Goal: Task Accomplishment & Management: Manage account settings

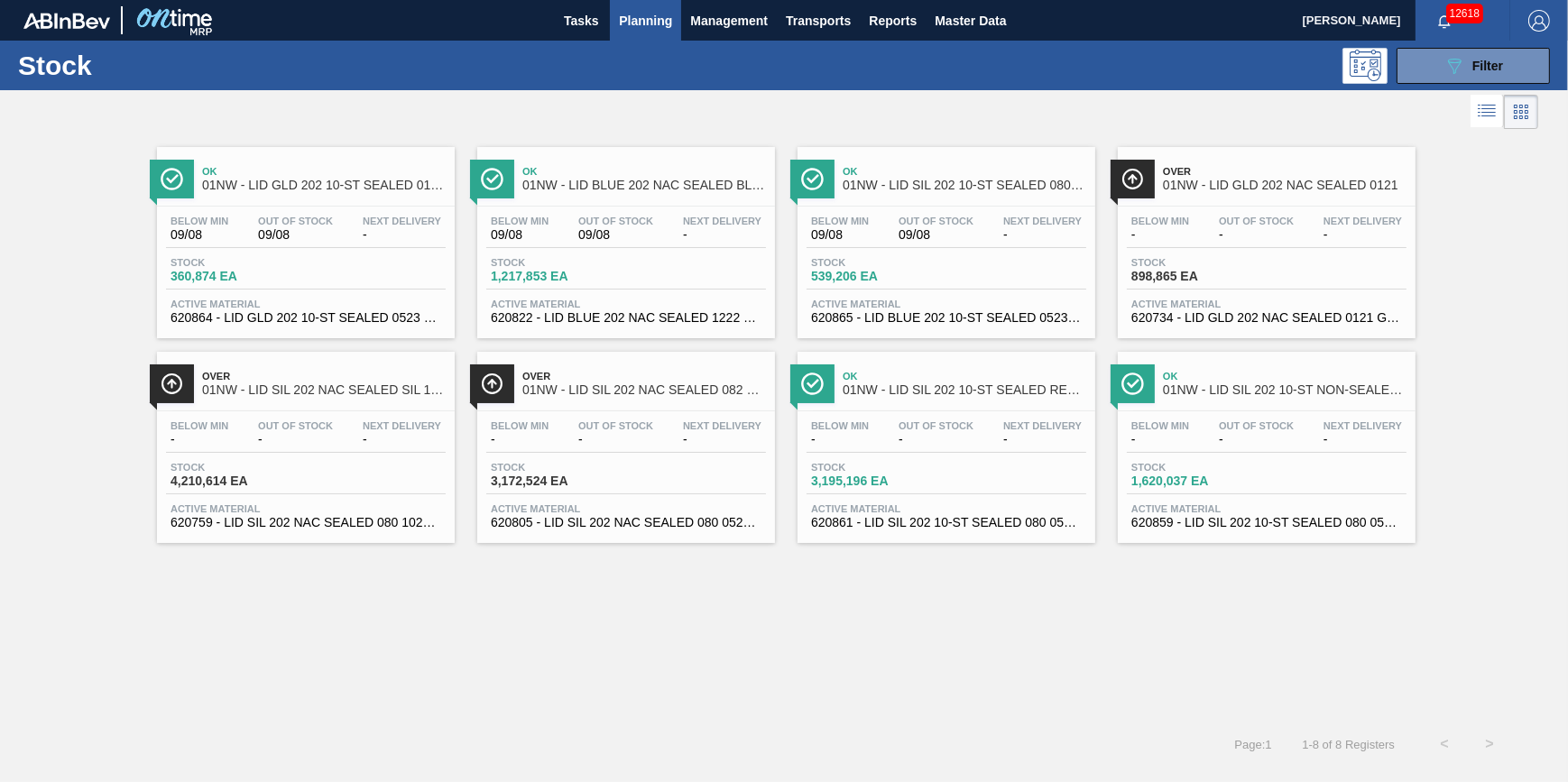
drag, startPoint x: 0, startPoint y: 0, endPoint x: 624, endPoint y: 21, distance: 624.4
click at [624, 21] on span "Planning" at bounding box center [645, 21] width 54 height 21
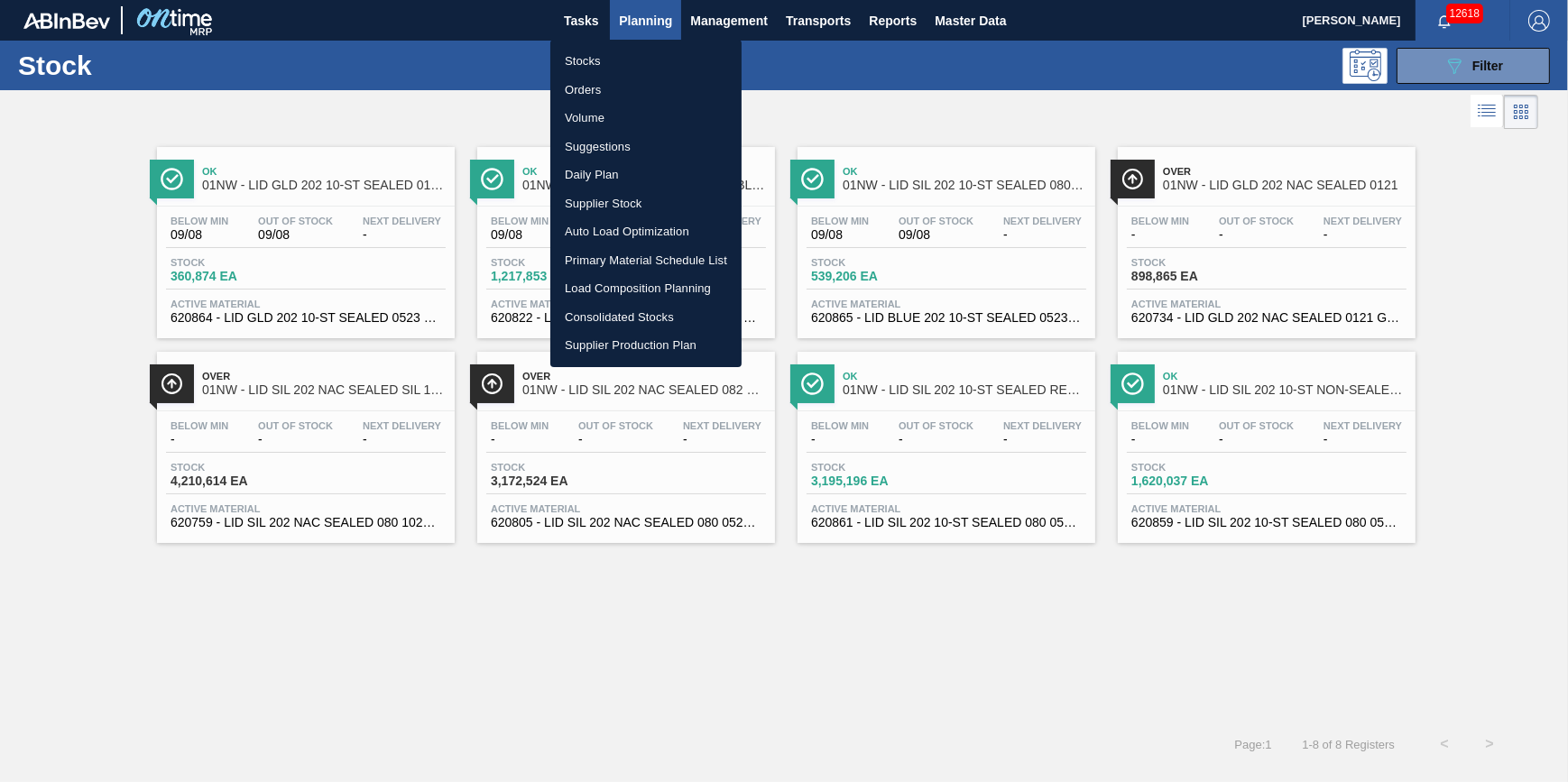
click at [628, 52] on li "Stocks" at bounding box center [646, 62] width 191 height 29
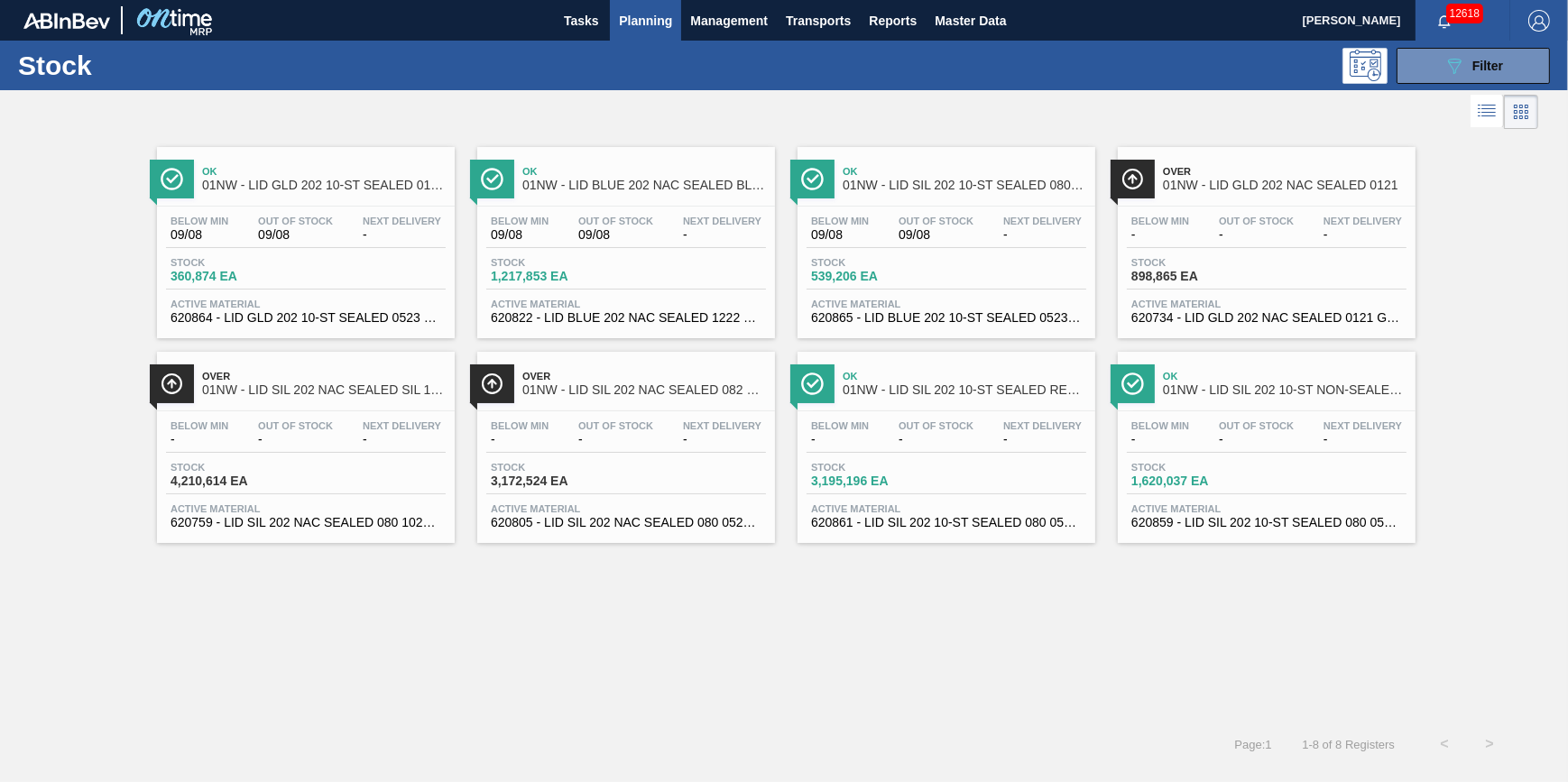
click at [631, 6] on button "Planning" at bounding box center [645, 21] width 71 height 41
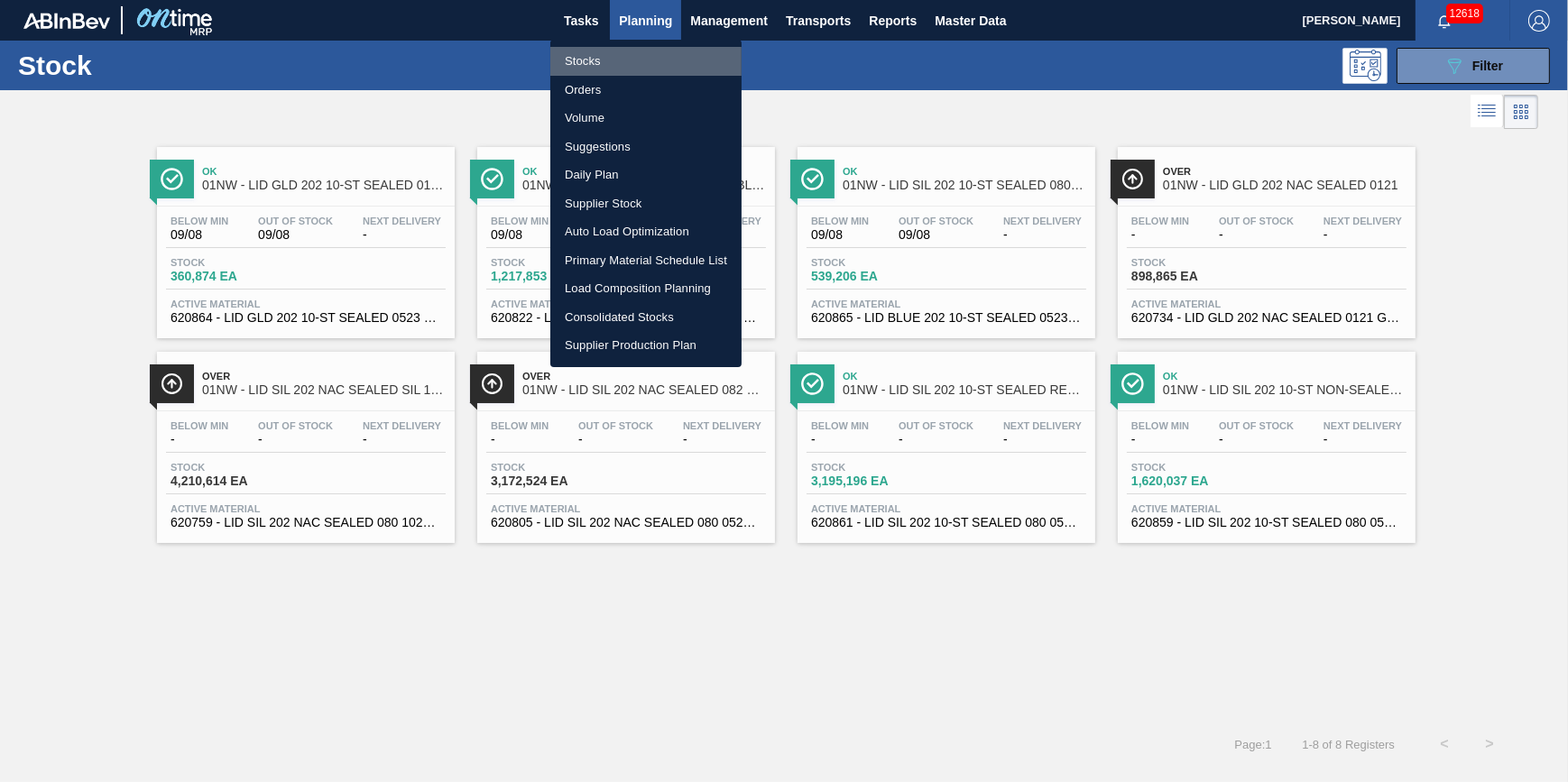
click at [610, 58] on li "Stocks" at bounding box center [646, 62] width 191 height 29
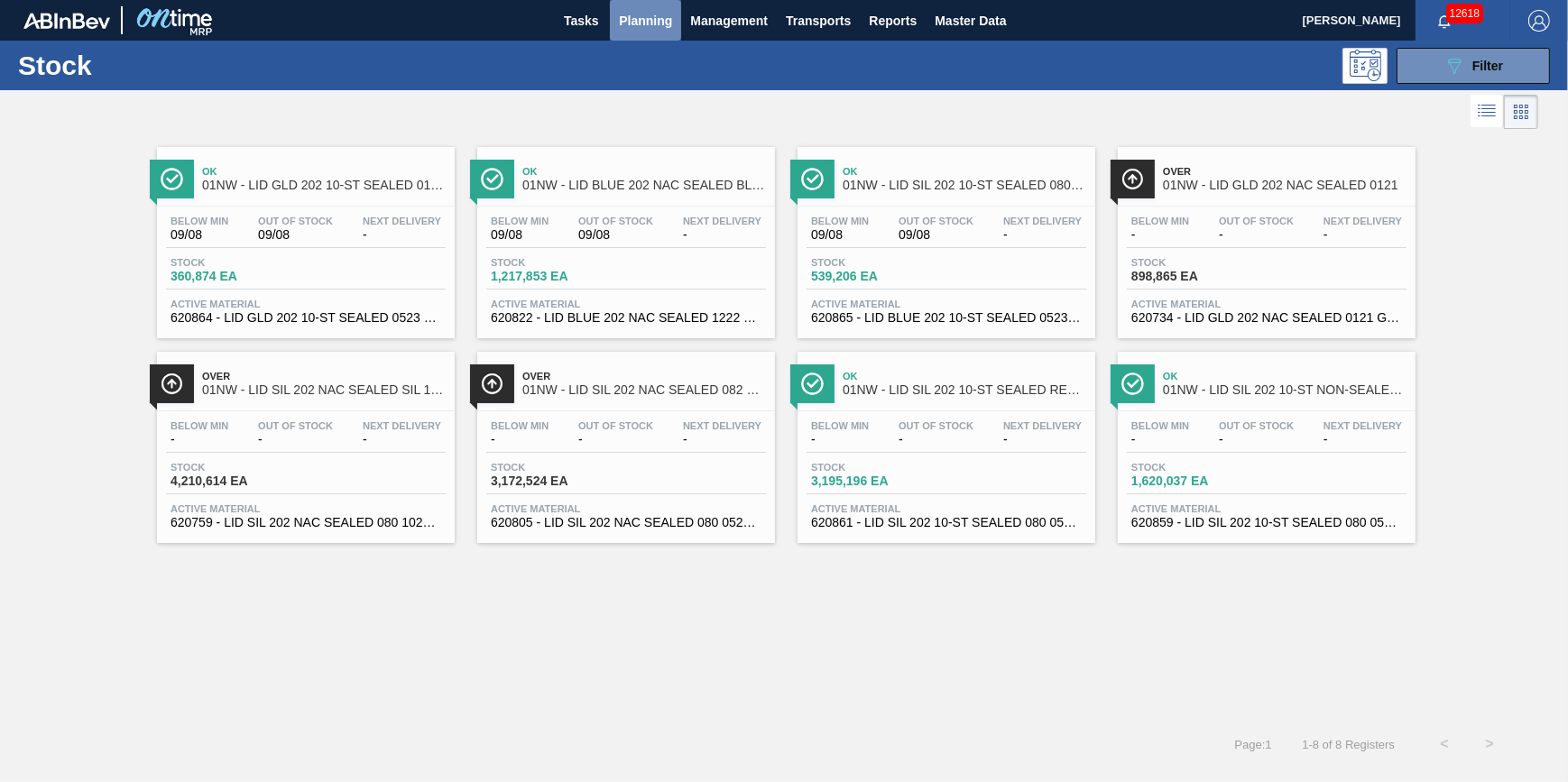
click at [626, 18] on span "Planning" at bounding box center [645, 21] width 54 height 21
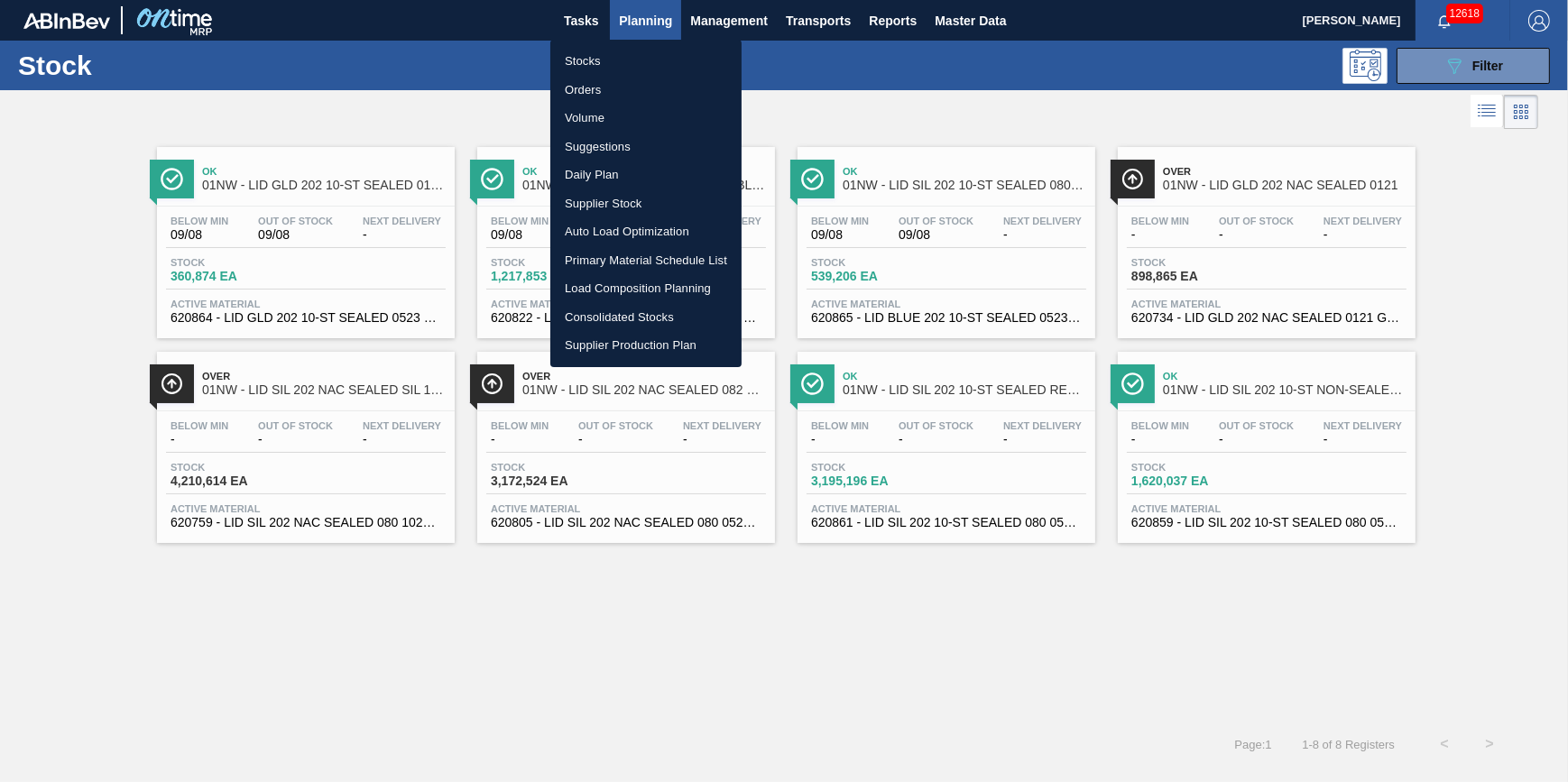
click at [598, 54] on li "Stocks" at bounding box center [646, 62] width 191 height 29
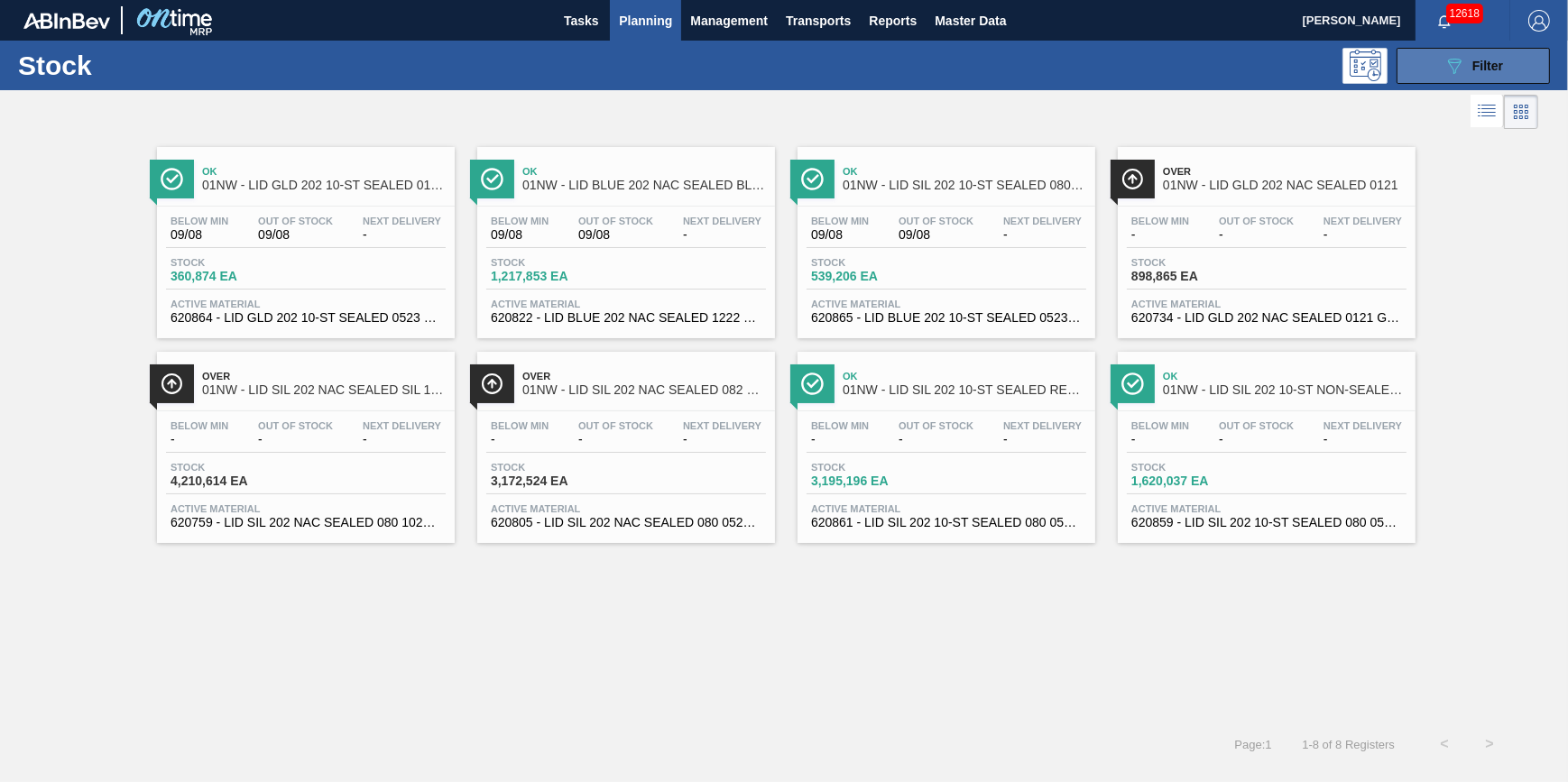
click at [1455, 62] on icon "089F7B8B-B2A5-4AFE-B5C0-19BA573D28AC" at bounding box center [1454, 65] width 21 height 21
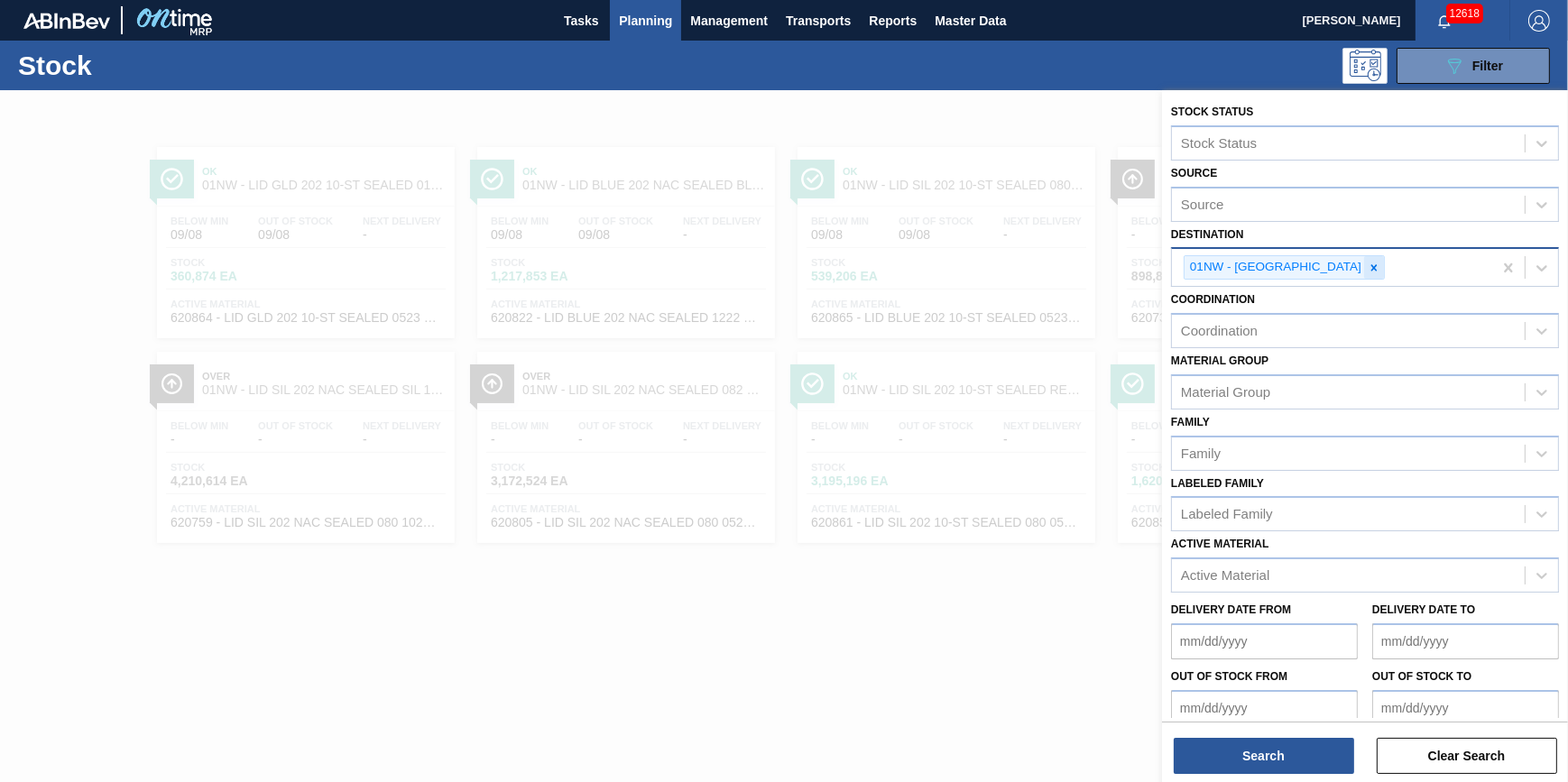
click at [1367, 271] on icon at bounding box center [1373, 268] width 13 height 13
click at [1336, 271] on div "01NW - [GEOGRAPHIC_DATA]" at bounding box center [1332, 268] width 320 height 37
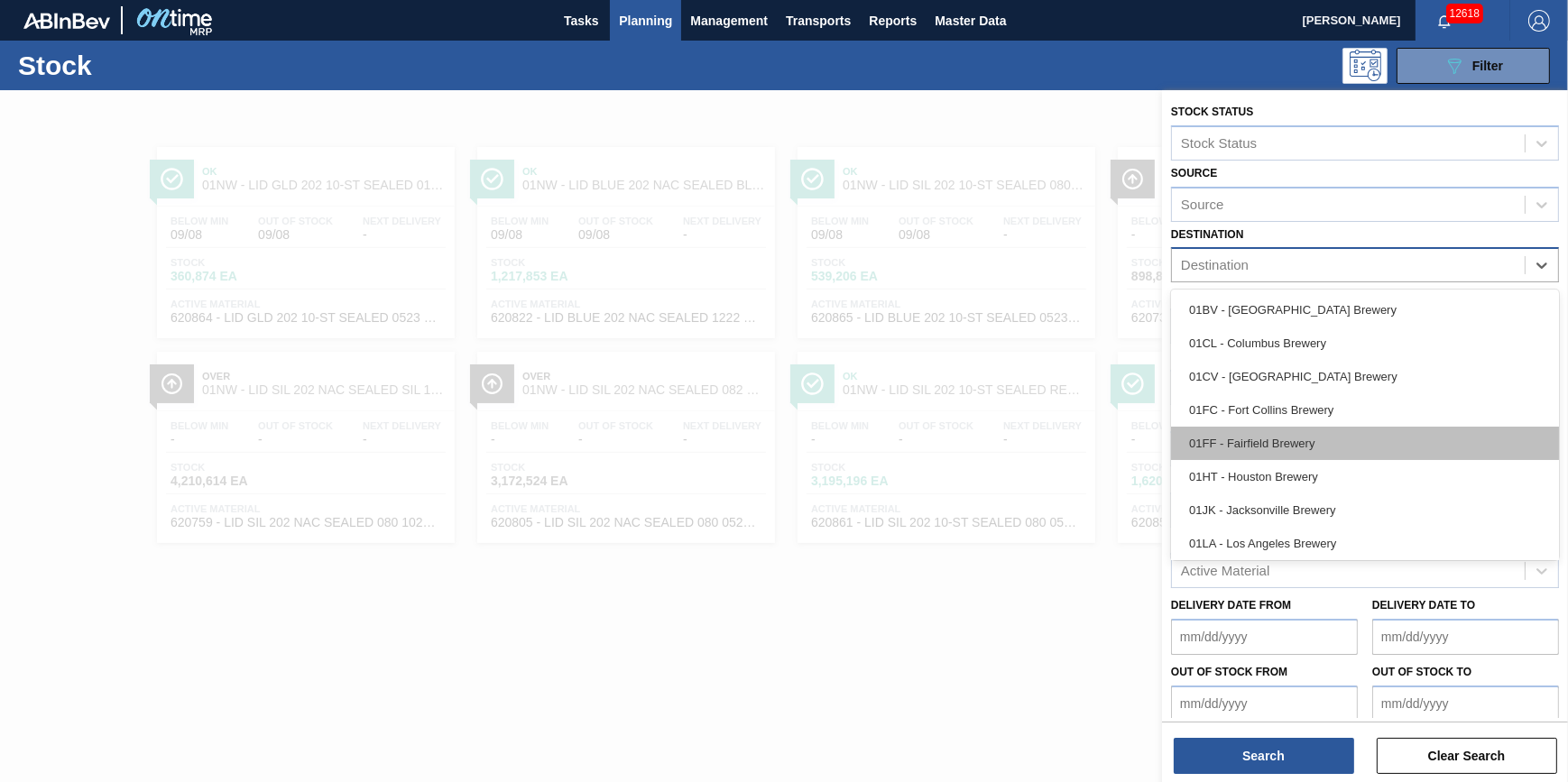
scroll to position [137, 0]
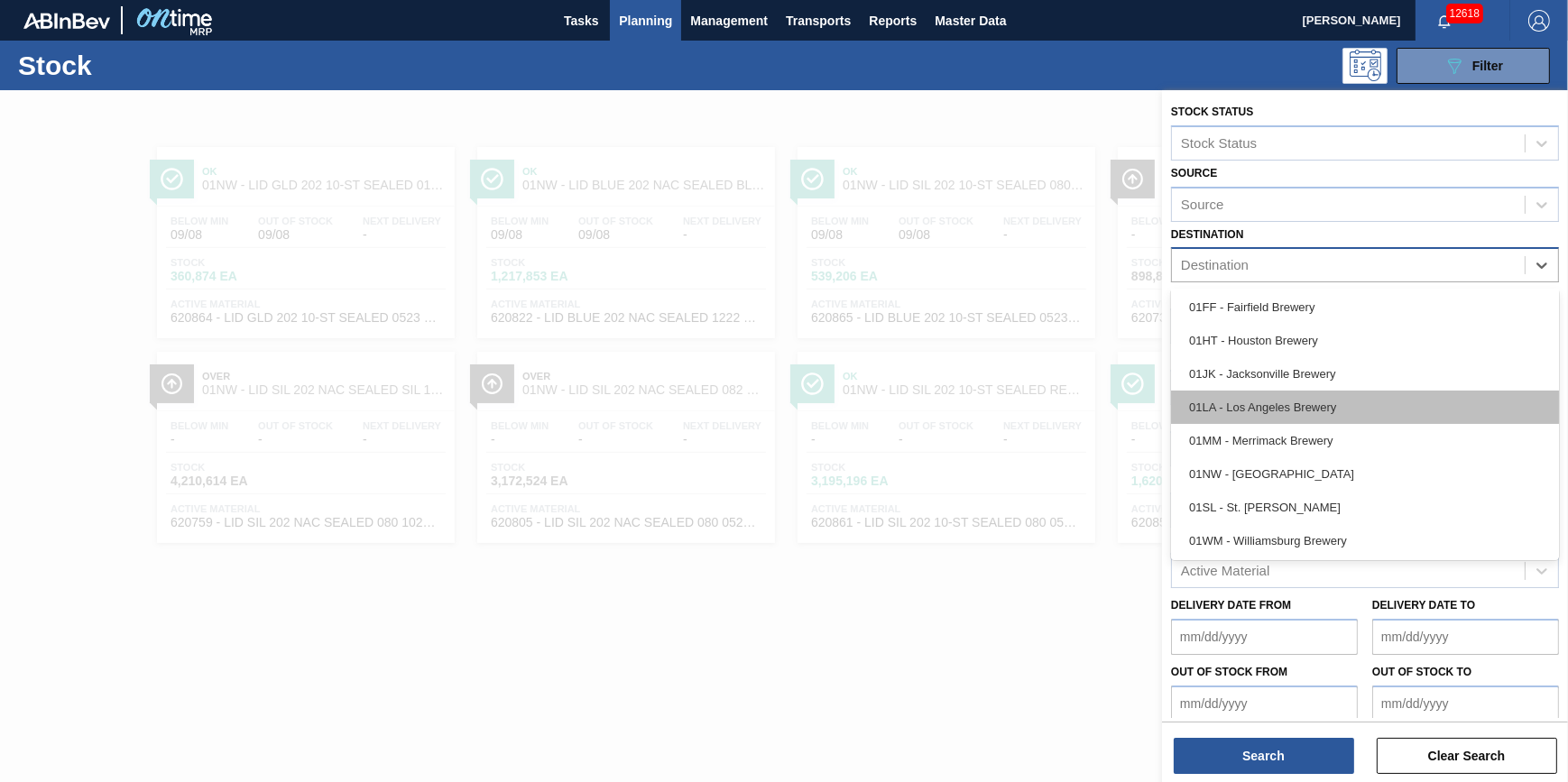
click at [1318, 397] on div "01LA - Los Angeles Brewery" at bounding box center [1364, 407] width 387 height 33
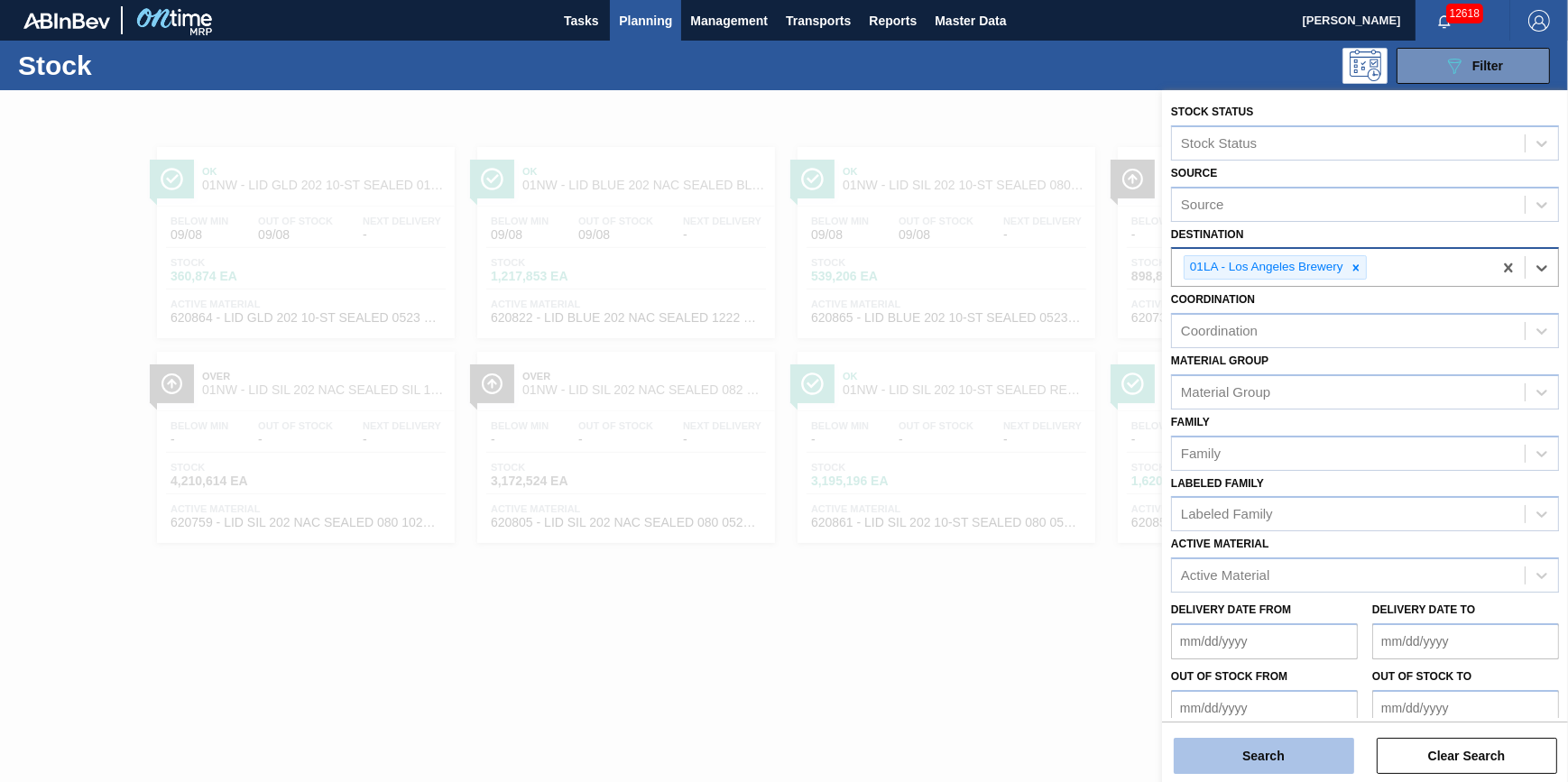
click at [1261, 755] on button "Search" at bounding box center [1264, 756] width 181 height 36
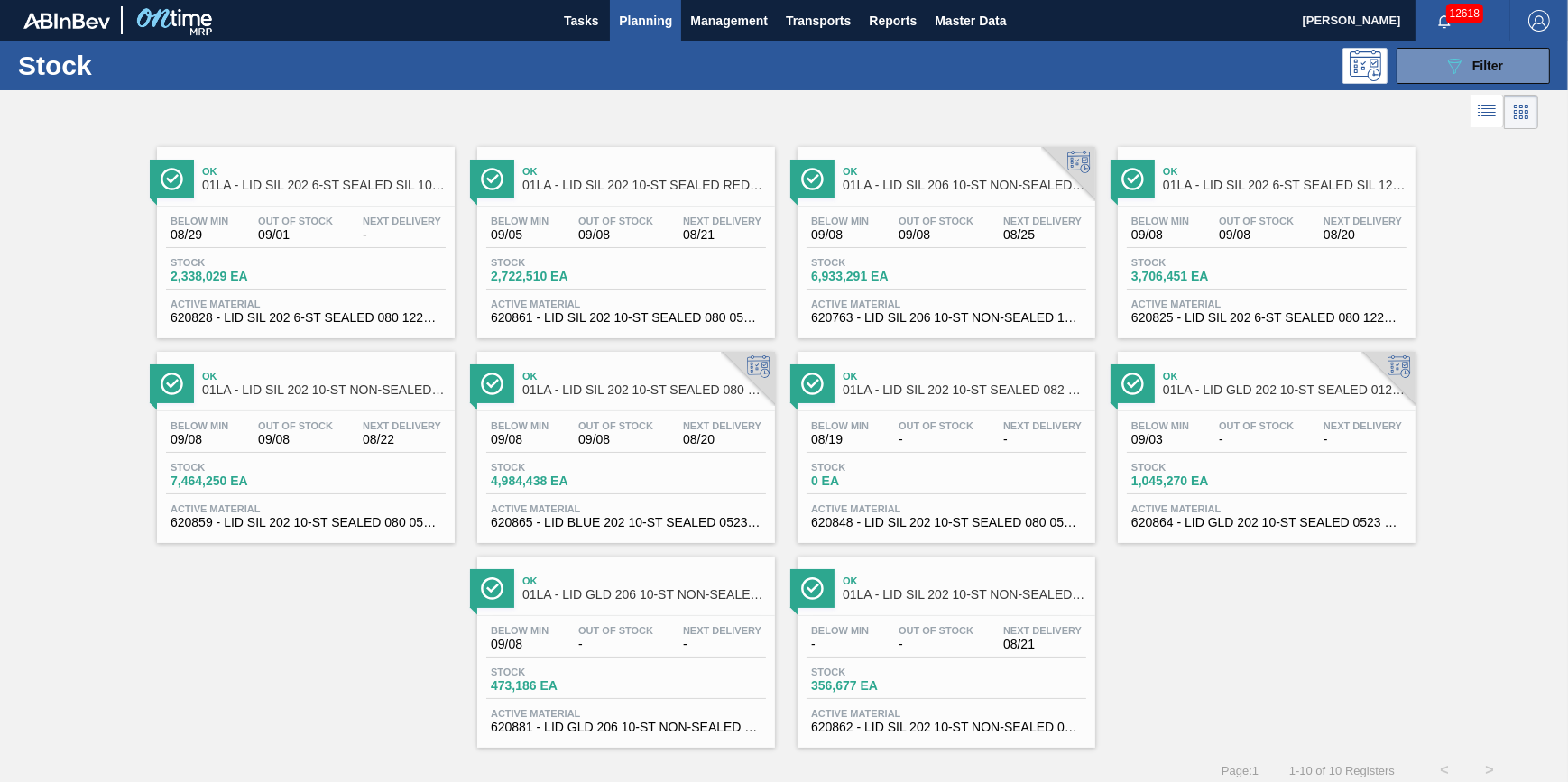
click at [960, 679] on div "Stock 356,677 EA" at bounding box center [945, 682] width 280 height 32
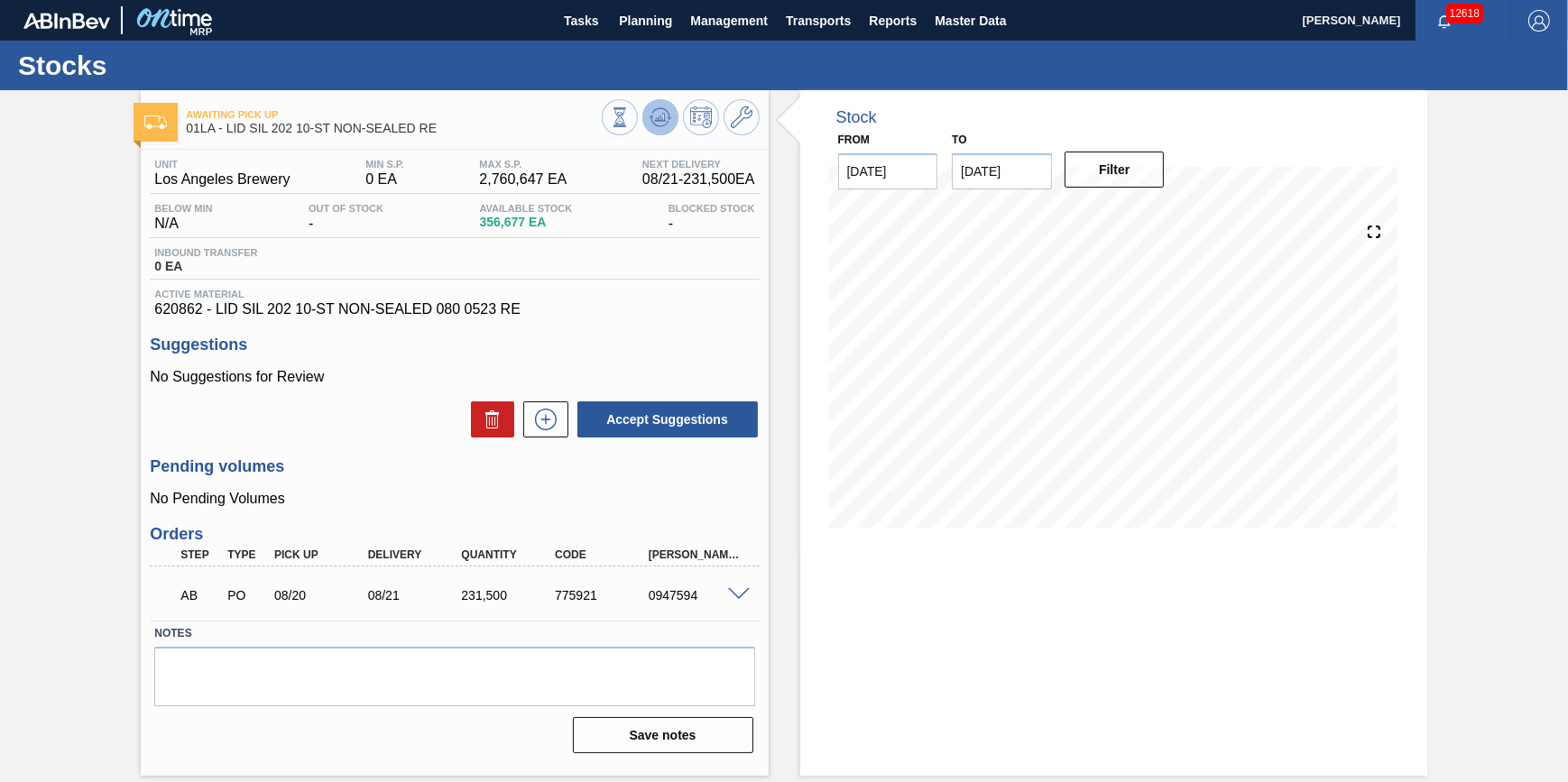
click at [629, 113] on icon at bounding box center [620, 117] width 20 height 20
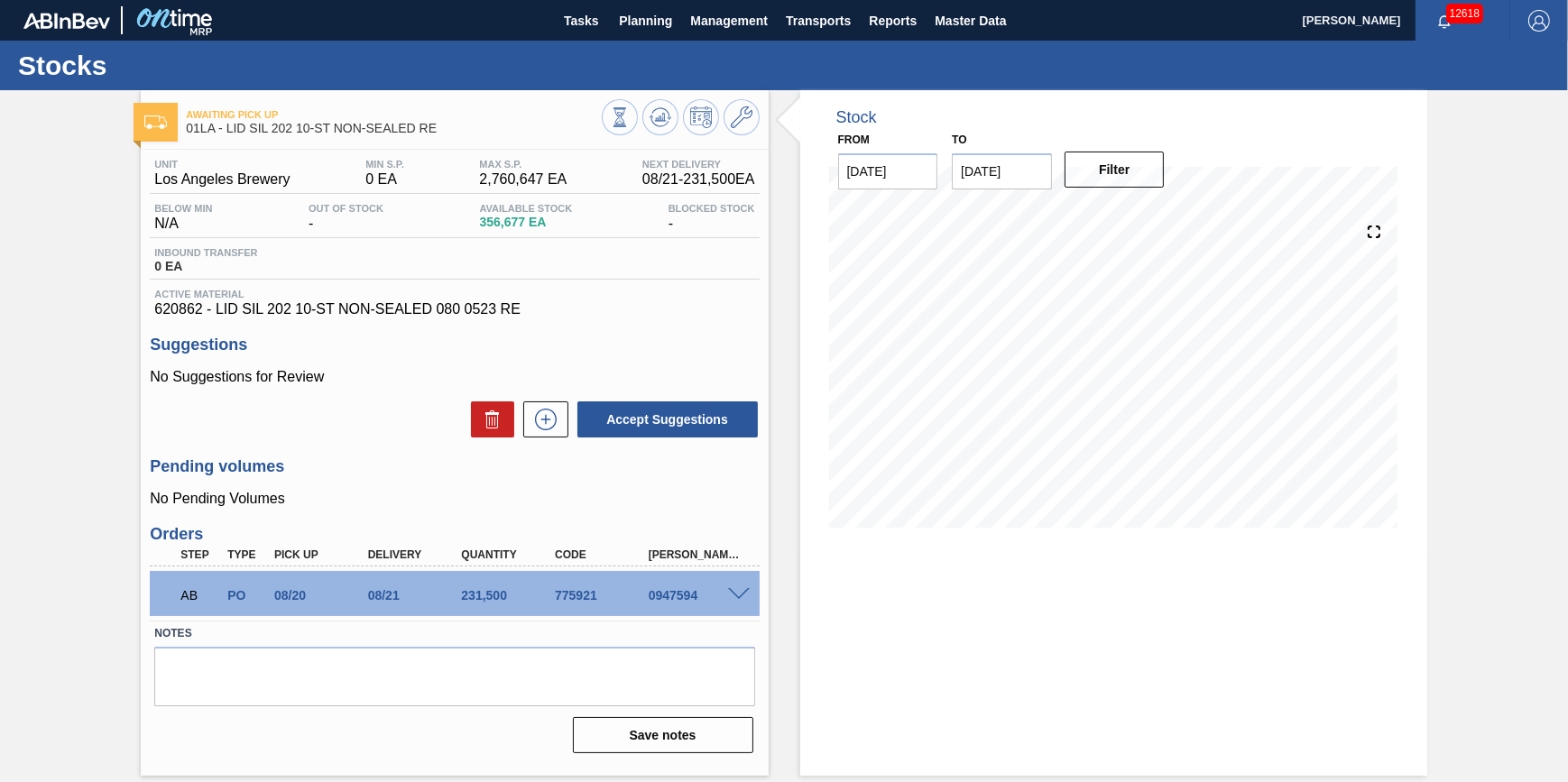
click at [738, 595] on span at bounding box center [739, 596] width 21 height 14
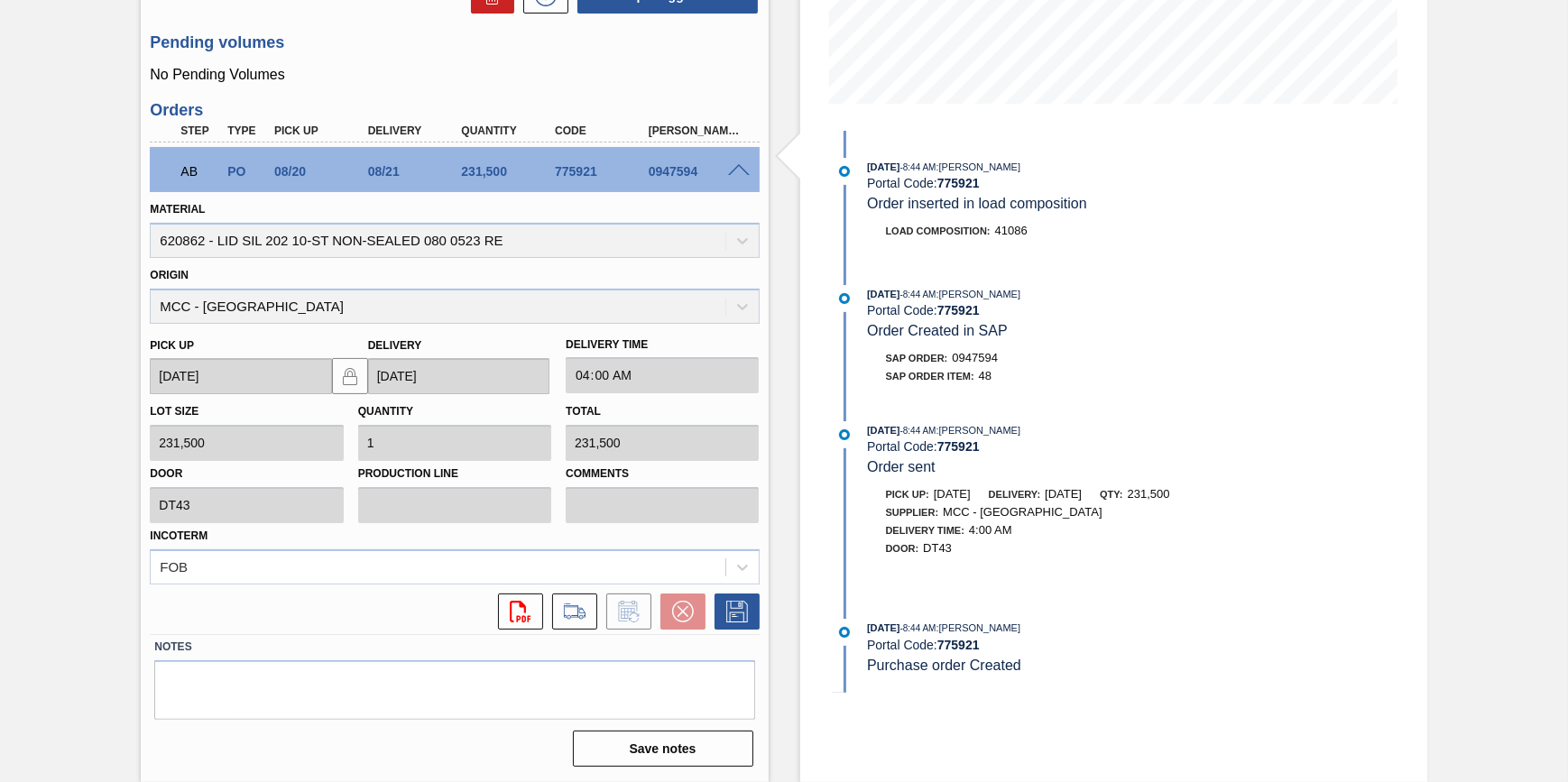
scroll to position [429, 0]
click at [1144, 408] on div "08/15/2025 - 8:44 AM : Jack Schuld Portal Code: 775921 Order inserted in load c…" at bounding box center [1064, 412] width 464 height 562
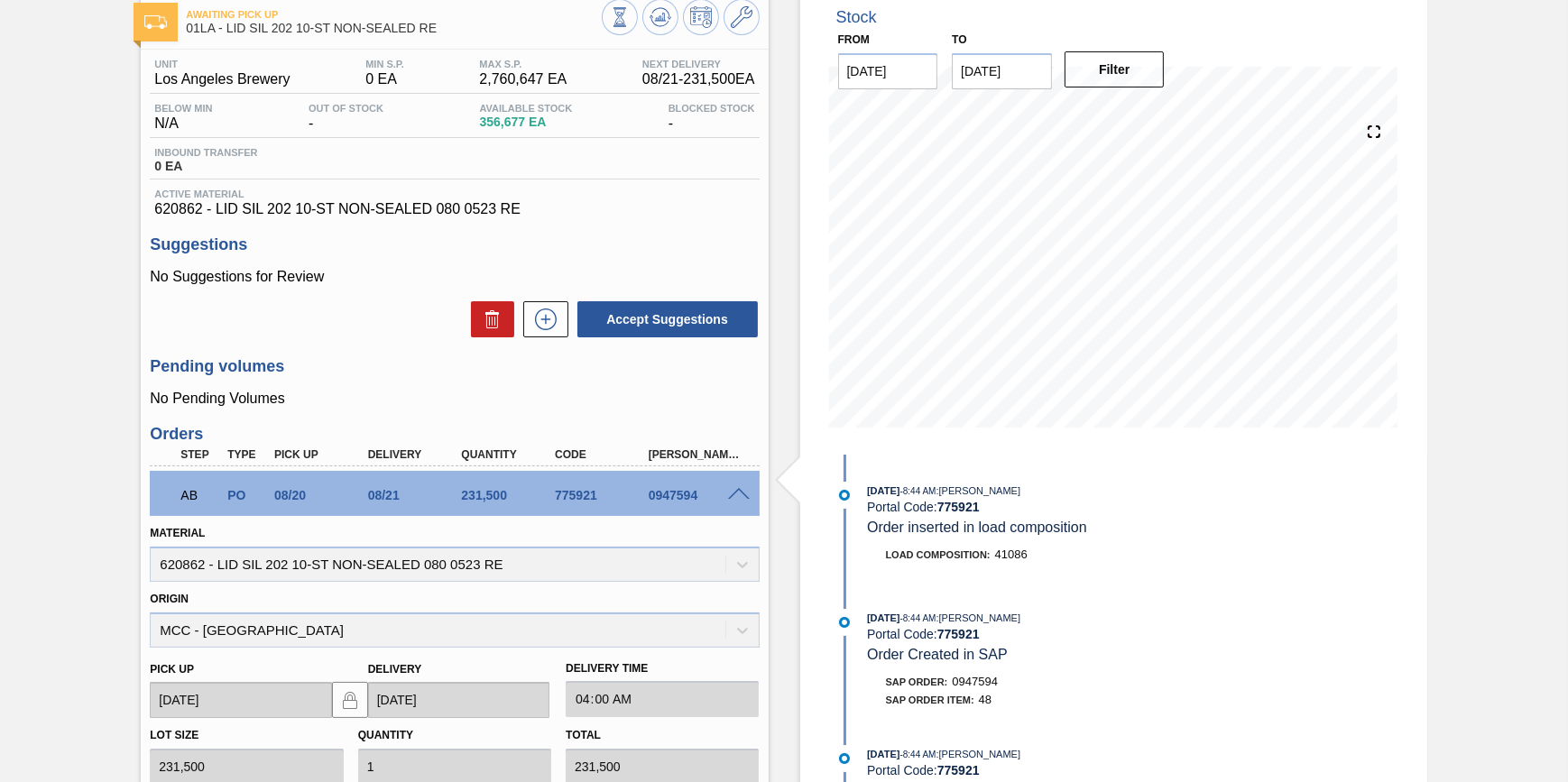
scroll to position [0, 0]
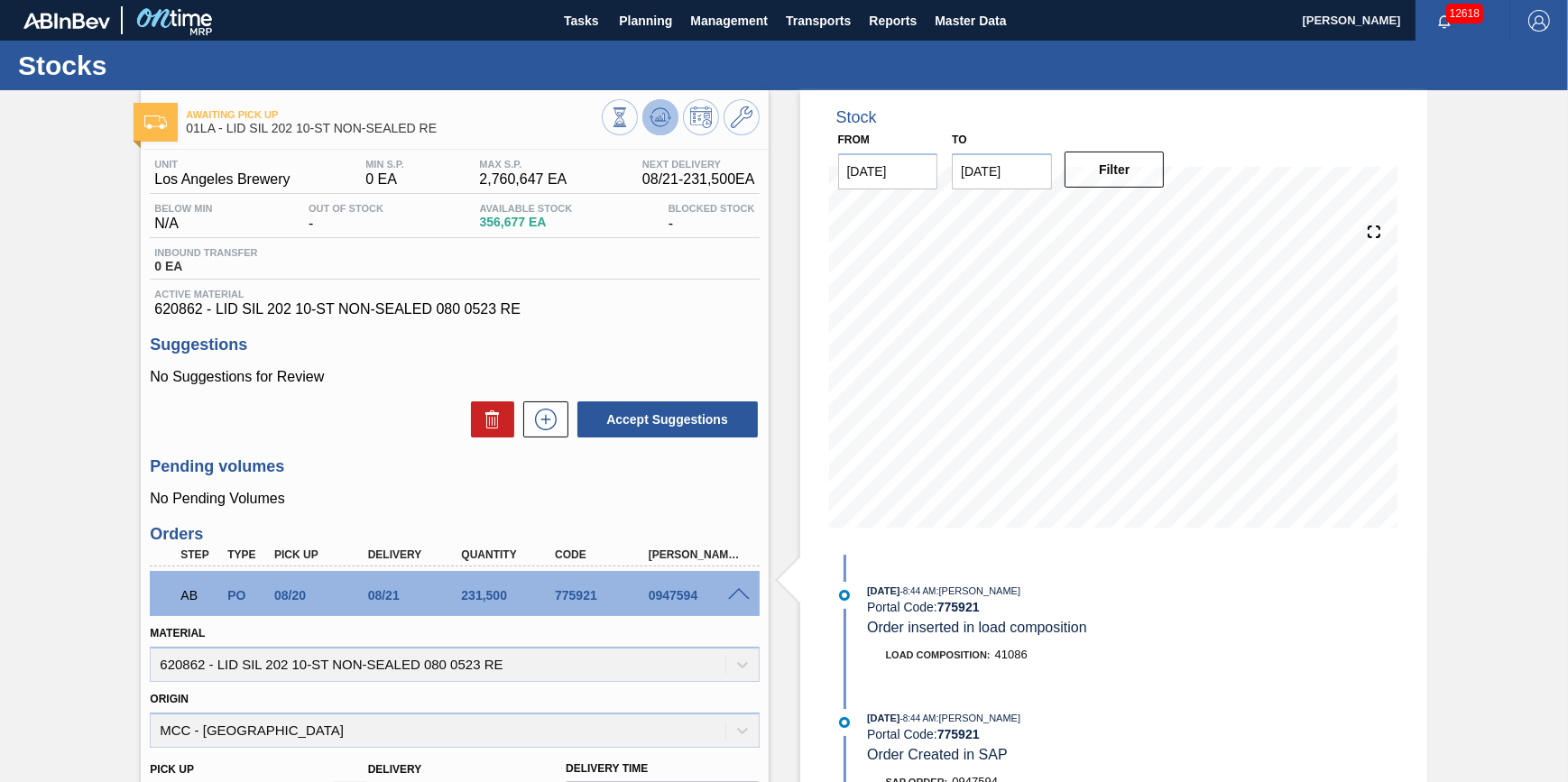
click at [659, 116] on icon at bounding box center [660, 117] width 12 height 8
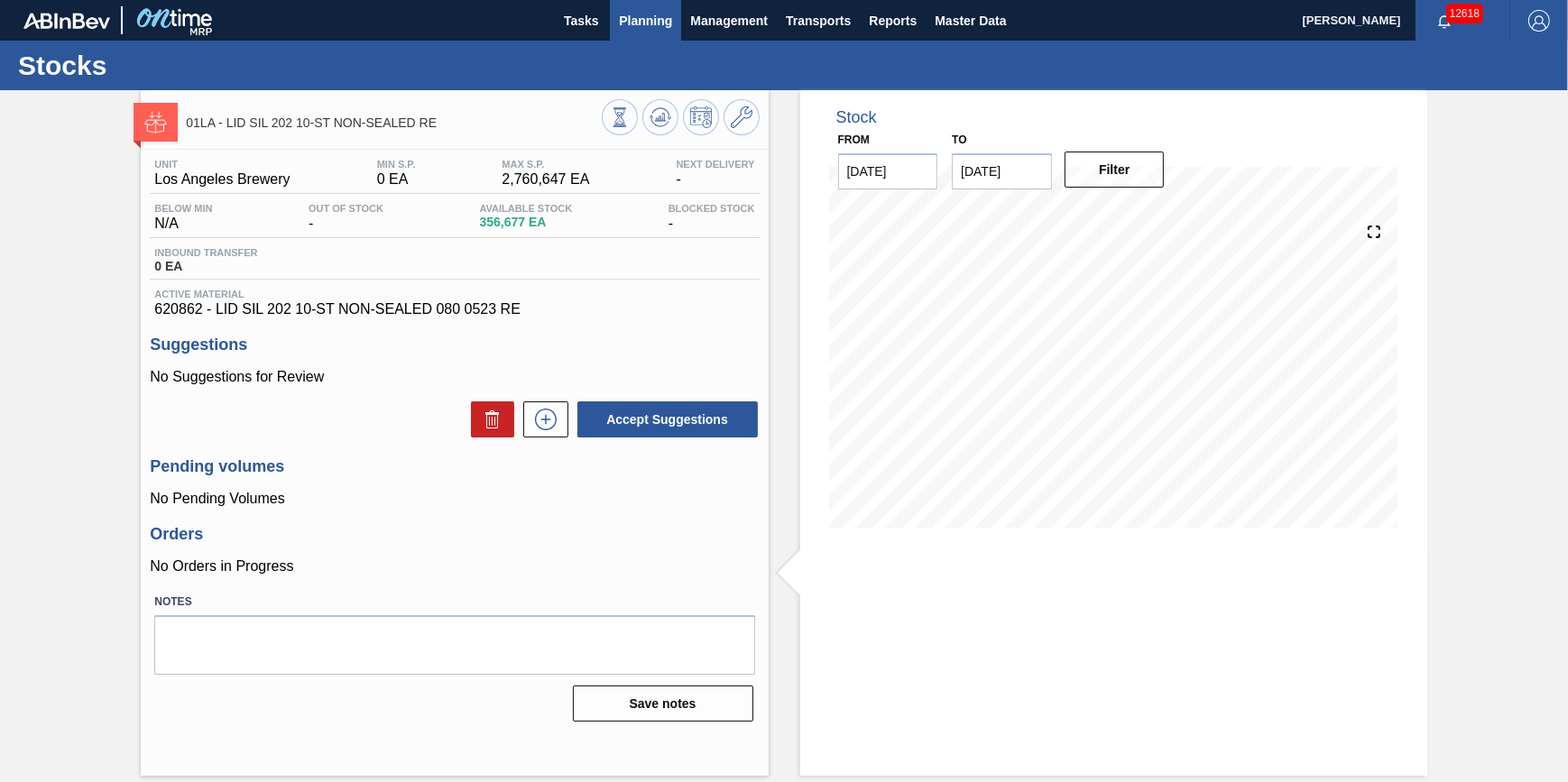
click at [623, 28] on span "Planning" at bounding box center [645, 21] width 54 height 21
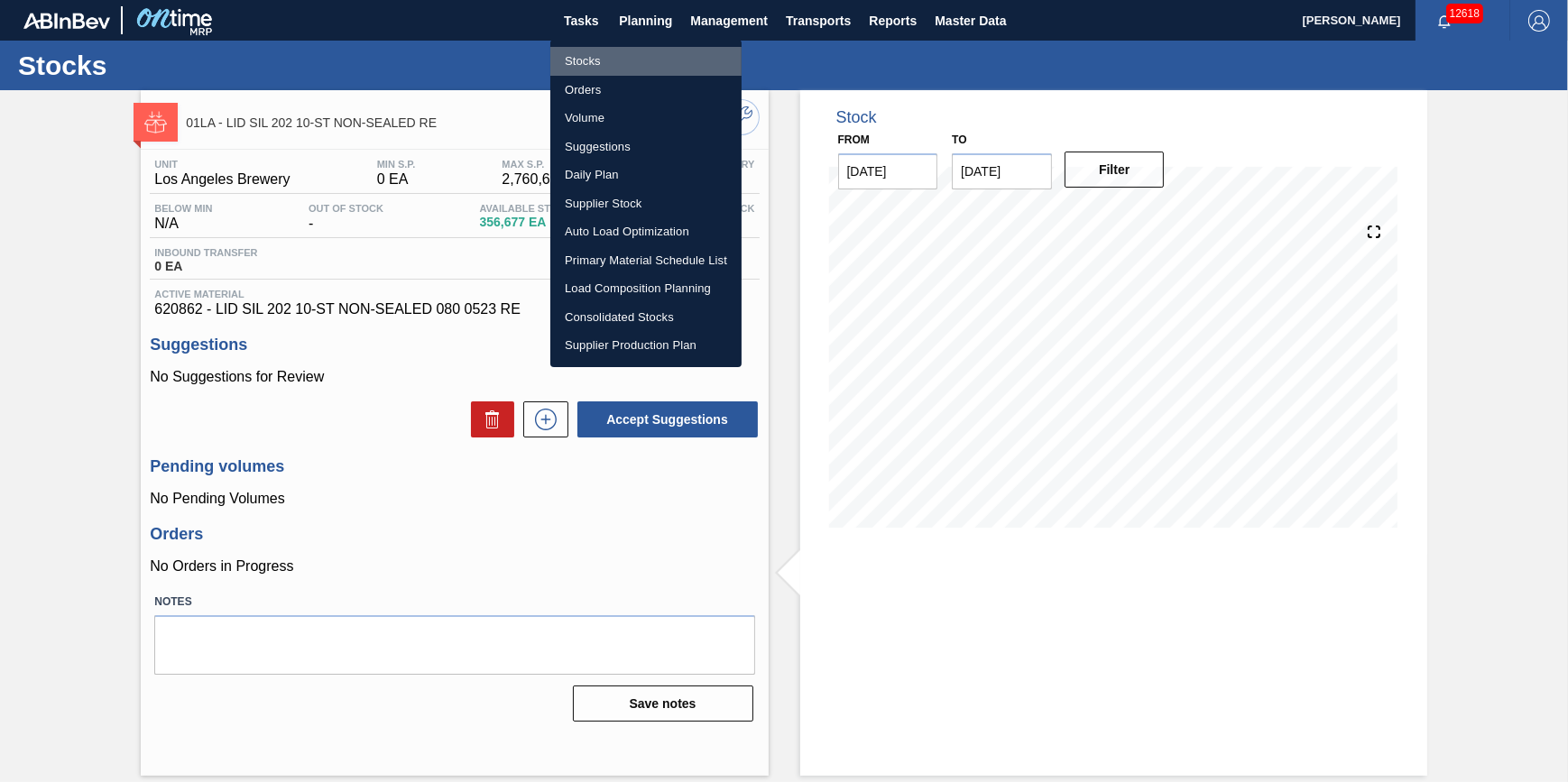
click at [620, 60] on li "Stocks" at bounding box center [646, 62] width 191 height 29
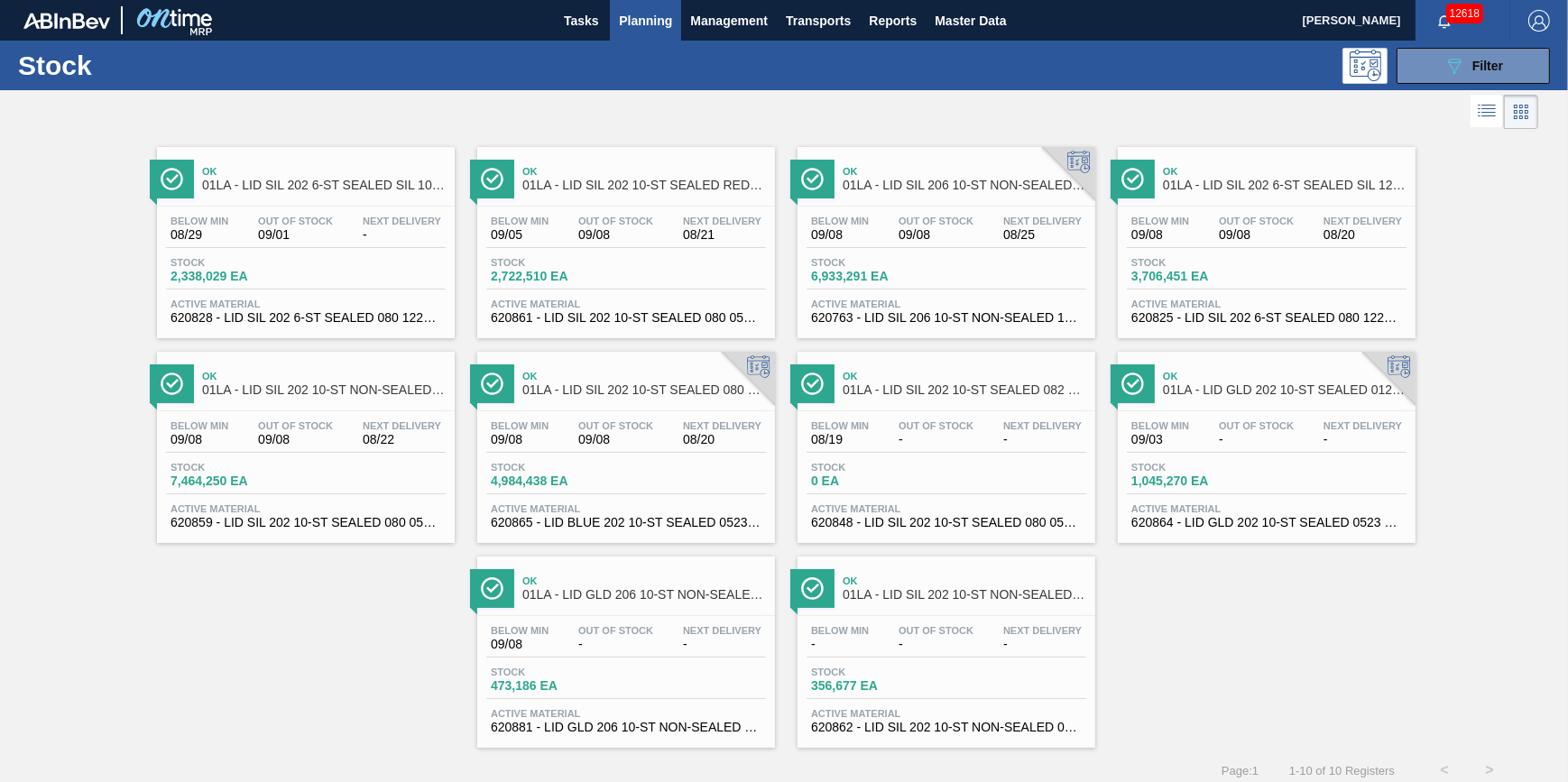
click at [585, 242] on span "09/08" at bounding box center [616, 235] width 75 height 14
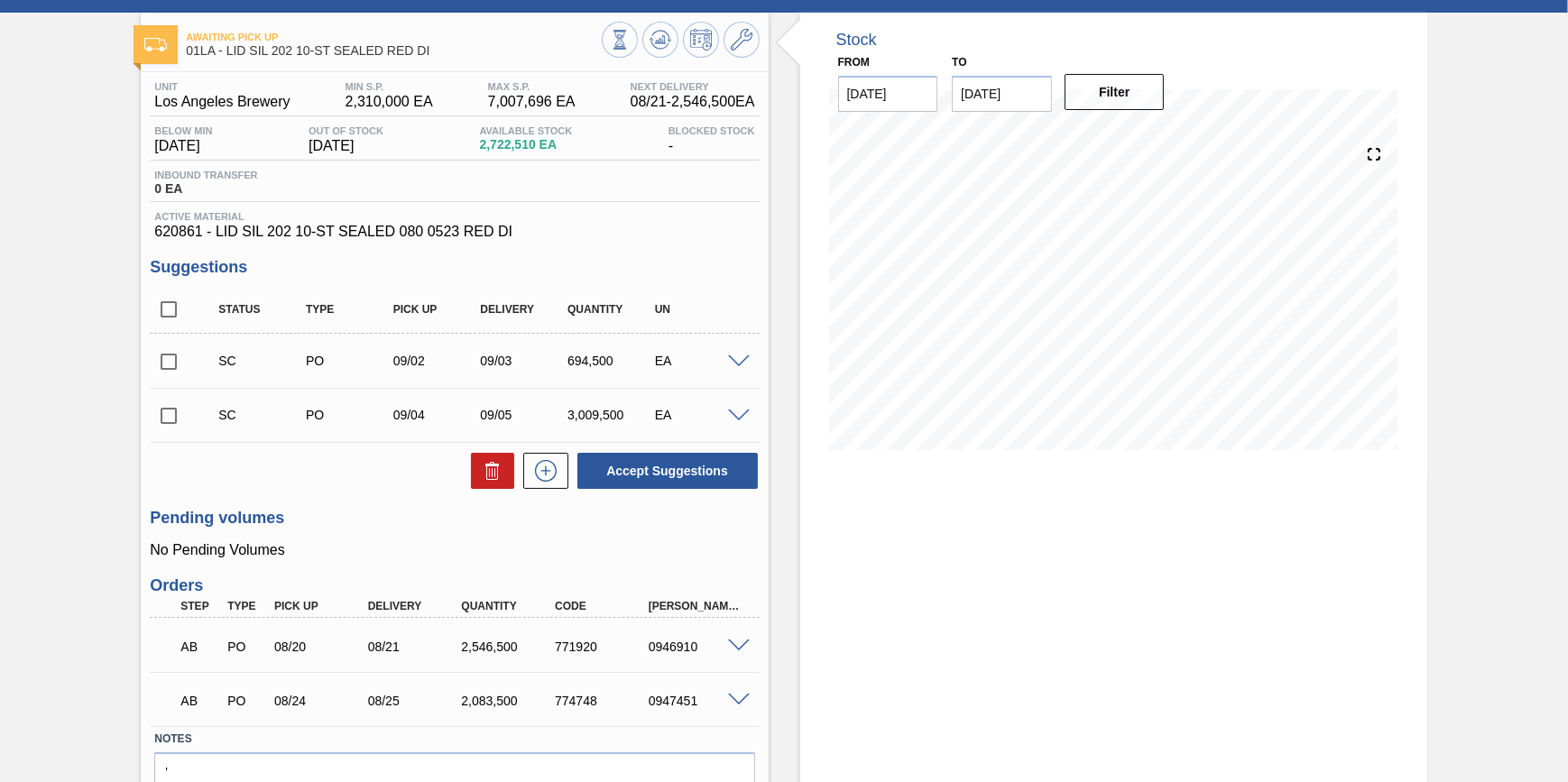
scroll to position [174, 0]
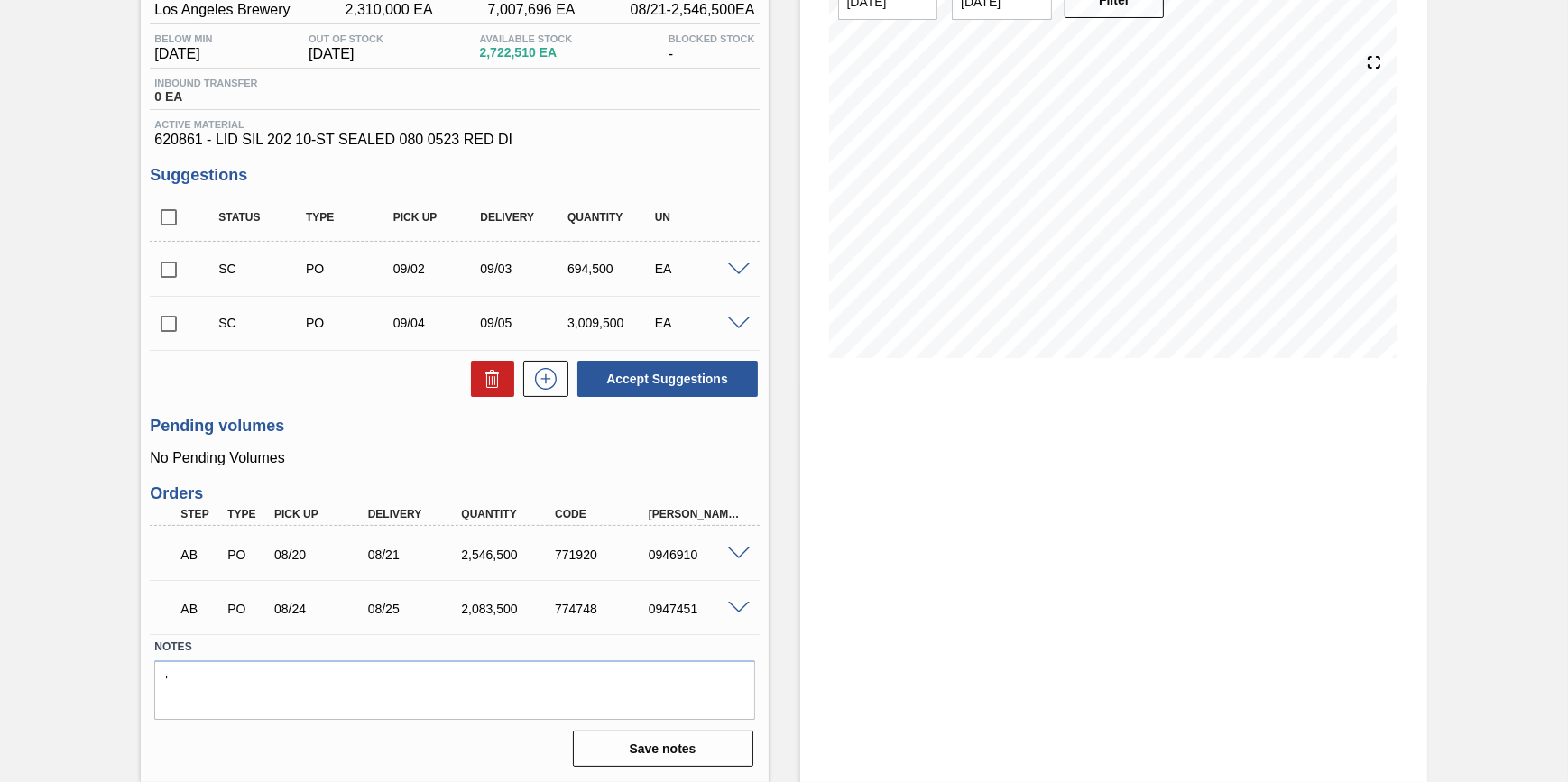
click at [732, 555] on span at bounding box center [739, 555] width 21 height 14
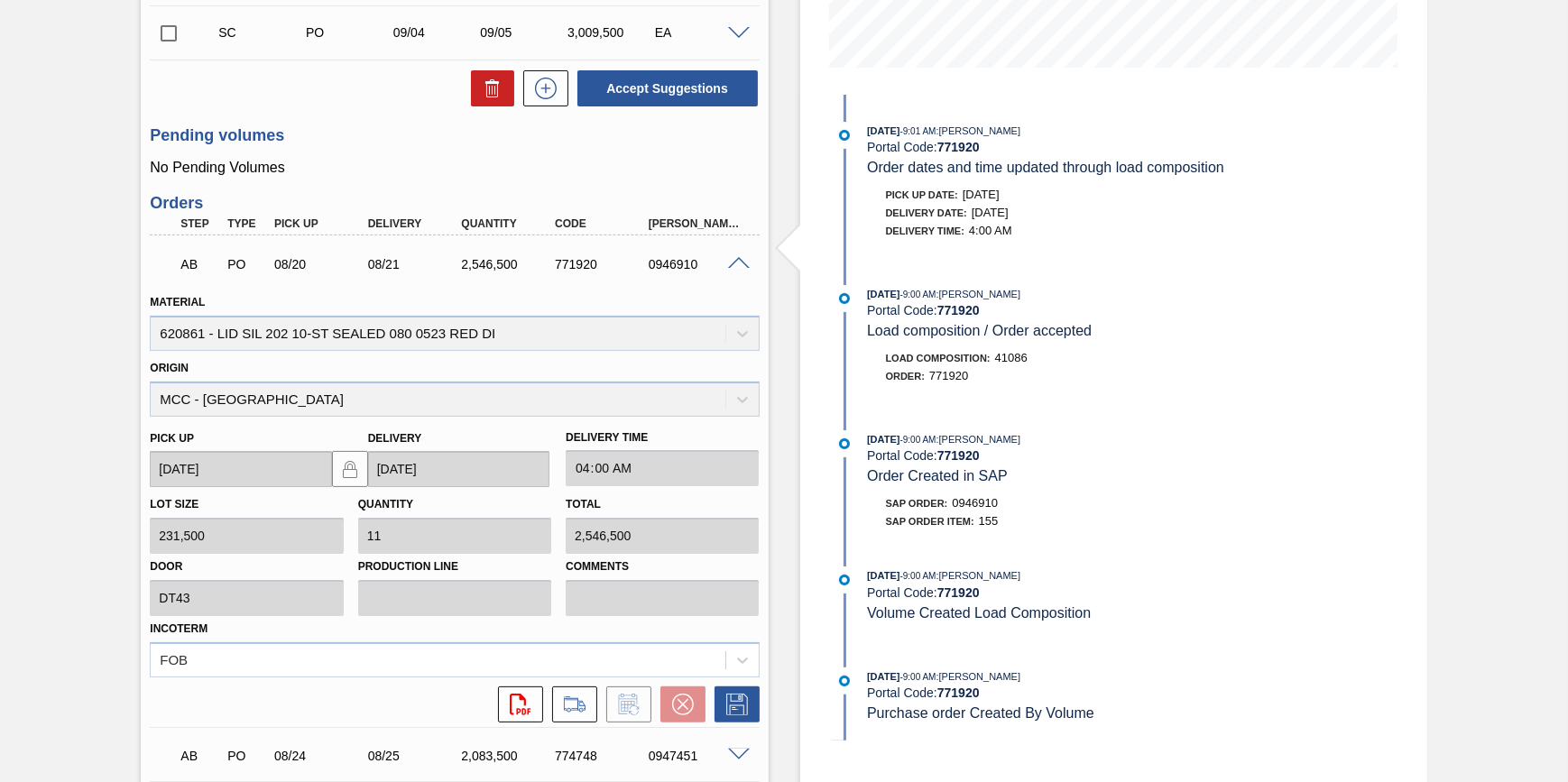
scroll to position [257, 0]
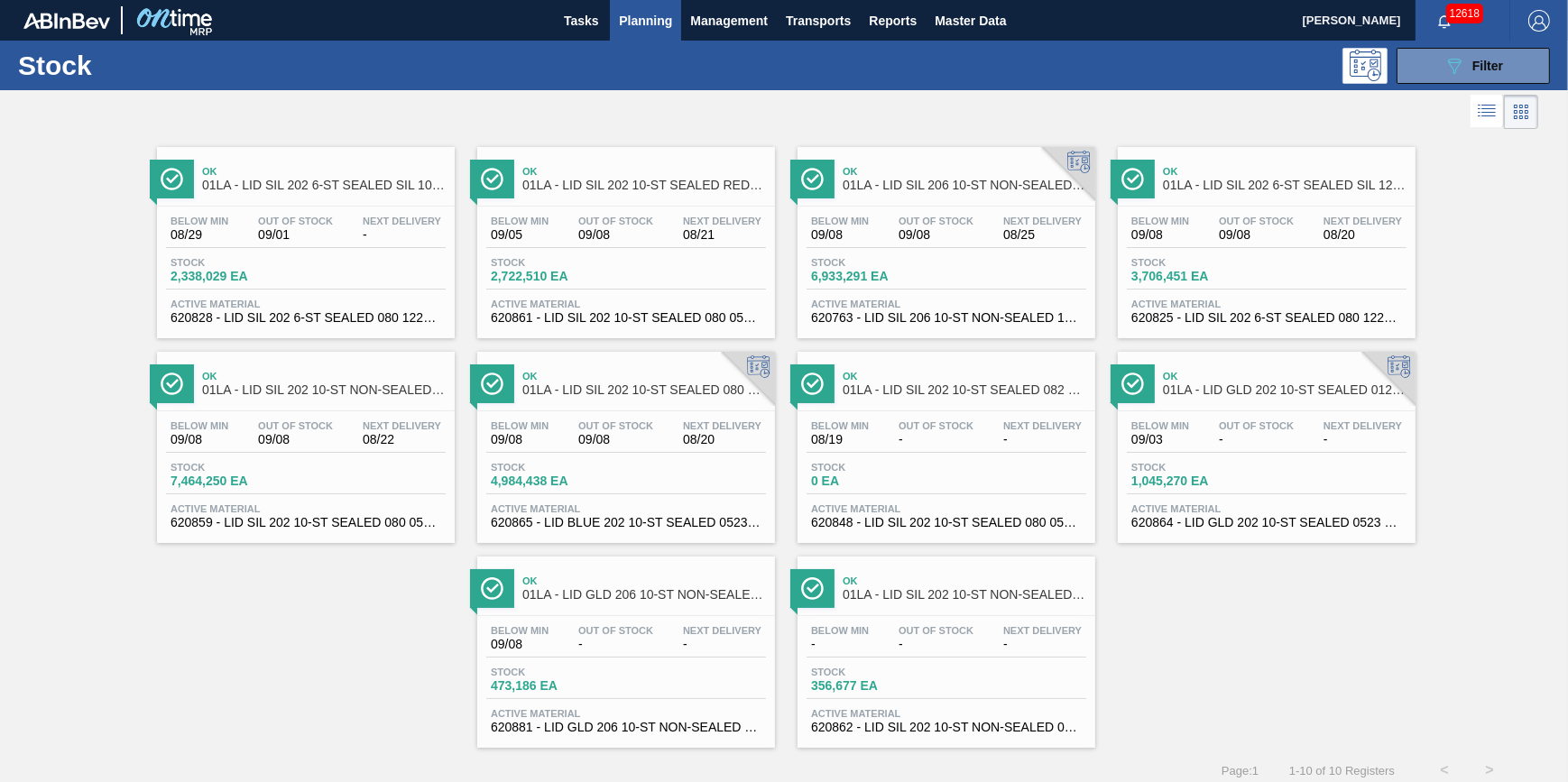
click at [631, 442] on span "09/08" at bounding box center [616, 440] width 75 height 14
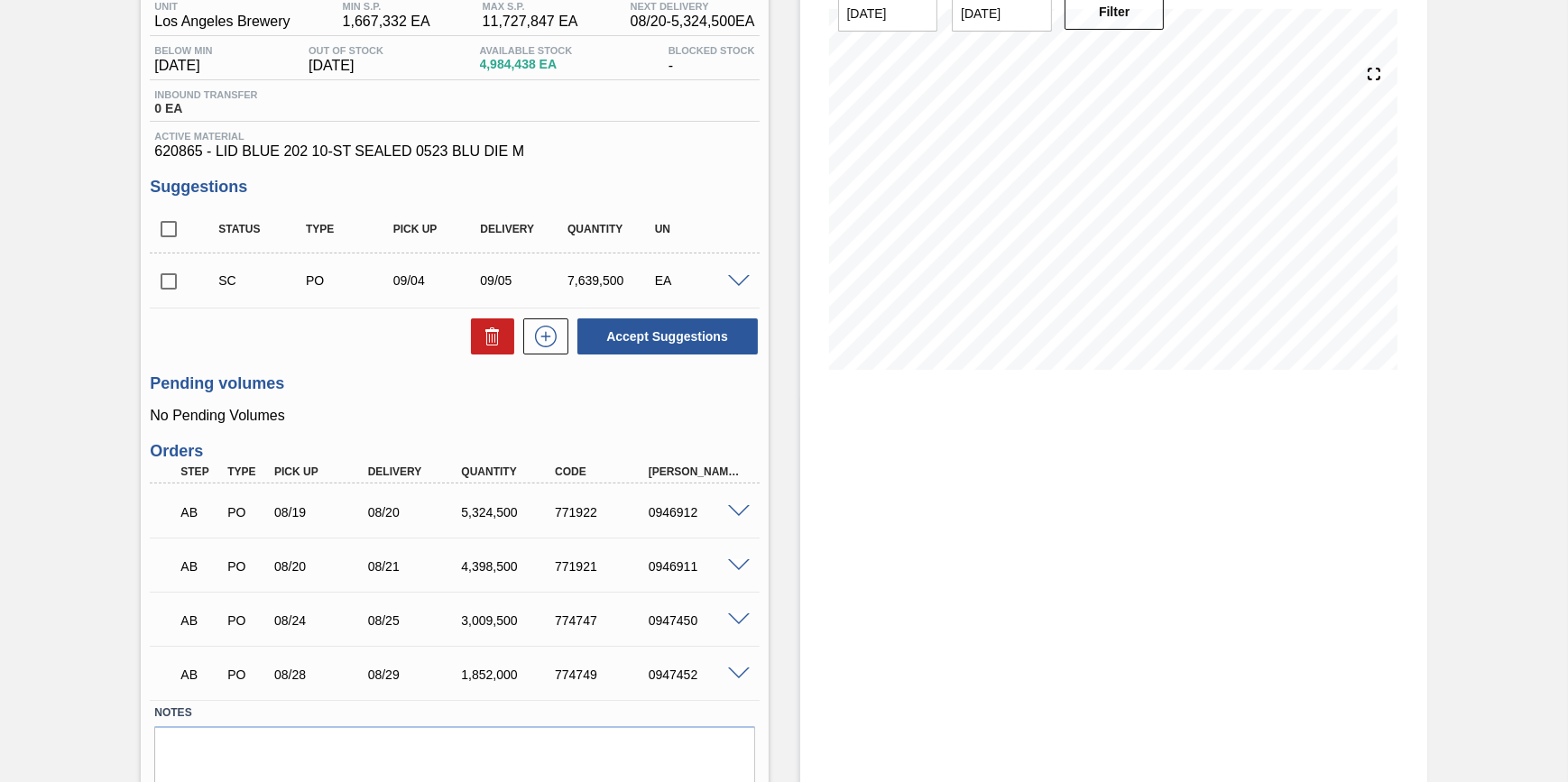
scroll to position [163, 0]
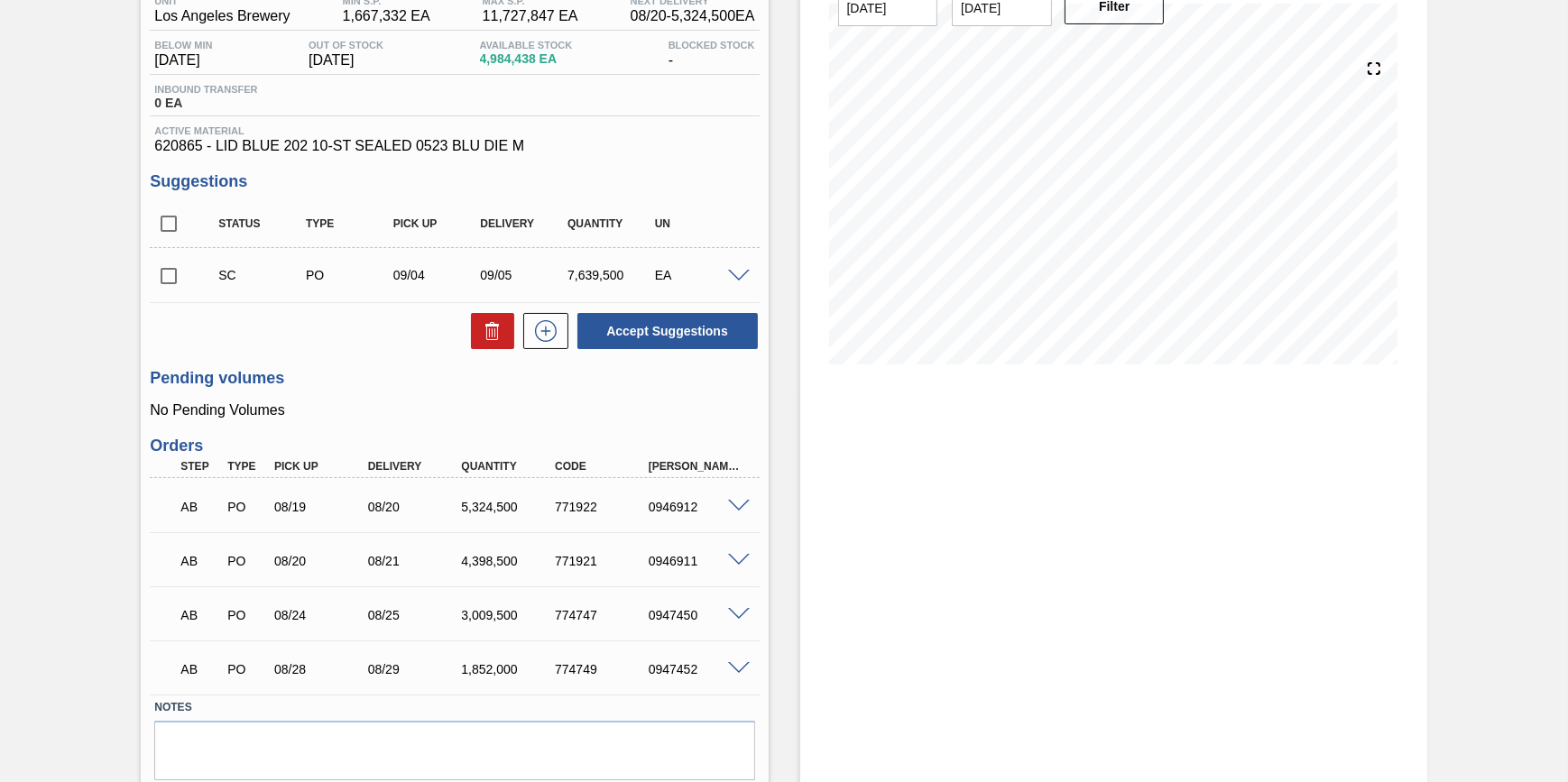
click at [734, 568] on div "0946911" at bounding box center [696, 561] width 103 height 15
click at [738, 567] on span at bounding box center [739, 561] width 21 height 14
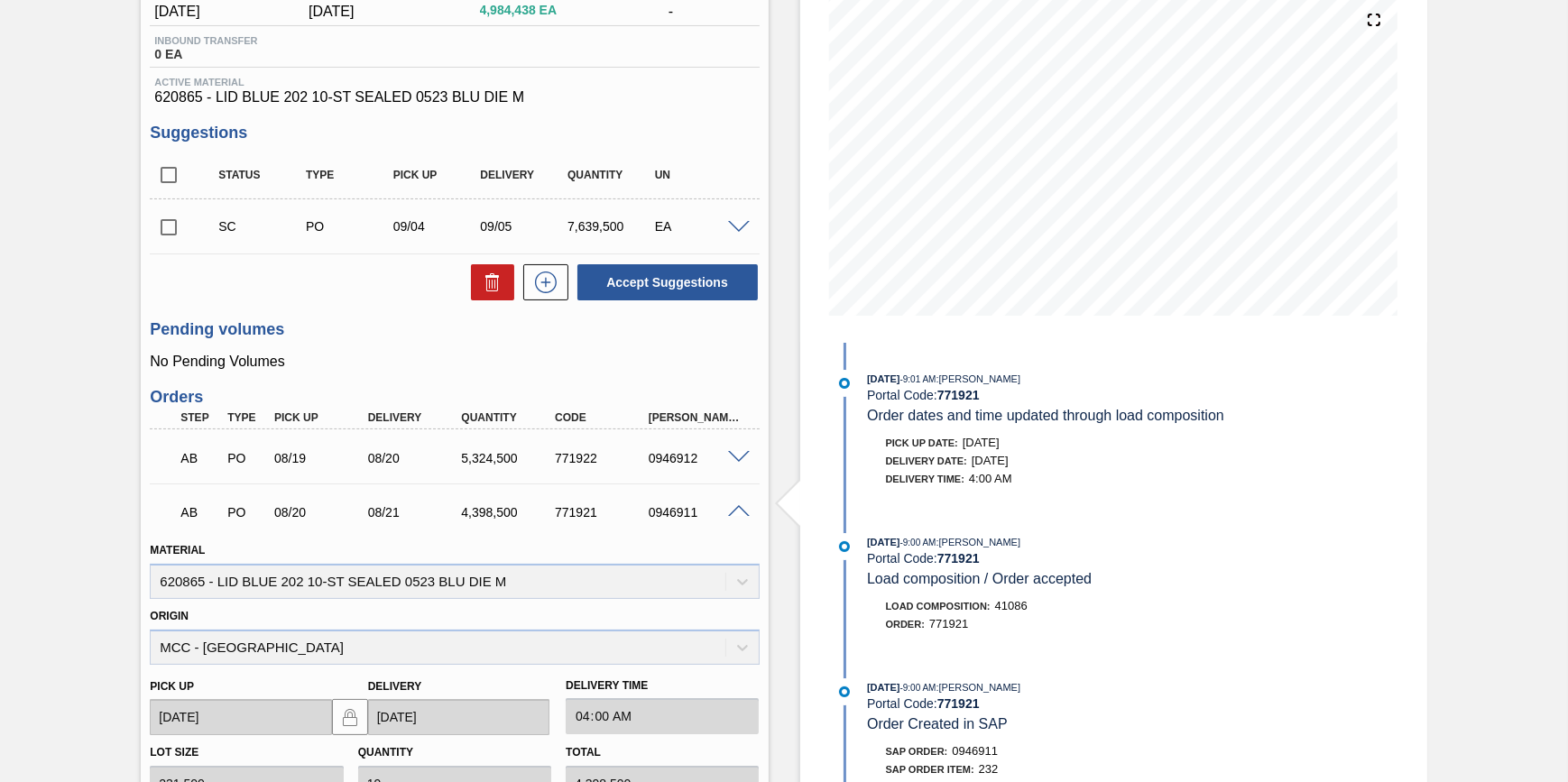
scroll to position [0, 0]
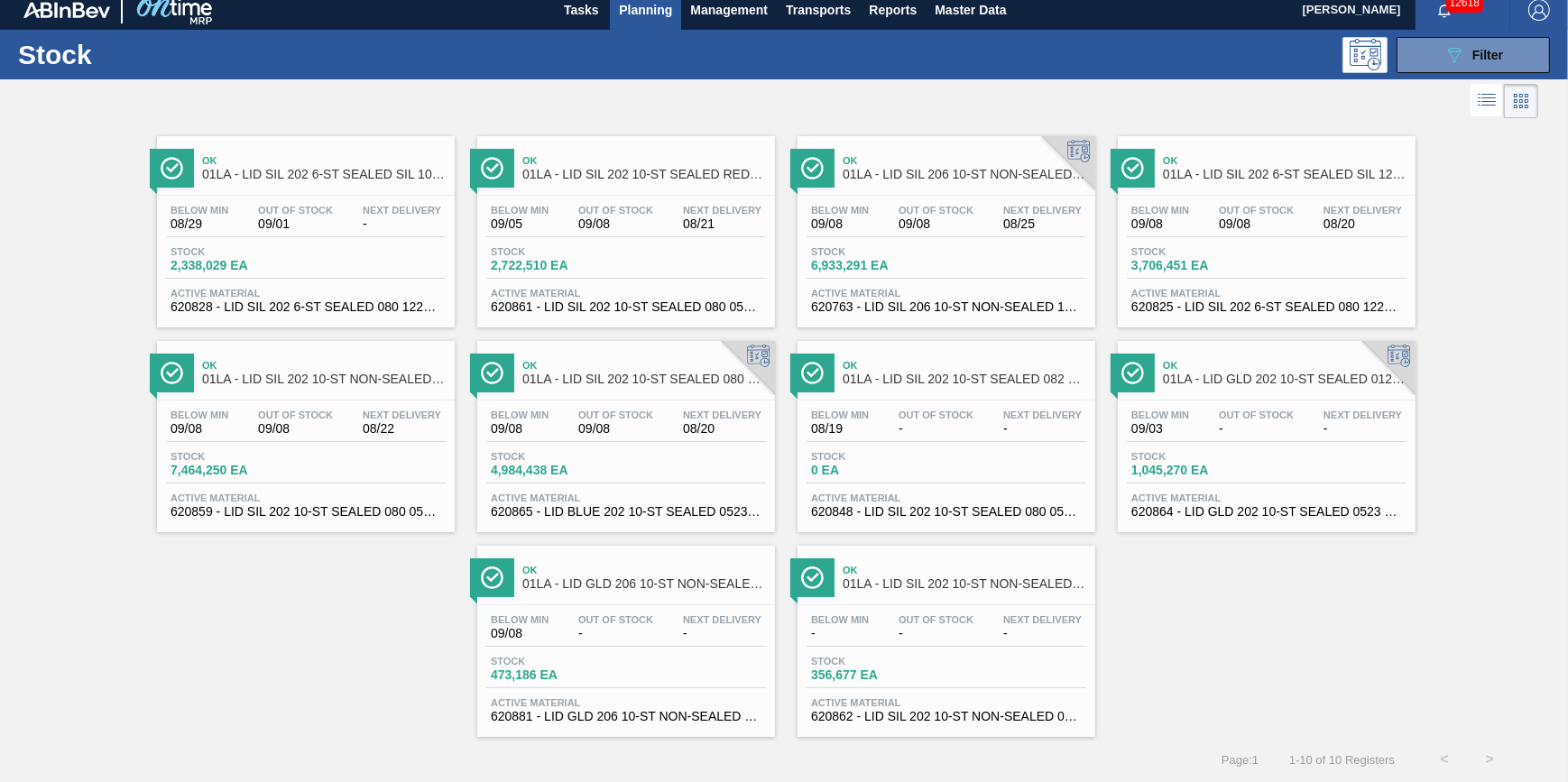
scroll to position [16, 0]
click at [901, 633] on span "-" at bounding box center [936, 634] width 75 height 14
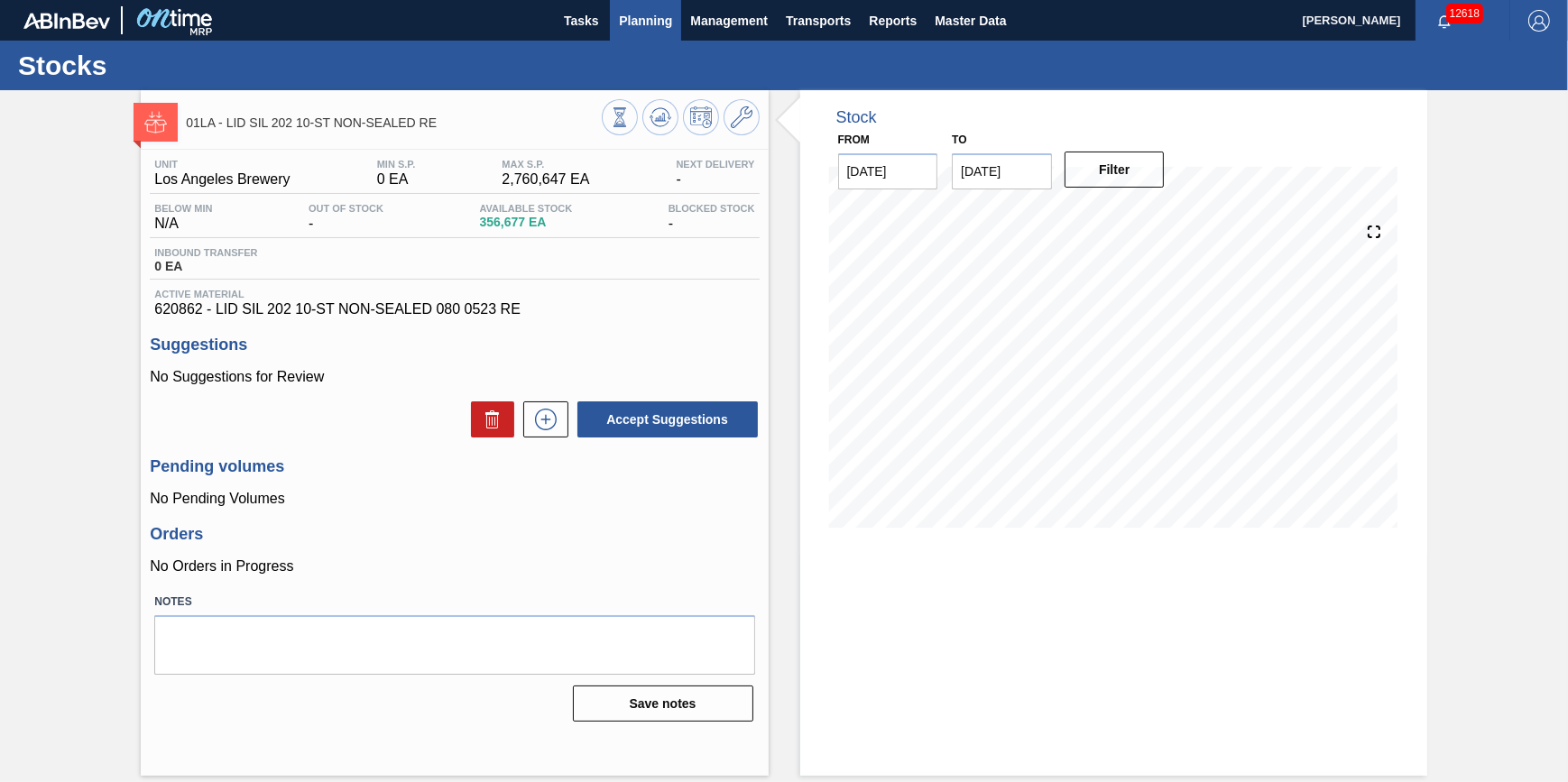
click at [641, 18] on span "Planning" at bounding box center [645, 21] width 54 height 21
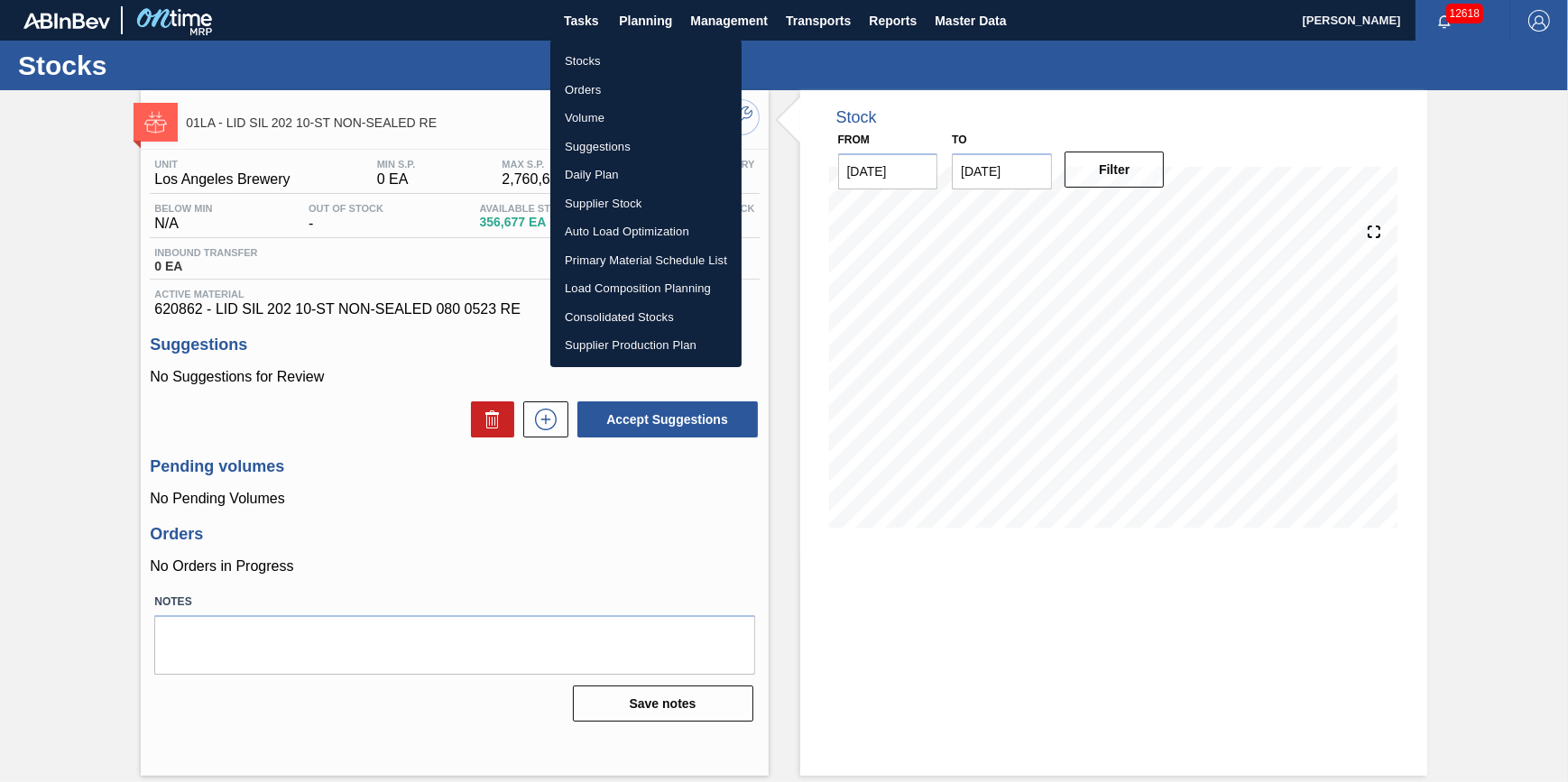
click at [638, 57] on li "Stocks" at bounding box center [646, 62] width 191 height 29
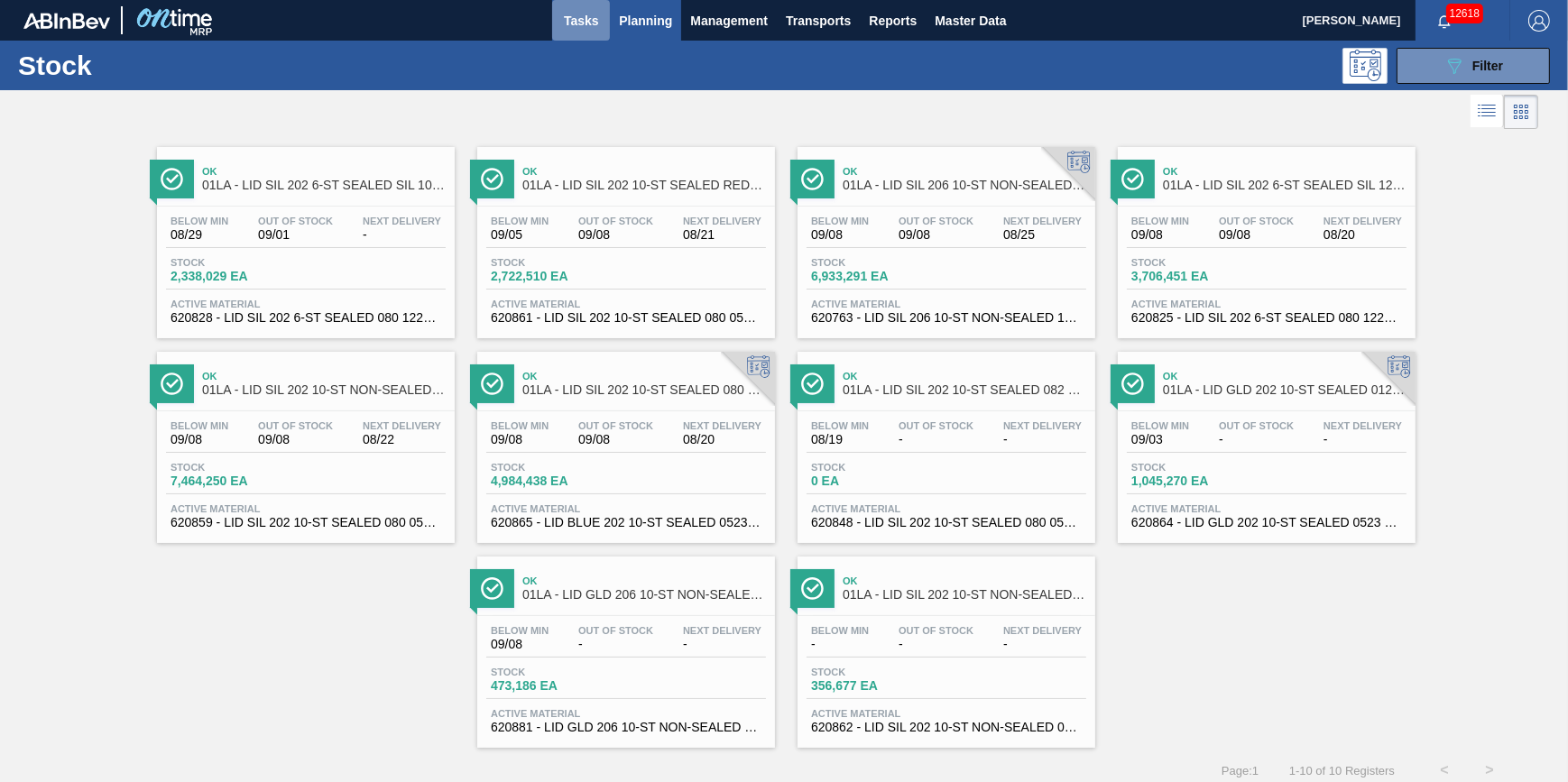
click at [571, 28] on span "Tasks" at bounding box center [581, 21] width 40 height 21
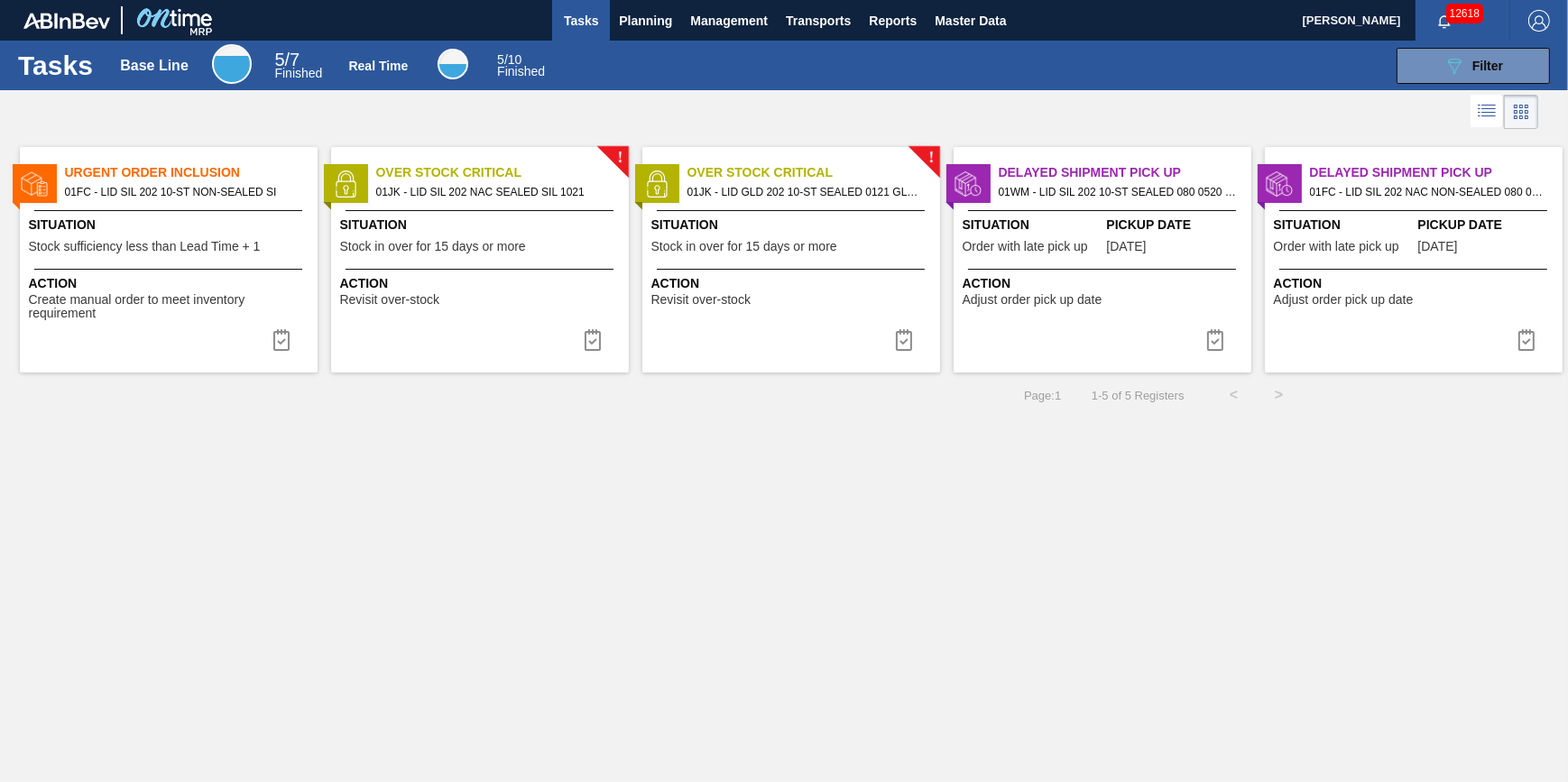
click at [212, 280] on span "Action" at bounding box center [171, 283] width 284 height 19
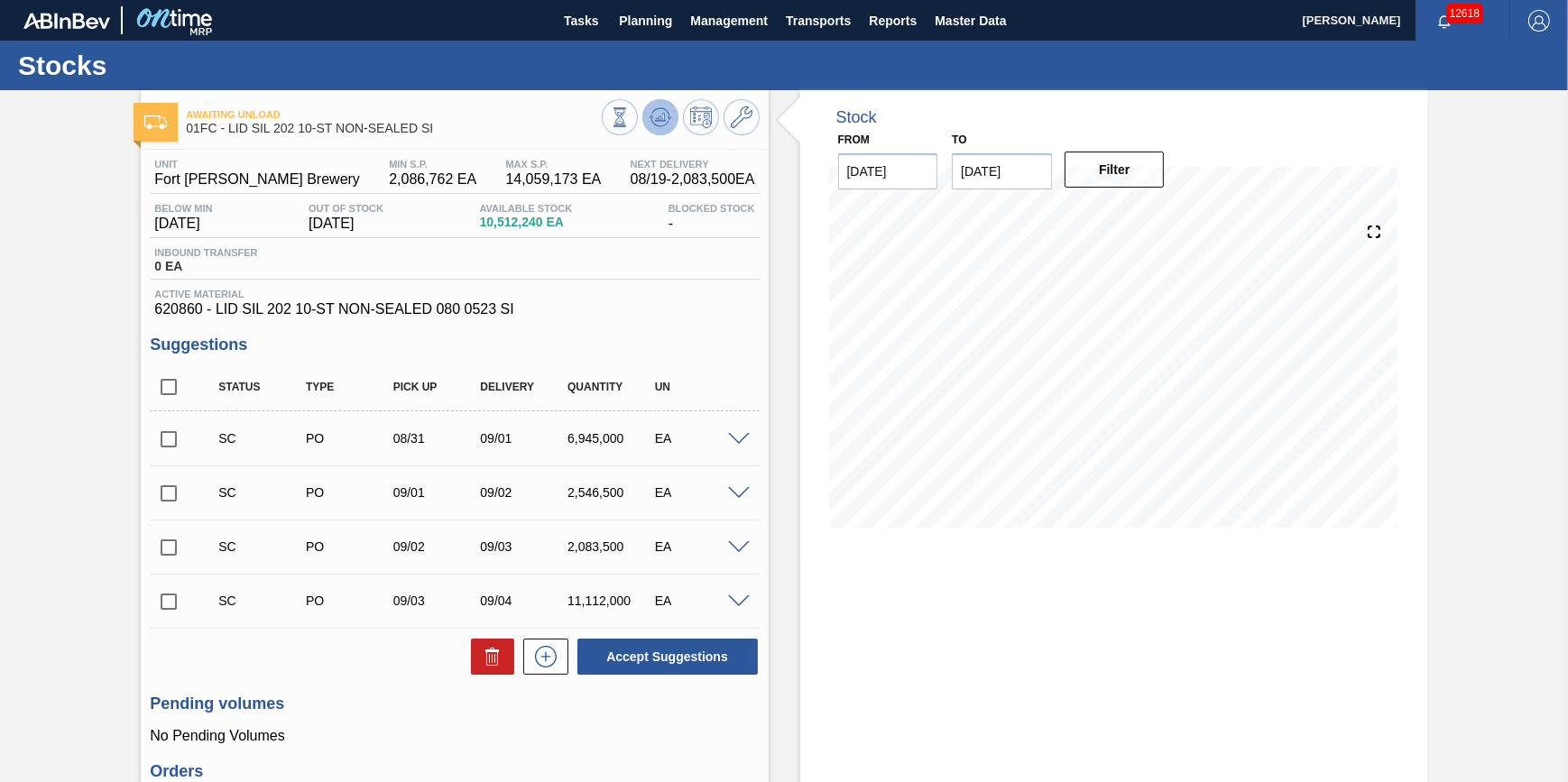
click at [629, 113] on icon at bounding box center [620, 117] width 20 height 20
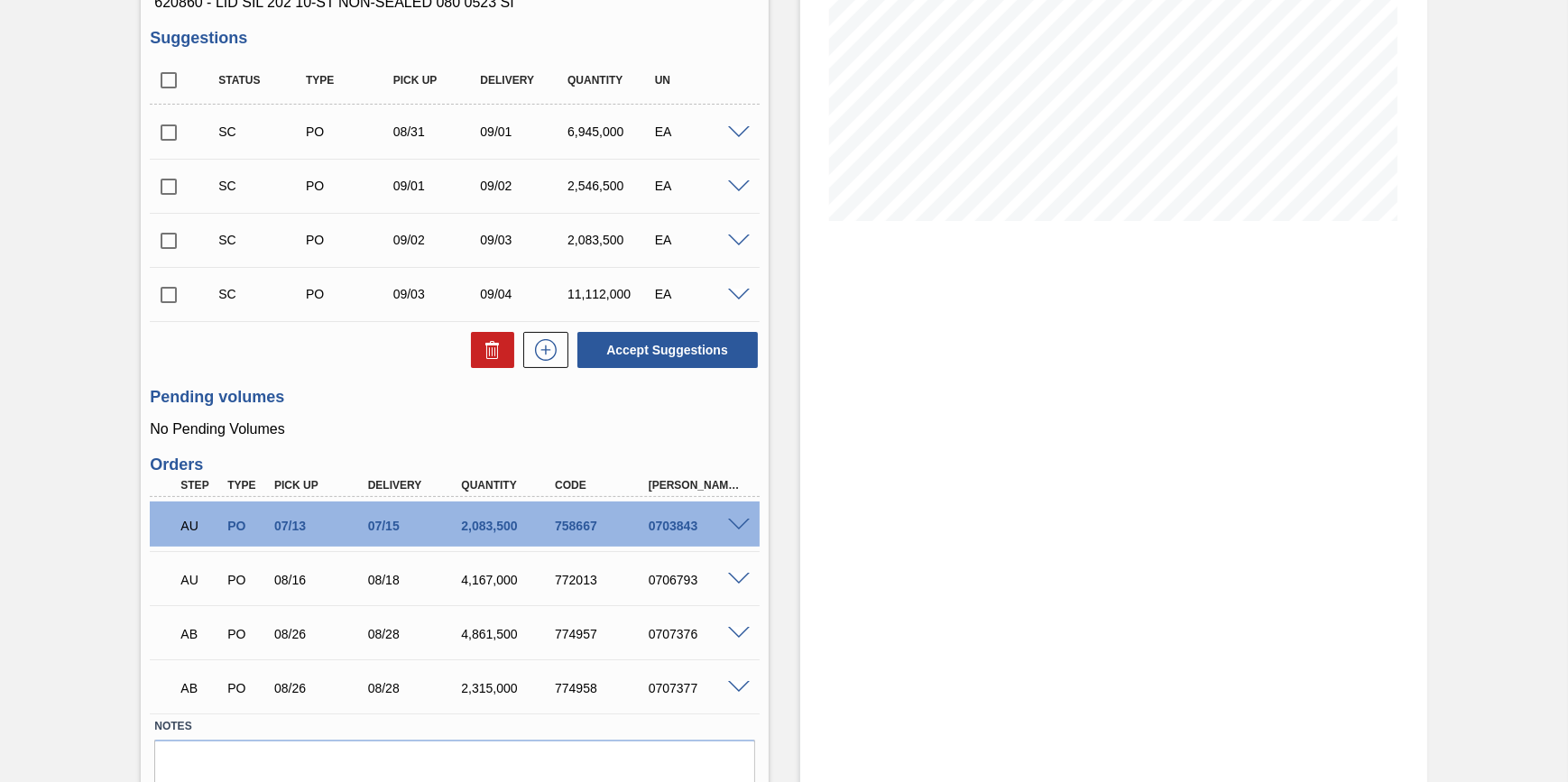
scroll to position [309, 0]
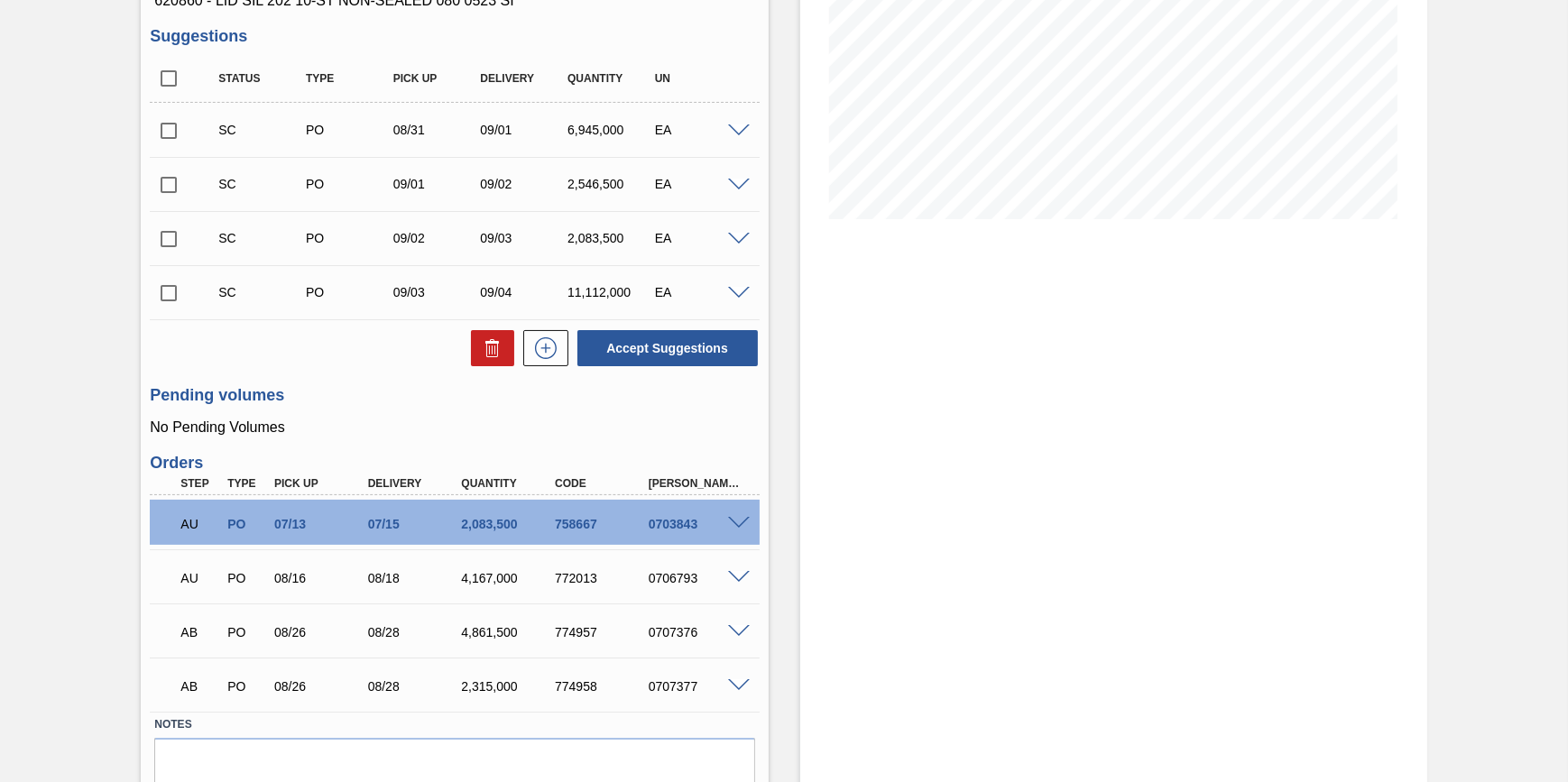
click at [740, 632] on span at bounding box center [739, 633] width 21 height 14
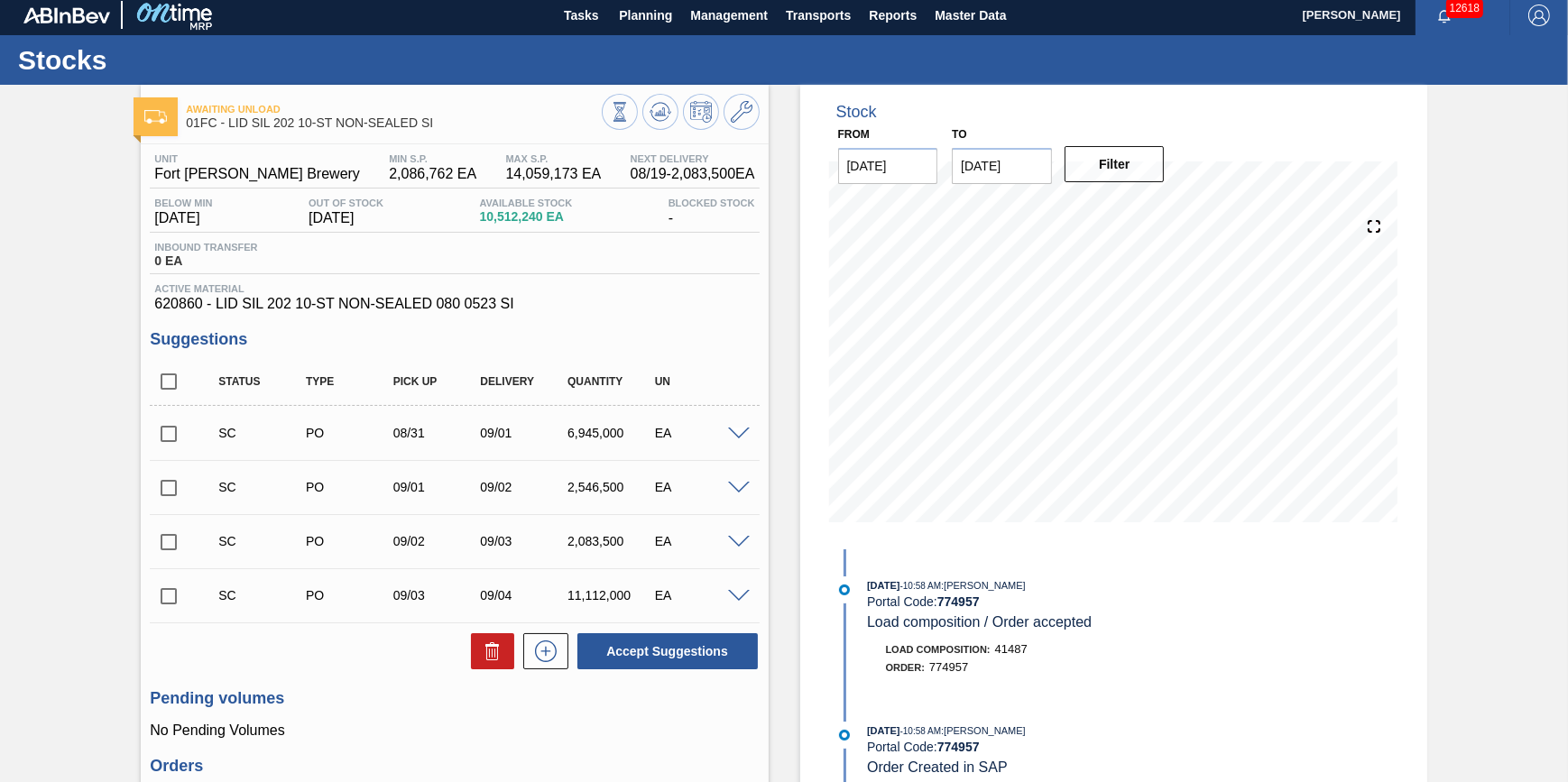
scroll to position [0, 0]
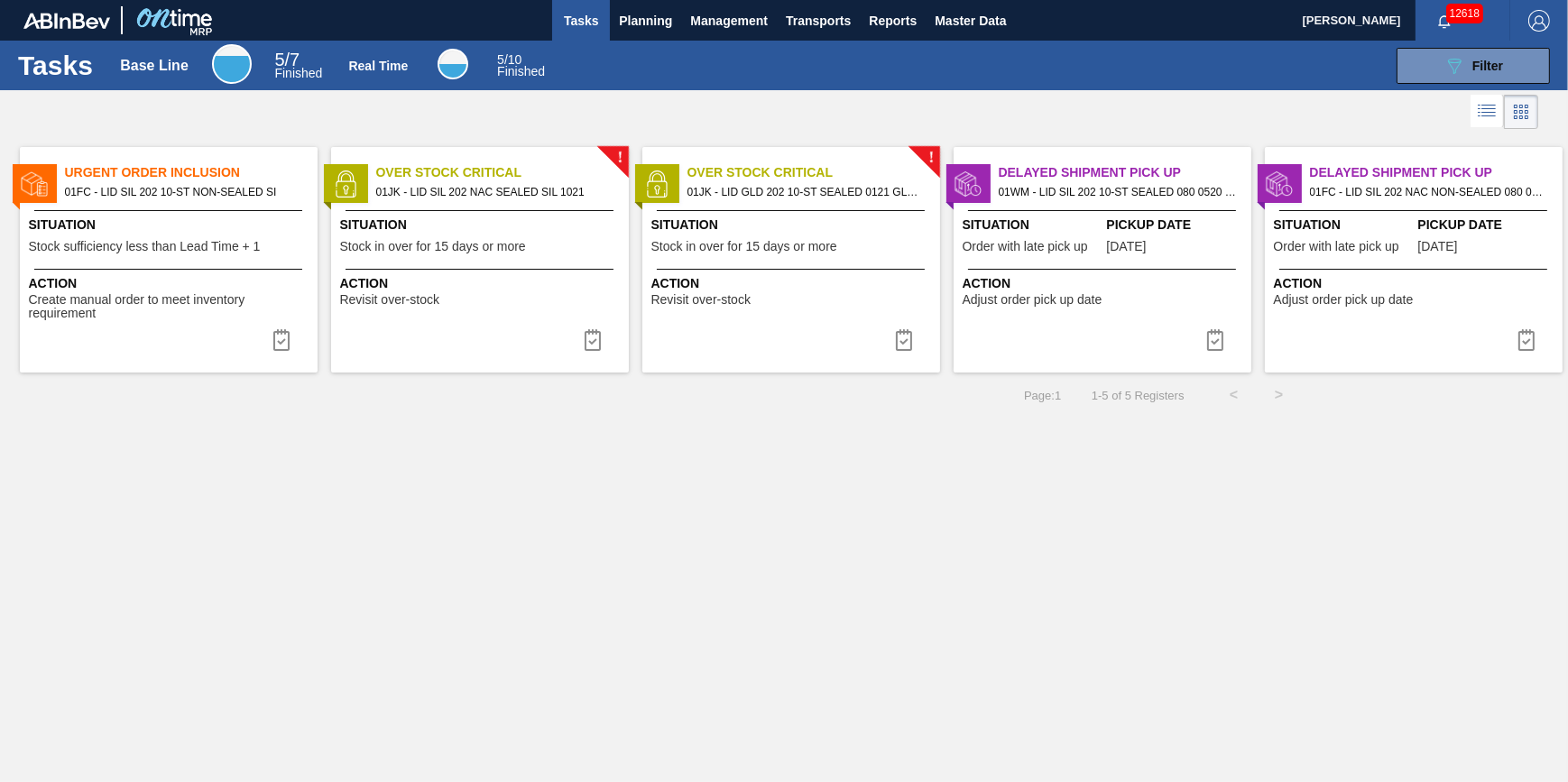
click at [605, 22] on button "Tasks" at bounding box center [581, 21] width 58 height 41
click at [640, 23] on span "Planning" at bounding box center [645, 21] width 54 height 21
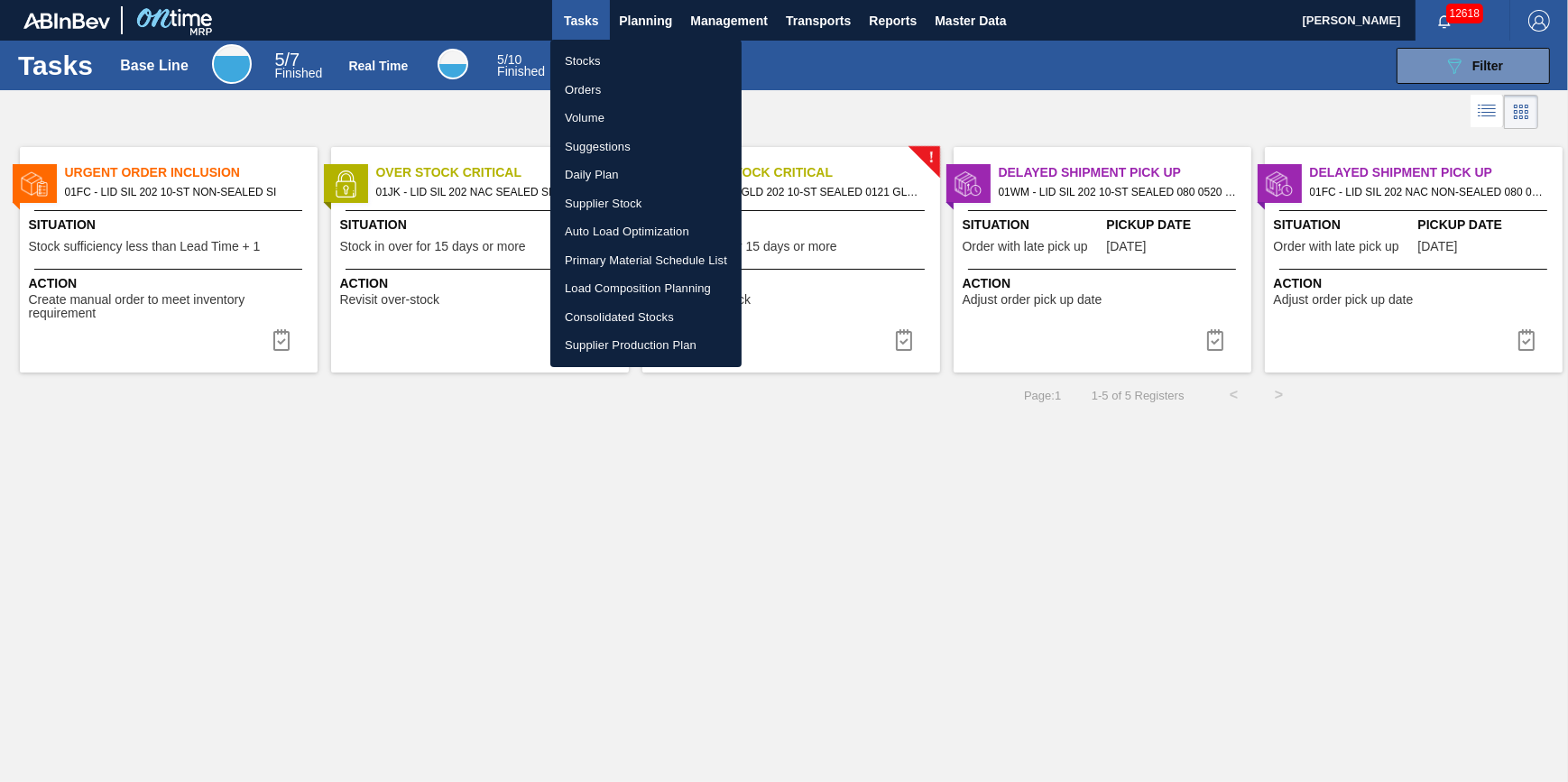
click at [628, 57] on li "Stocks" at bounding box center [646, 62] width 191 height 29
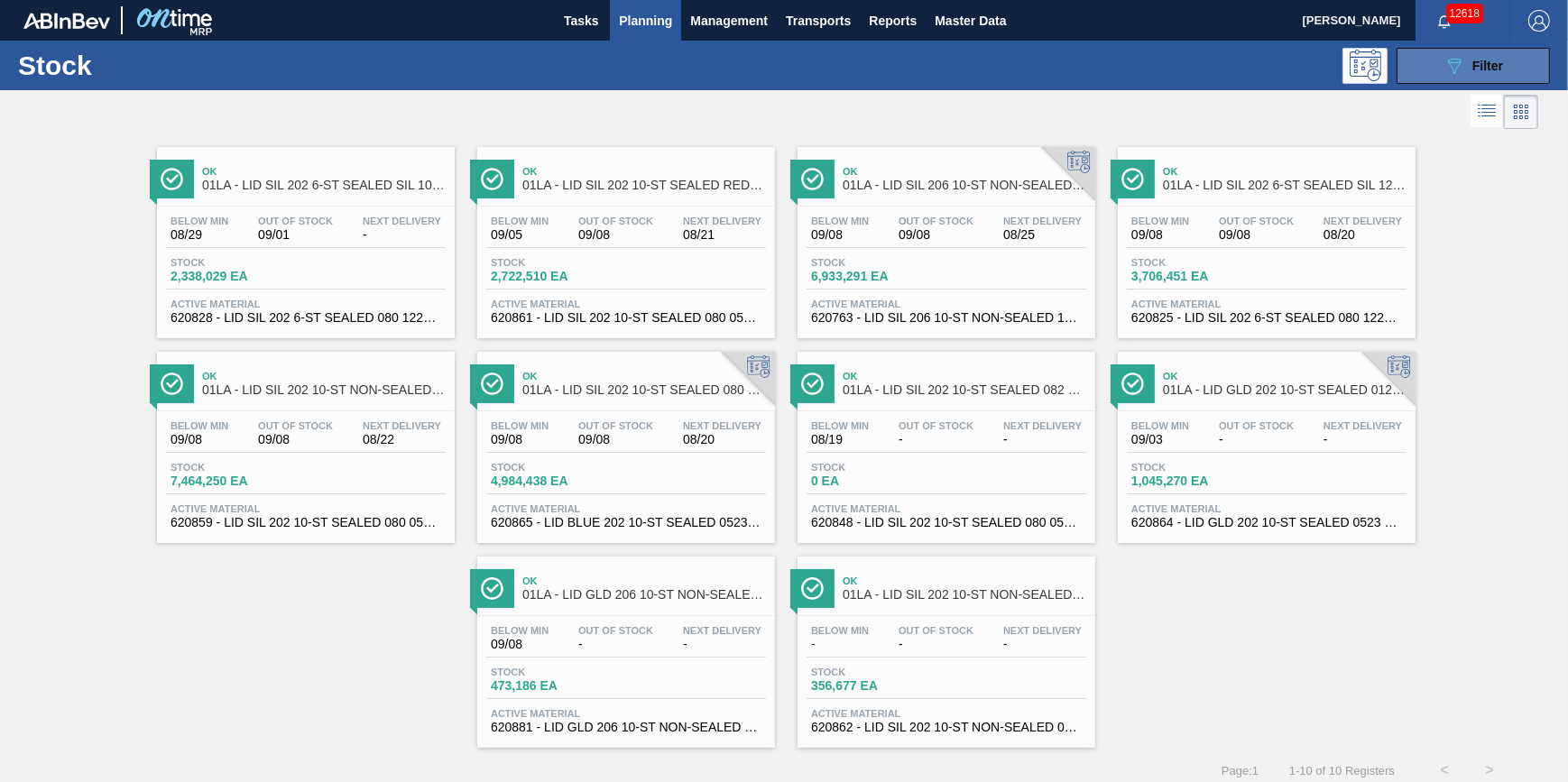
click at [1448, 62] on icon at bounding box center [1455, 66] width 14 height 16
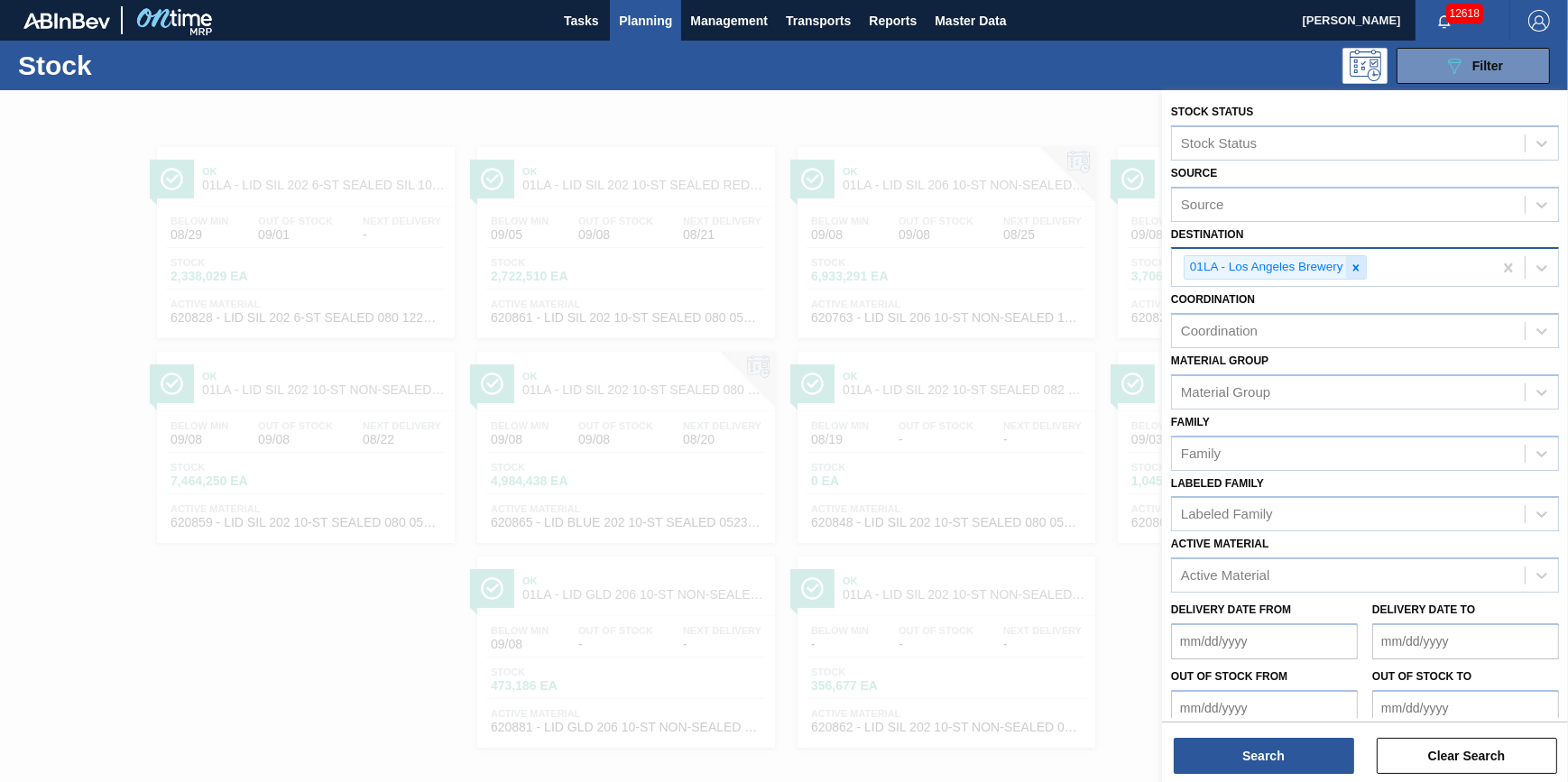
click at [1364, 274] on div at bounding box center [1355, 268] width 20 height 22
click at [1354, 268] on div "01LA - Los Angeles Brewery" at bounding box center [1332, 268] width 320 height 37
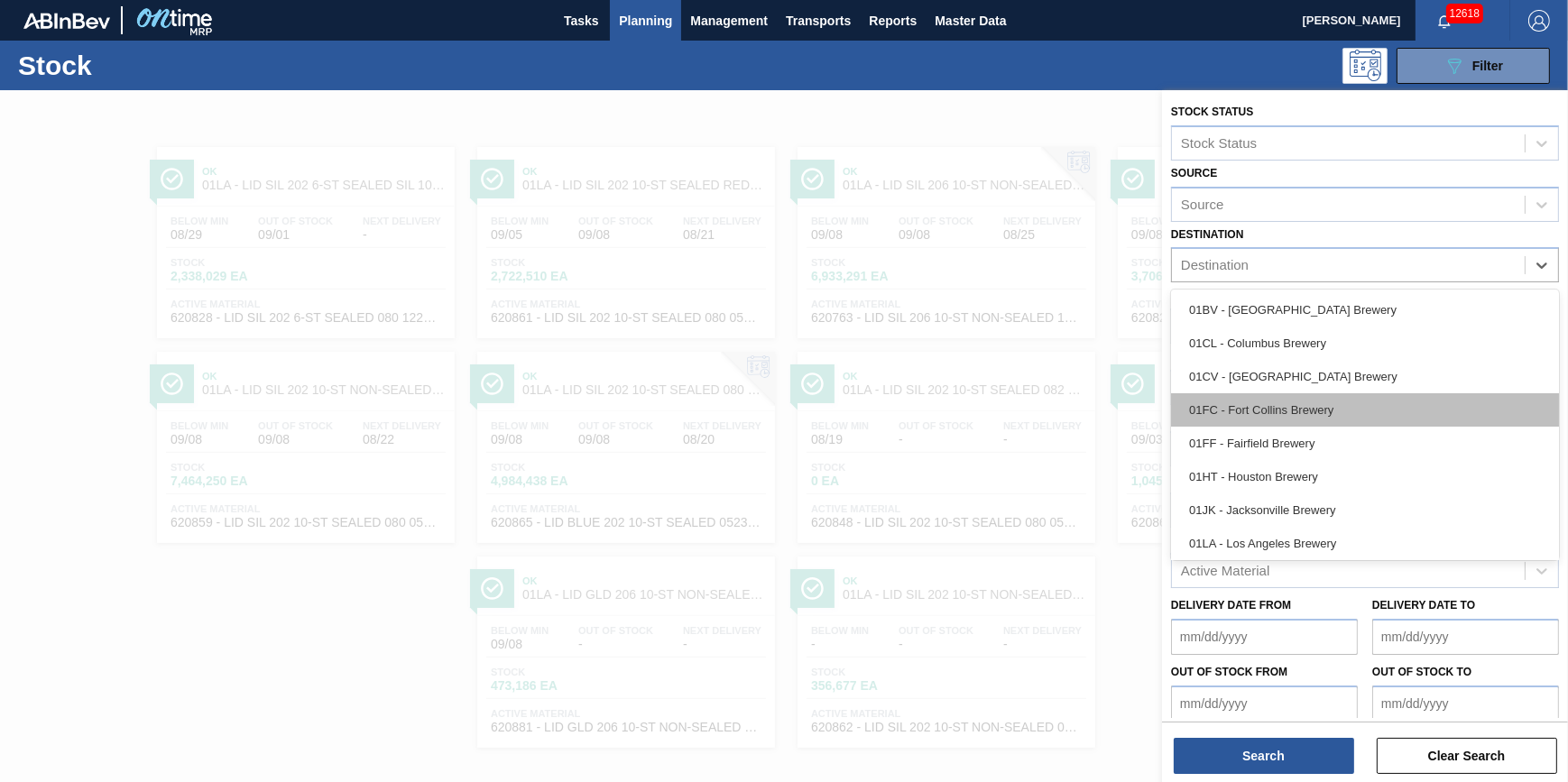
click at [1321, 399] on div "01FC - Fort Collins Brewery" at bounding box center [1364, 410] width 387 height 33
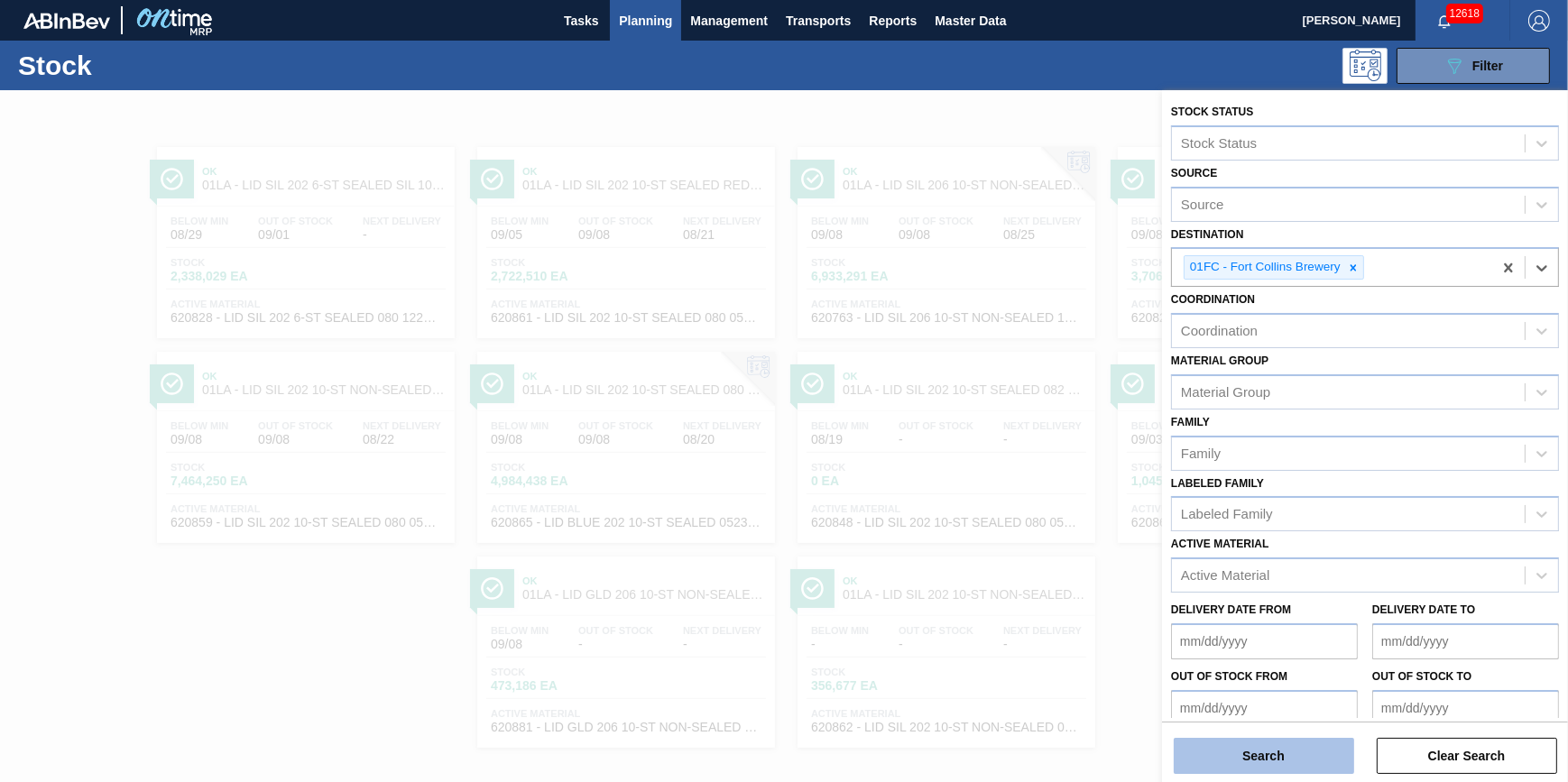
click at [1261, 753] on button "Search" at bounding box center [1264, 756] width 181 height 36
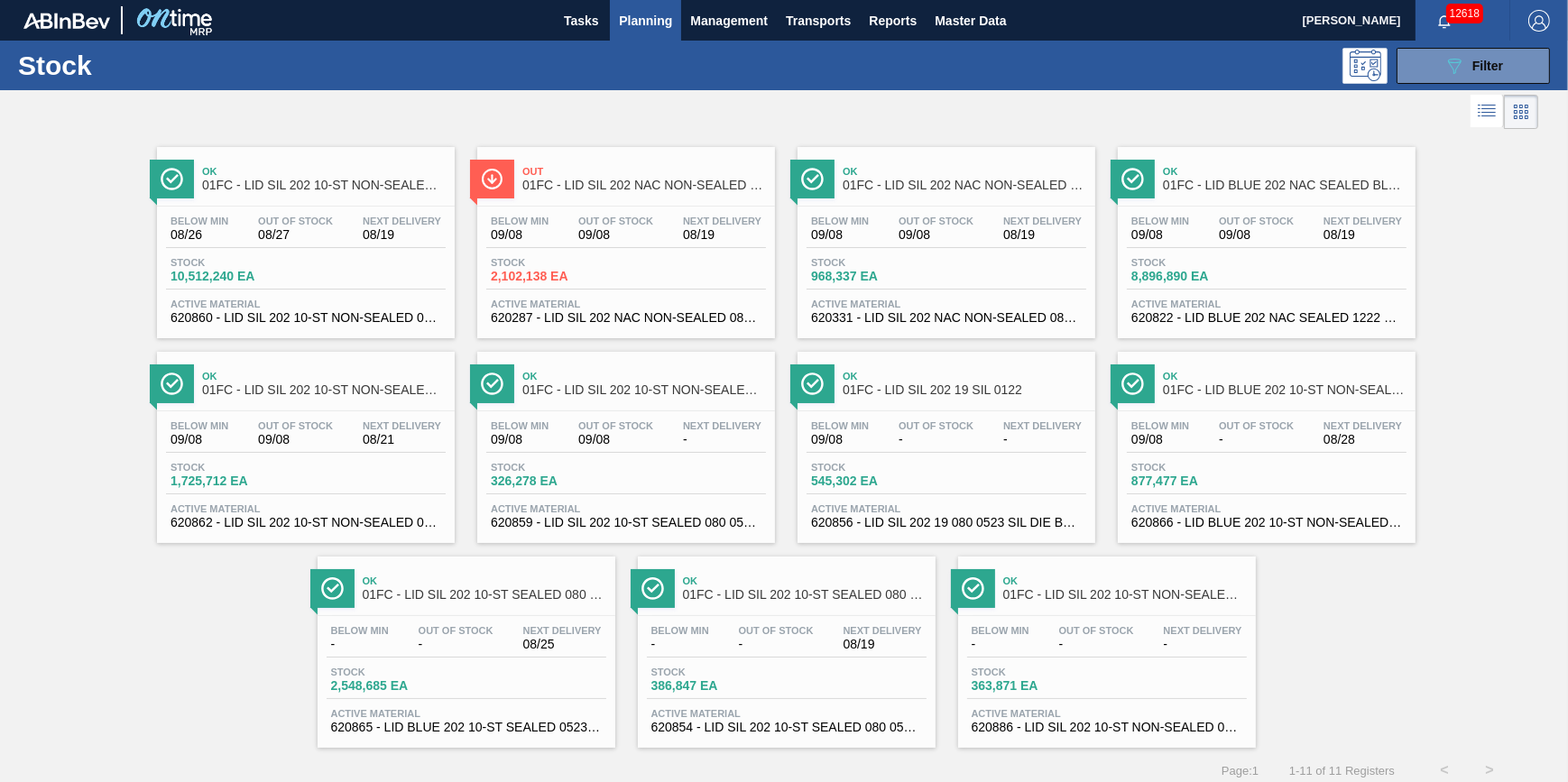
click at [626, 270] on div "Stock 2,102,138 EA" at bounding box center [625, 272] width 280 height 32
click at [1211, 424] on div "Below Min 09/08 Out Of Stock - Next Delivery 08/28" at bounding box center [1266, 436] width 280 height 32
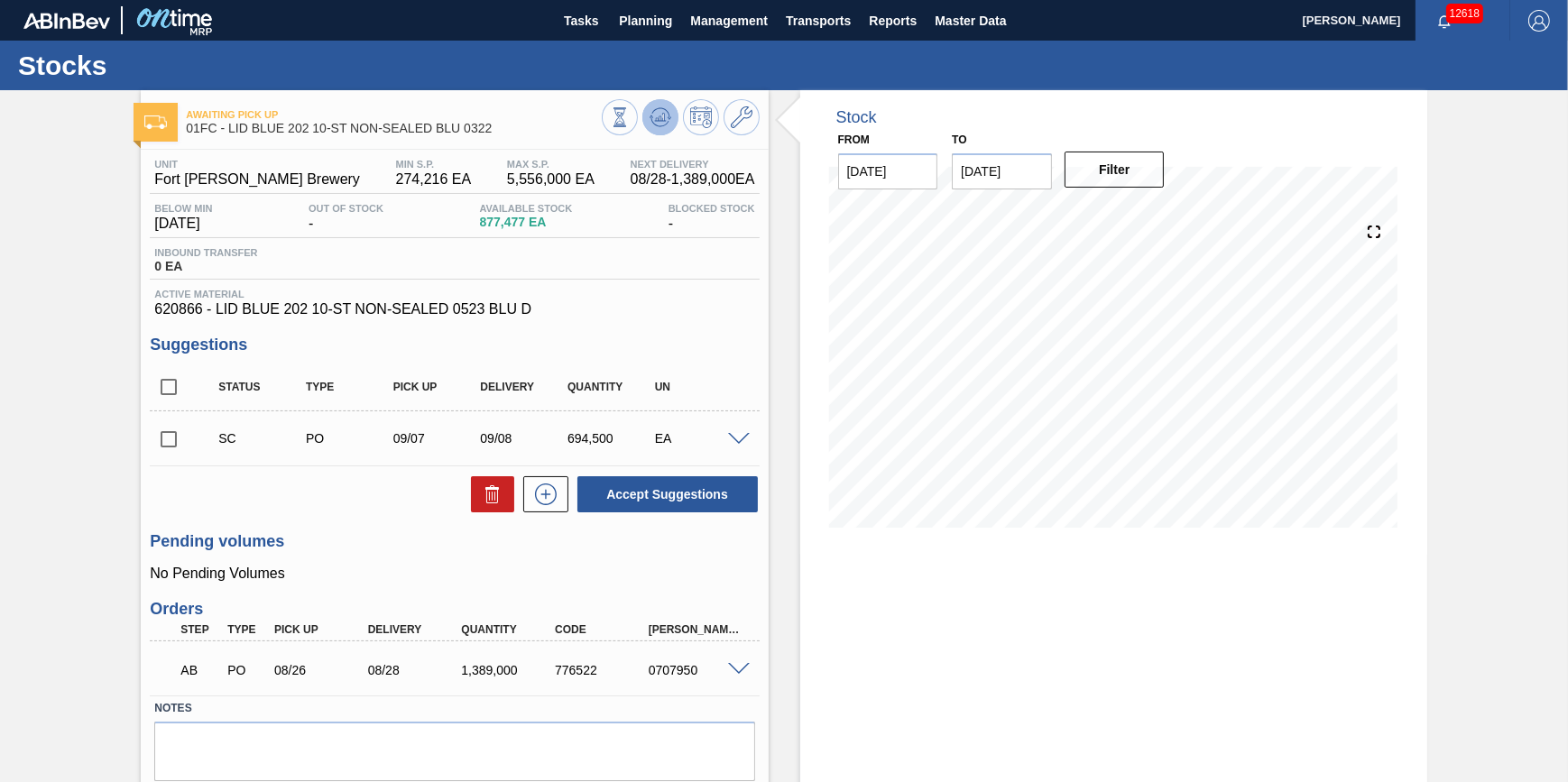
click at [662, 115] on polygon at bounding box center [662, 116] width 1 height 7
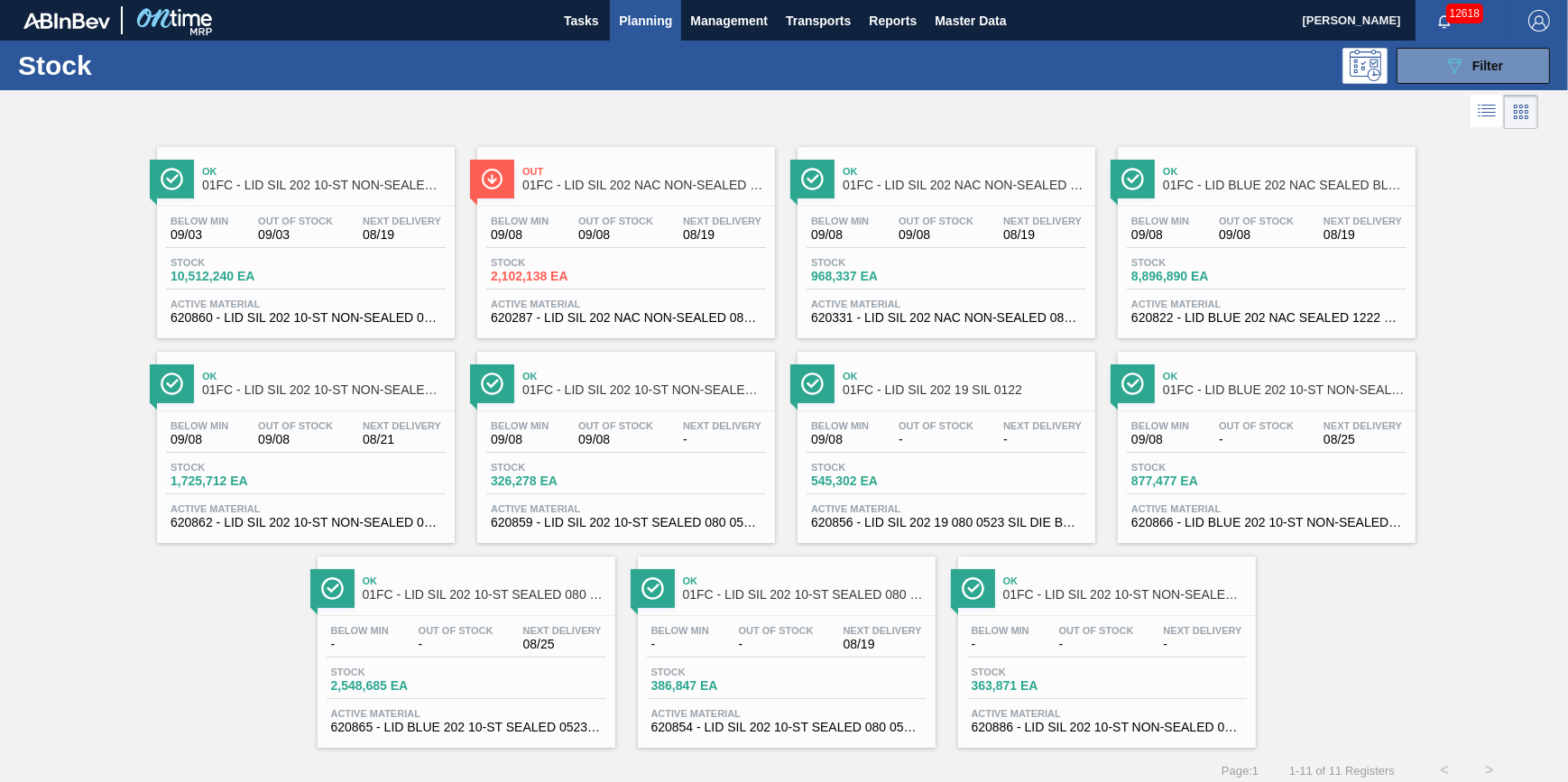
click at [590, 243] on div "Below Min 09/08 Out Of Stock 09/08 Next Delivery 08/19" at bounding box center [625, 231] width 280 height 32
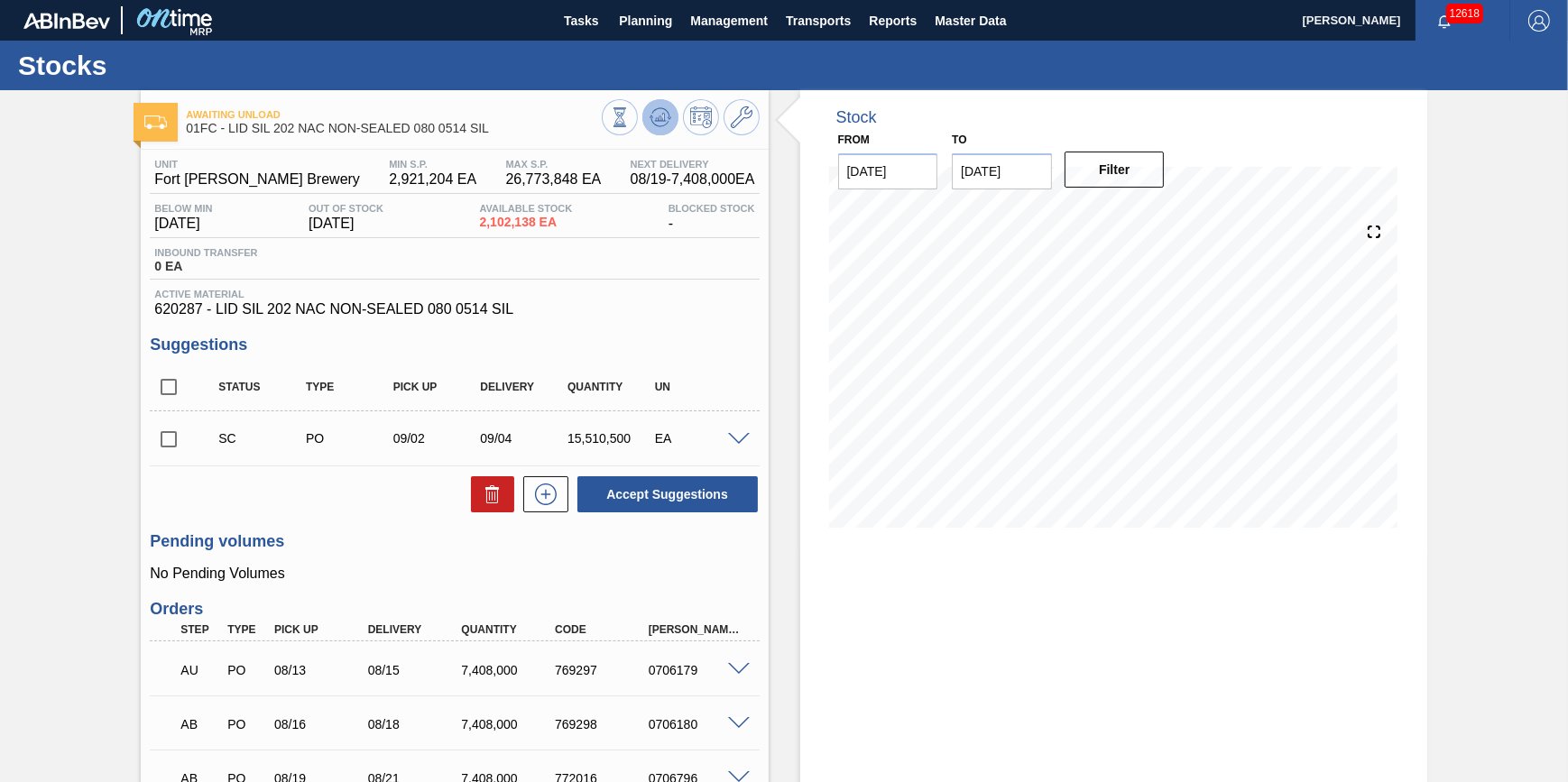
click at [629, 121] on icon at bounding box center [620, 117] width 20 height 20
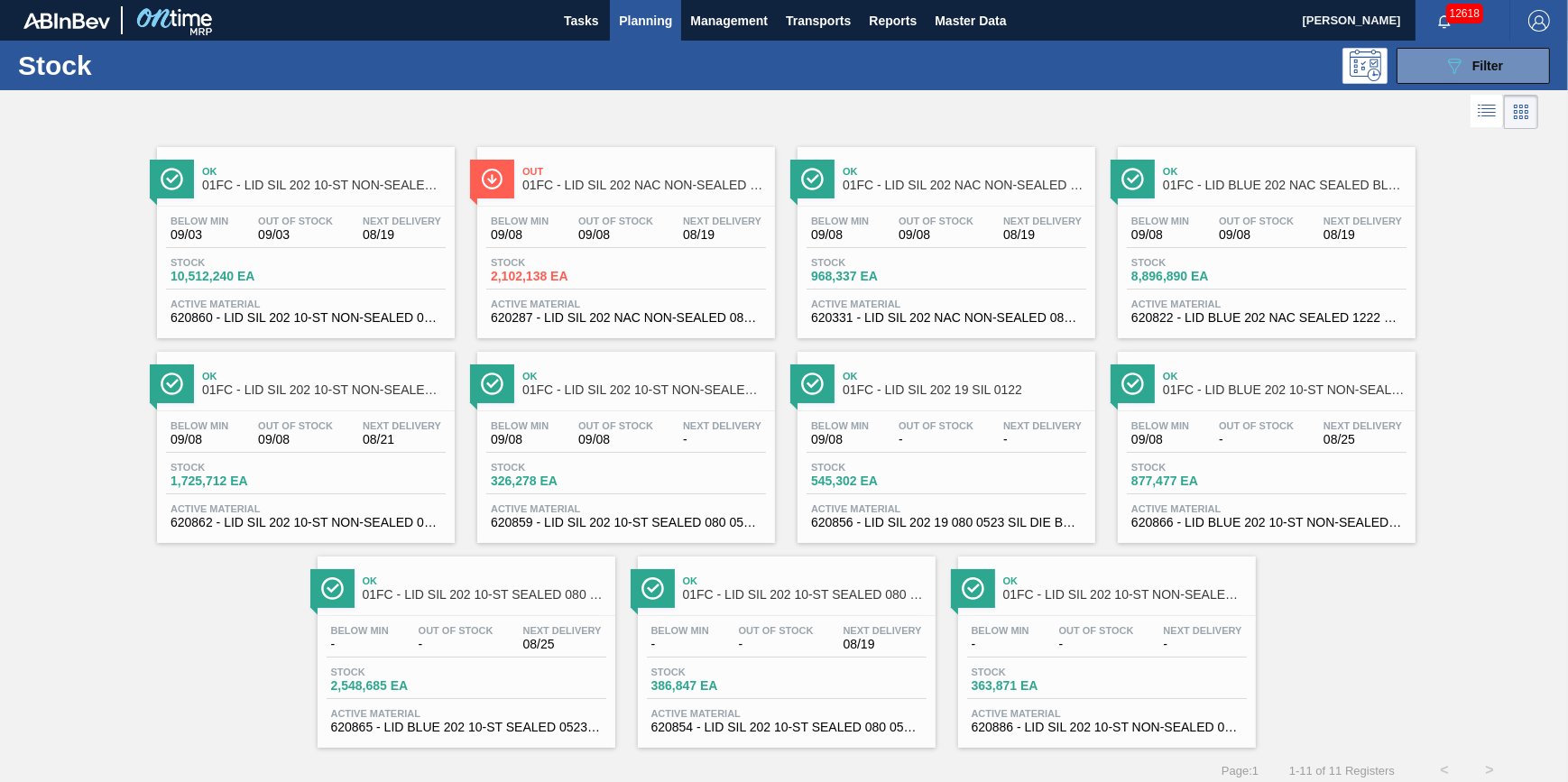
click at [339, 243] on div "Below Min 09/03 Out Of Stock 09/03 Next Delivery 08/19" at bounding box center [305, 231] width 280 height 32
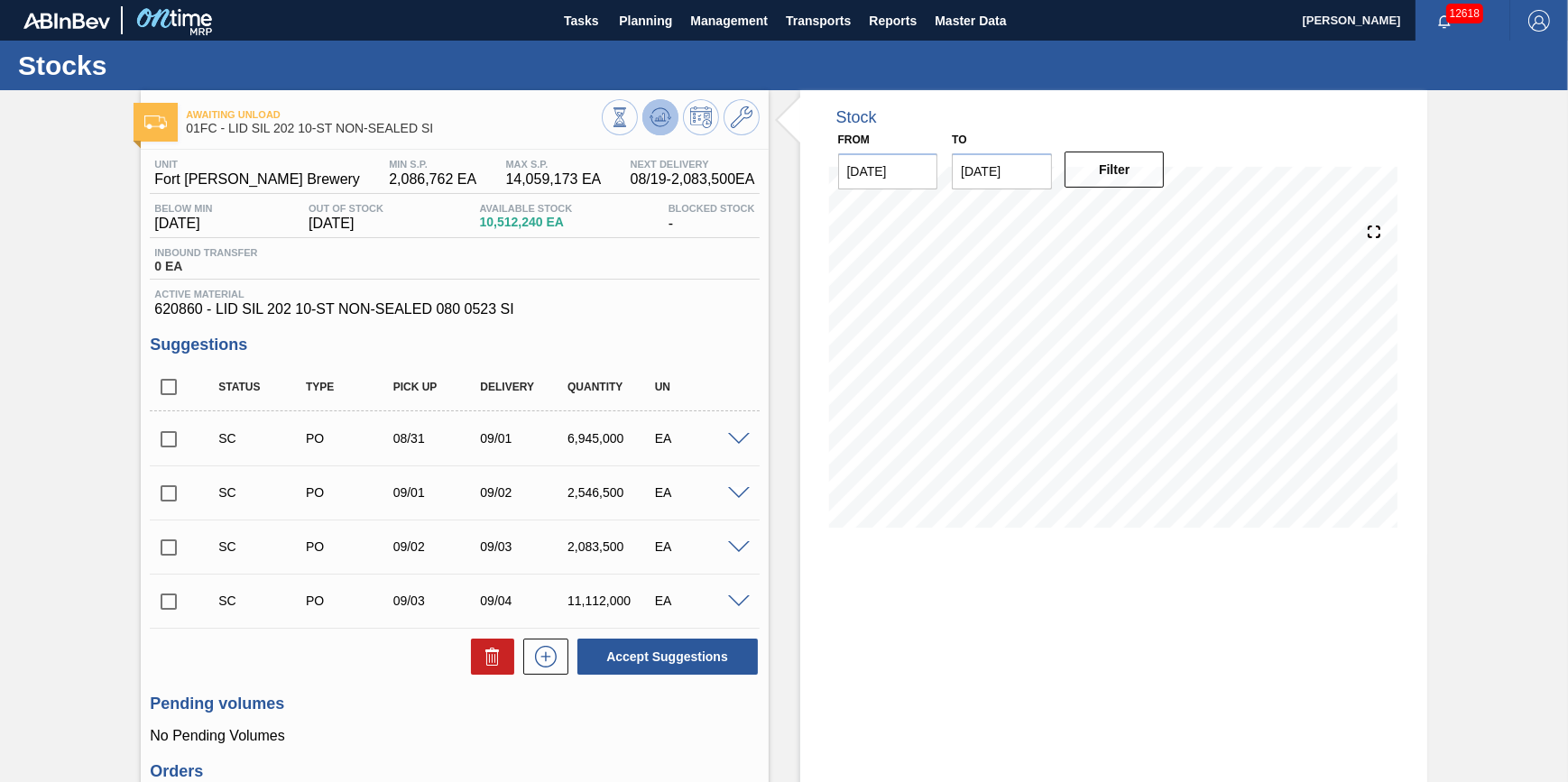
click at [629, 125] on icon at bounding box center [620, 117] width 20 height 20
click at [629, 117] on icon at bounding box center [620, 117] width 20 height 20
click at [567, 33] on button "Tasks" at bounding box center [581, 21] width 58 height 41
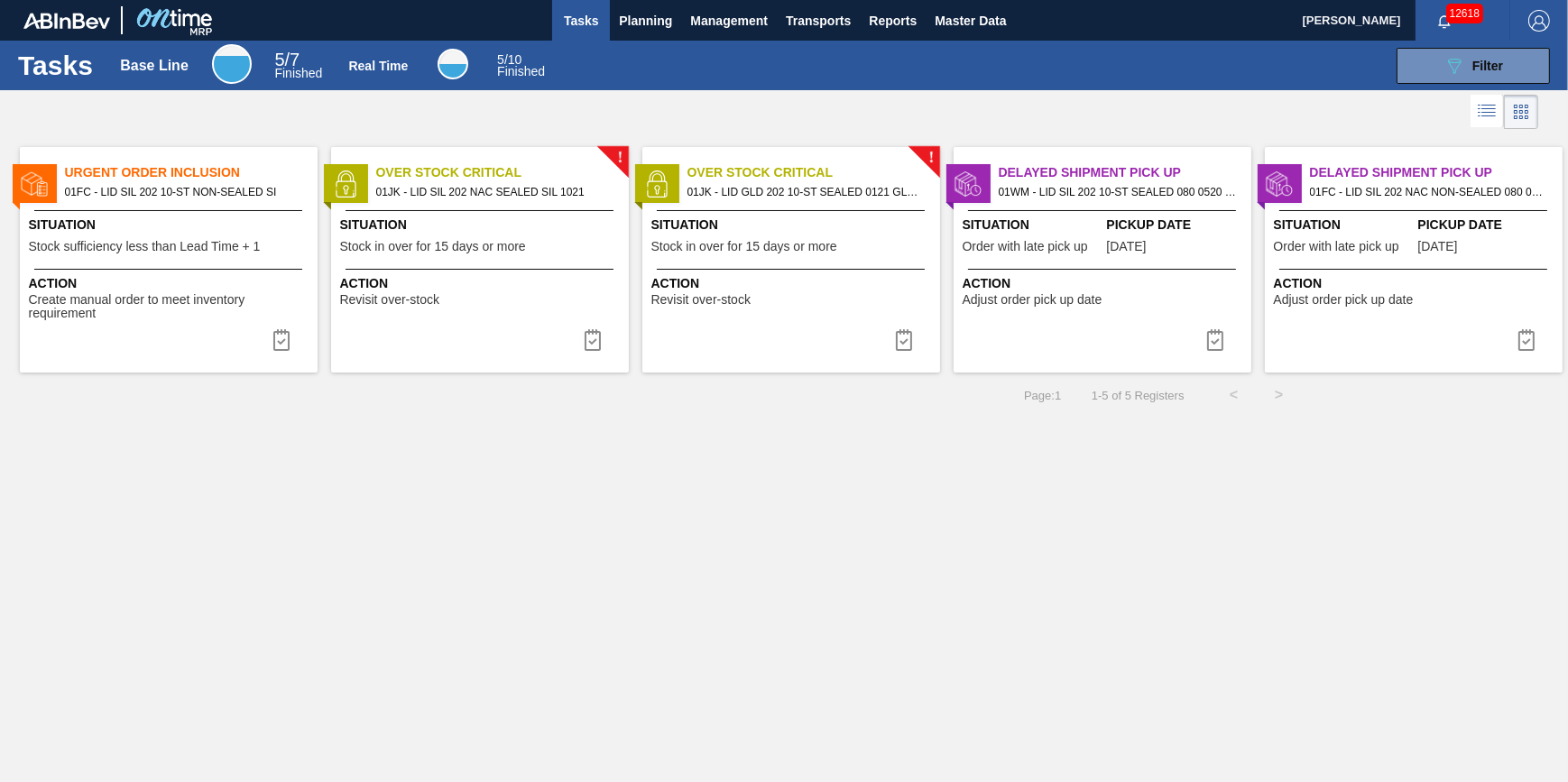
click at [172, 241] on span "Stock sufficiency less than Lead Time + 1" at bounding box center [145, 247] width 232 height 14
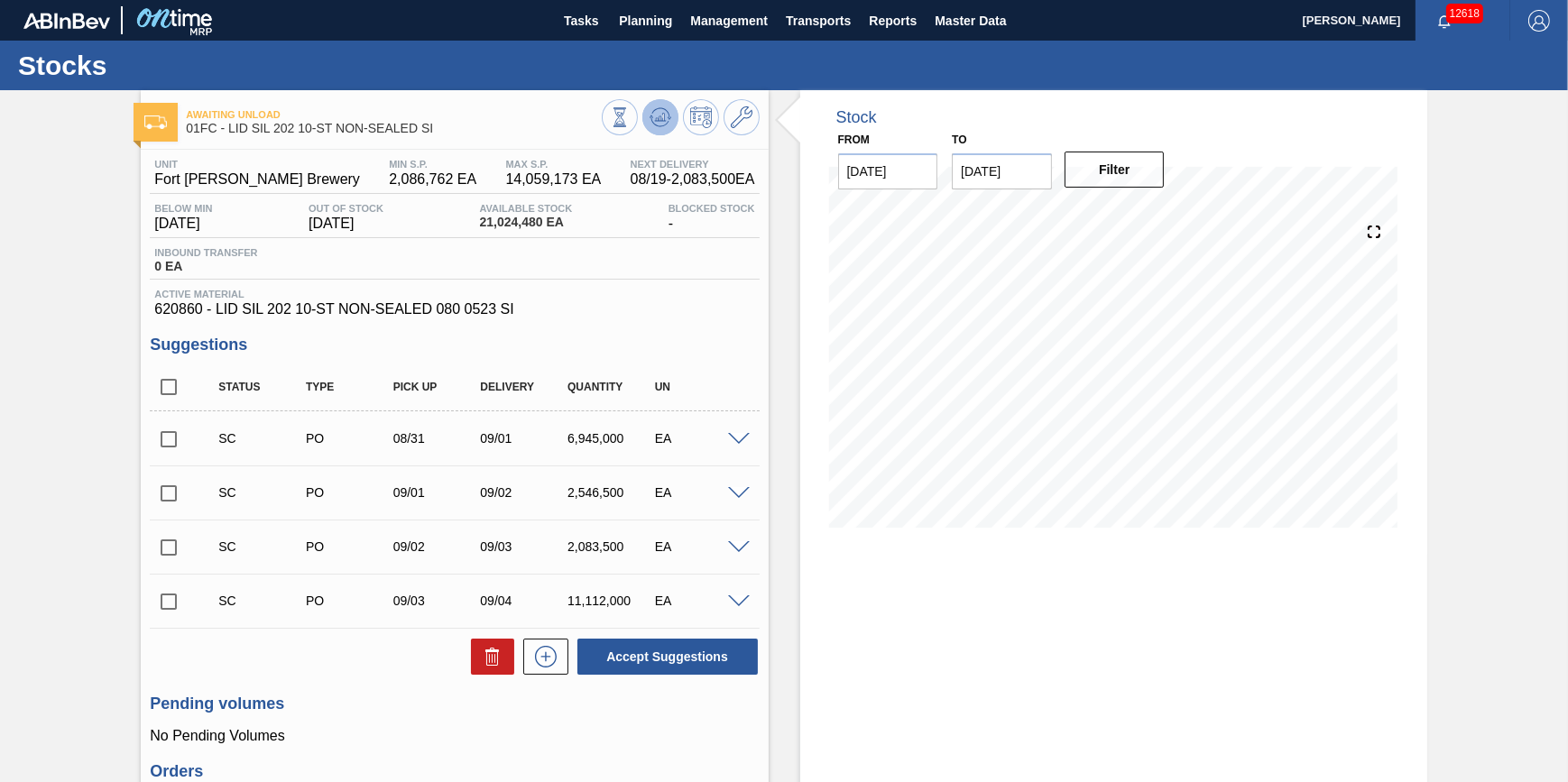
click at [666, 113] on icon at bounding box center [660, 113] width 18 height 10
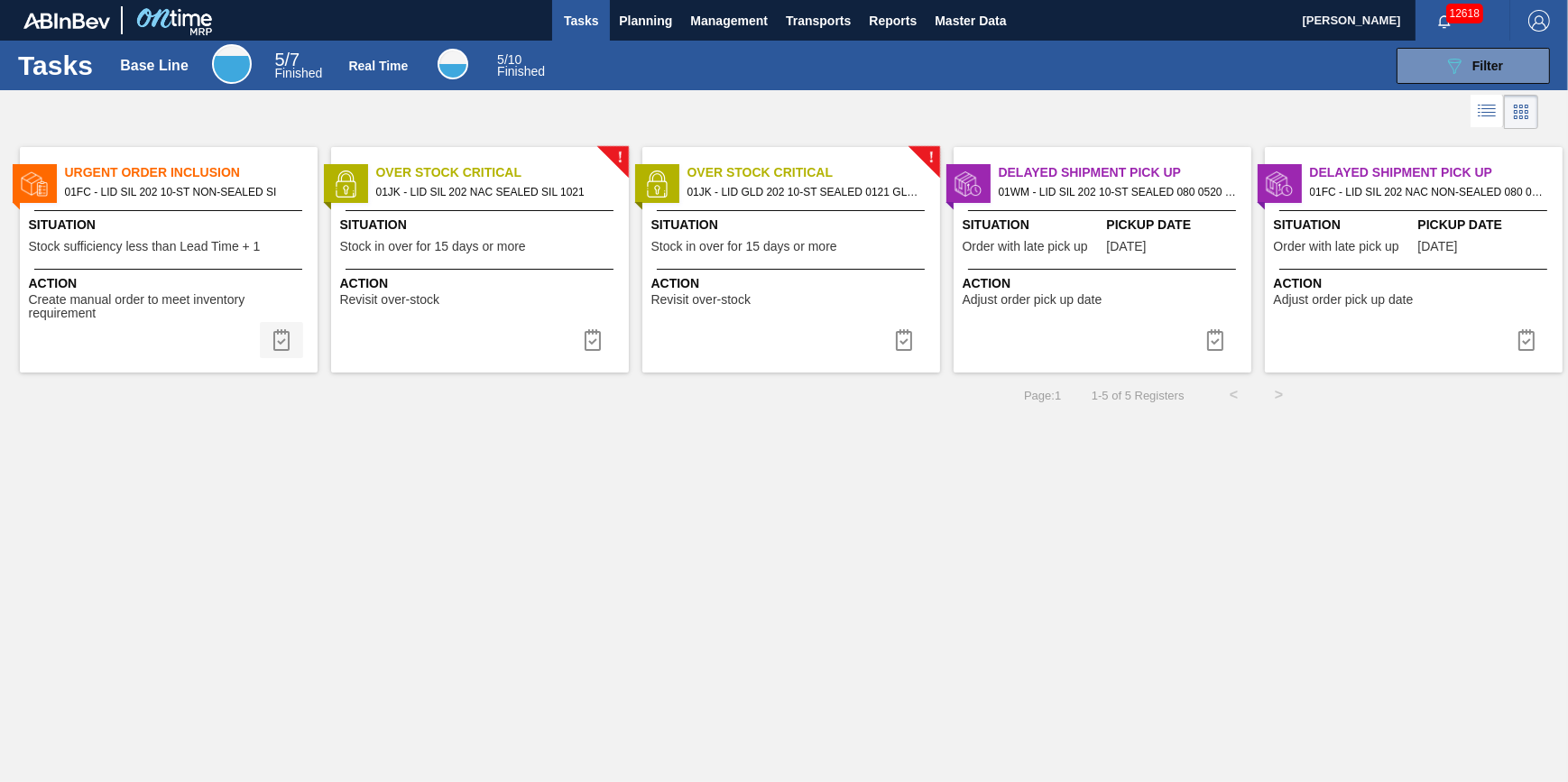
click at [284, 341] on img at bounding box center [281, 340] width 21 height 21
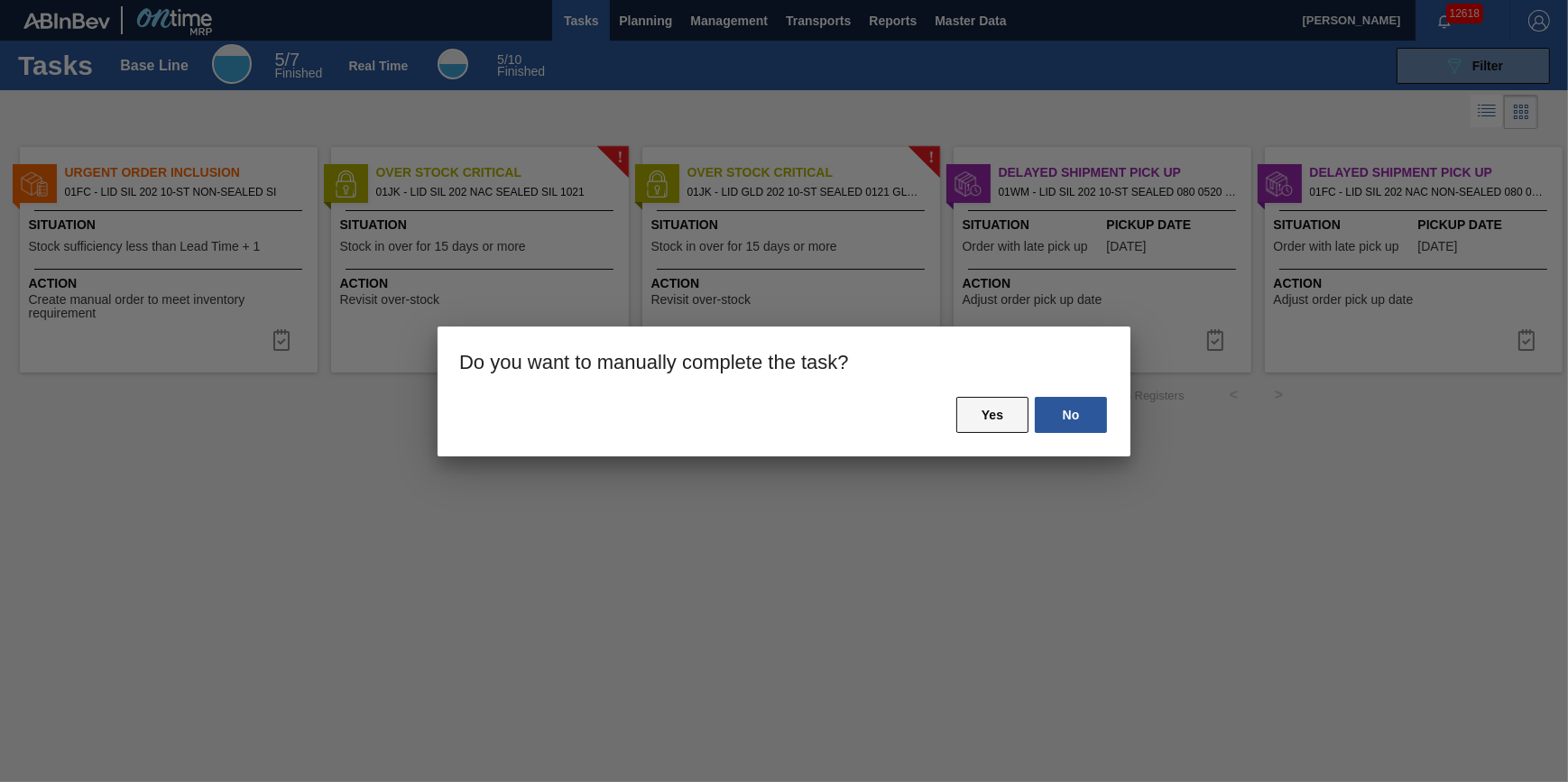
click at [981, 411] on button "Yes" at bounding box center [992, 415] width 72 height 36
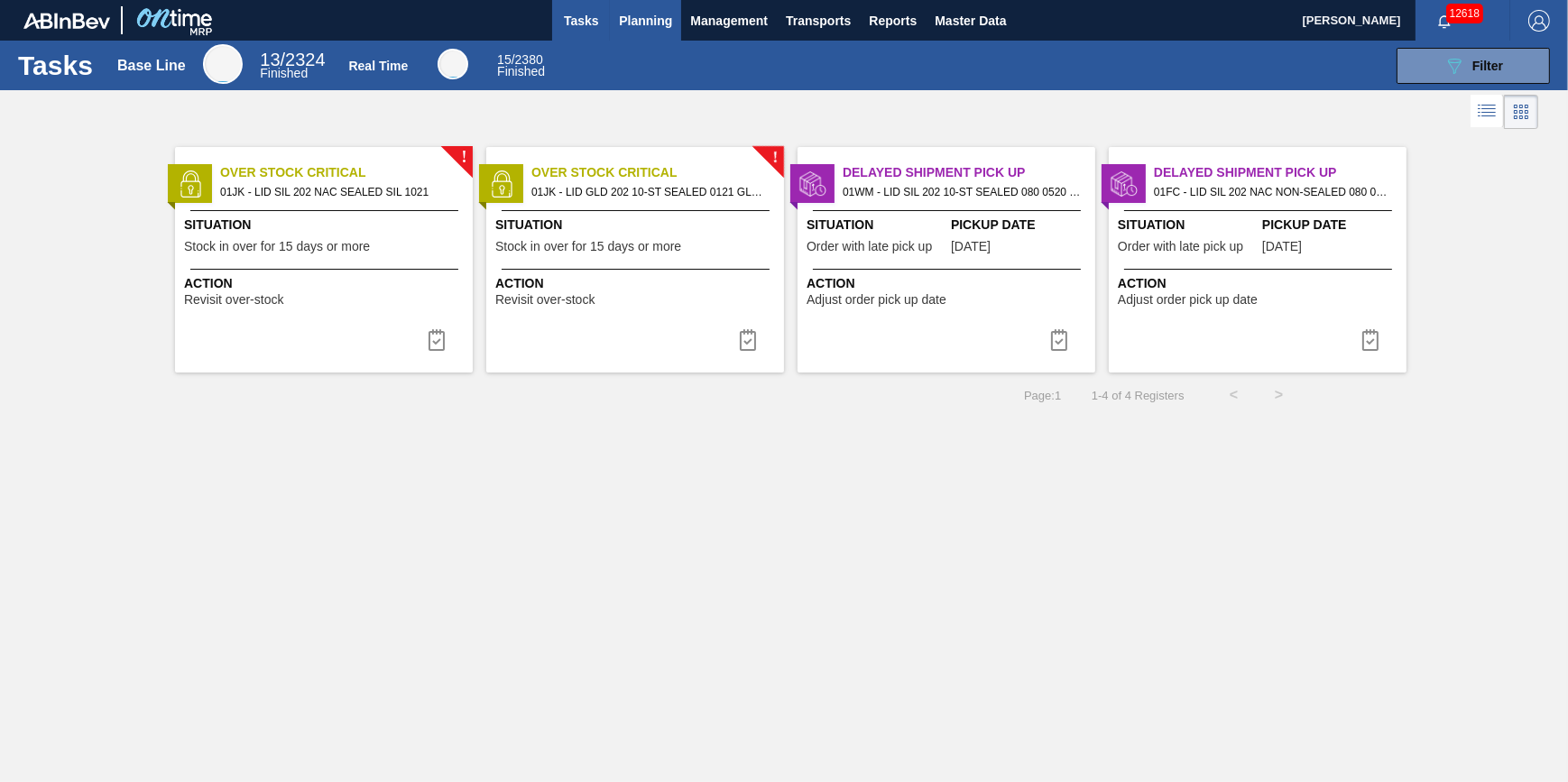
click at [635, 27] on span "Planning" at bounding box center [645, 21] width 54 height 21
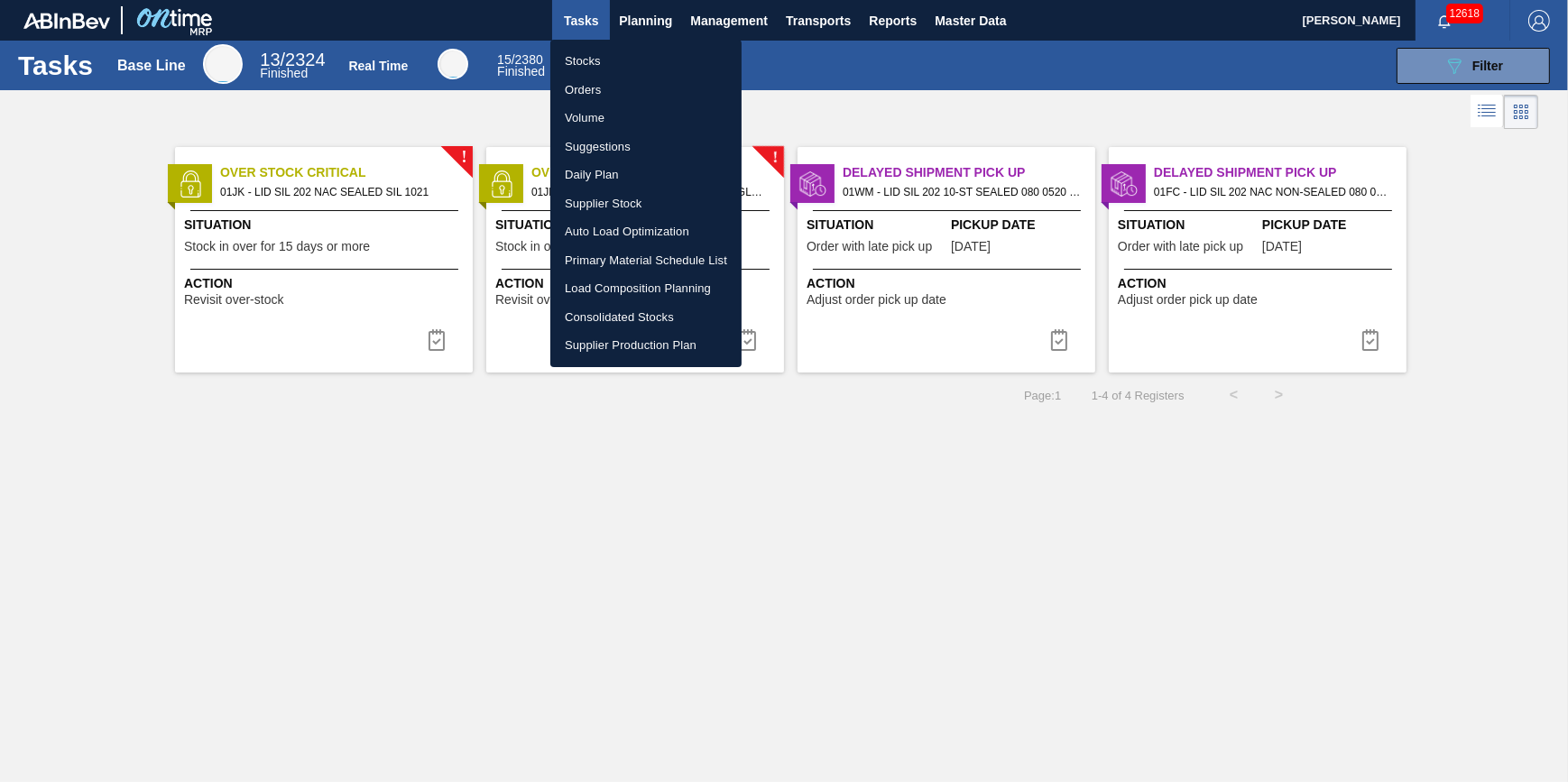
click at [629, 53] on li "Stocks" at bounding box center [646, 62] width 191 height 29
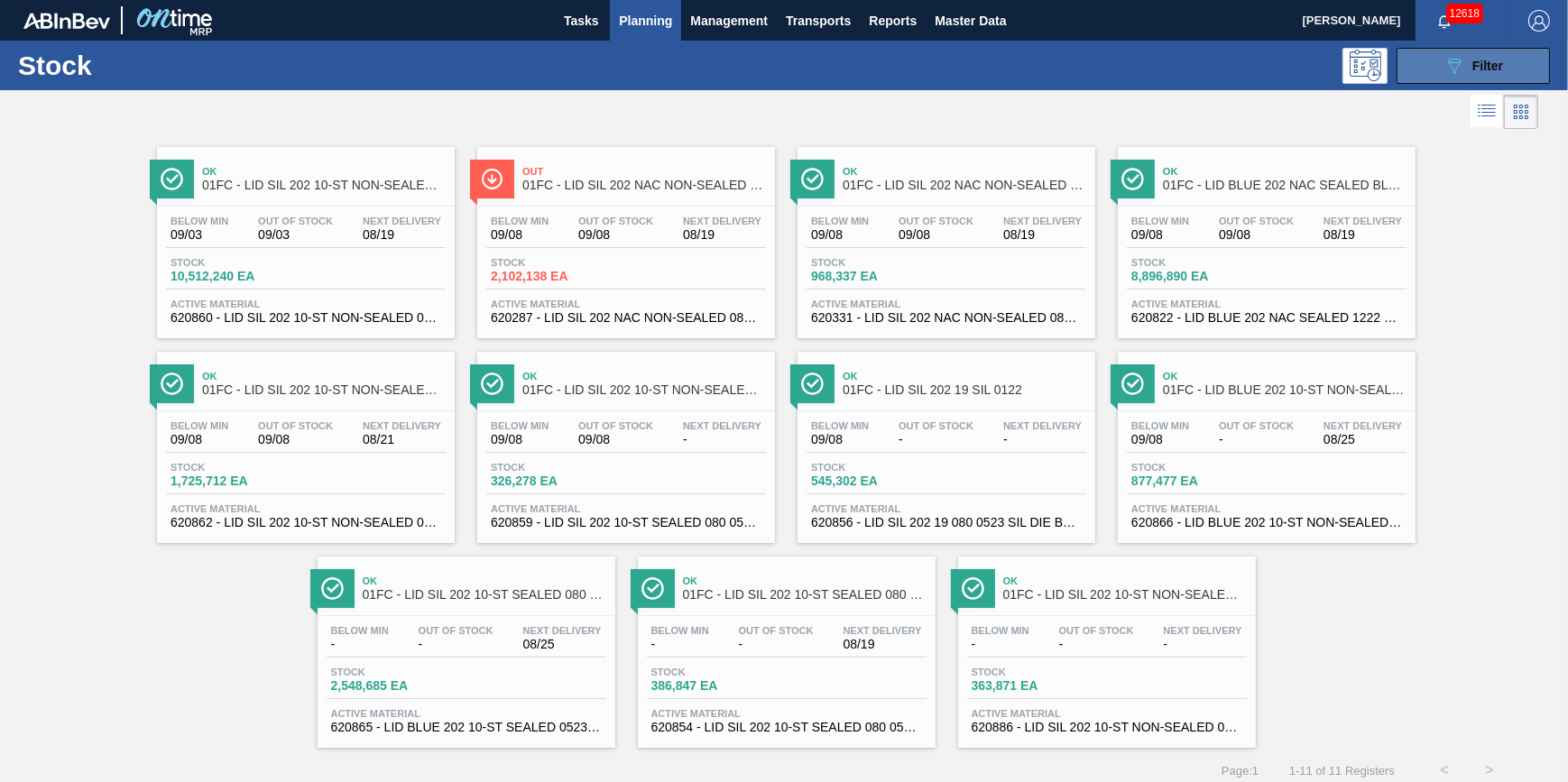
click at [1427, 82] on button "089F7B8B-B2A5-4AFE-B5C0-19BA573D28AC Filter" at bounding box center [1472, 65] width 153 height 36
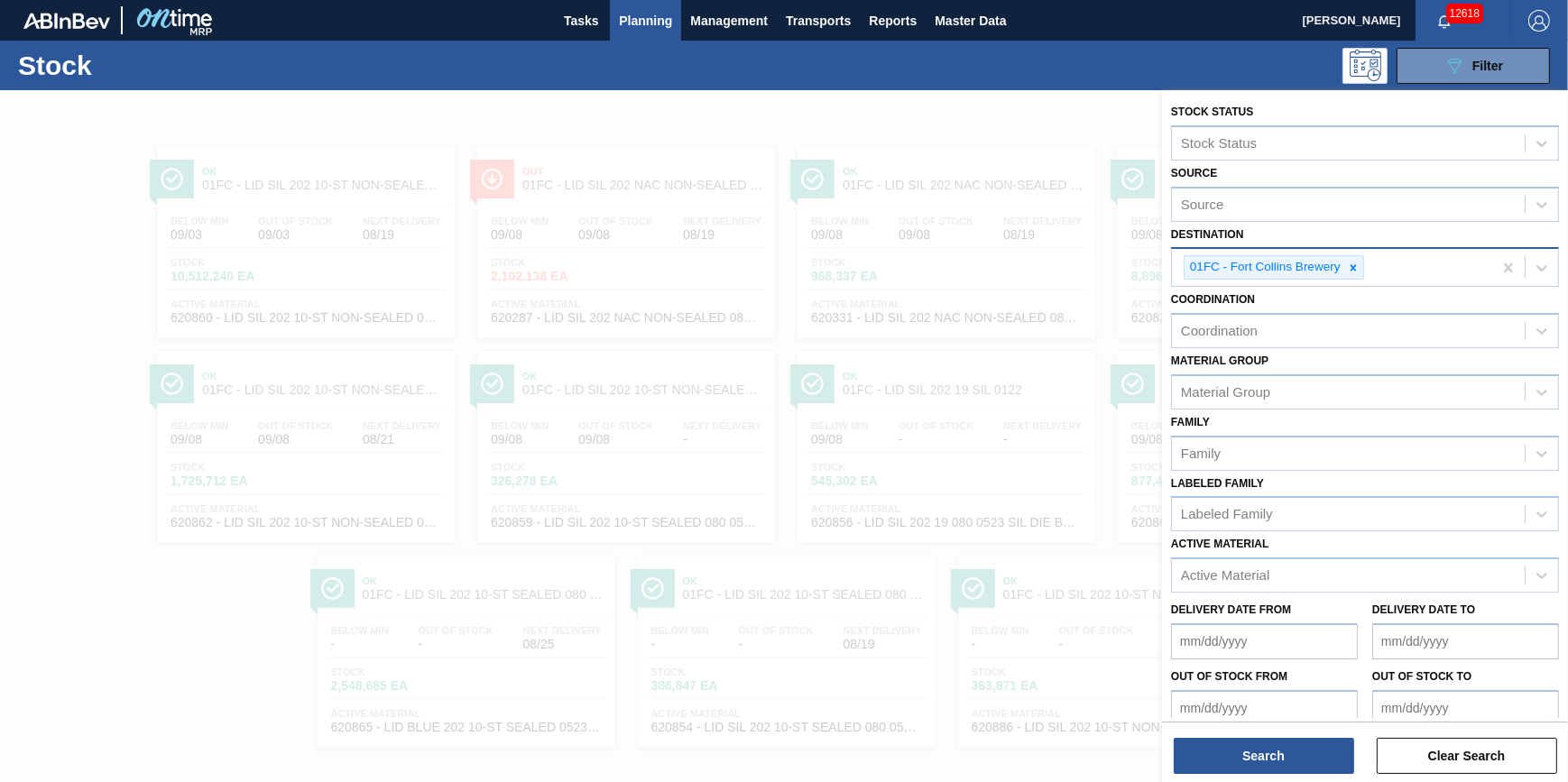
click at [1341, 271] on div "01FC - Fort Collins Brewery" at bounding box center [1264, 268] width 159 height 22
click at [1352, 269] on icon at bounding box center [1352, 268] width 13 height 13
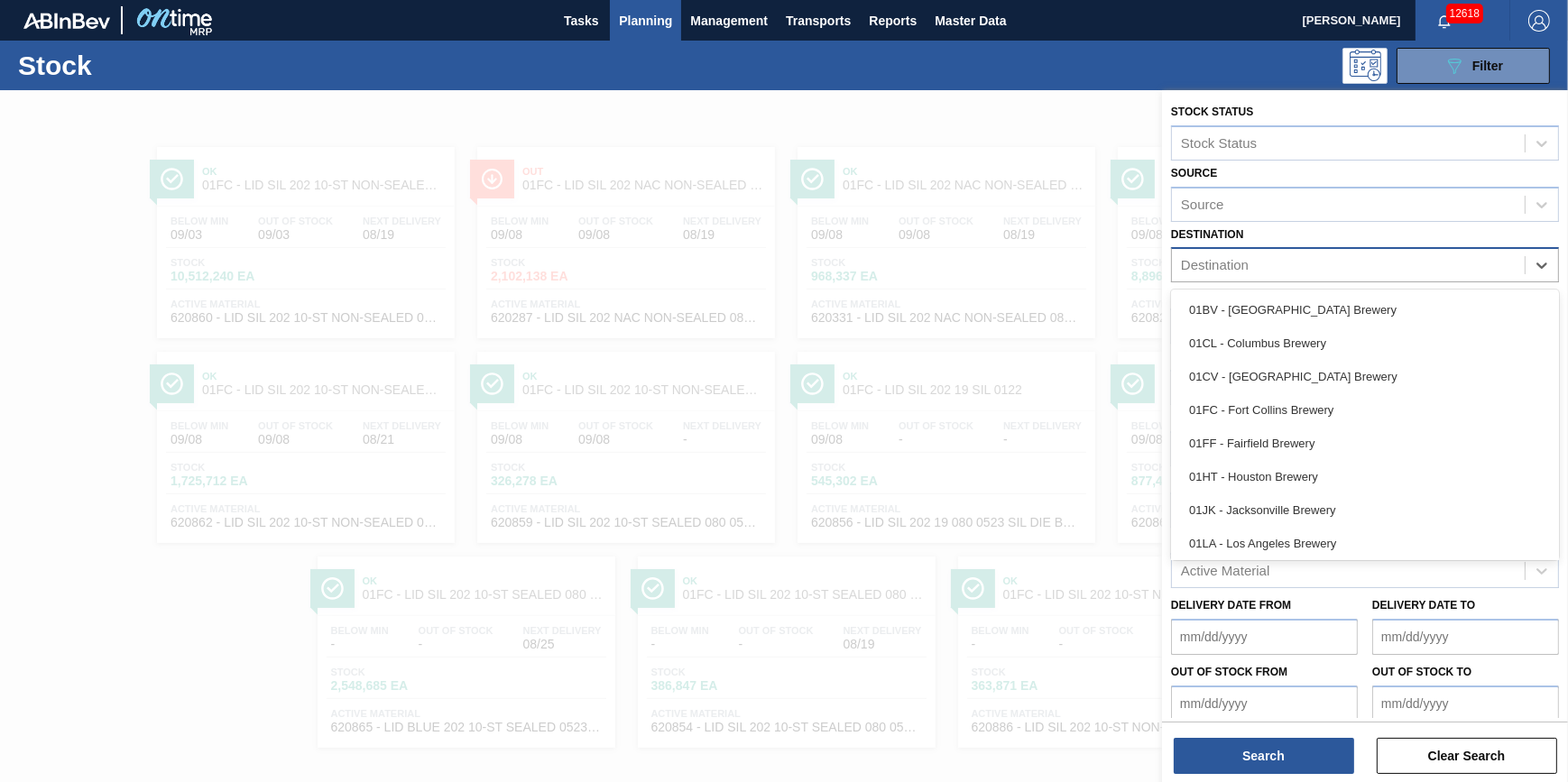
click at [1333, 273] on div "Destination" at bounding box center [1347, 266] width 352 height 26
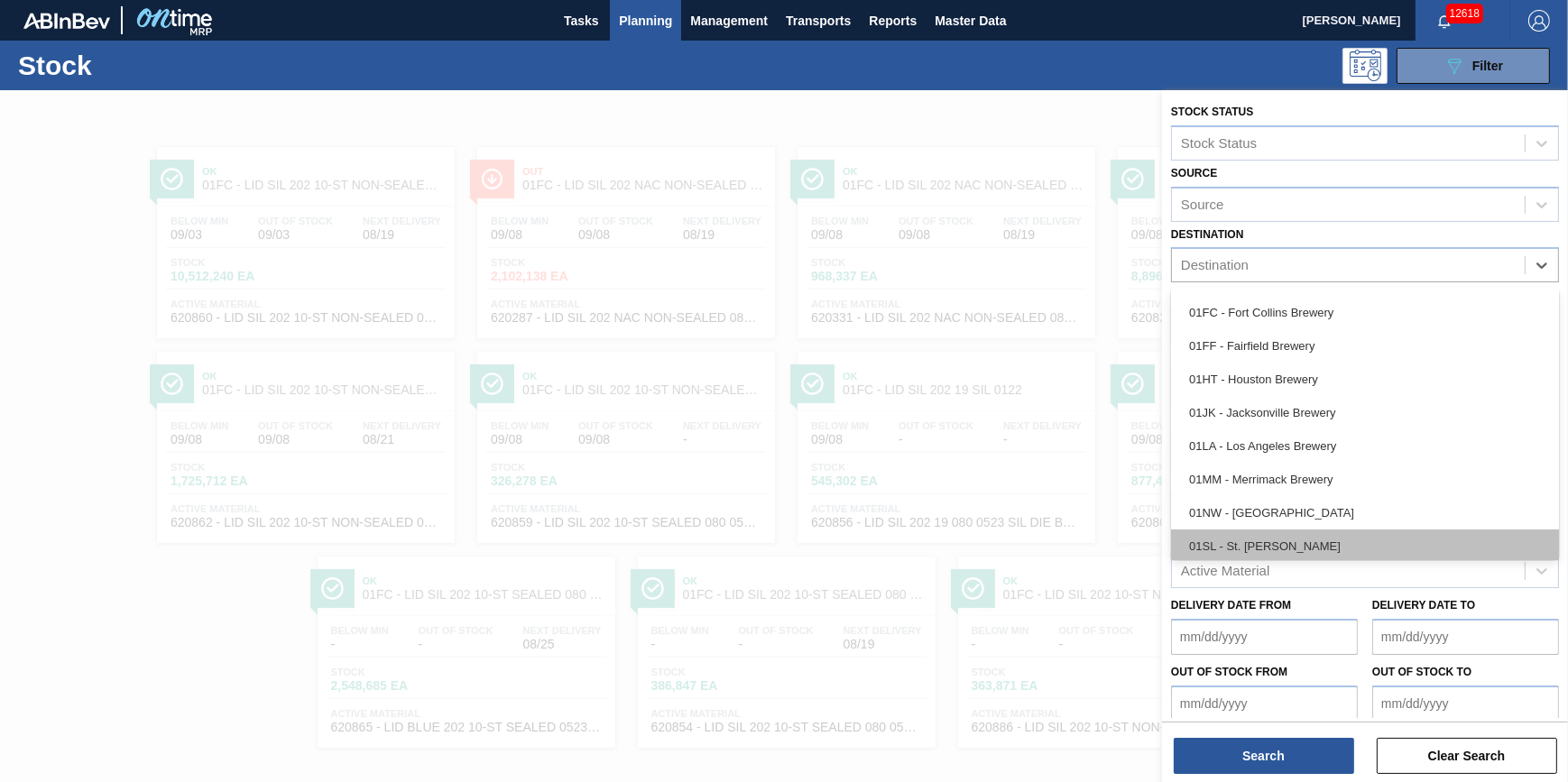
scroll to position [137, 0]
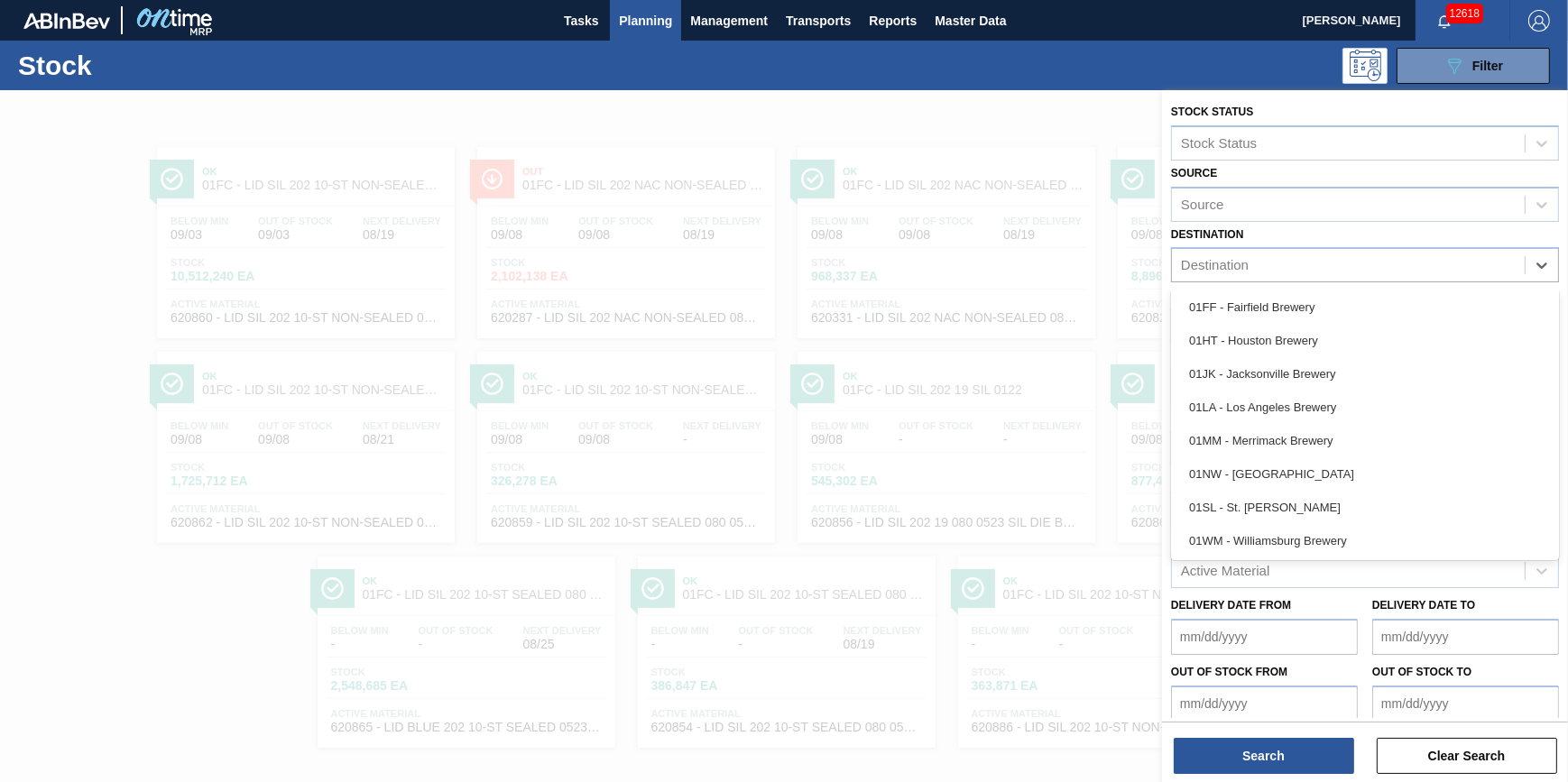
drag, startPoint x: 1307, startPoint y: 532, endPoint x: 1280, endPoint y: 505, distance: 38.2
click at [1307, 532] on div "01WM - Williamsburg Brewery" at bounding box center [1364, 541] width 387 height 33
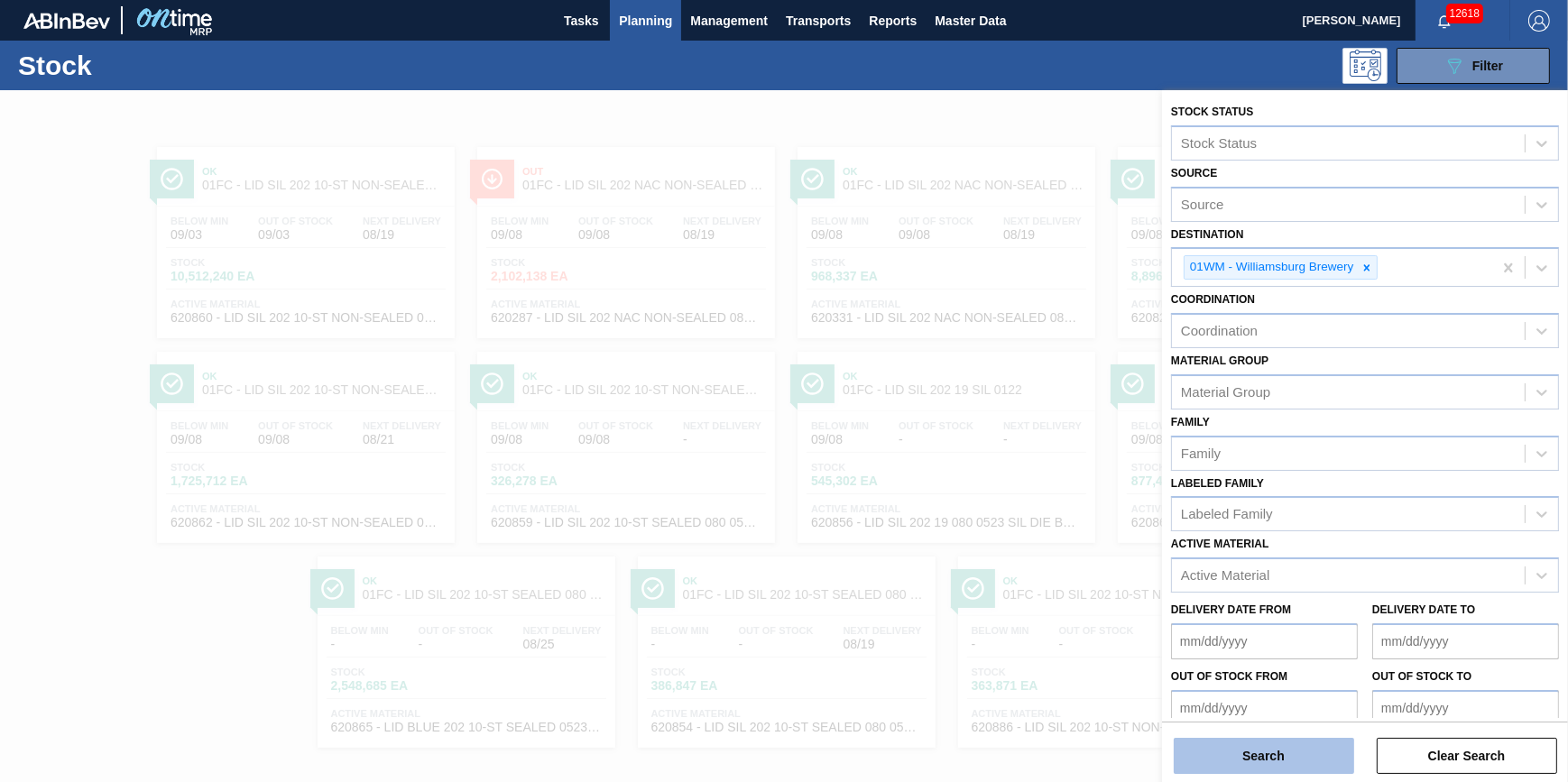
click at [1258, 758] on button "Search" at bounding box center [1264, 756] width 181 height 36
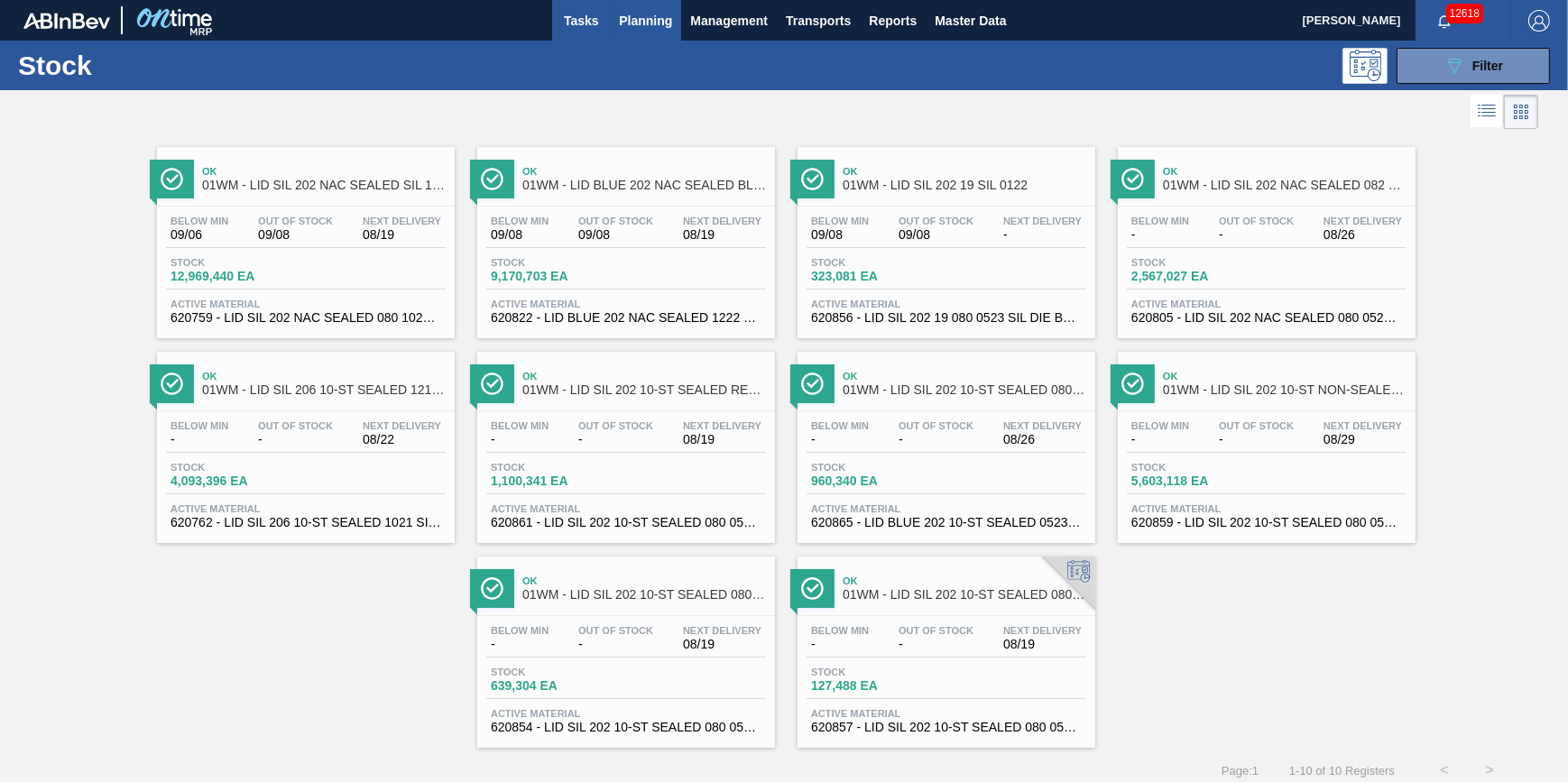
click at [591, 18] on span "Tasks" at bounding box center [581, 21] width 40 height 21
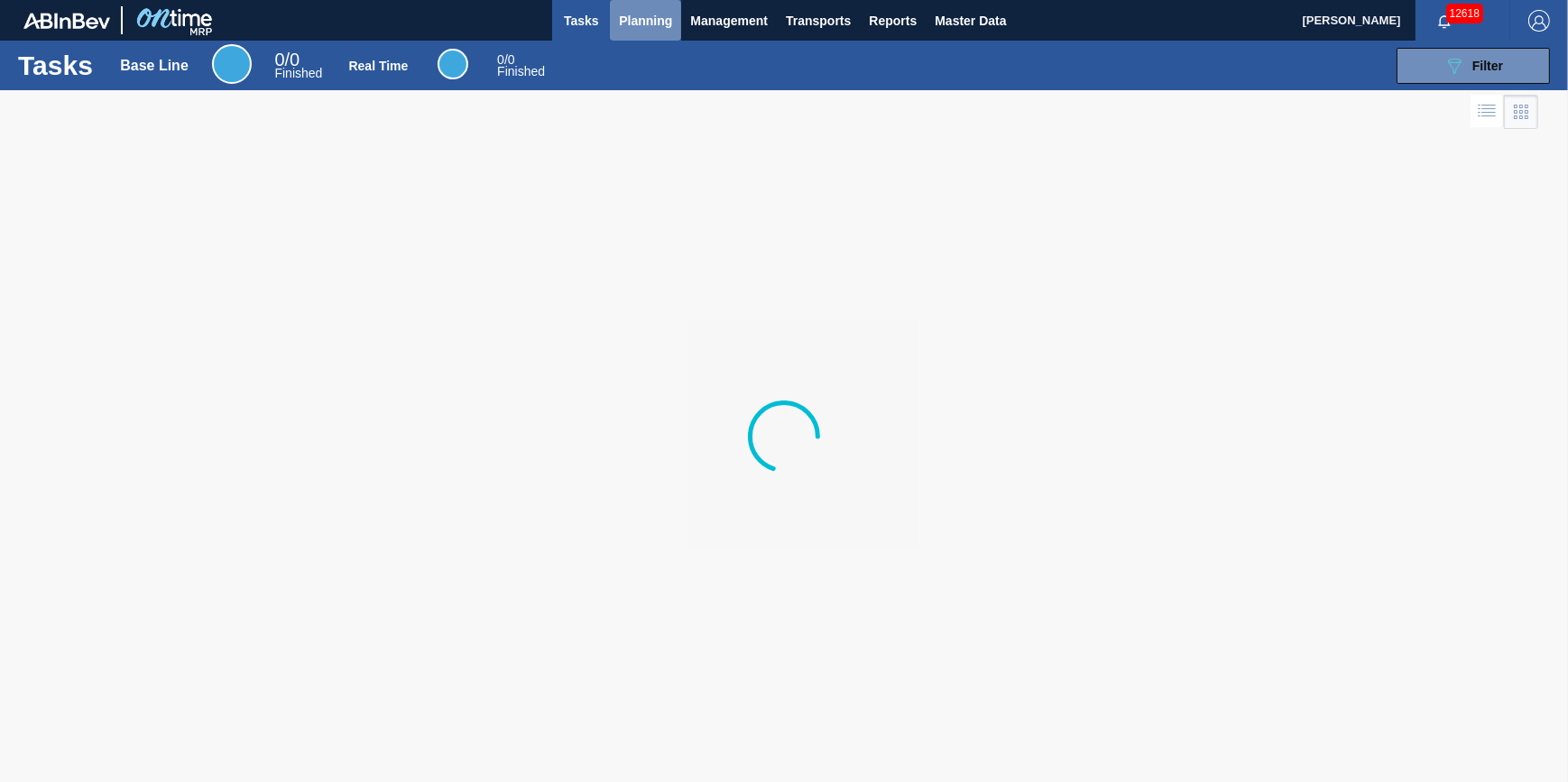
click at [649, 26] on span "Planning" at bounding box center [645, 21] width 54 height 21
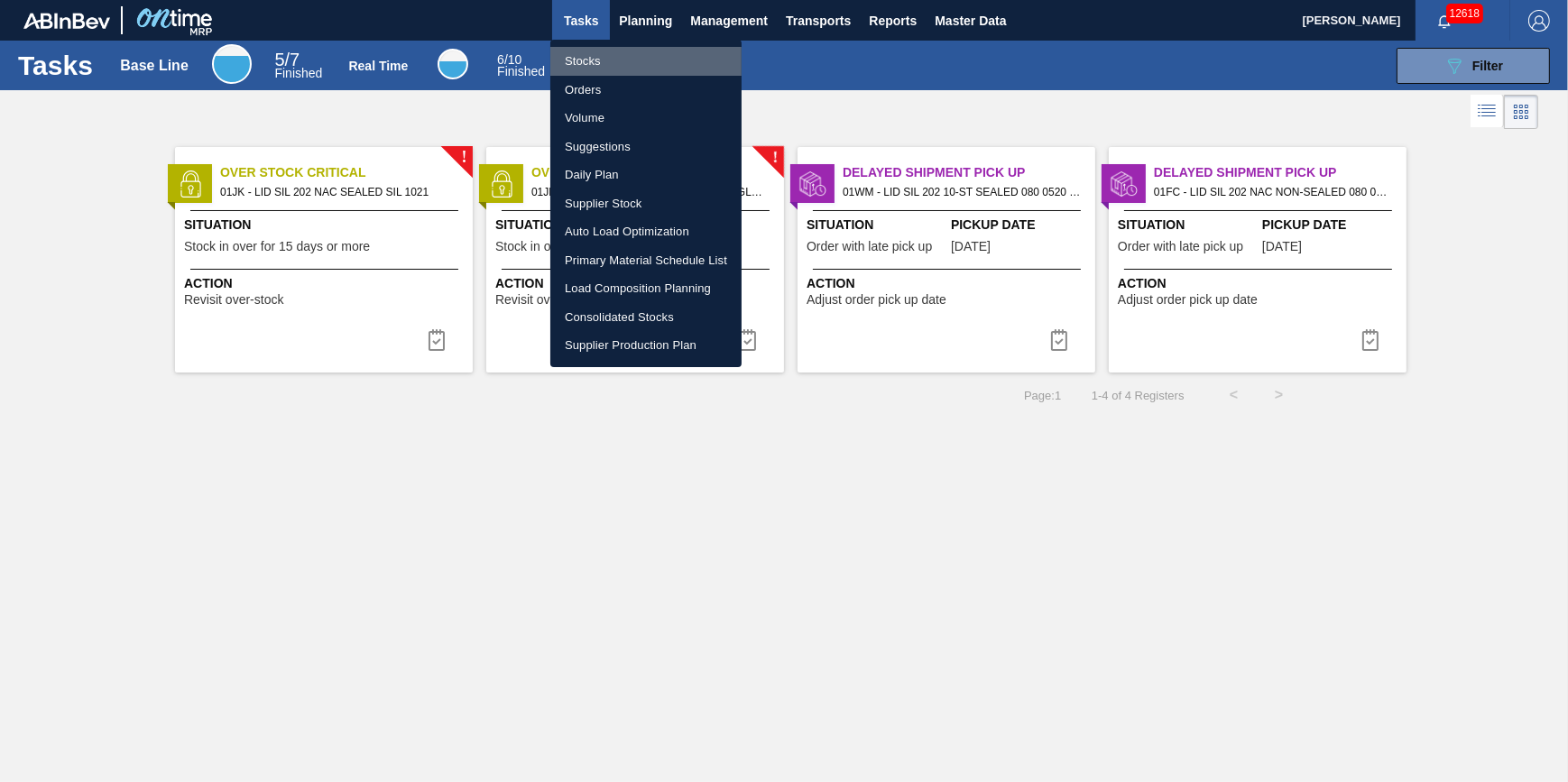
click at [633, 62] on li "Stocks" at bounding box center [646, 62] width 191 height 29
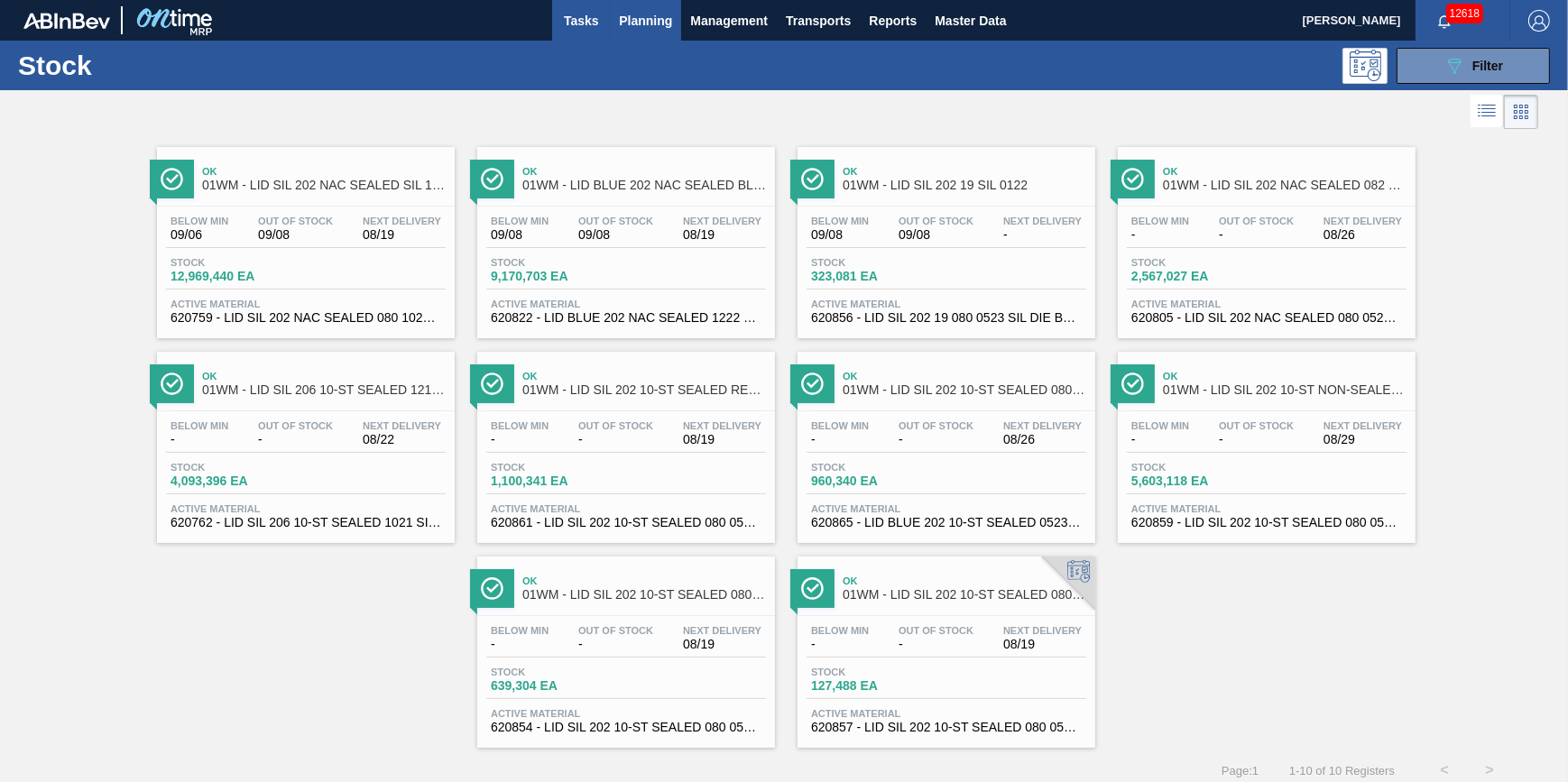
click at [596, 21] on span "Tasks" at bounding box center [581, 21] width 40 height 21
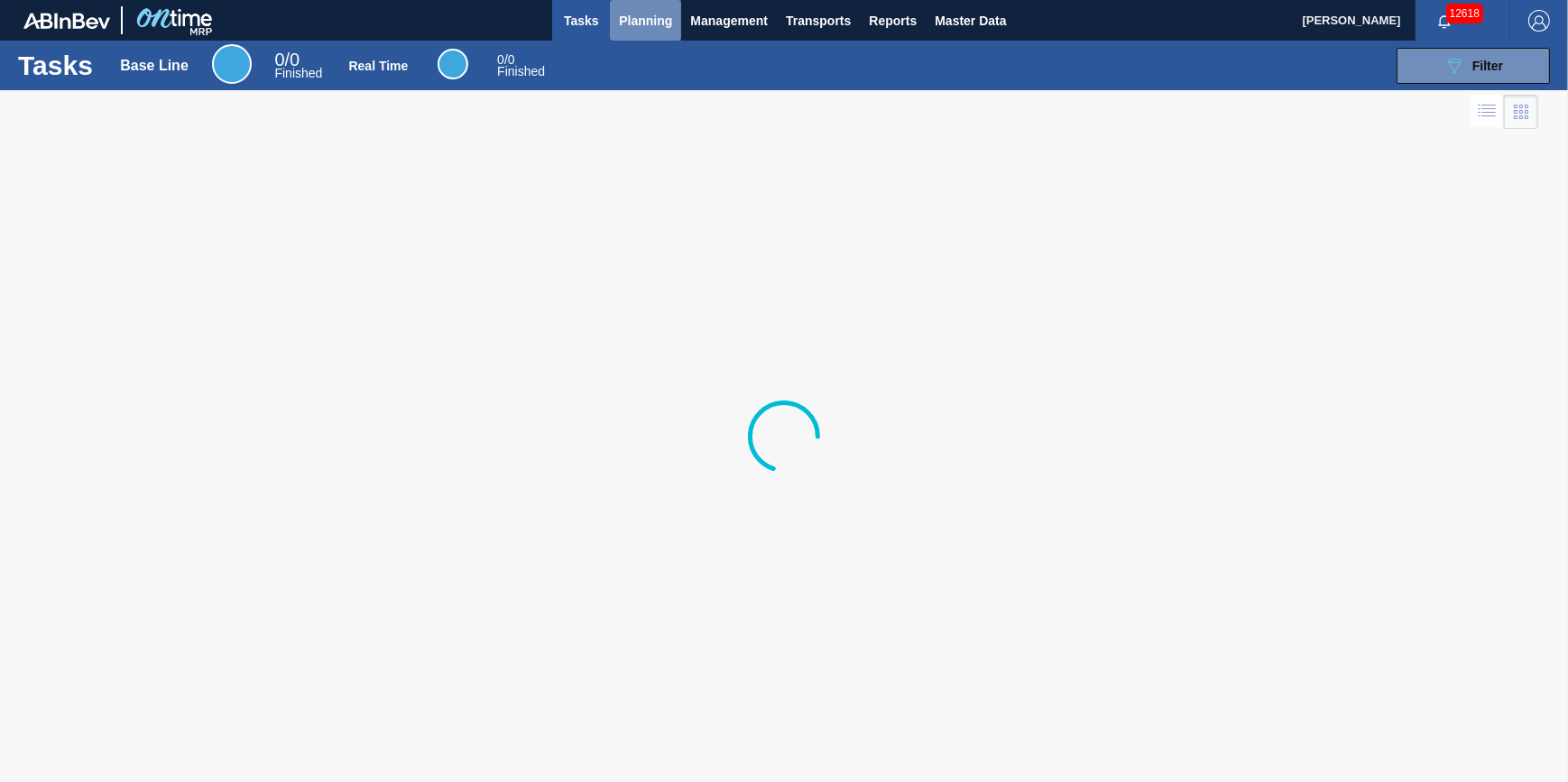
click at [629, 21] on span "Planning" at bounding box center [645, 21] width 54 height 21
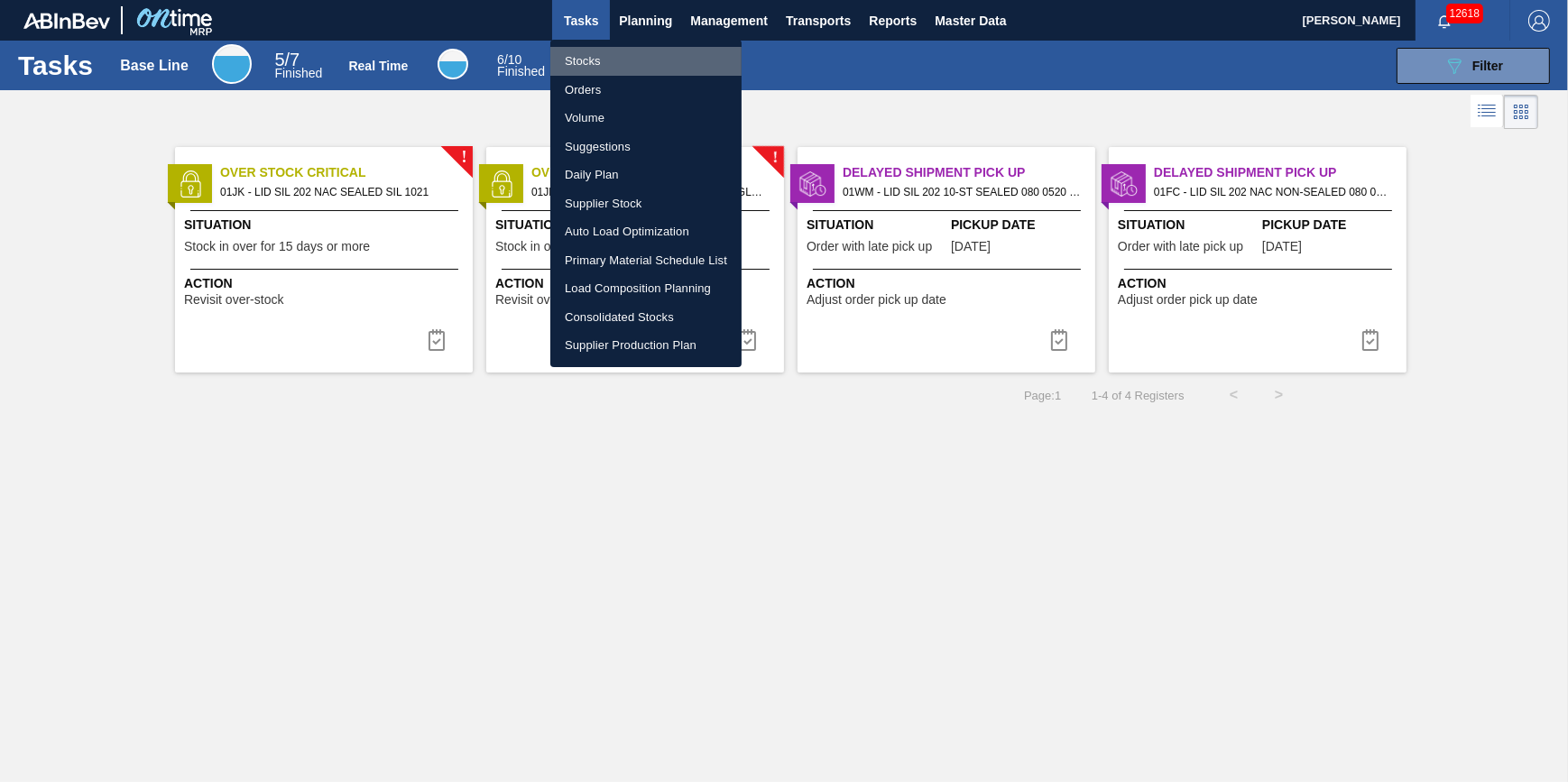
click at [616, 53] on li "Stocks" at bounding box center [646, 62] width 191 height 29
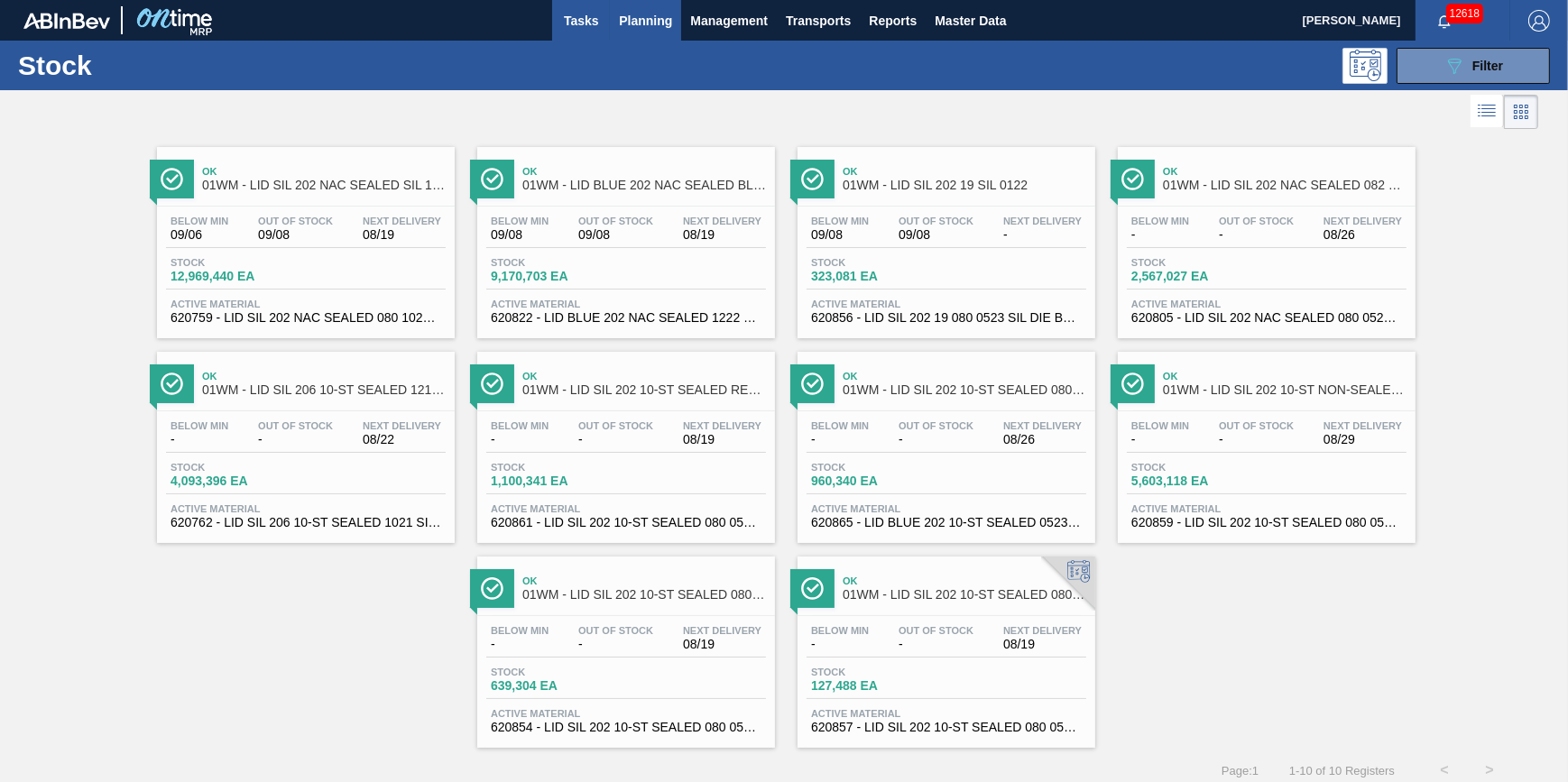
click at [578, 10] on span "Tasks" at bounding box center [581, 21] width 40 height 21
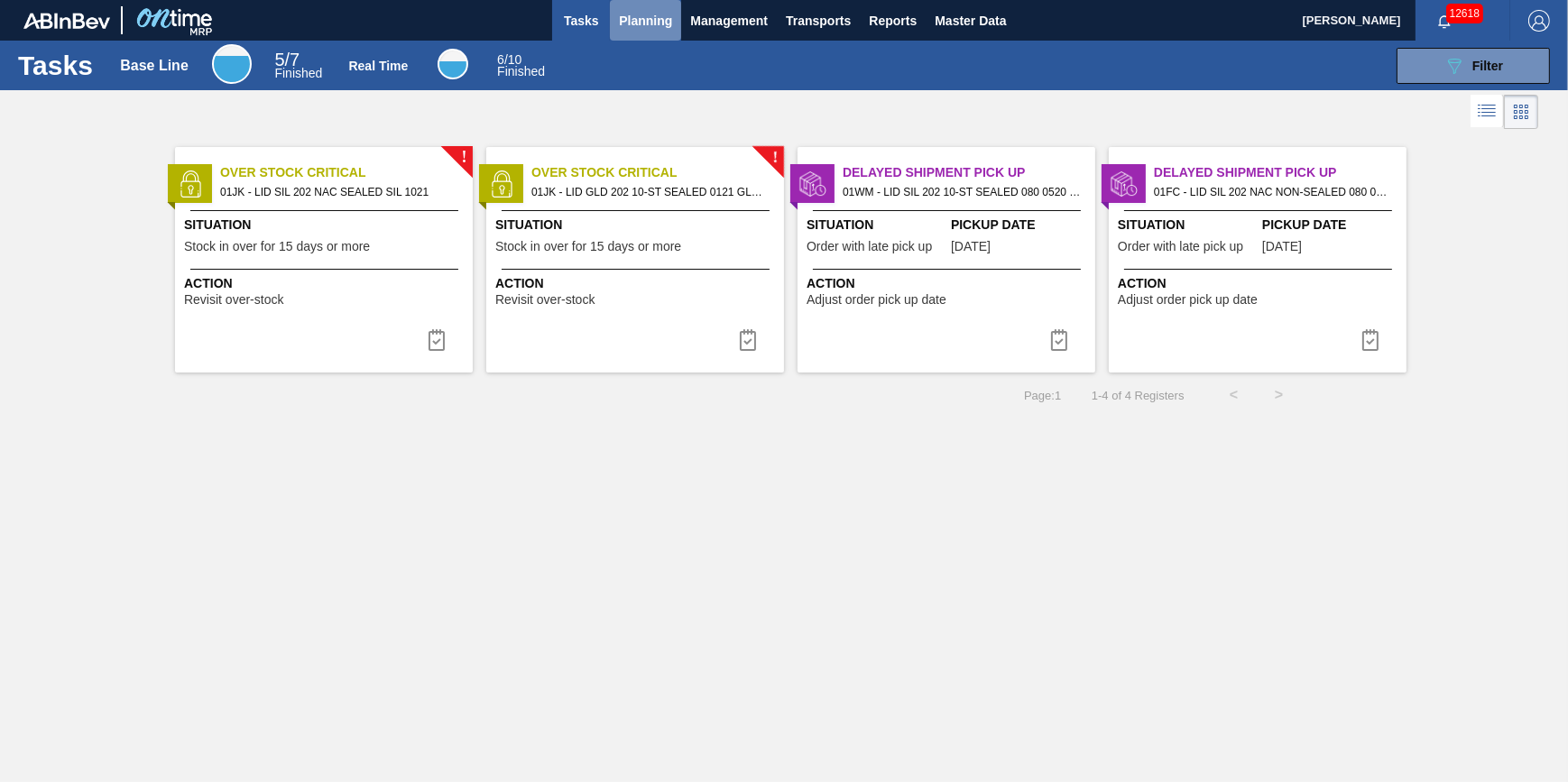
click at [657, 26] on span "Planning" at bounding box center [645, 21] width 54 height 21
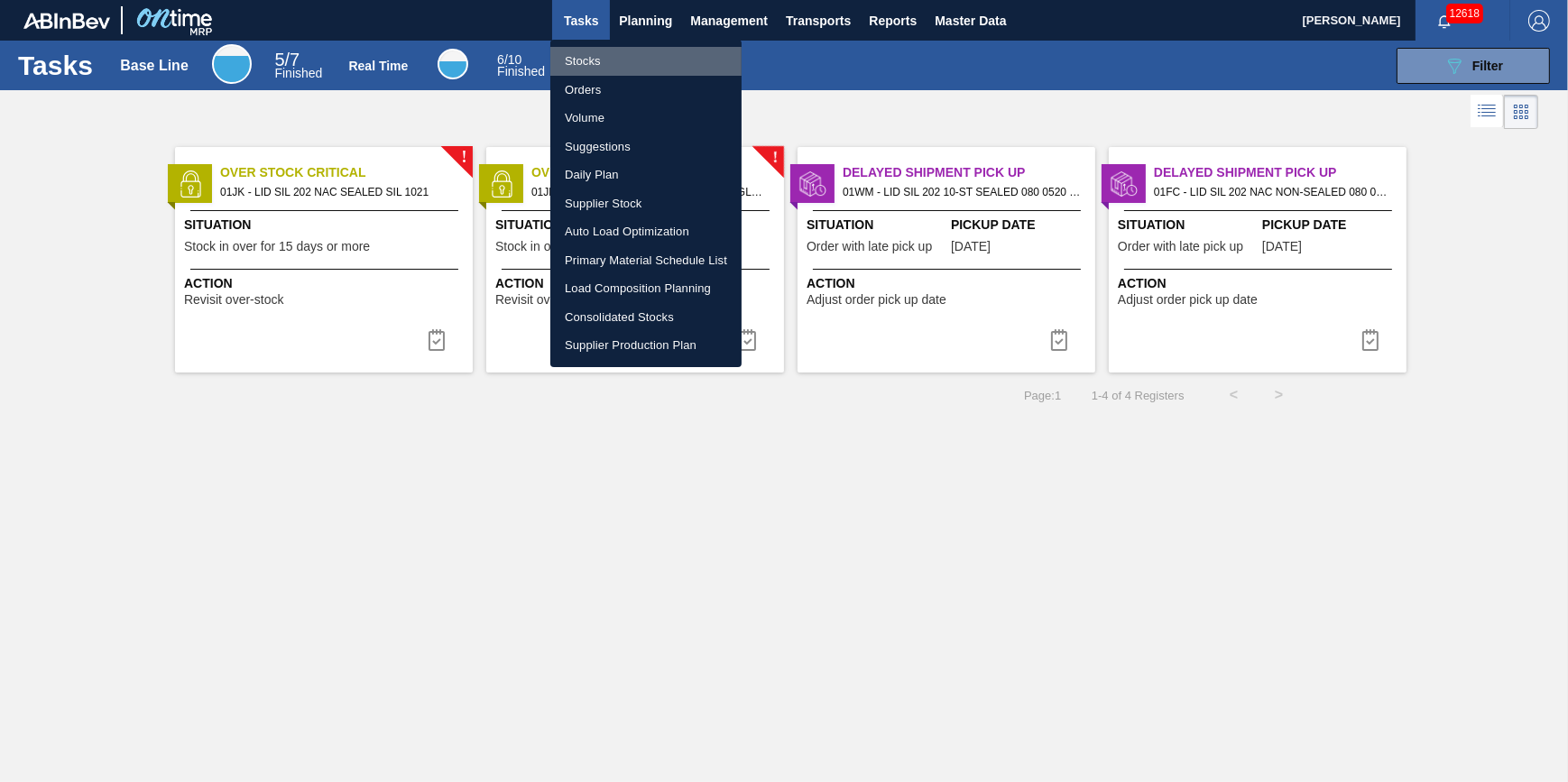
click at [654, 54] on li "Stocks" at bounding box center [646, 62] width 191 height 29
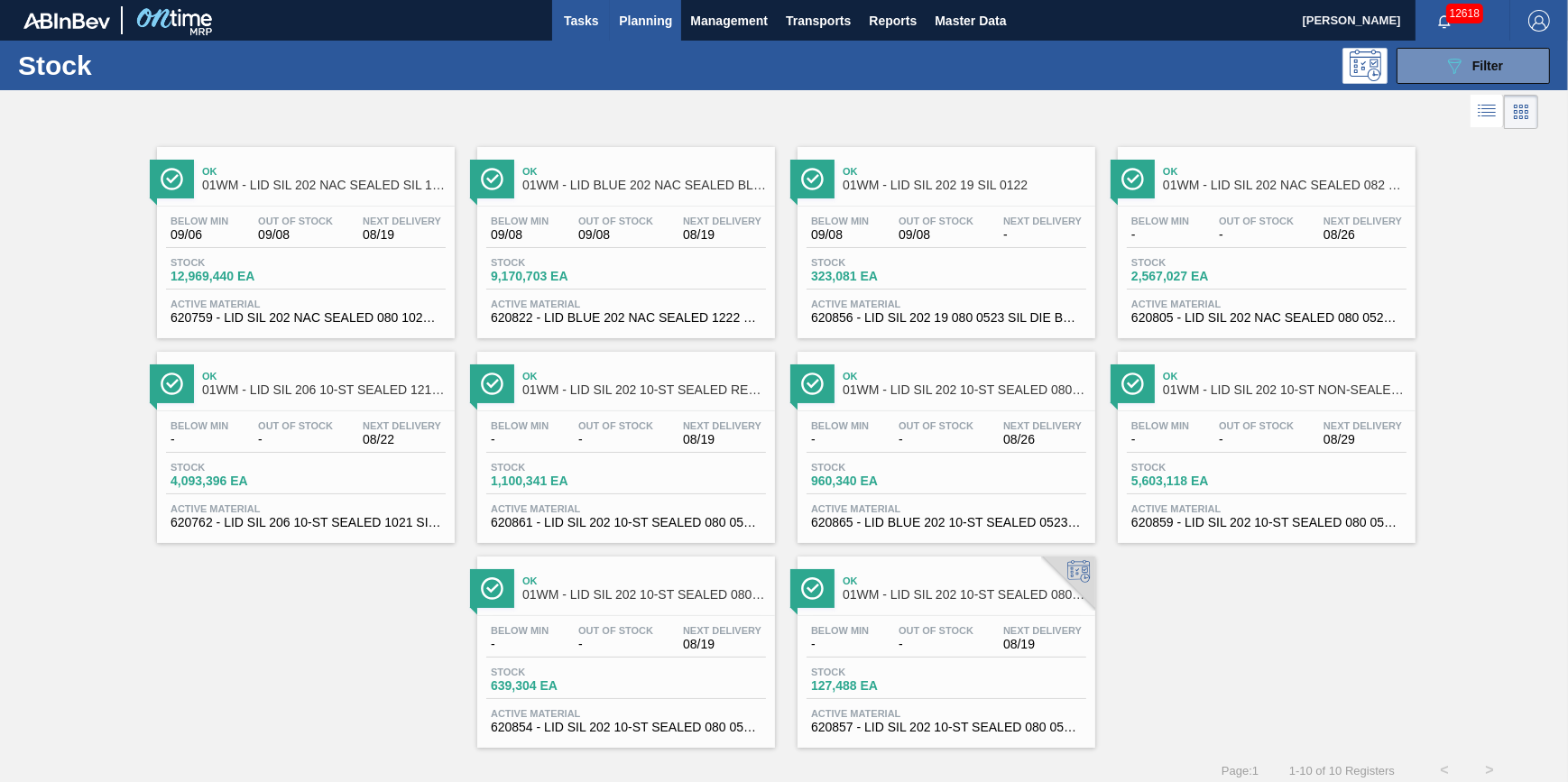
click at [570, 21] on span "Tasks" at bounding box center [581, 21] width 40 height 21
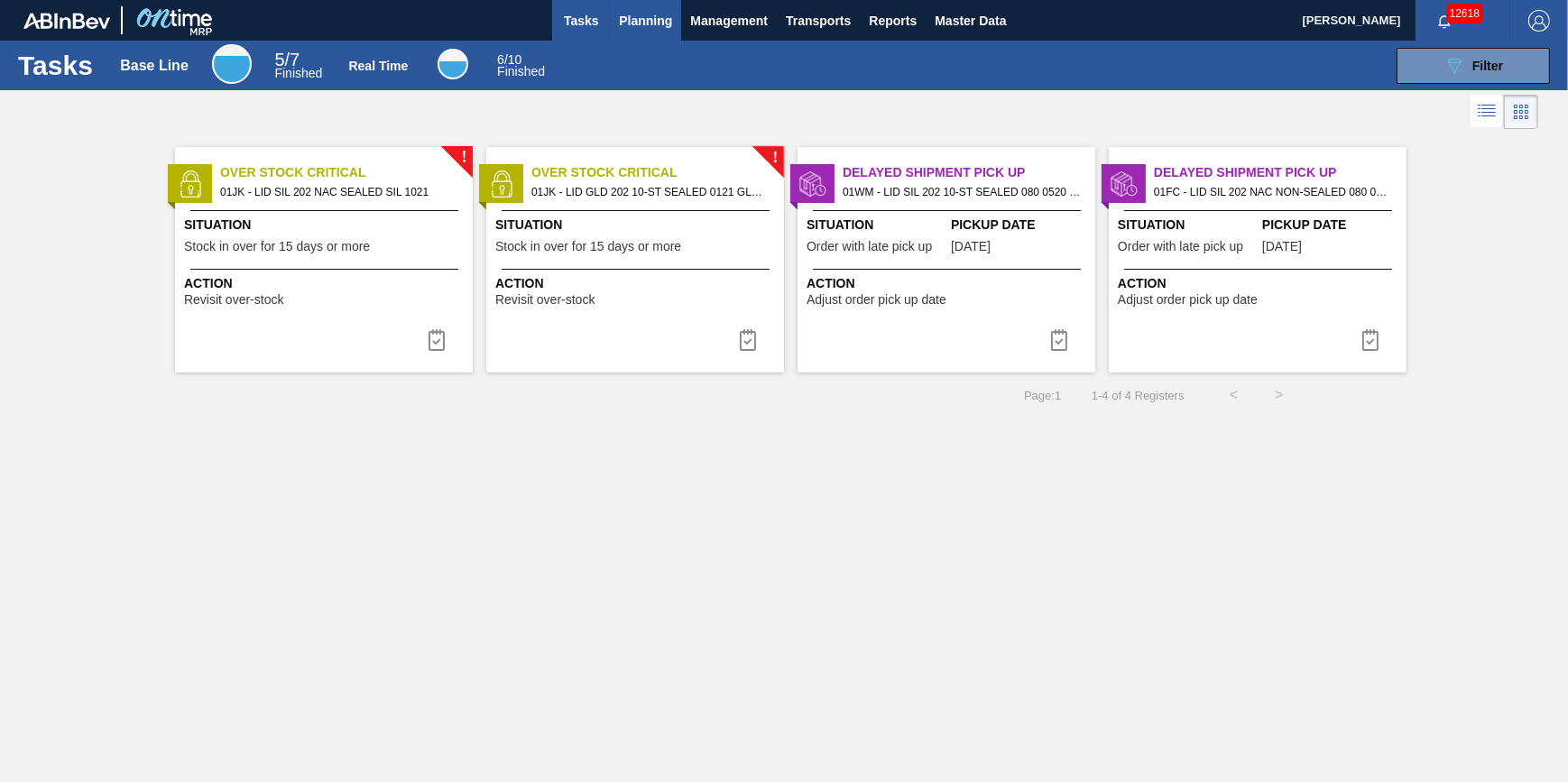
click at [622, 17] on span "Planning" at bounding box center [645, 21] width 54 height 21
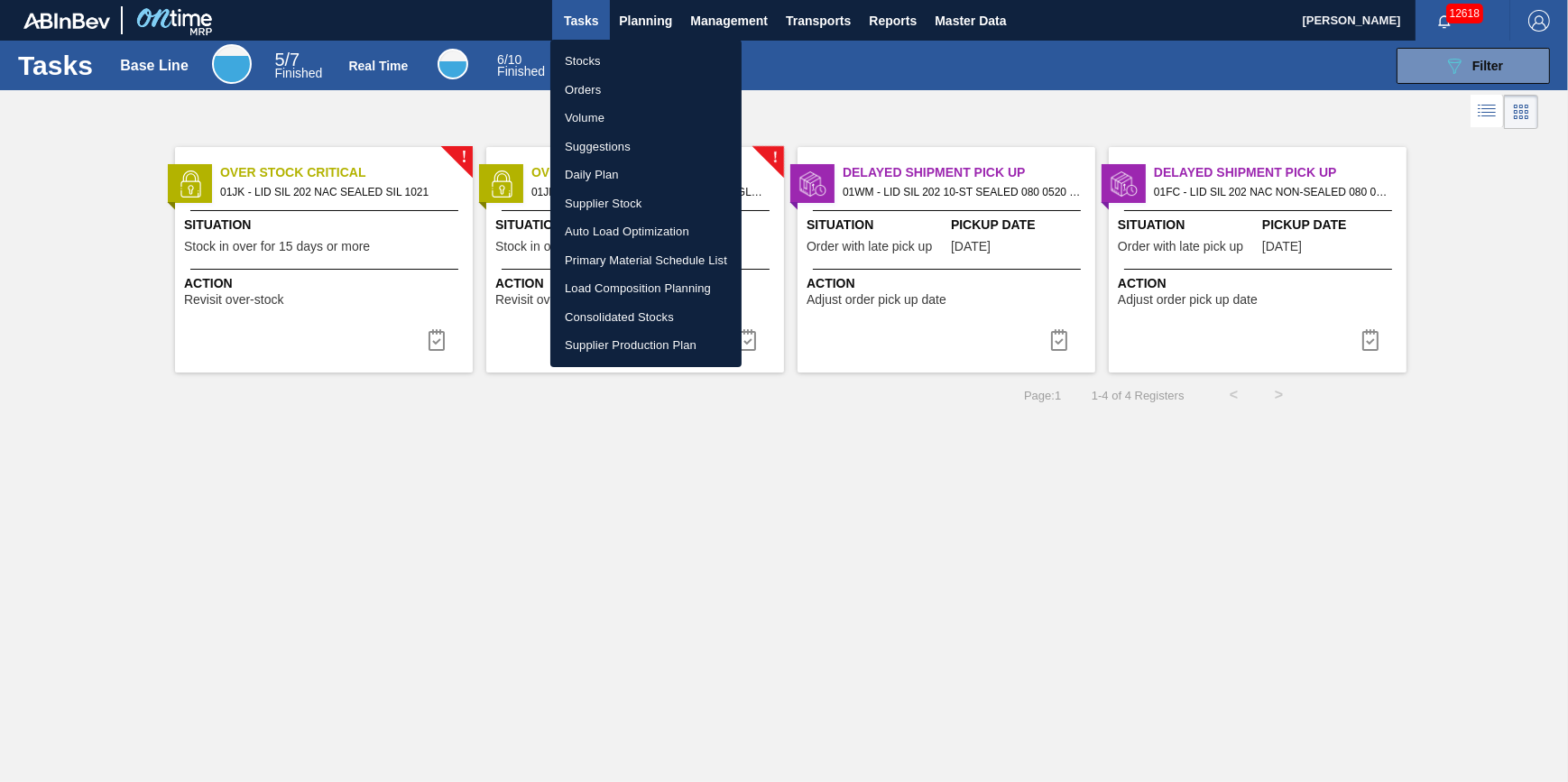
click at [609, 40] on ul "Stocks Orders Volume Suggestions Daily Plan Supplier Stock Auto Load Optimizati…" at bounding box center [646, 204] width 191 height 328
click at [604, 50] on li "Stocks" at bounding box center [646, 62] width 191 height 29
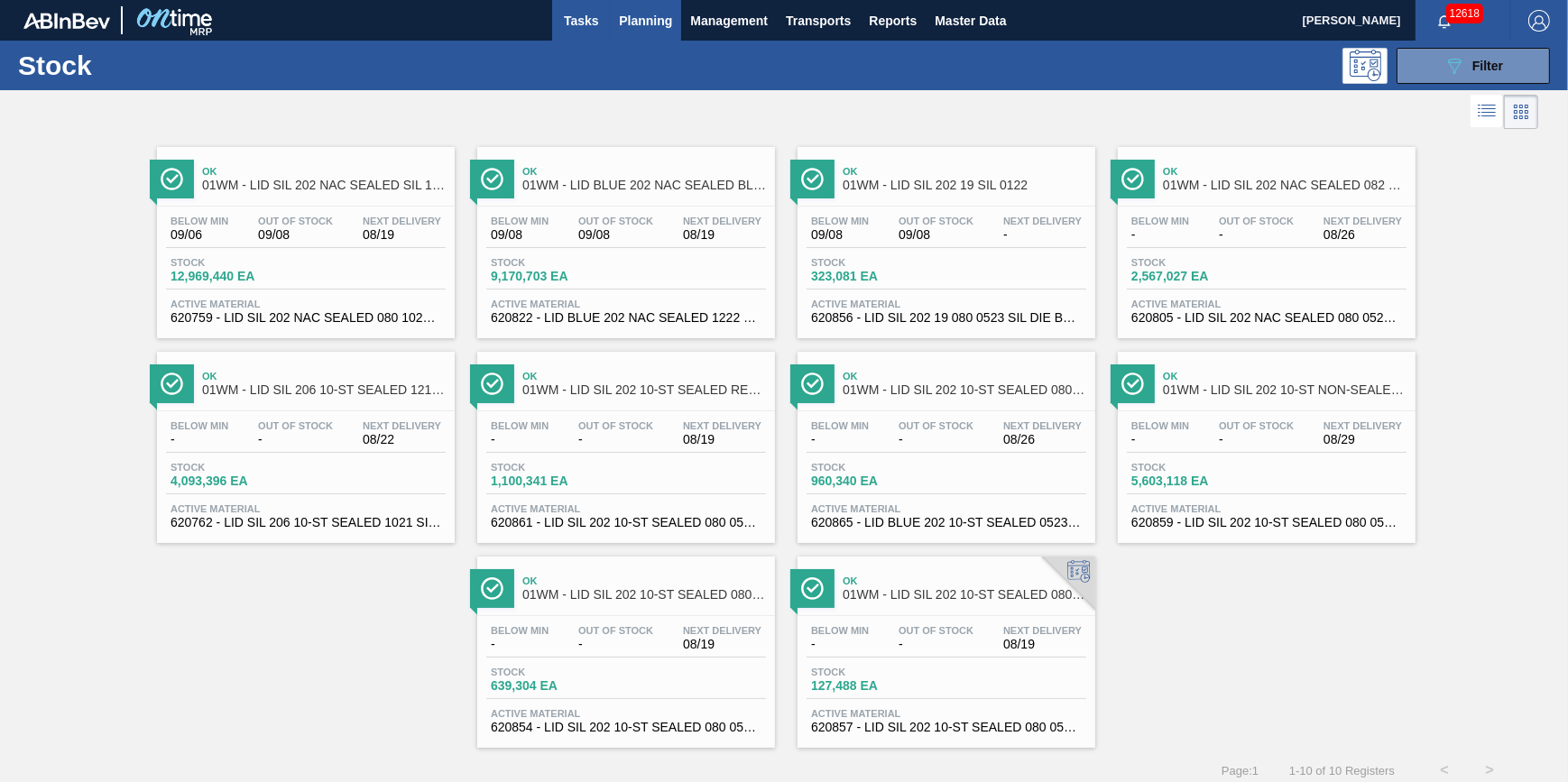
click at [590, 30] on span "Tasks" at bounding box center [581, 21] width 40 height 21
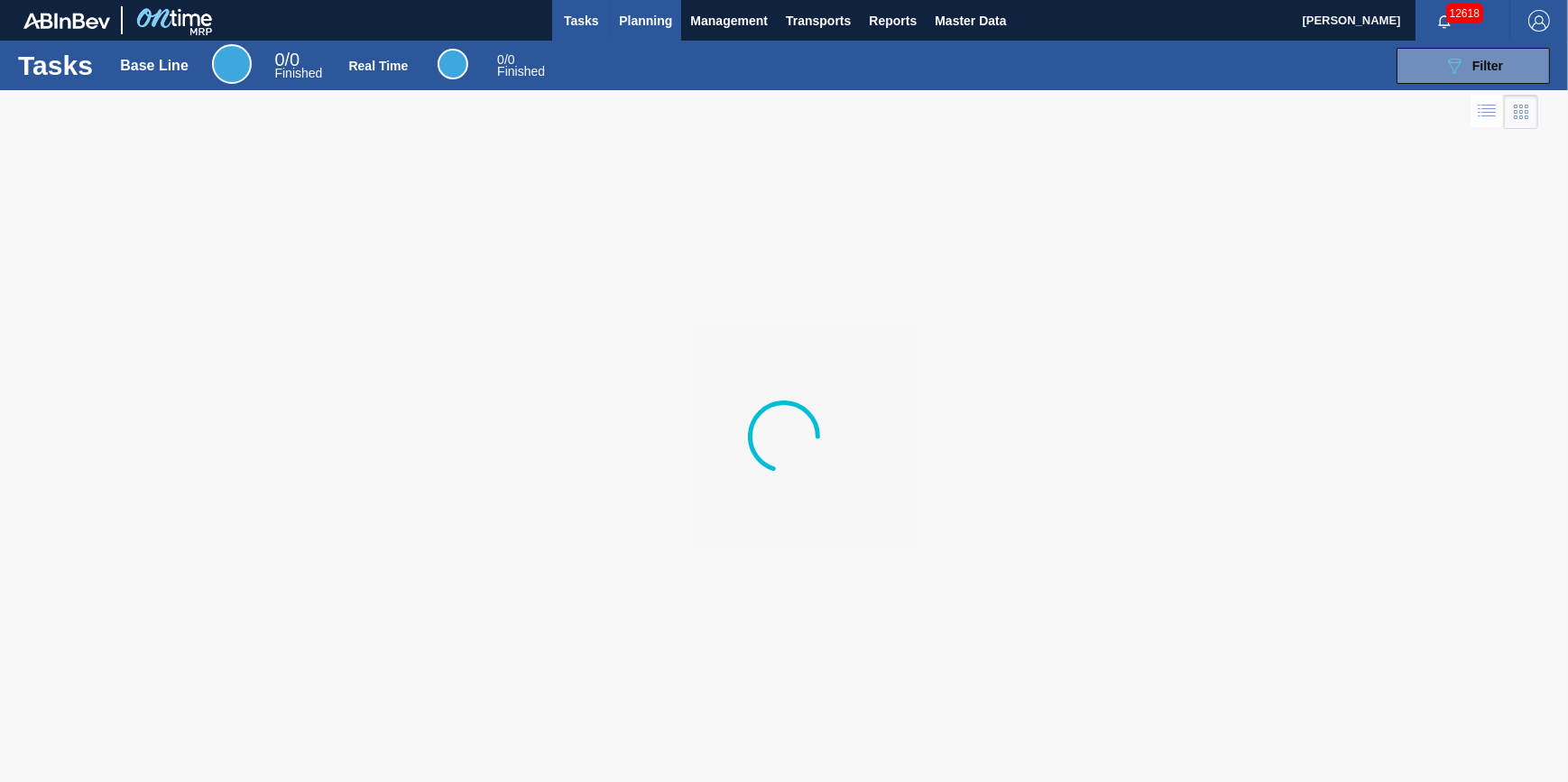
click at [635, 28] on span "Planning" at bounding box center [645, 21] width 54 height 21
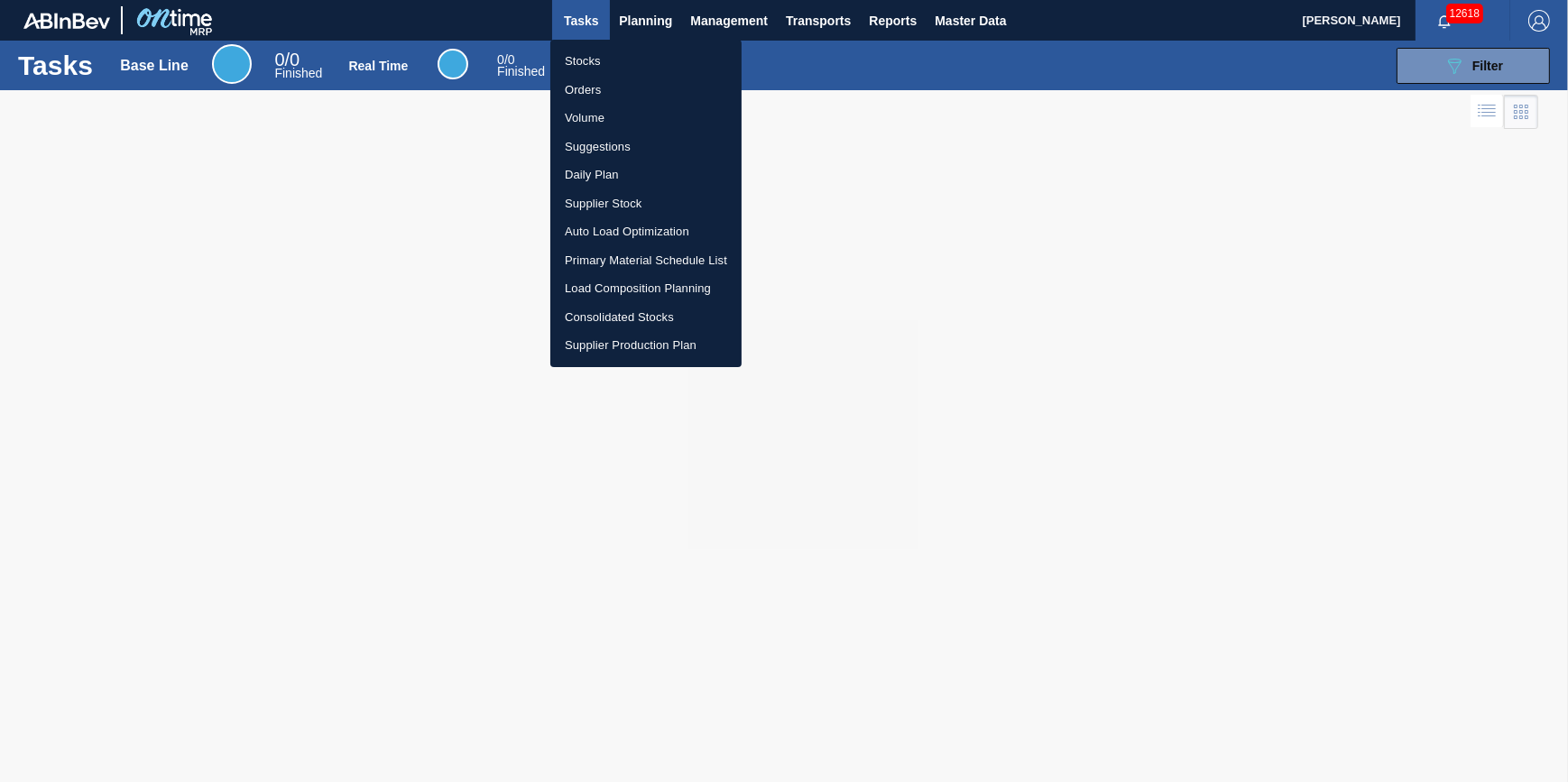
click at [636, 59] on li "Stocks" at bounding box center [646, 62] width 191 height 29
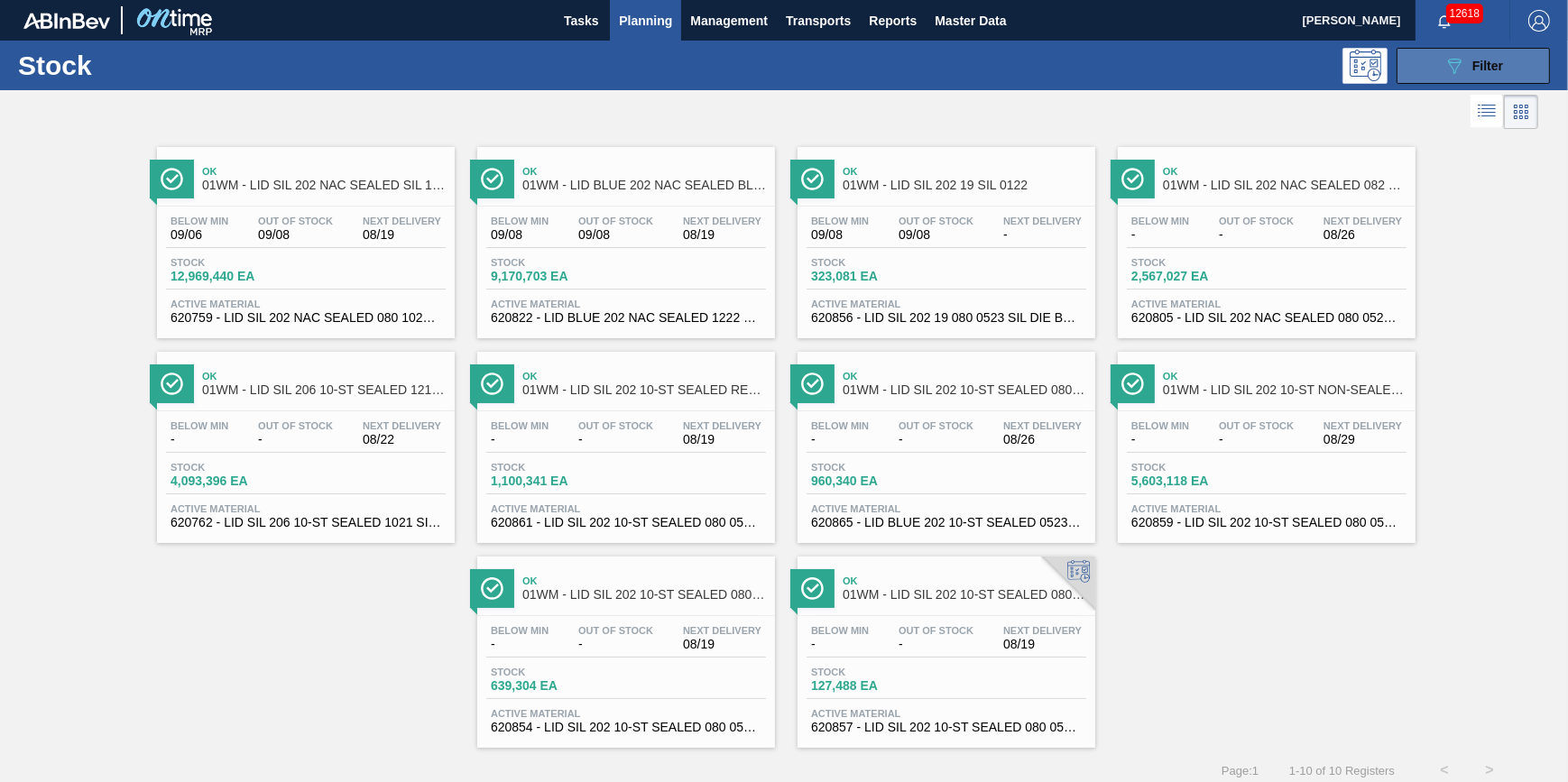
click at [1414, 70] on button "089F7B8B-B2A5-4AFE-B5C0-19BA573D28AC Filter" at bounding box center [1472, 65] width 153 height 36
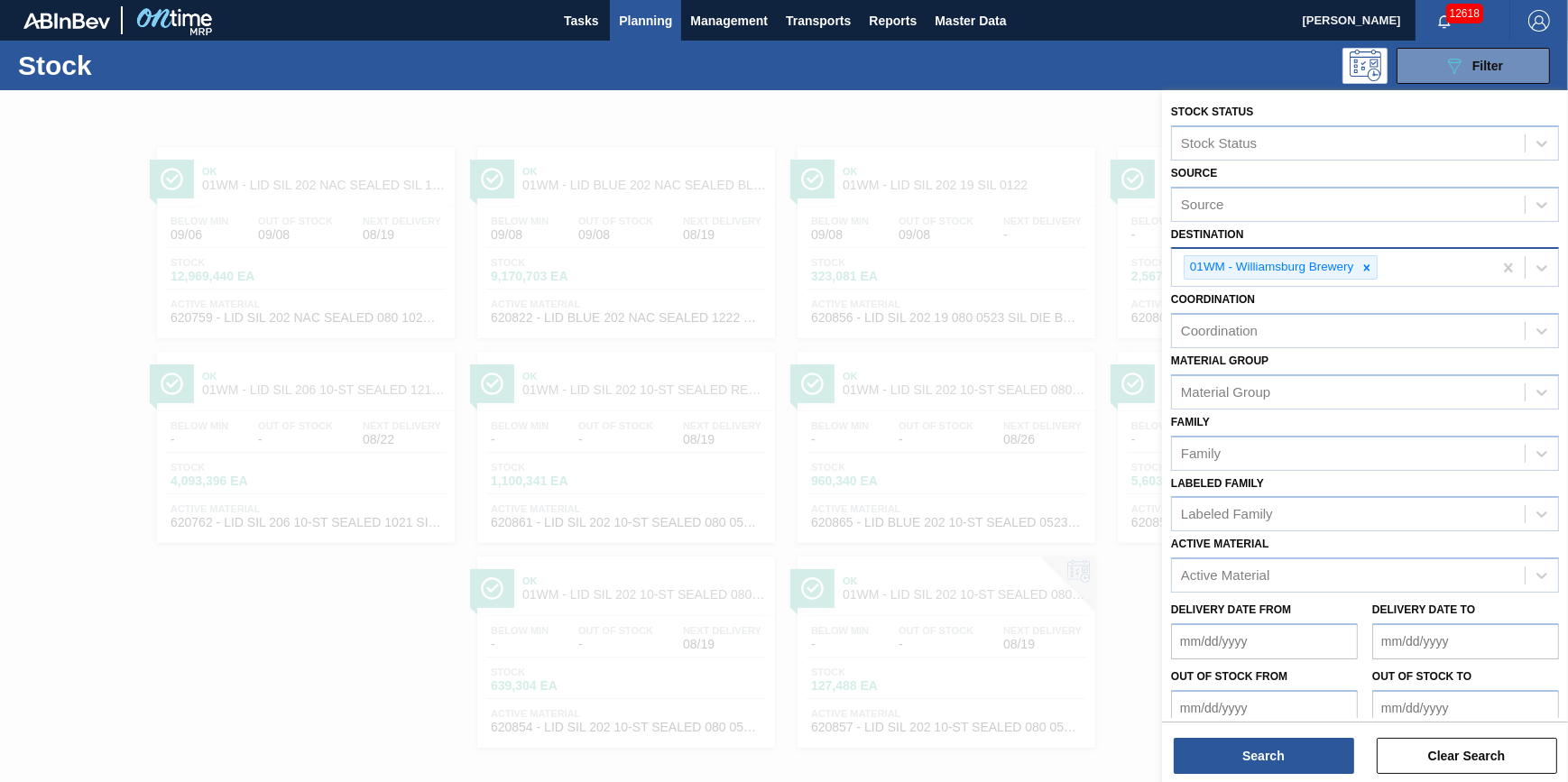
click at [1374, 257] on div at bounding box center [1366, 268] width 20 height 22
click at [1374, 262] on div "Destination" at bounding box center [1347, 266] width 352 height 26
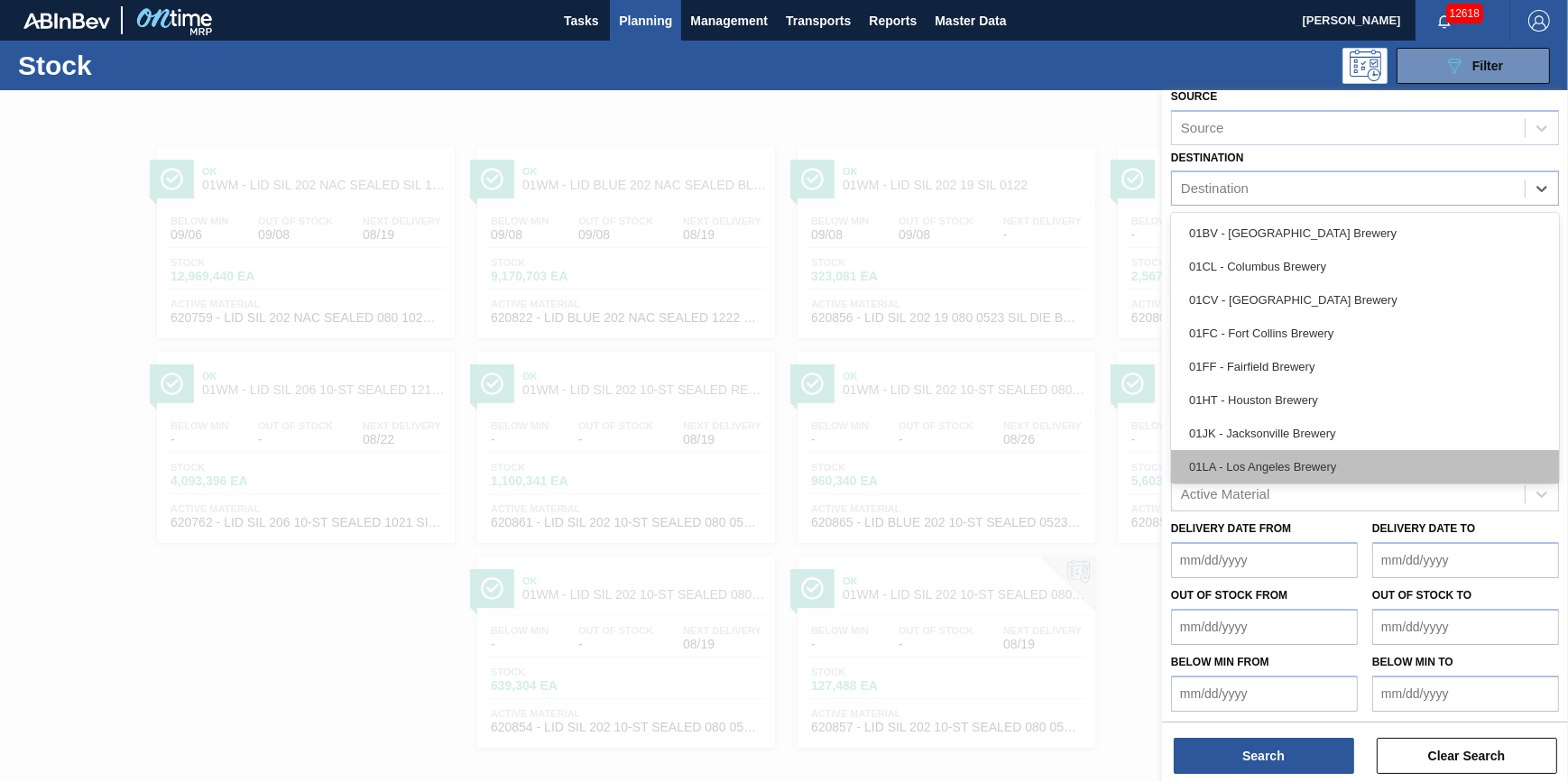
scroll to position [137, 0]
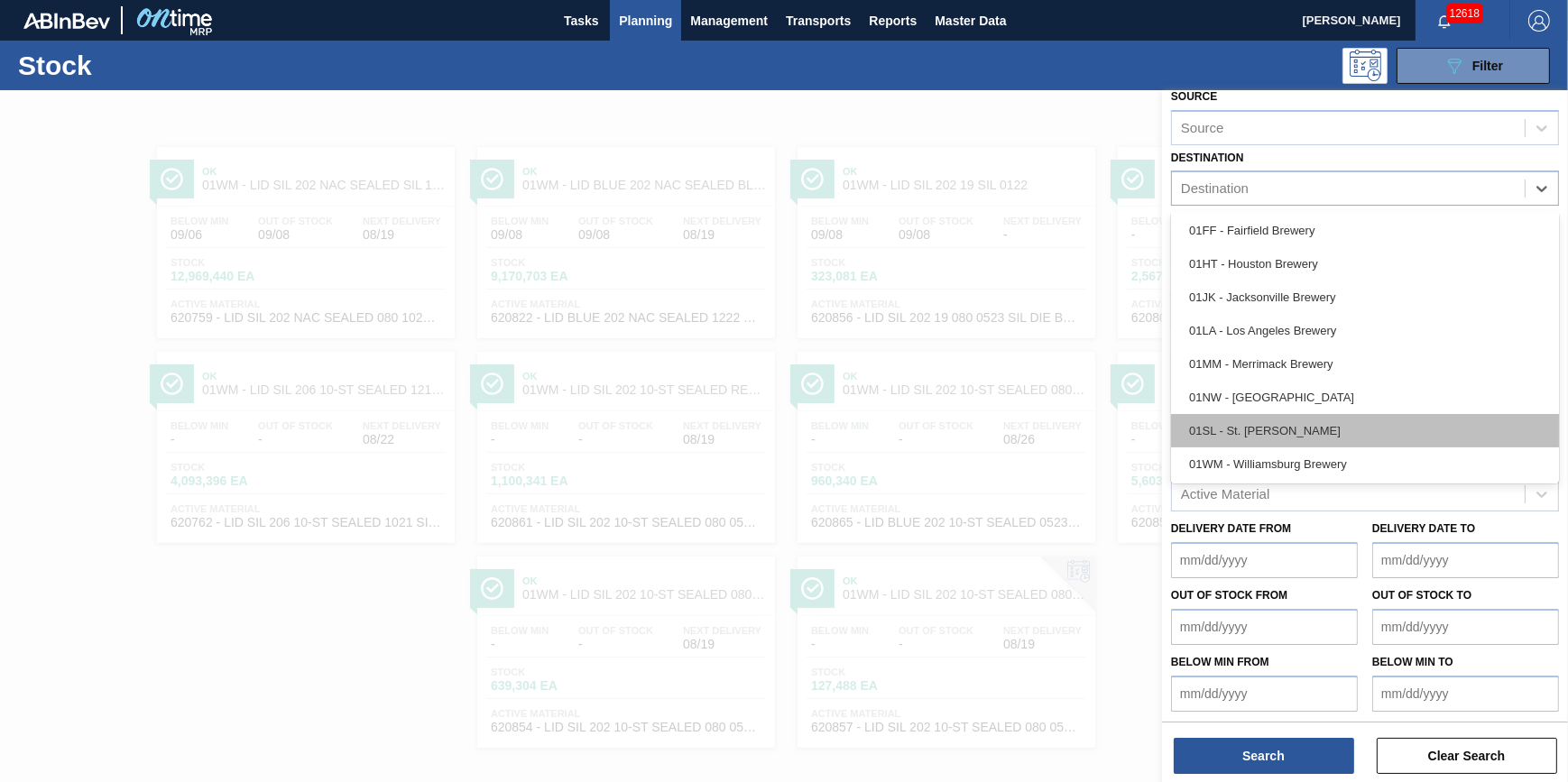
click at [1323, 426] on div "01SL - St. [PERSON_NAME]" at bounding box center [1364, 431] width 387 height 33
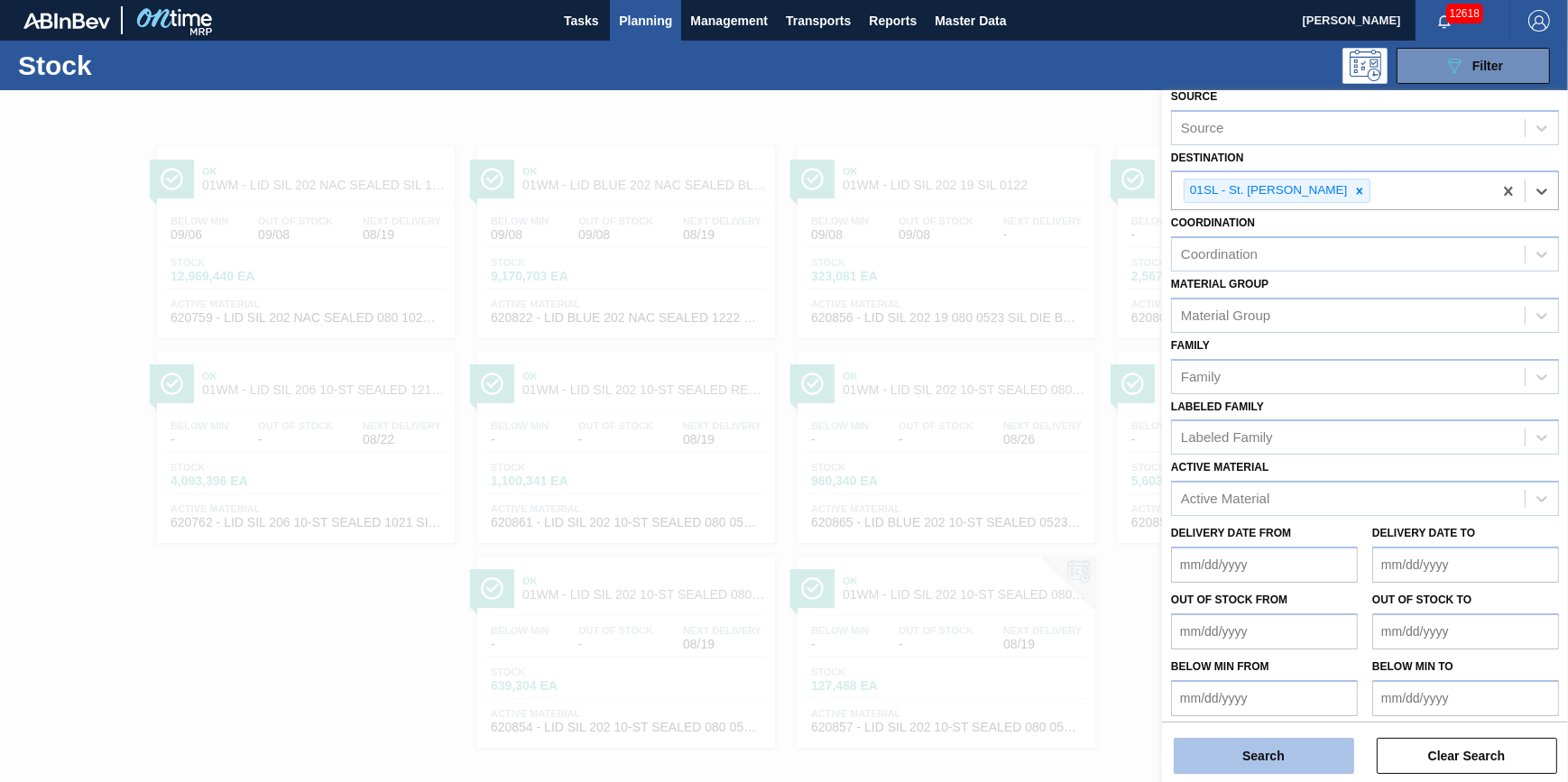
click at [1269, 764] on button "Search" at bounding box center [1264, 756] width 181 height 36
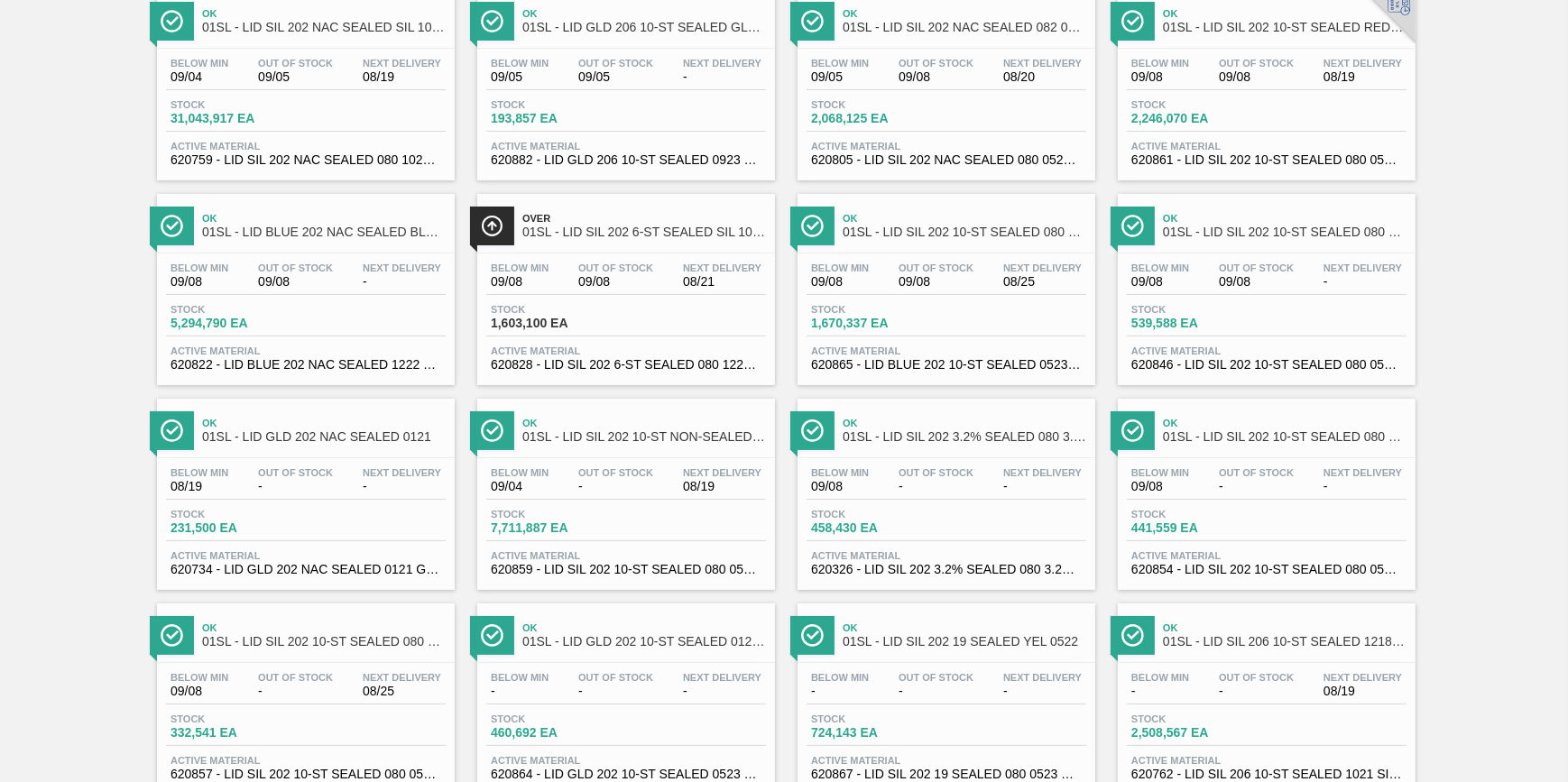
scroll to position [163, 0]
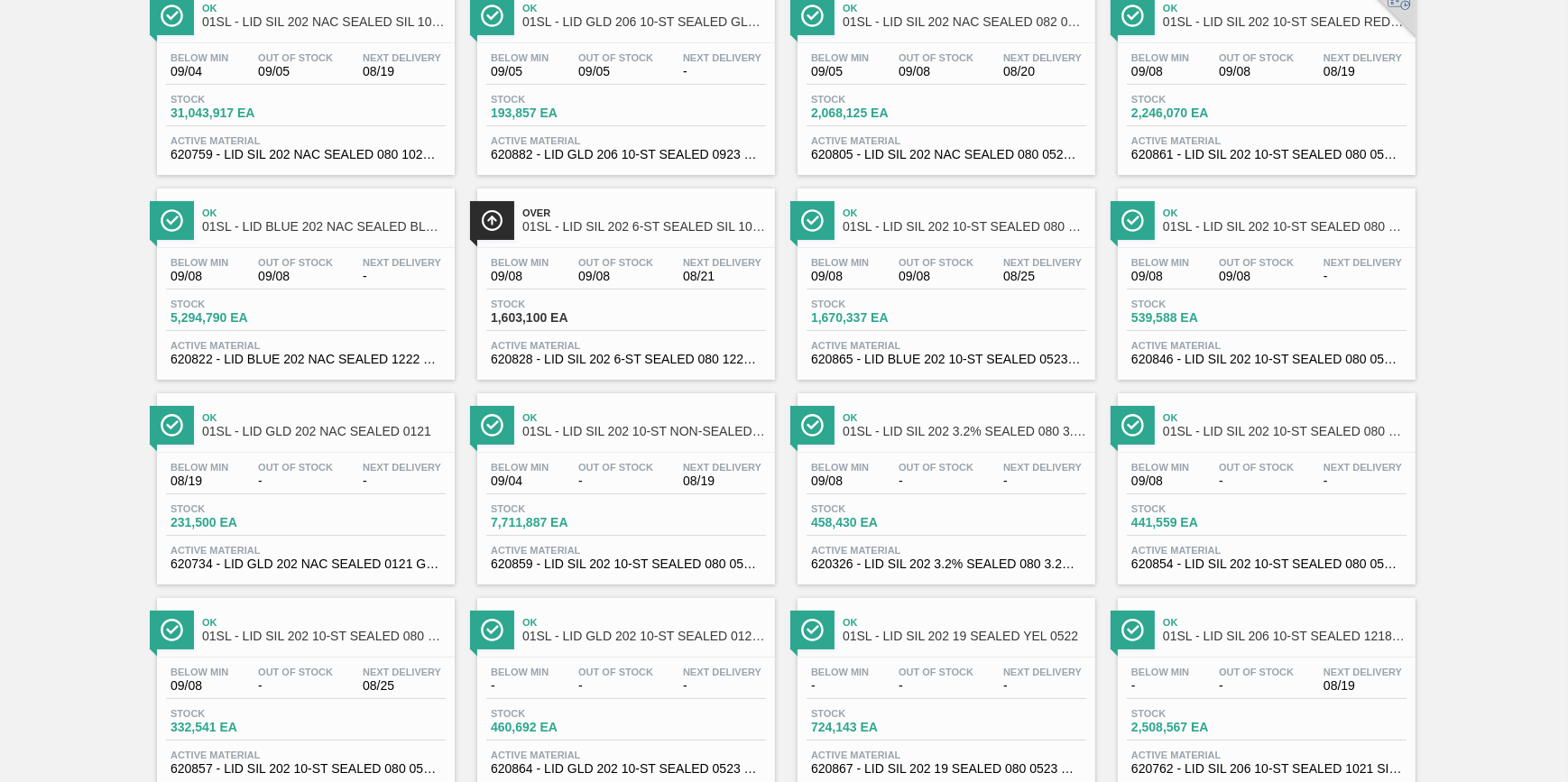
click at [387, 81] on div "Below Min 09/04 Out Of Stock 09/05 Next Delivery 08/19" at bounding box center [305, 68] width 280 height 32
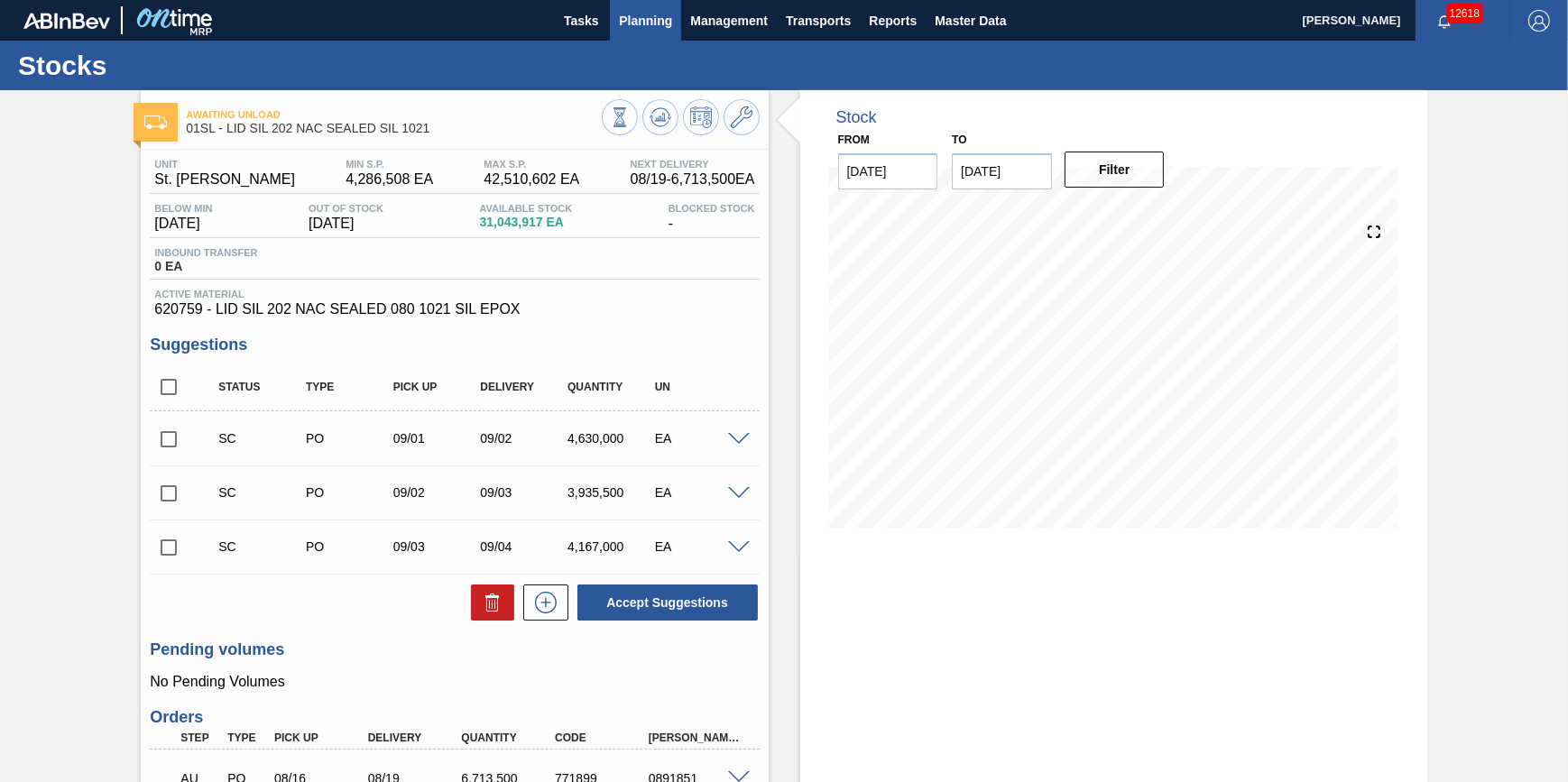
click at [632, 16] on span "Planning" at bounding box center [645, 21] width 54 height 21
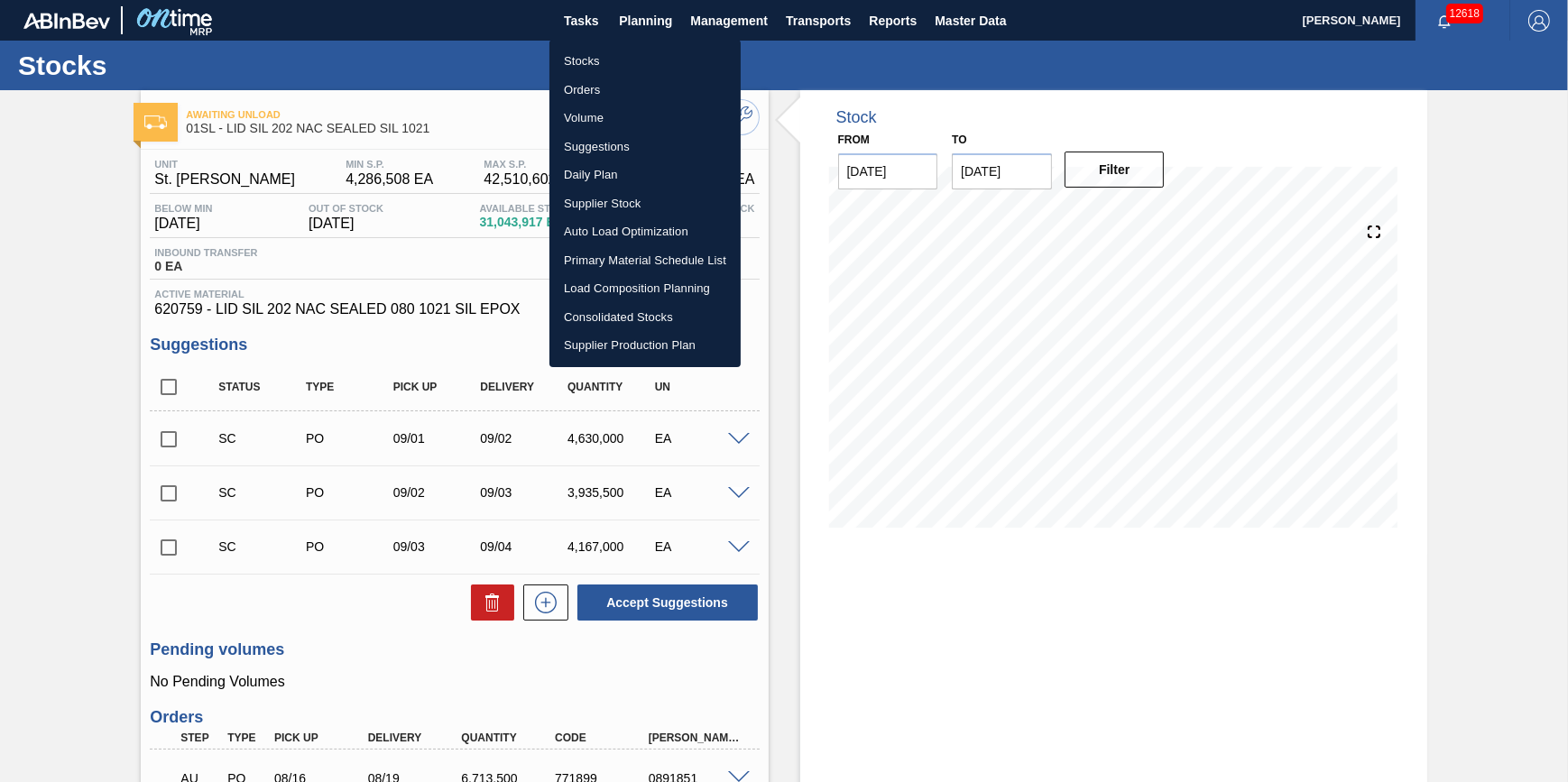
click at [595, 50] on li "Stocks" at bounding box center [645, 62] width 191 height 29
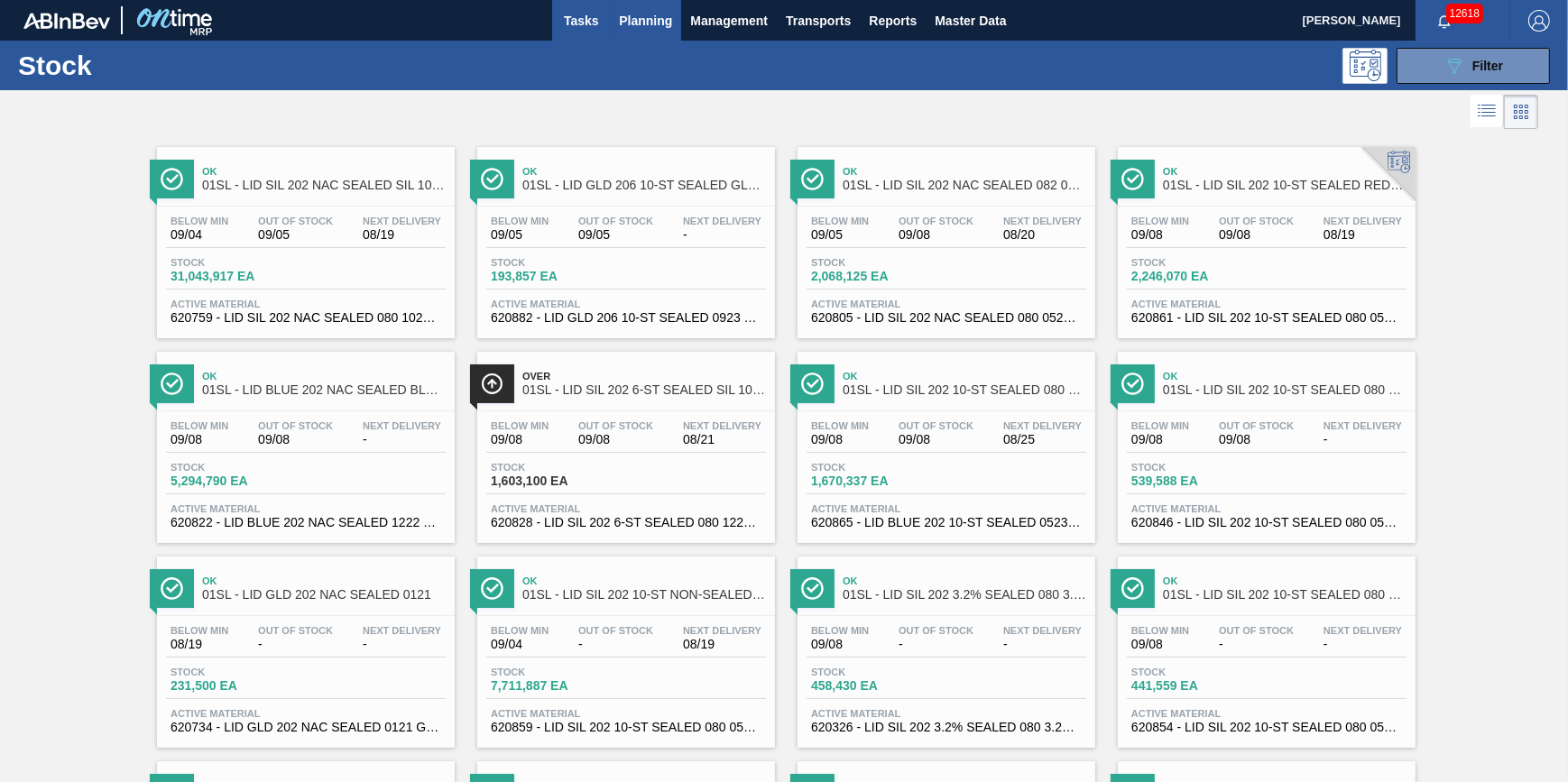
click at [570, 27] on span "Tasks" at bounding box center [581, 21] width 40 height 21
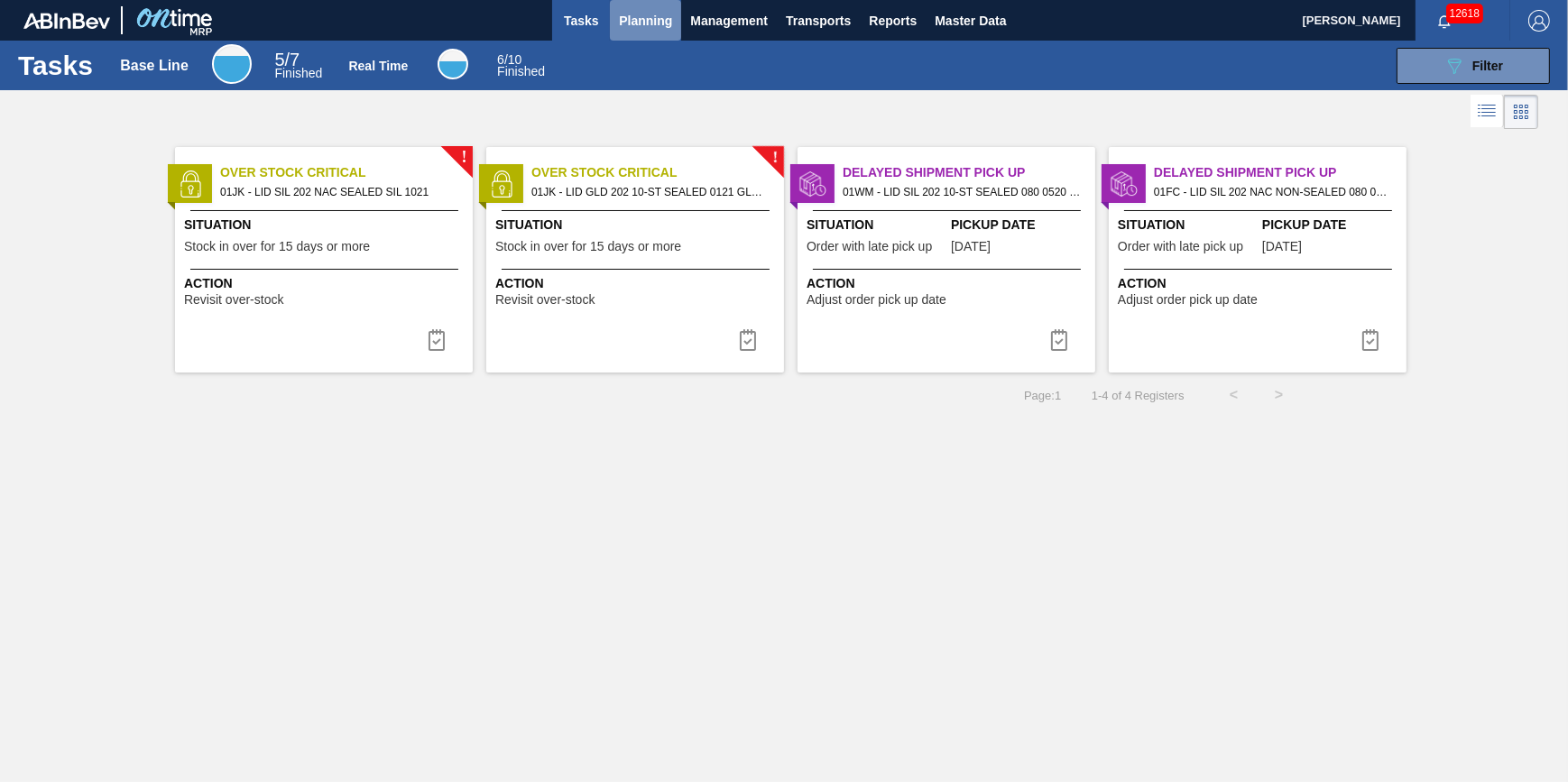
click at [656, 32] on button "Planning" at bounding box center [645, 21] width 71 height 41
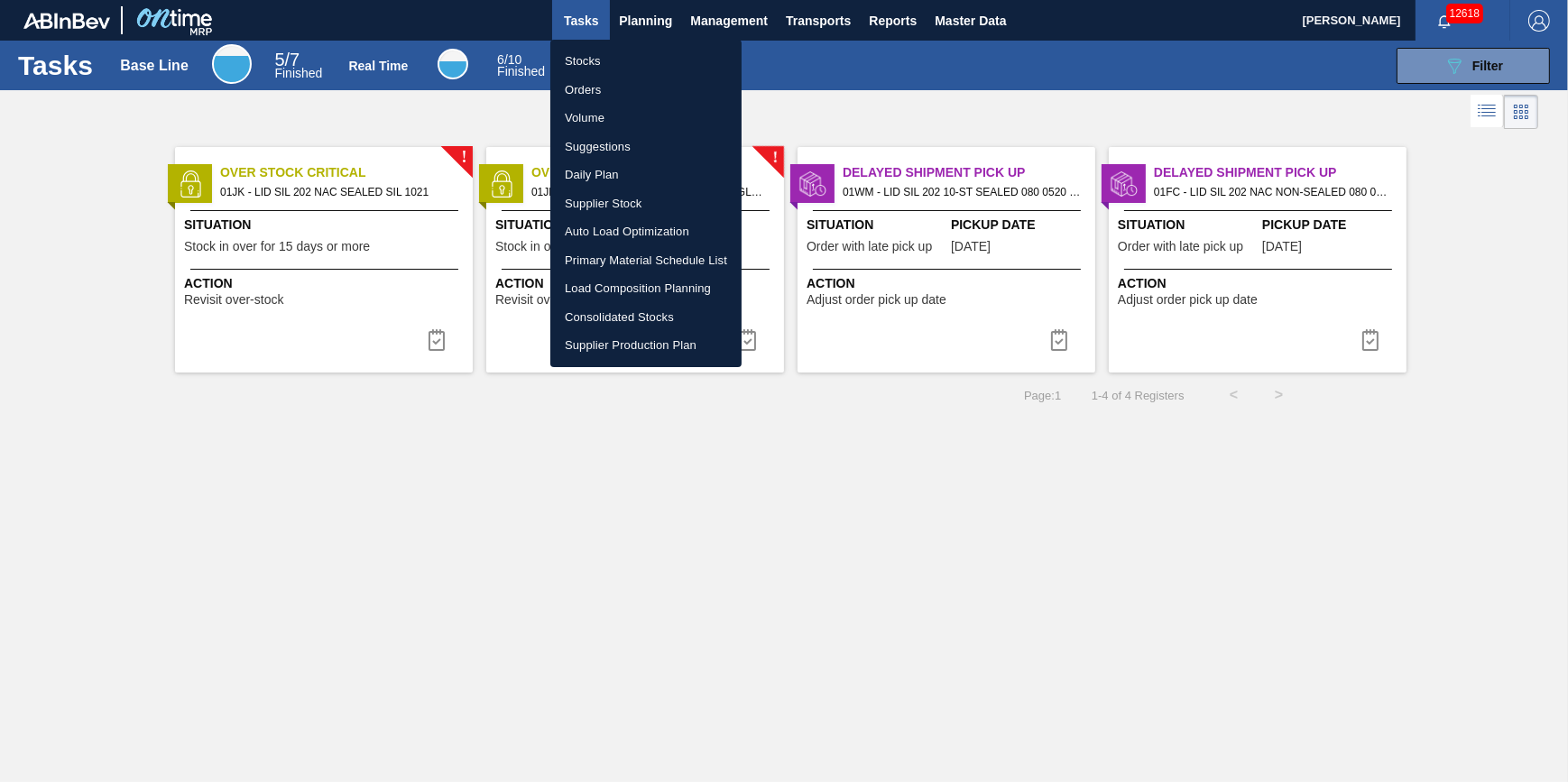
click at [60, 197] on div at bounding box center [784, 391] width 1568 height 782
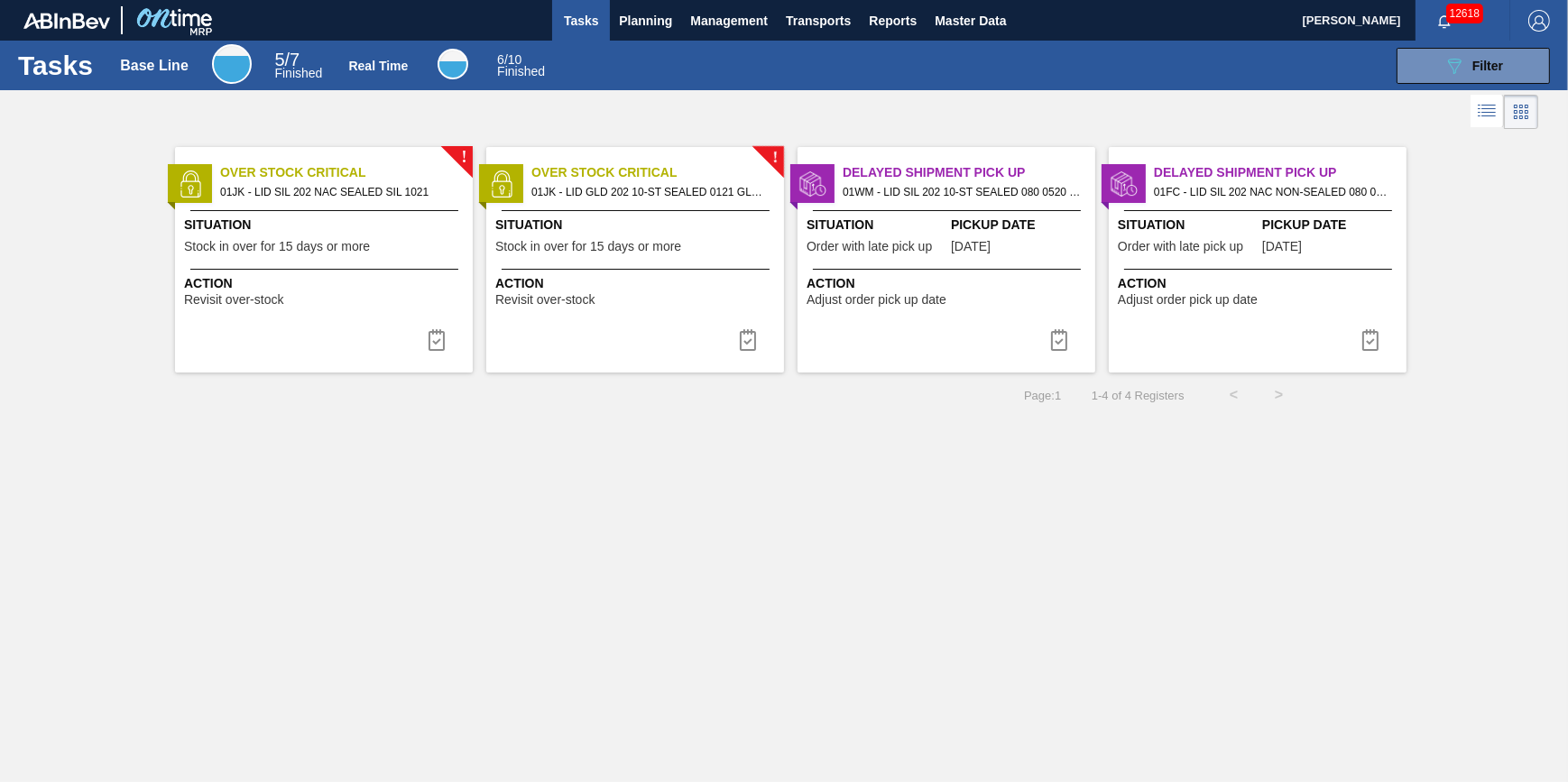
click at [604, 248] on span "Stock in over for 15 days or more" at bounding box center [587, 247] width 185 height 14
click at [568, 246] on span "Stock in over for 15 days or more" at bounding box center [587, 247] width 185 height 14
click at [257, 258] on div "Situation Stock in over for 15 days or more" at bounding box center [326, 237] width 284 height 44
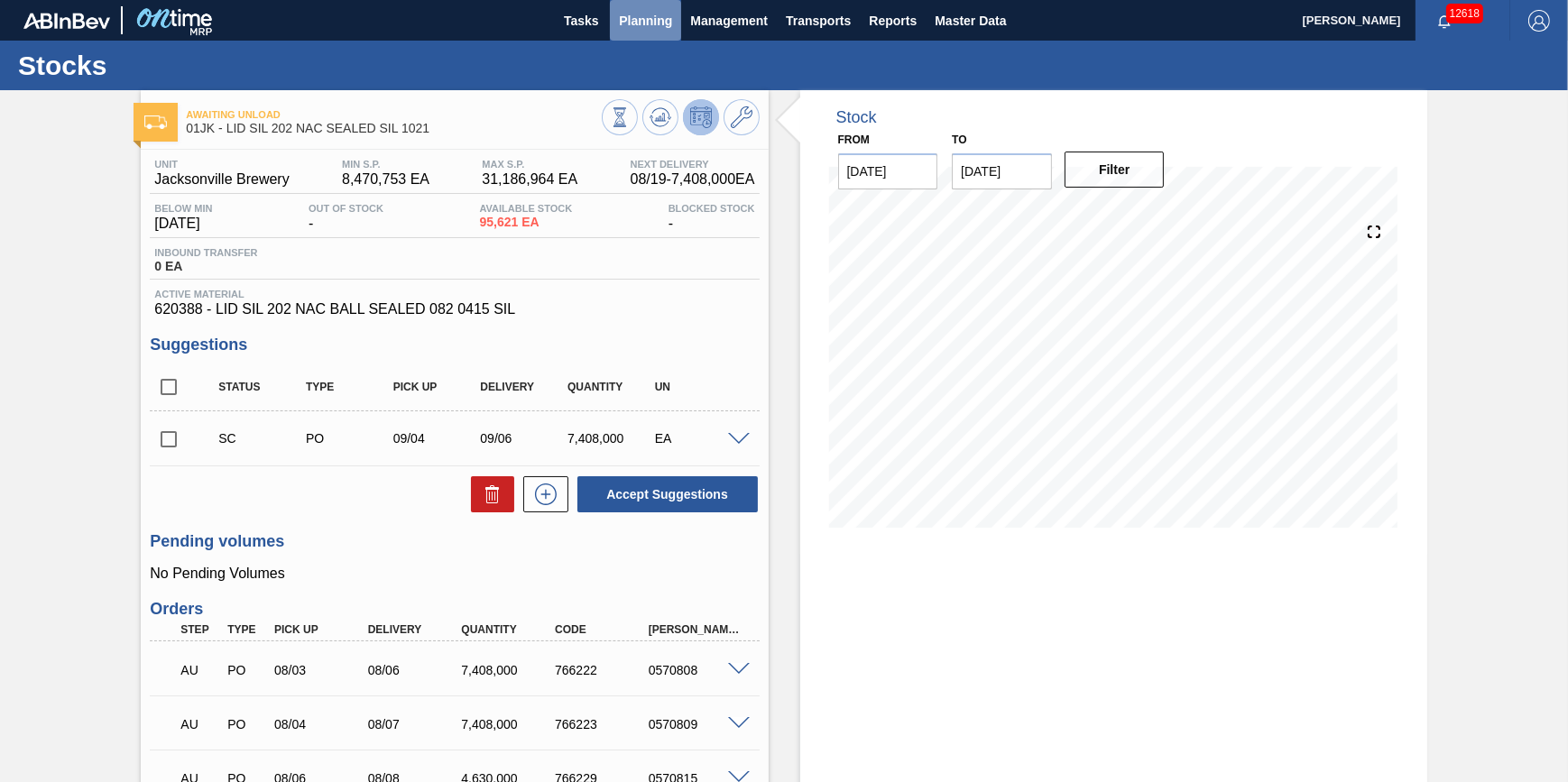
click at [645, 32] on button "Planning" at bounding box center [645, 21] width 71 height 41
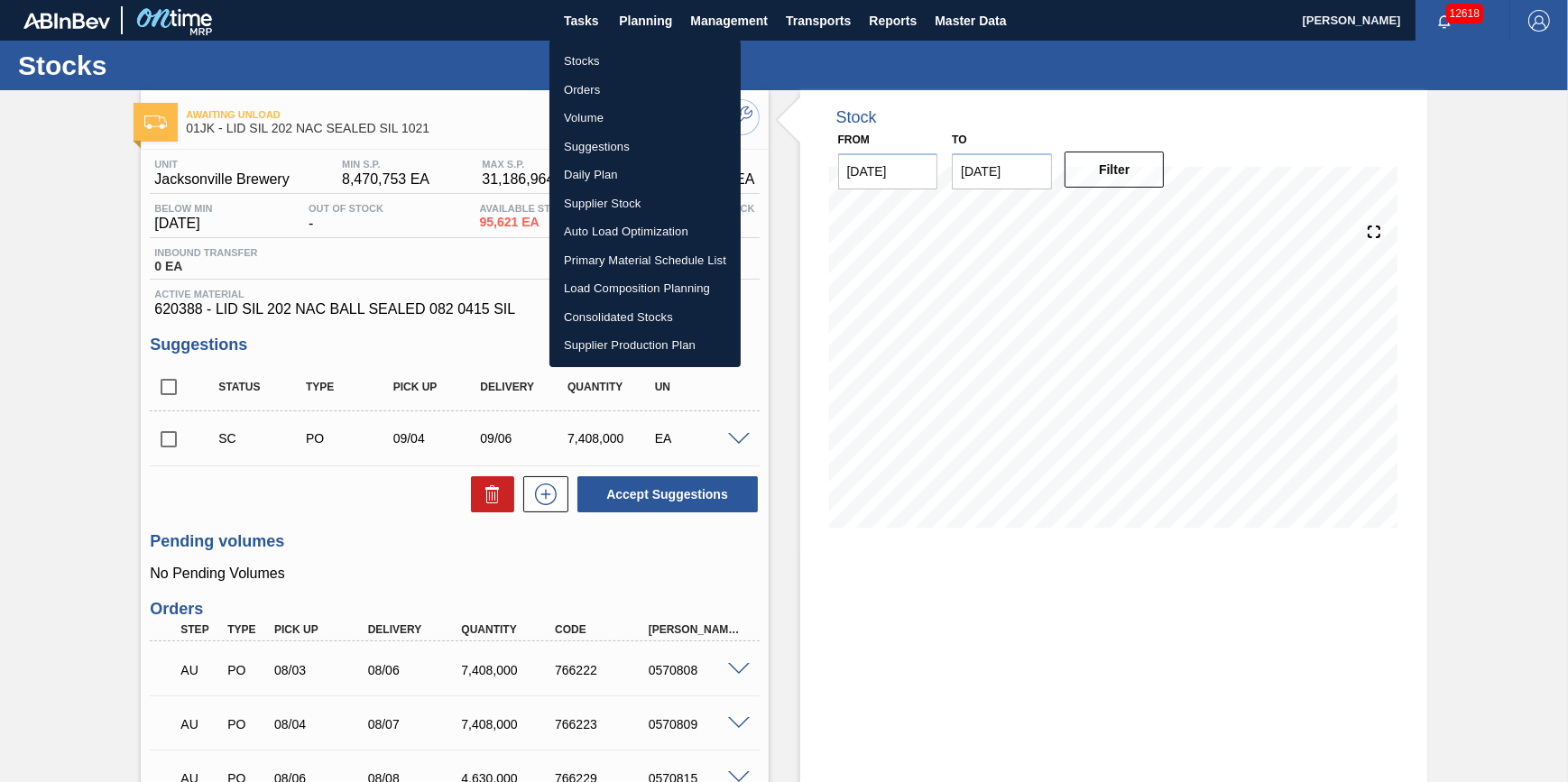
click at [635, 55] on li "Stocks" at bounding box center [645, 62] width 191 height 29
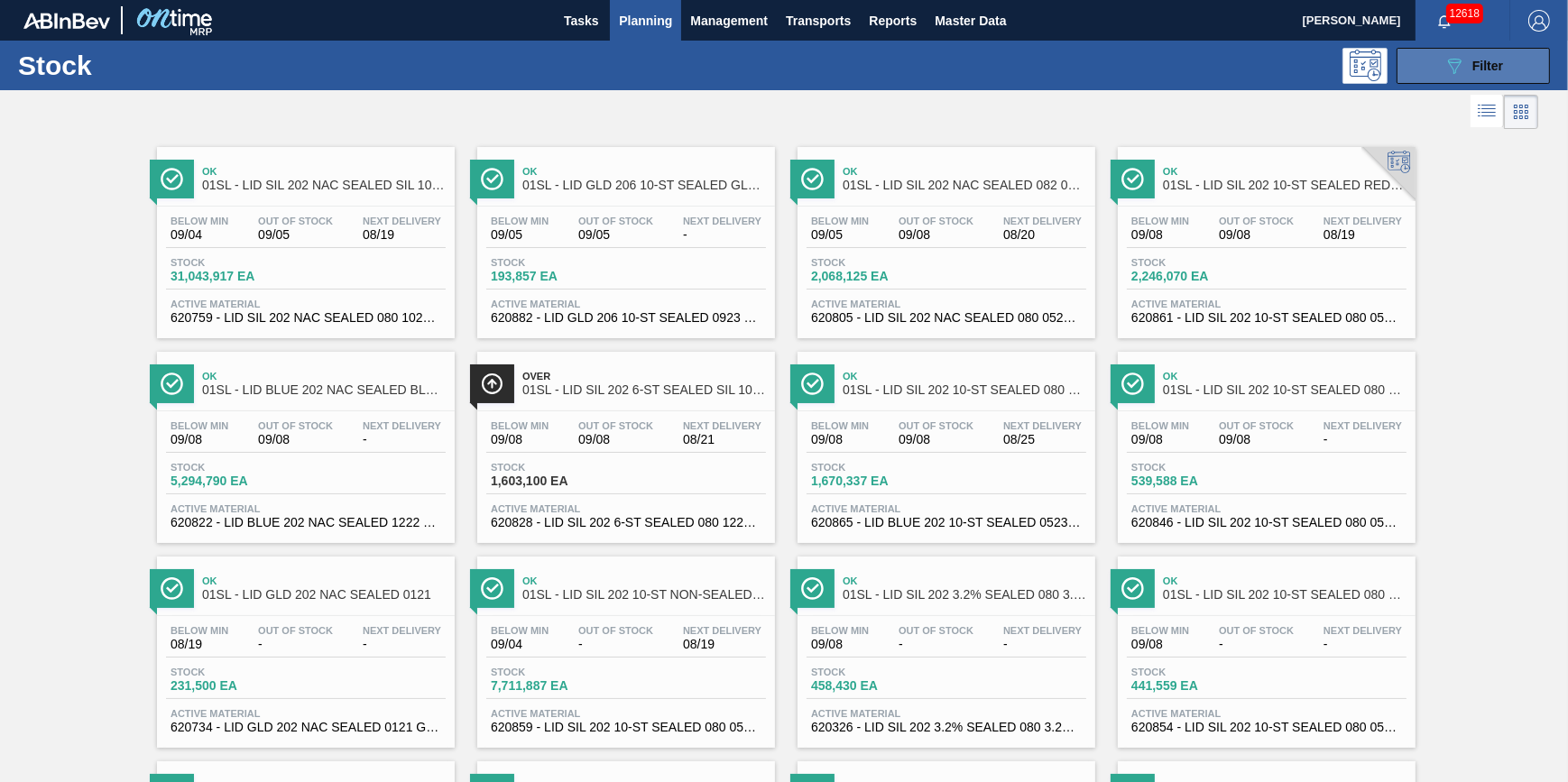
click at [1473, 59] on span "Filter" at bounding box center [1487, 65] width 30 height 15
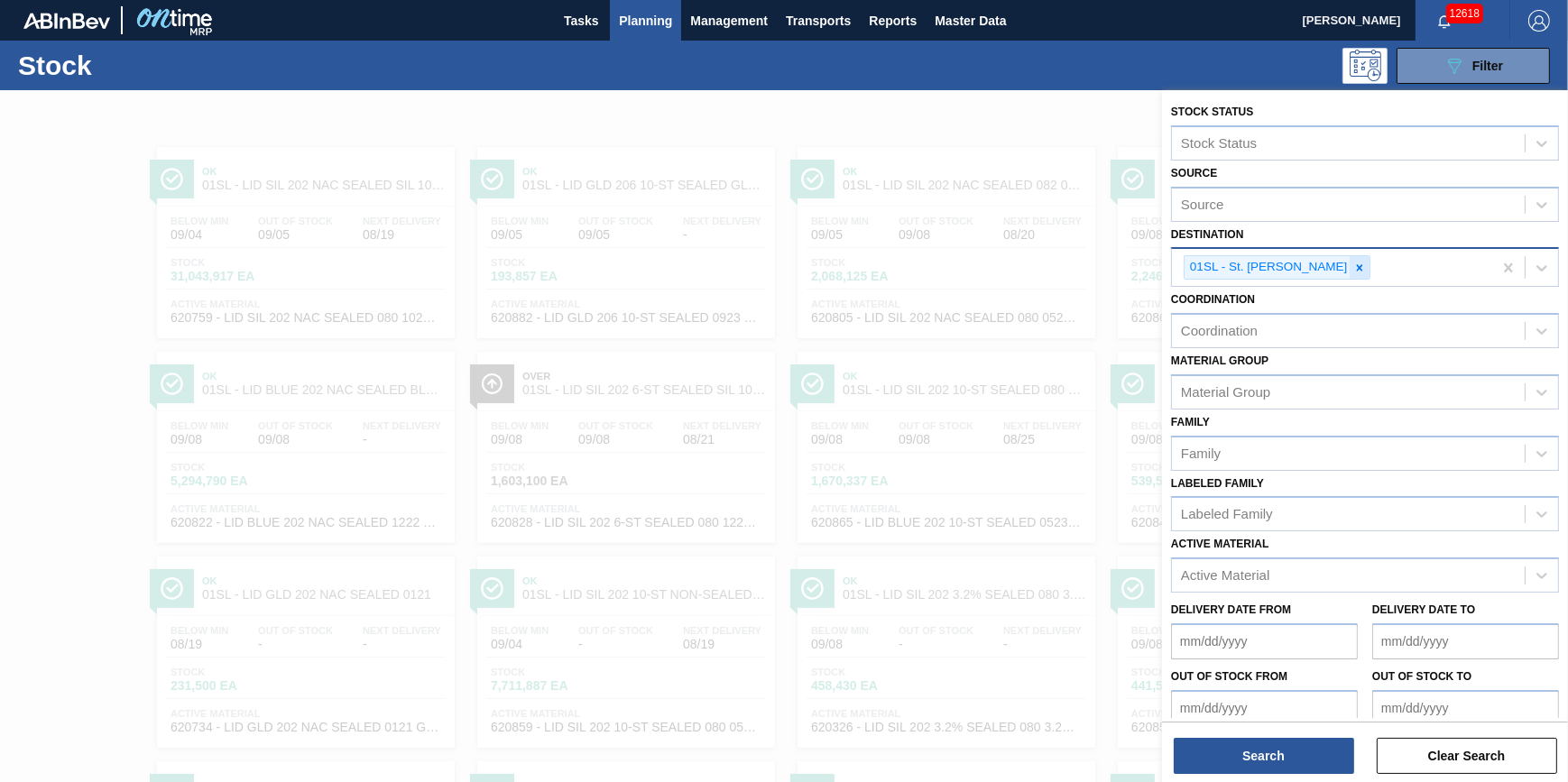
click at [1353, 268] on icon at bounding box center [1359, 268] width 13 height 13
click at [1341, 268] on div "Destination" at bounding box center [1347, 266] width 352 height 26
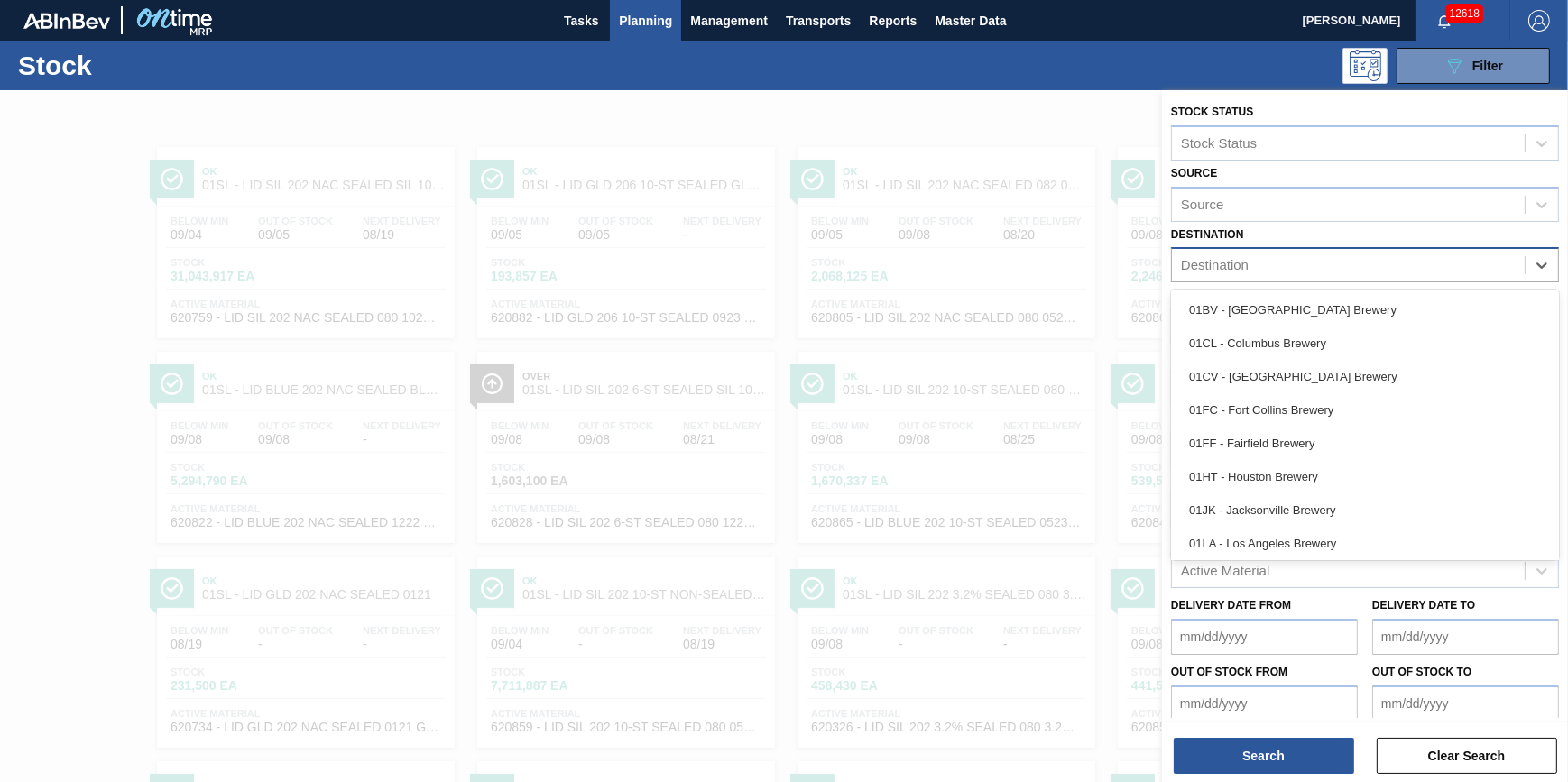
drag, startPoint x: 1330, startPoint y: 303, endPoint x: 1317, endPoint y: 291, distance: 17.7
click at [1330, 304] on div "01BV - [GEOGRAPHIC_DATA] Brewery" at bounding box center [1364, 309] width 387 height 33
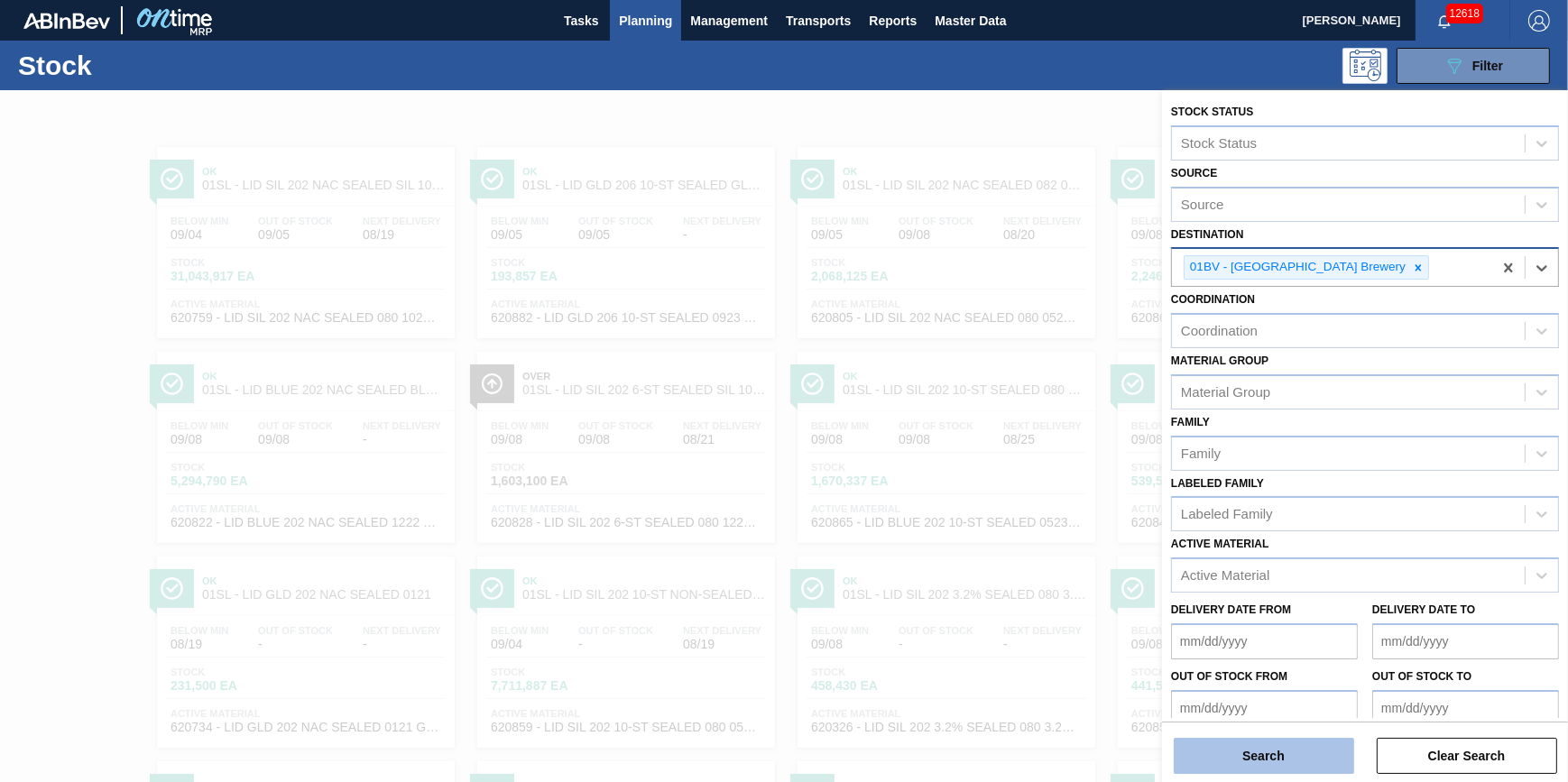
click at [1270, 749] on button "Search" at bounding box center [1264, 756] width 181 height 36
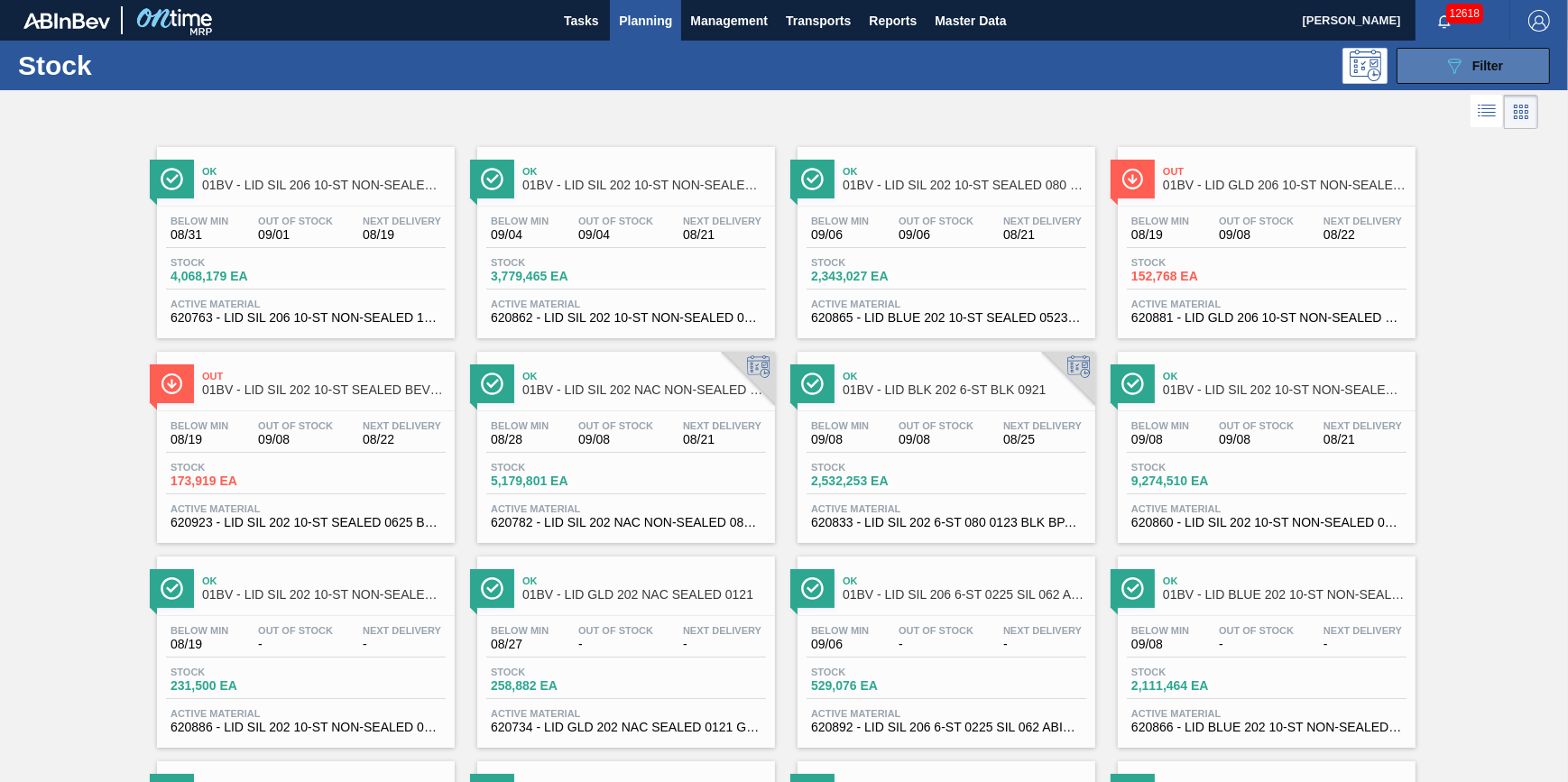
click at [1444, 78] on button "089F7B8B-B2A5-4AFE-B5C0-19BA573D28AC Filter" at bounding box center [1472, 65] width 153 height 36
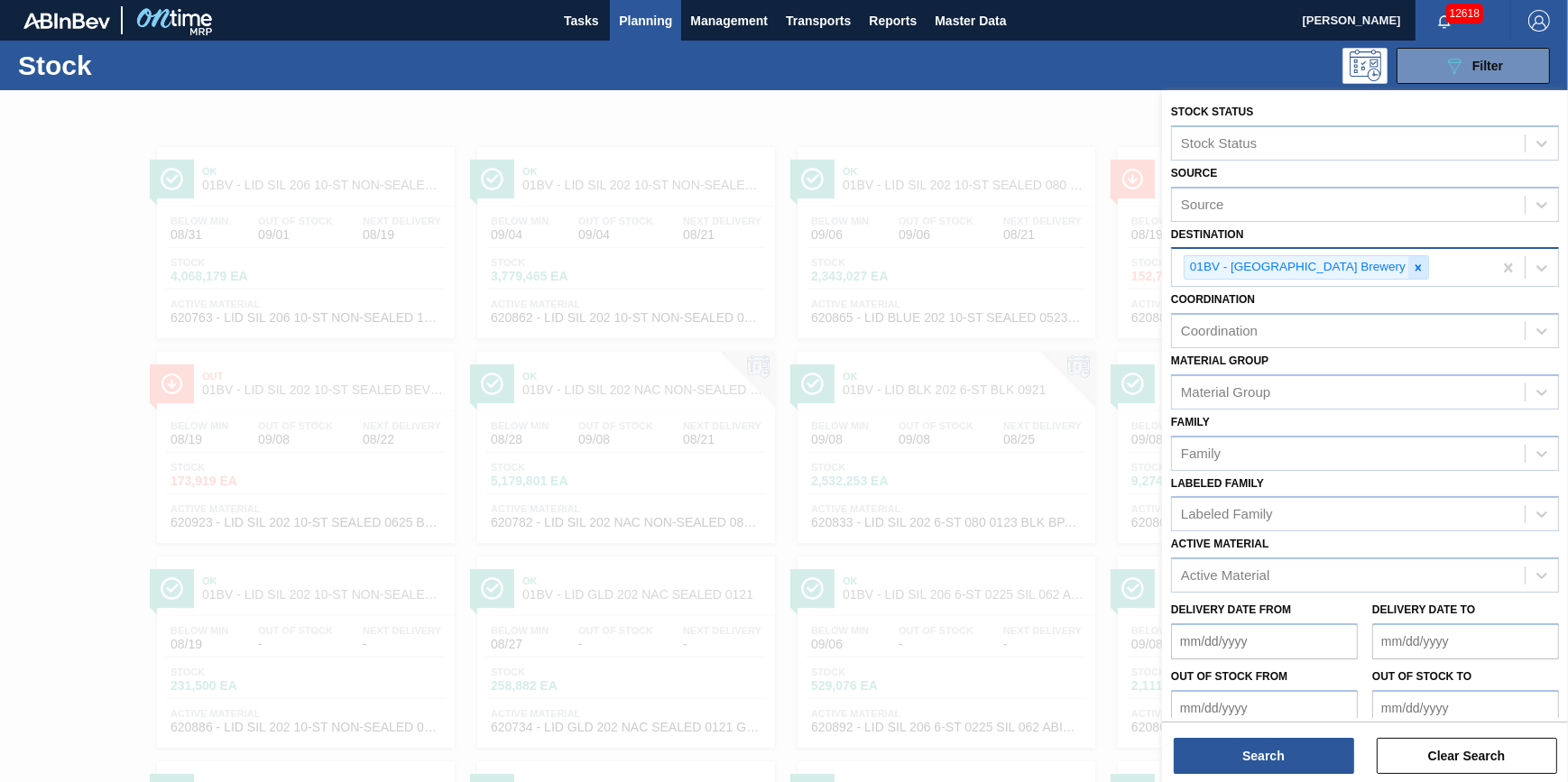
click at [1415, 265] on icon at bounding box center [1418, 268] width 6 height 6
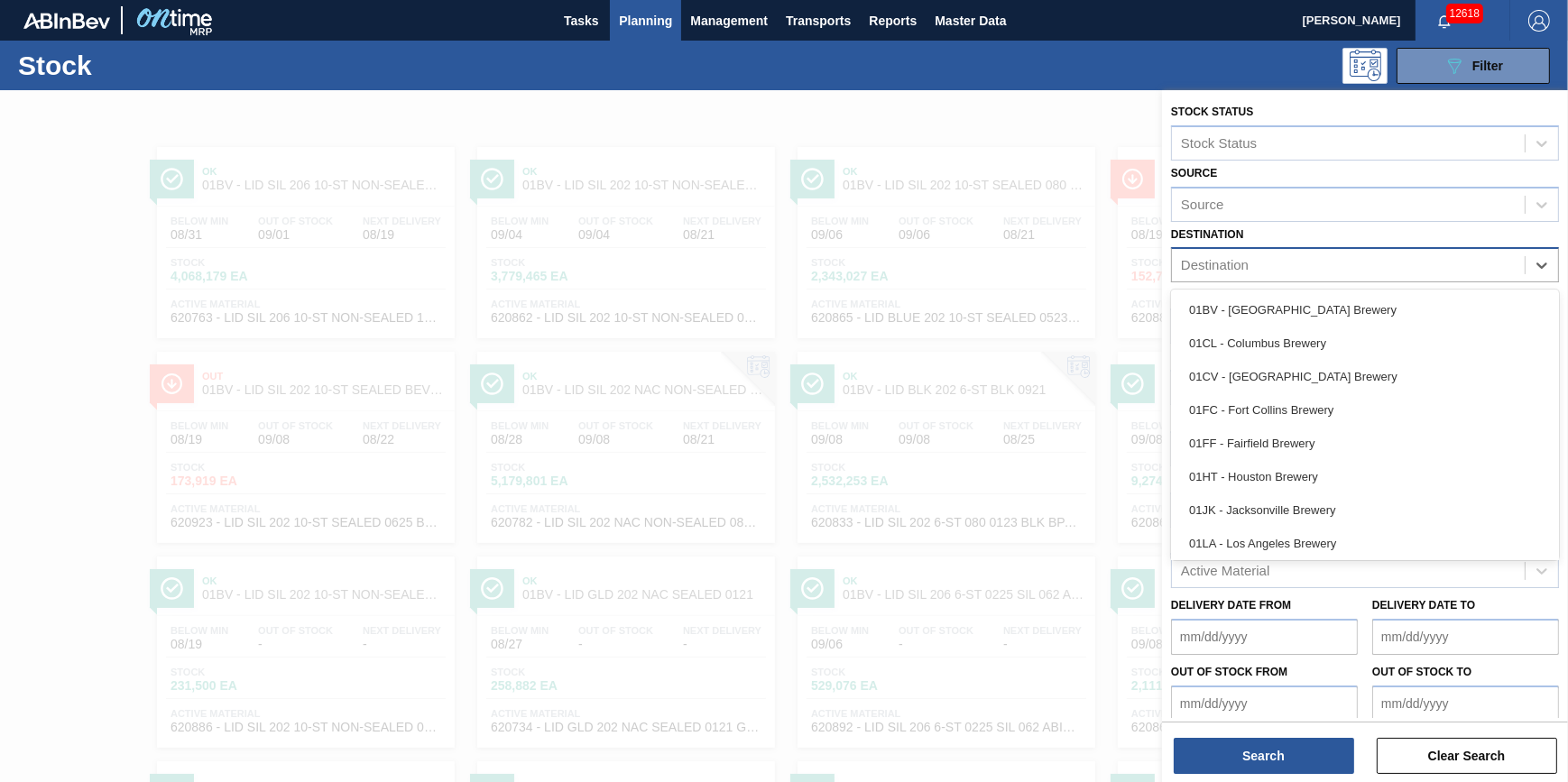
click at [1362, 269] on div "Destination" at bounding box center [1347, 266] width 352 height 26
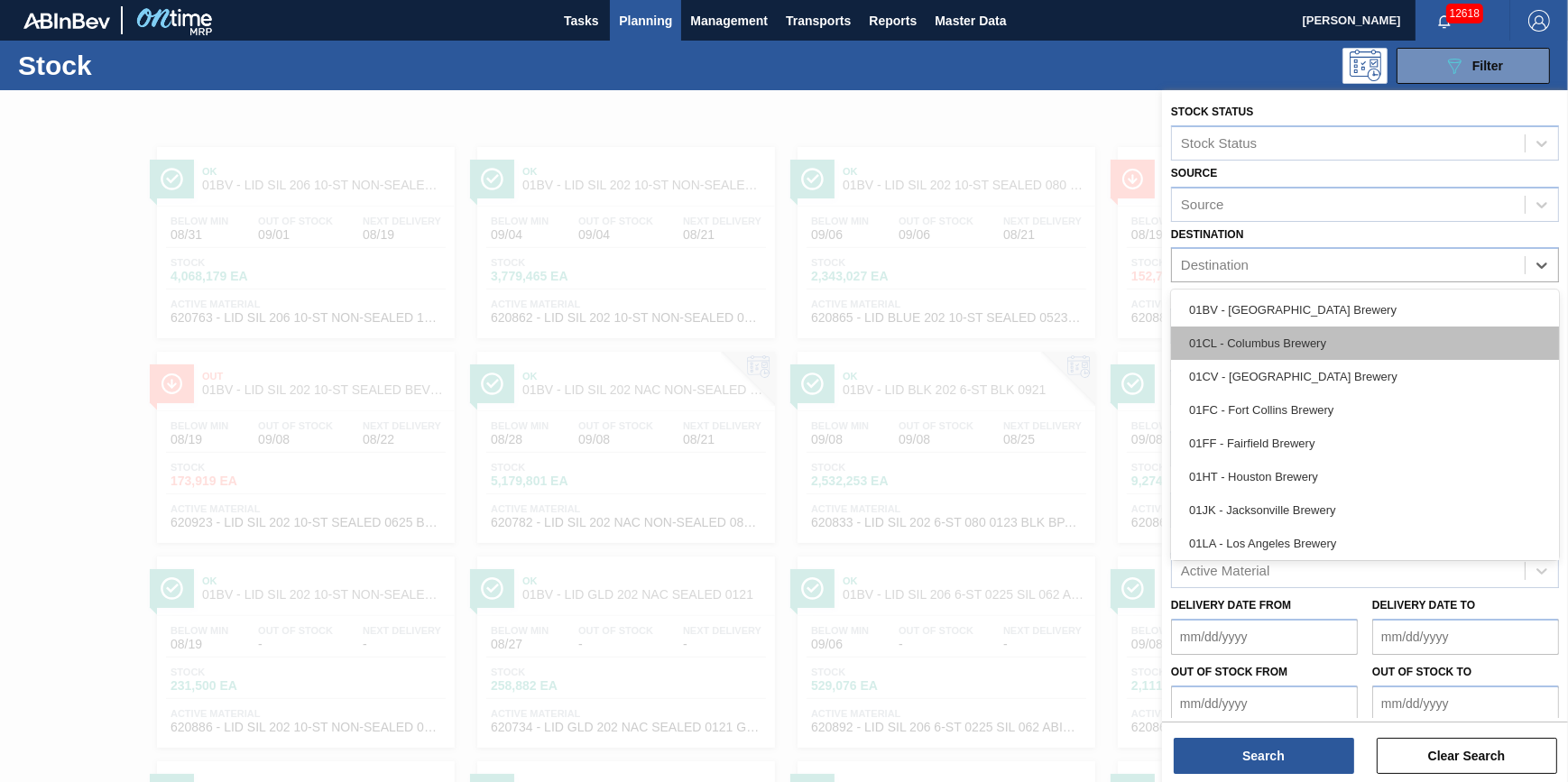
click at [1350, 336] on div "01CL - Columbus Brewery" at bounding box center [1364, 344] width 387 height 33
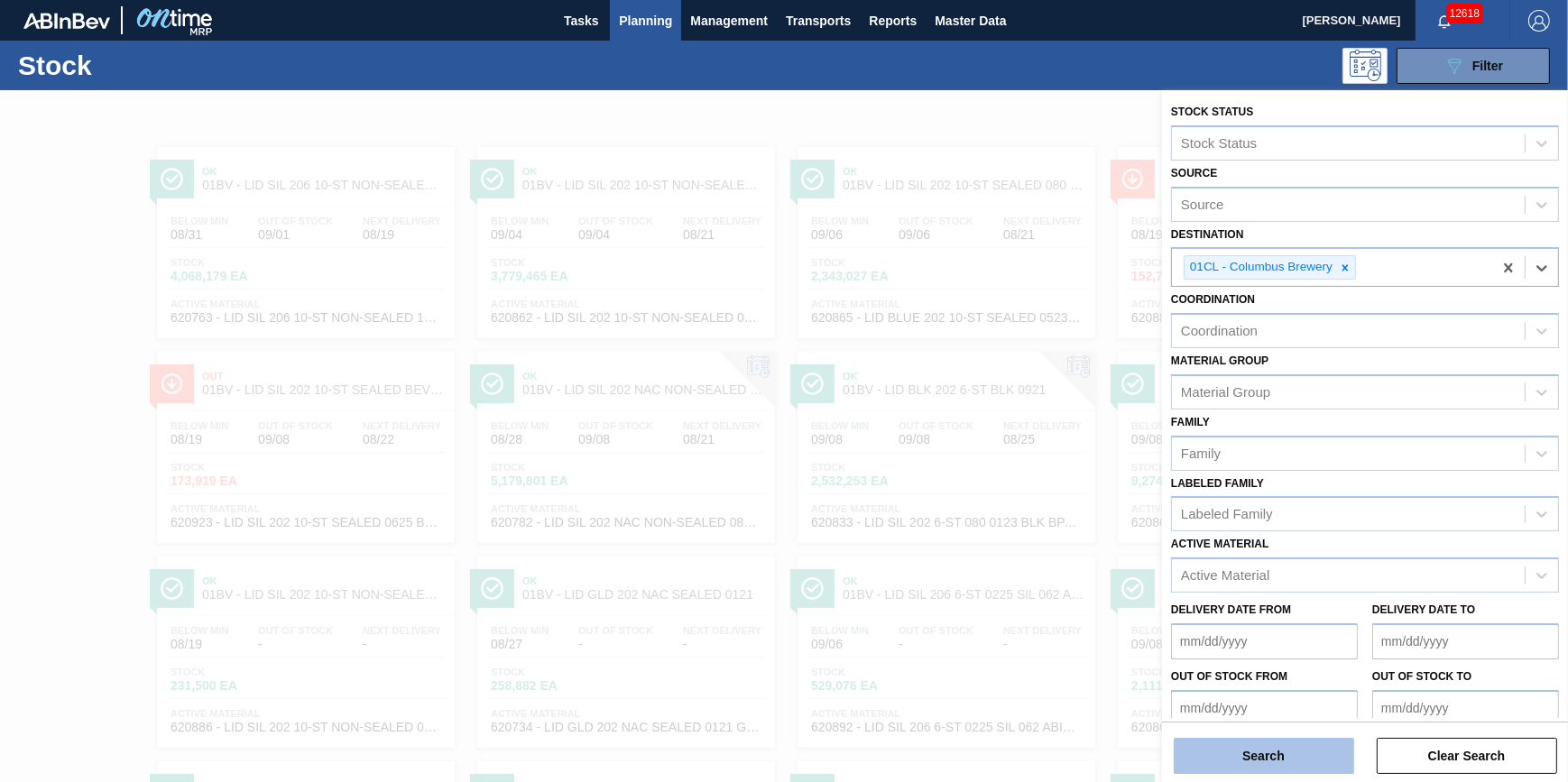
click at [1270, 749] on button "Search" at bounding box center [1264, 756] width 181 height 36
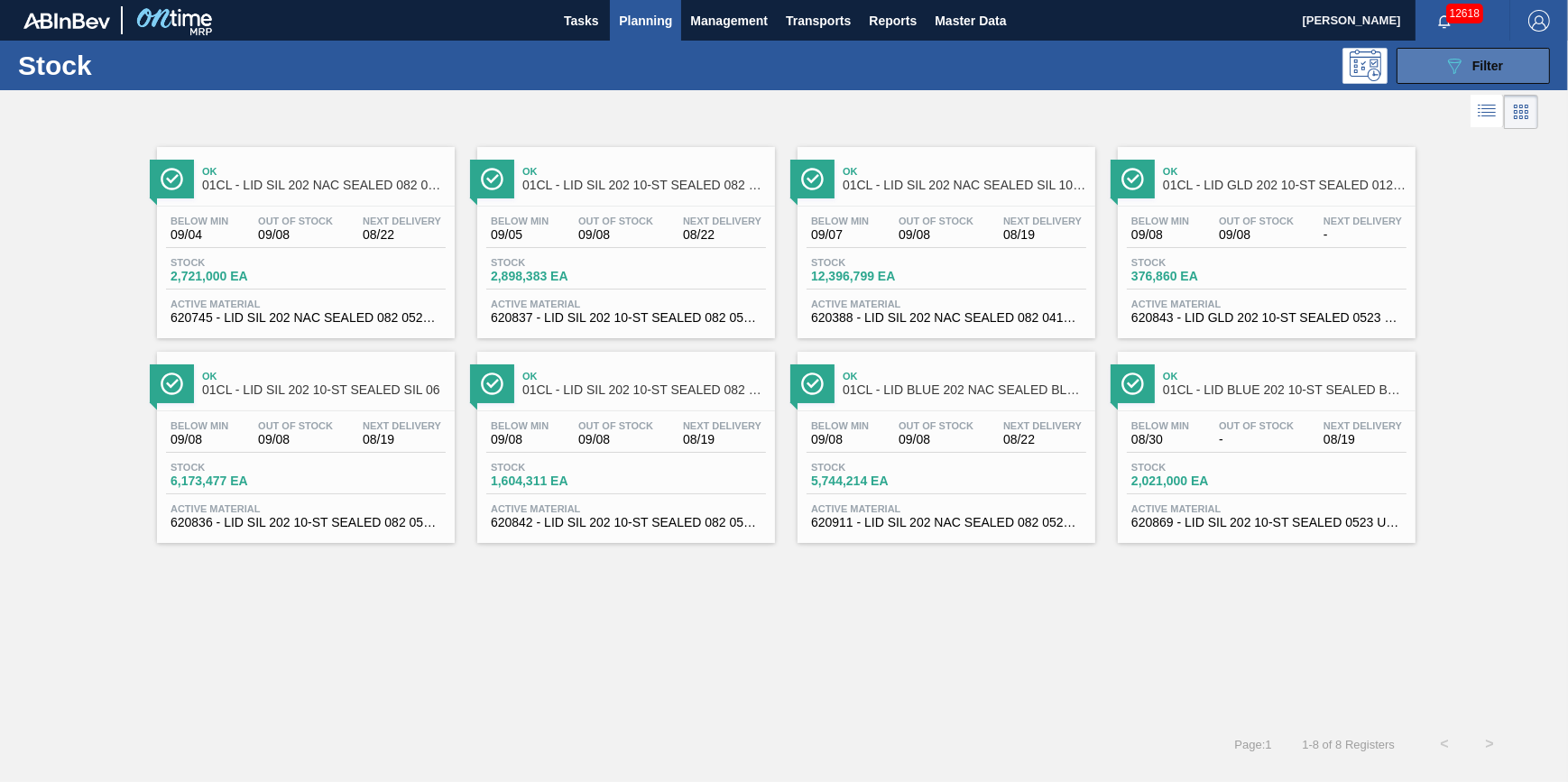
click at [1450, 65] on icon "089F7B8B-B2A5-4AFE-B5C0-19BA573D28AC" at bounding box center [1454, 65] width 21 height 21
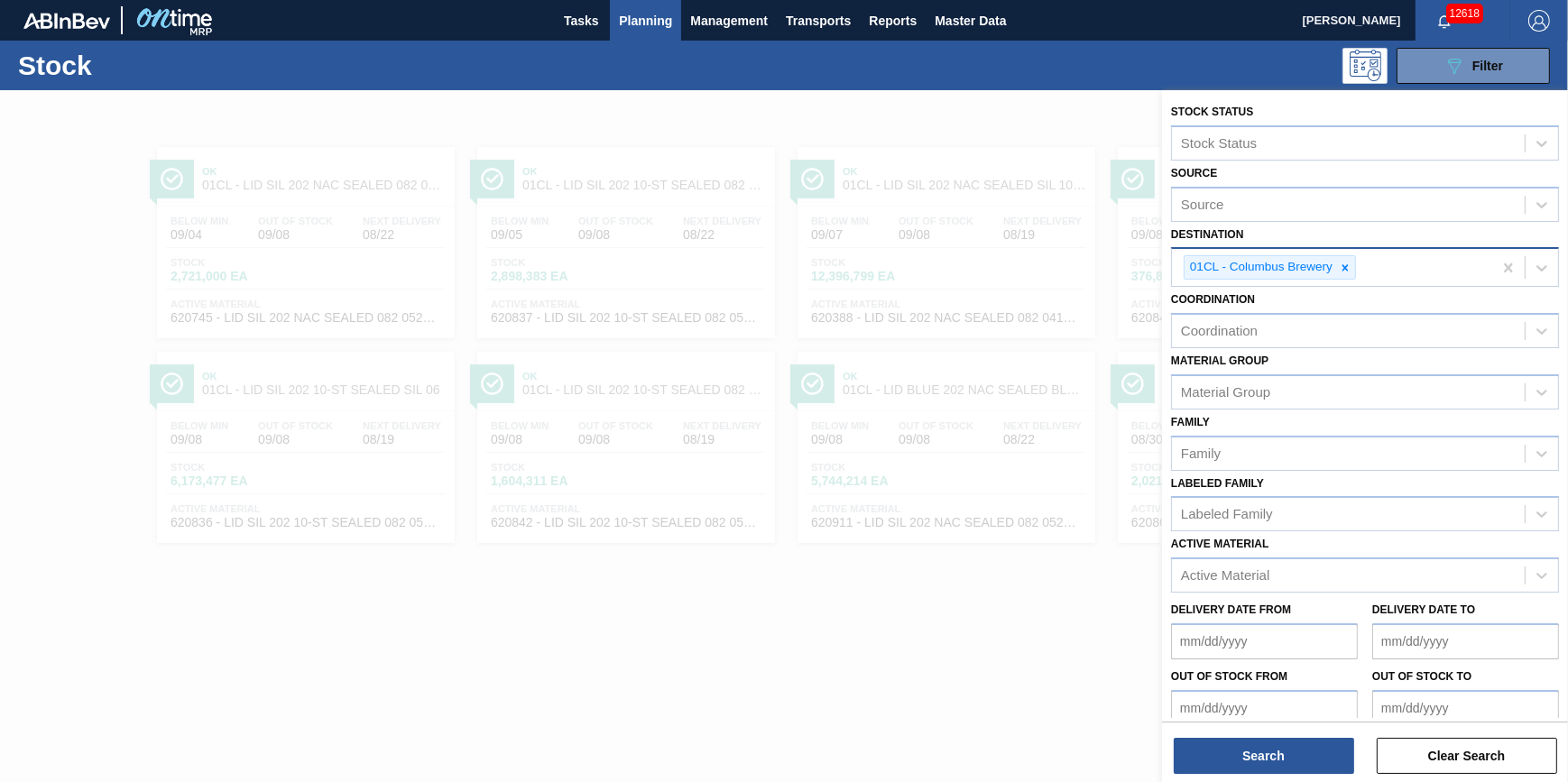
drag, startPoint x: 1347, startPoint y: 262, endPoint x: 1346, endPoint y: 277, distance: 15.0
click at [1347, 263] on icon at bounding box center [1345, 268] width 13 height 13
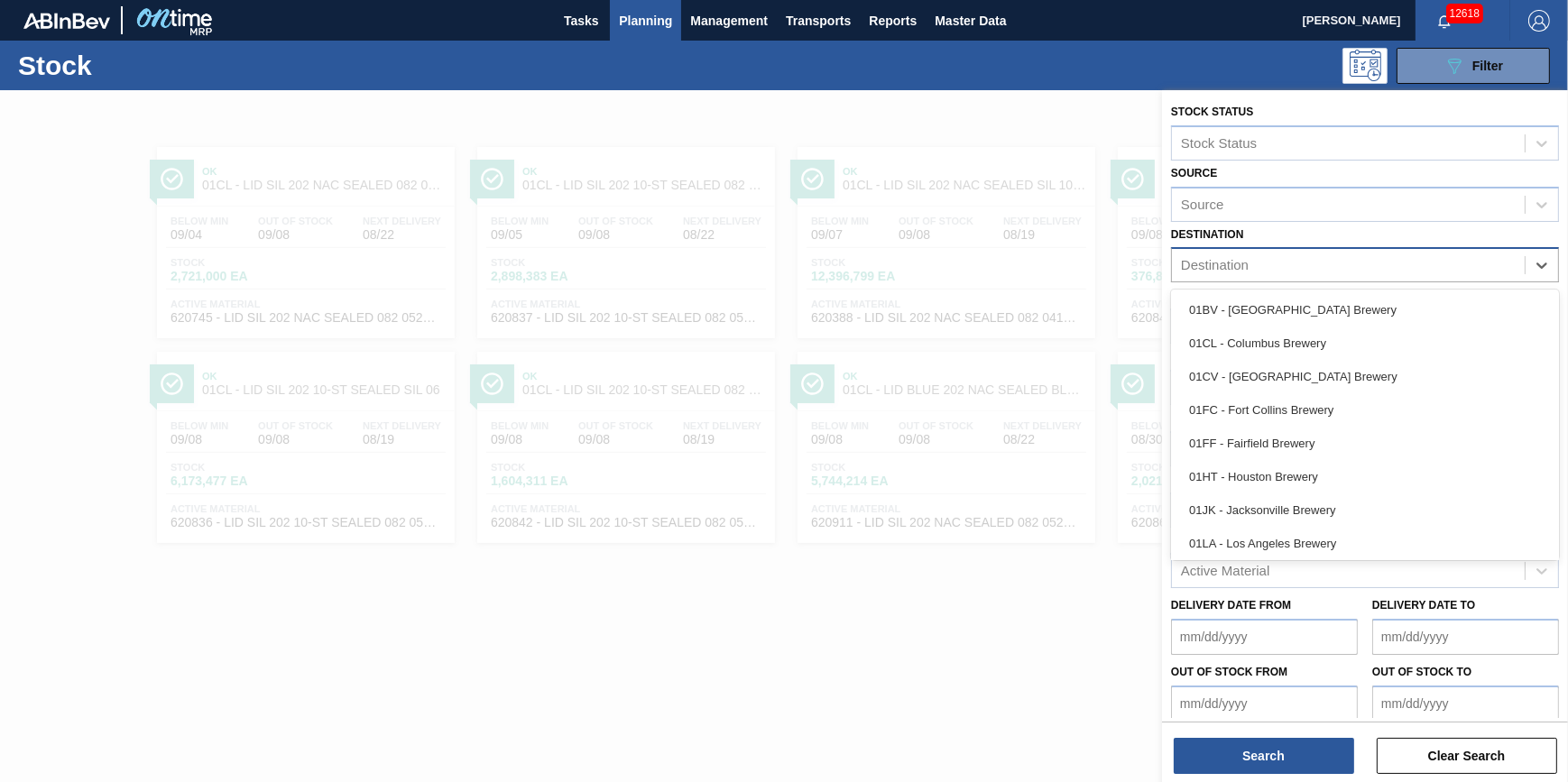
click at [1346, 277] on div "Destination" at bounding box center [1347, 266] width 352 height 26
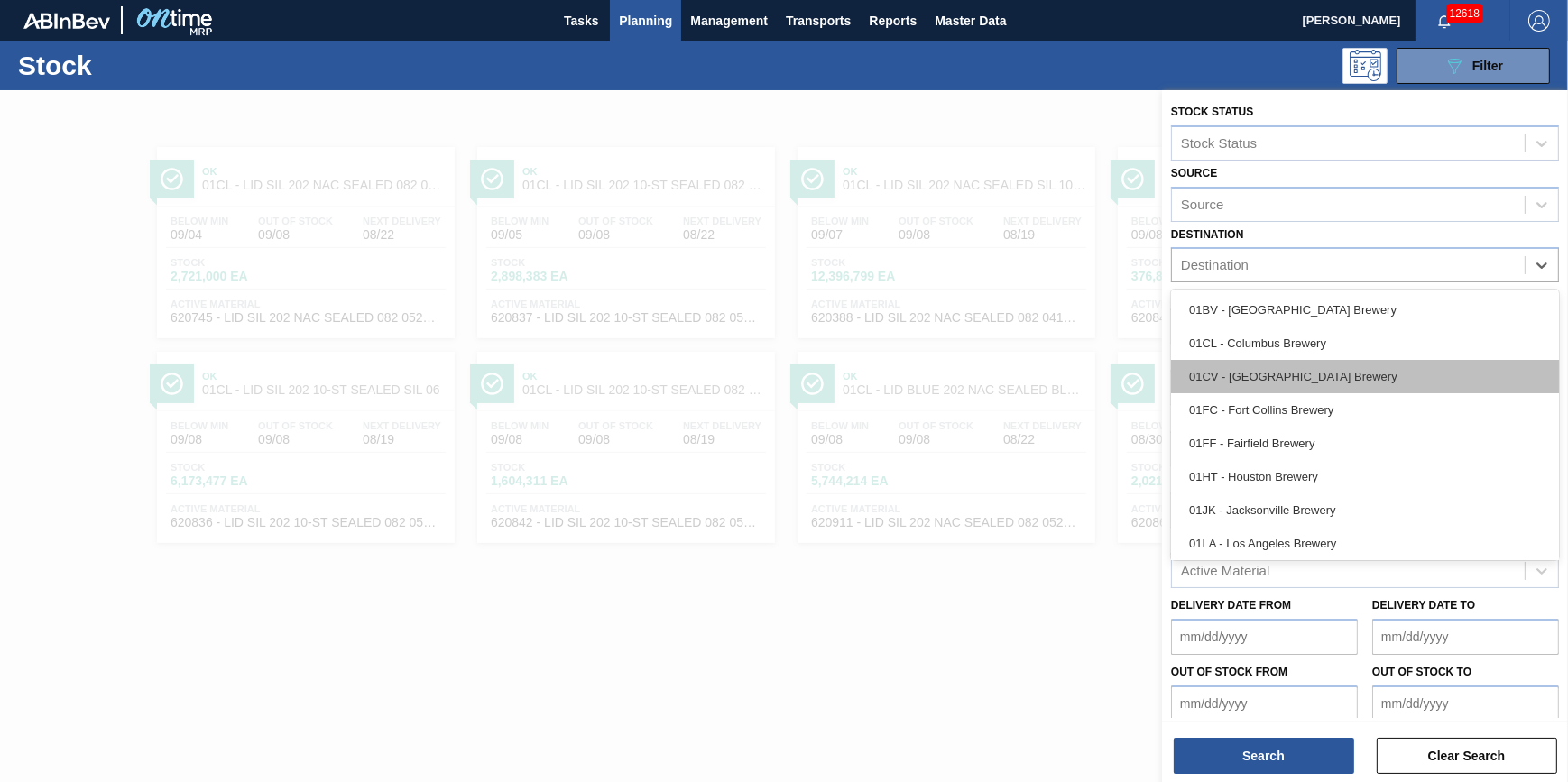
click at [1318, 374] on div "01CV - [GEOGRAPHIC_DATA] Brewery" at bounding box center [1364, 377] width 387 height 33
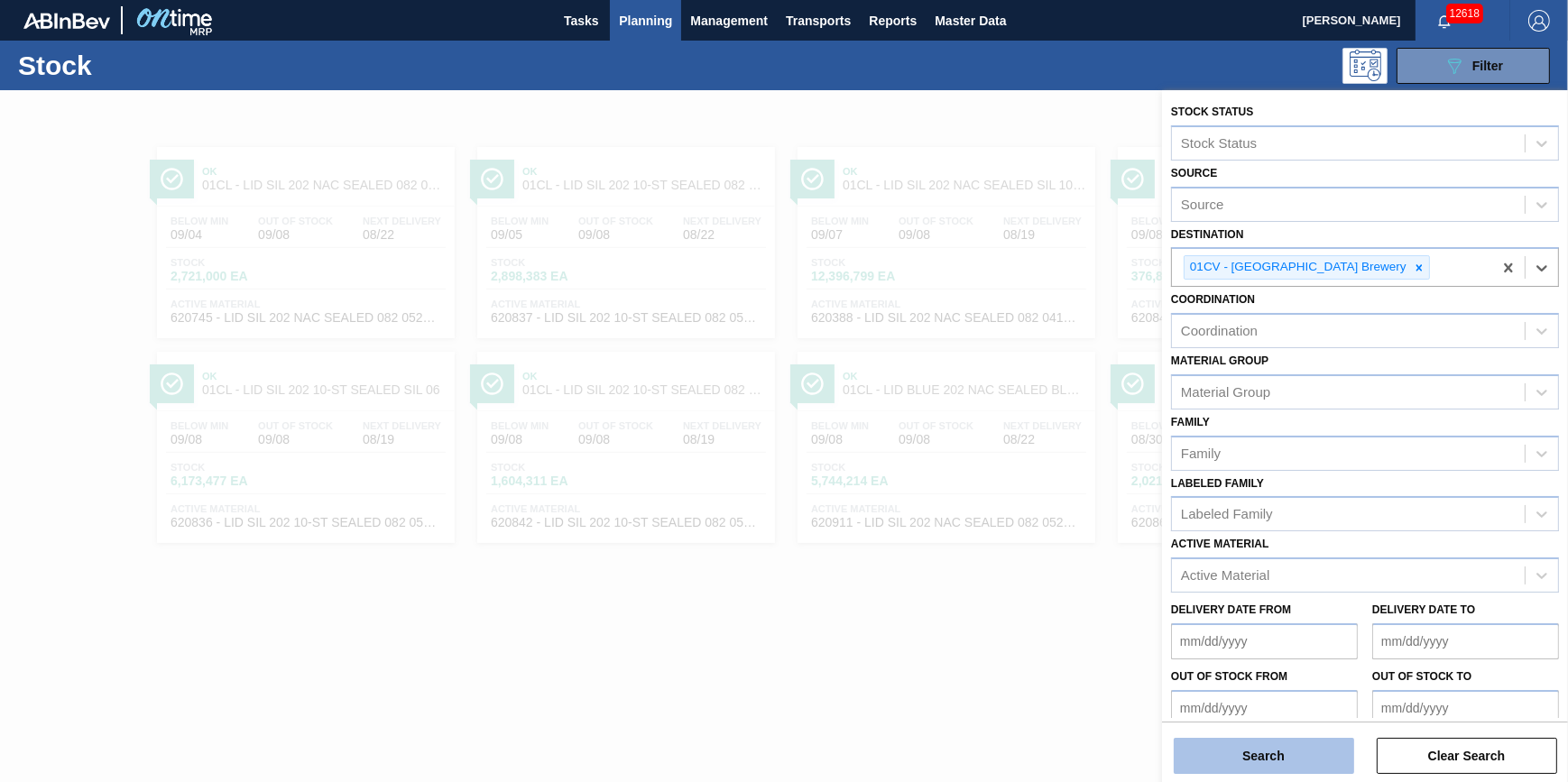
click at [1259, 760] on button "Search" at bounding box center [1264, 756] width 181 height 36
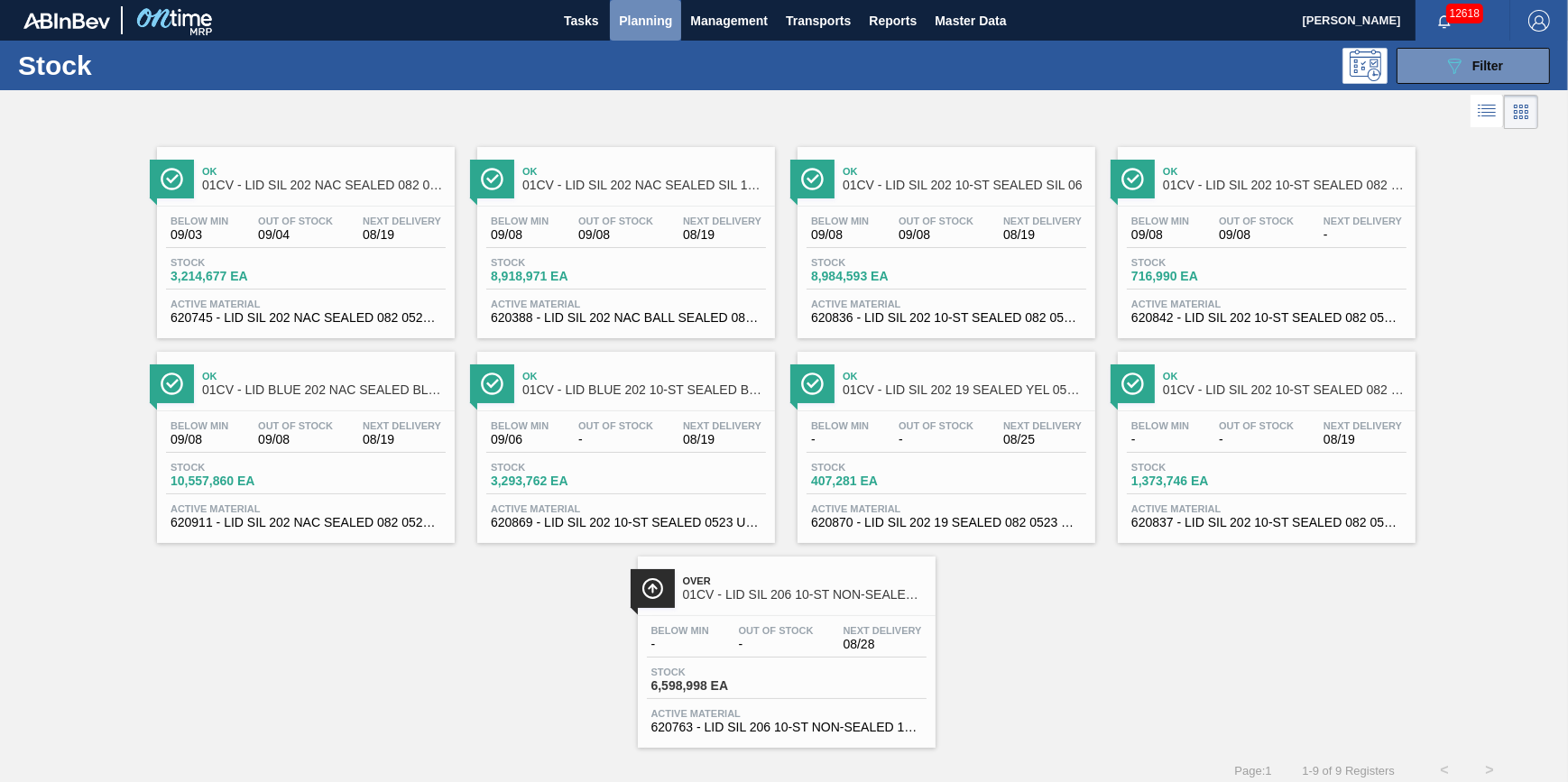
click at [627, 23] on span "Planning" at bounding box center [645, 21] width 54 height 21
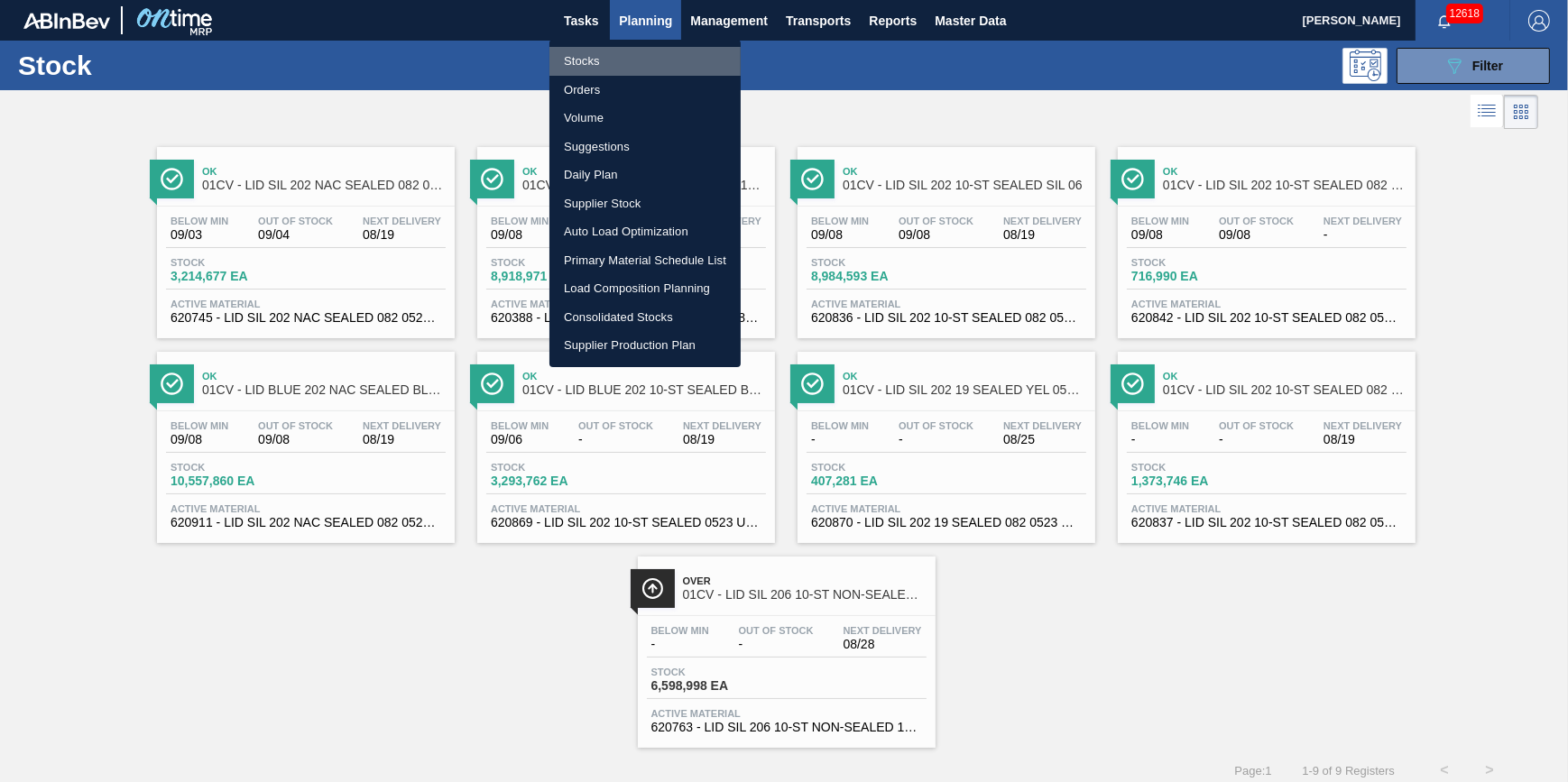
click at [623, 52] on li "Stocks" at bounding box center [645, 62] width 191 height 29
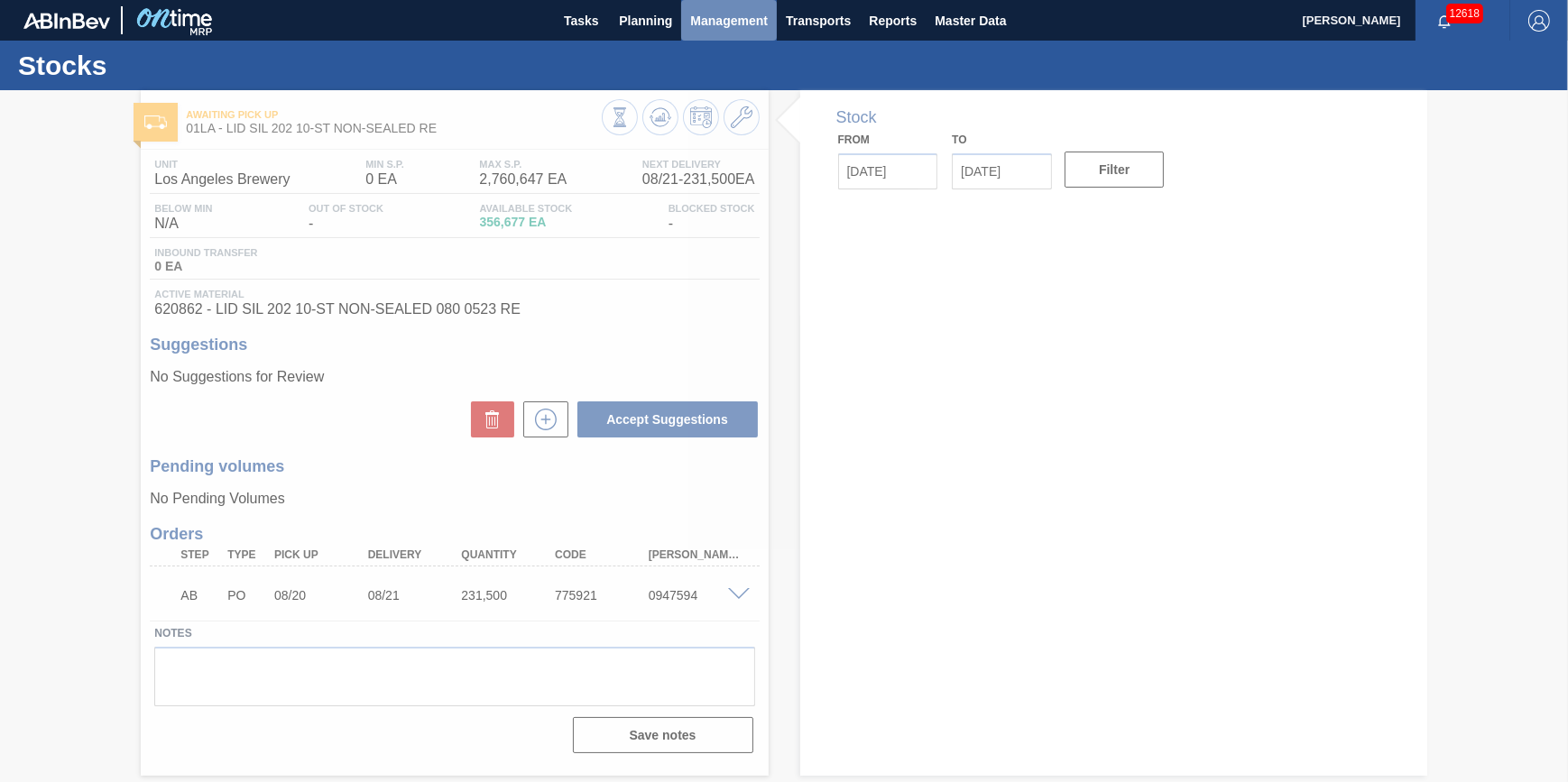
click at [682, 22] on button "Management" at bounding box center [729, 21] width 96 height 41
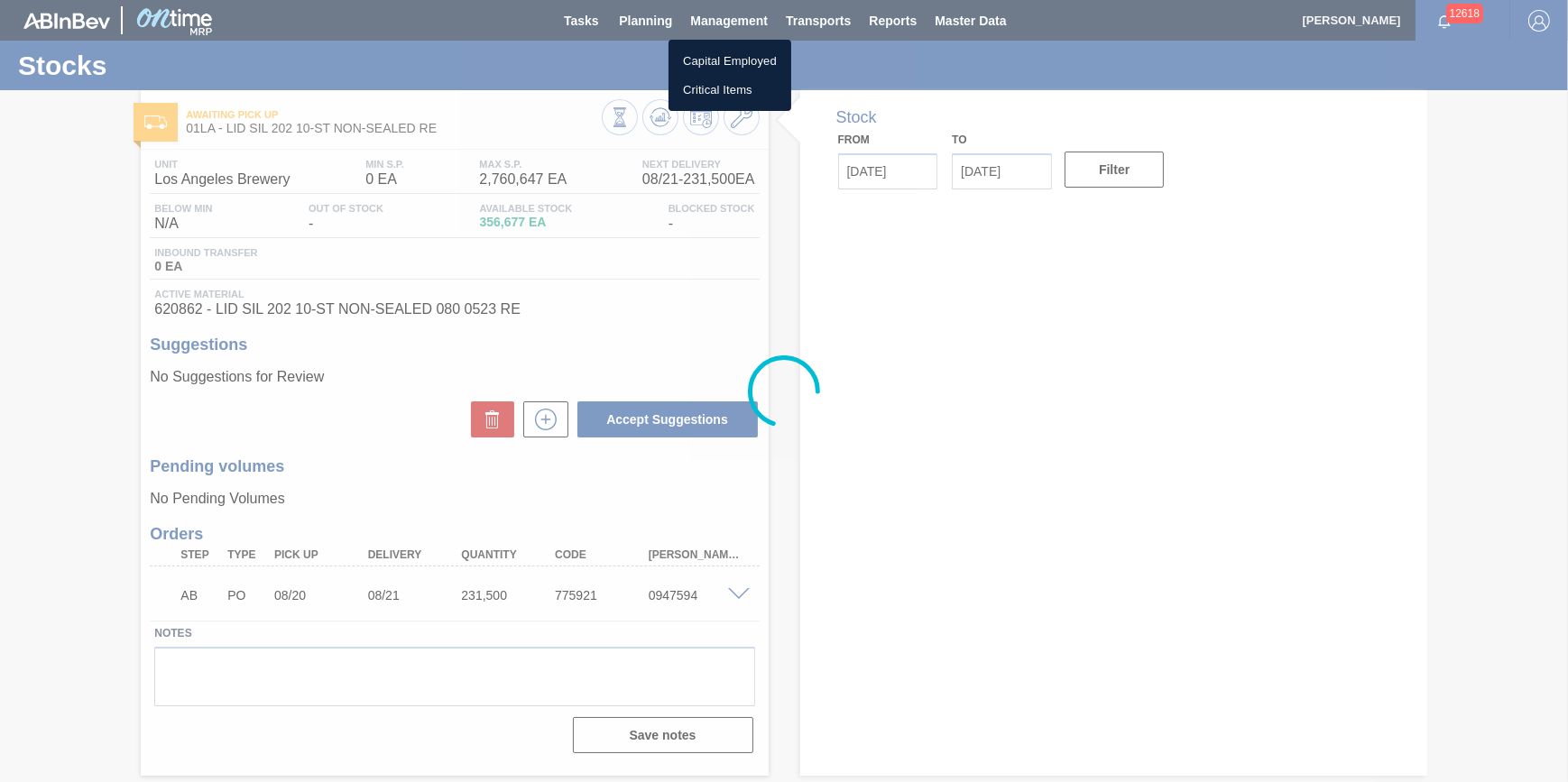
click at [662, 26] on div at bounding box center [784, 391] width 1568 height 782
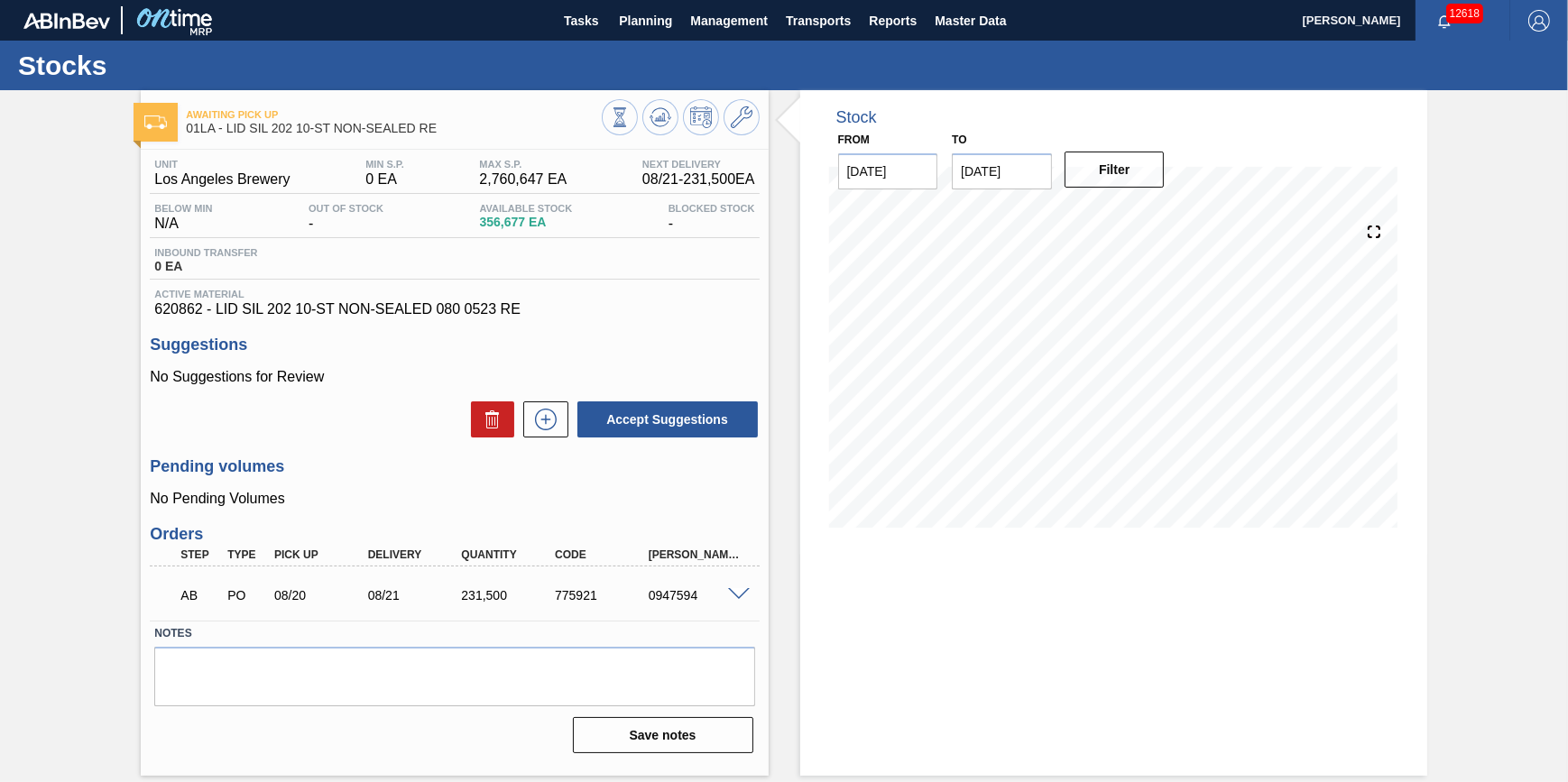
click at [650, 28] on span "Planning" at bounding box center [645, 21] width 54 height 21
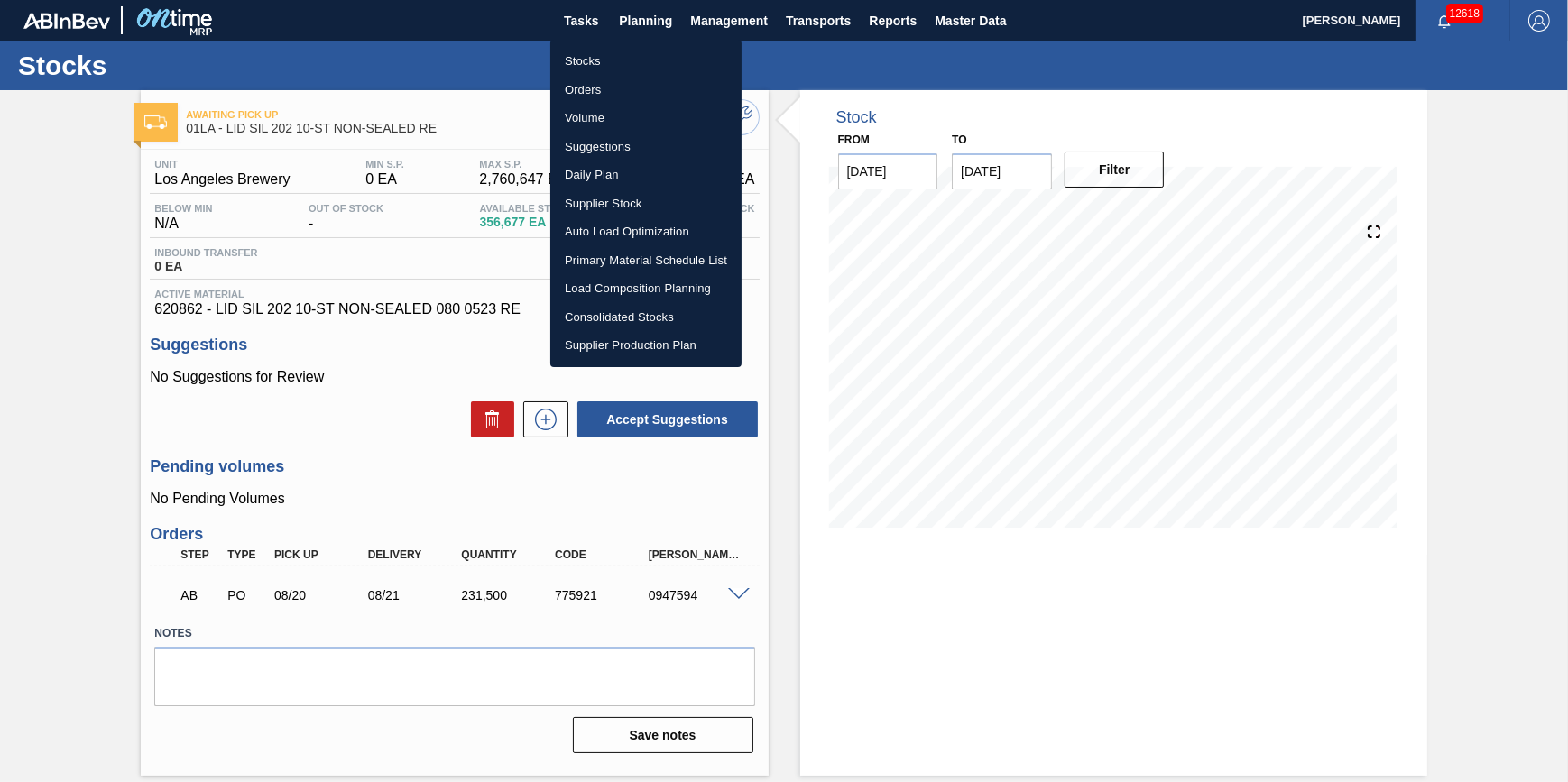
click at [655, 289] on li "Load Composition Planning" at bounding box center [646, 289] width 191 height 29
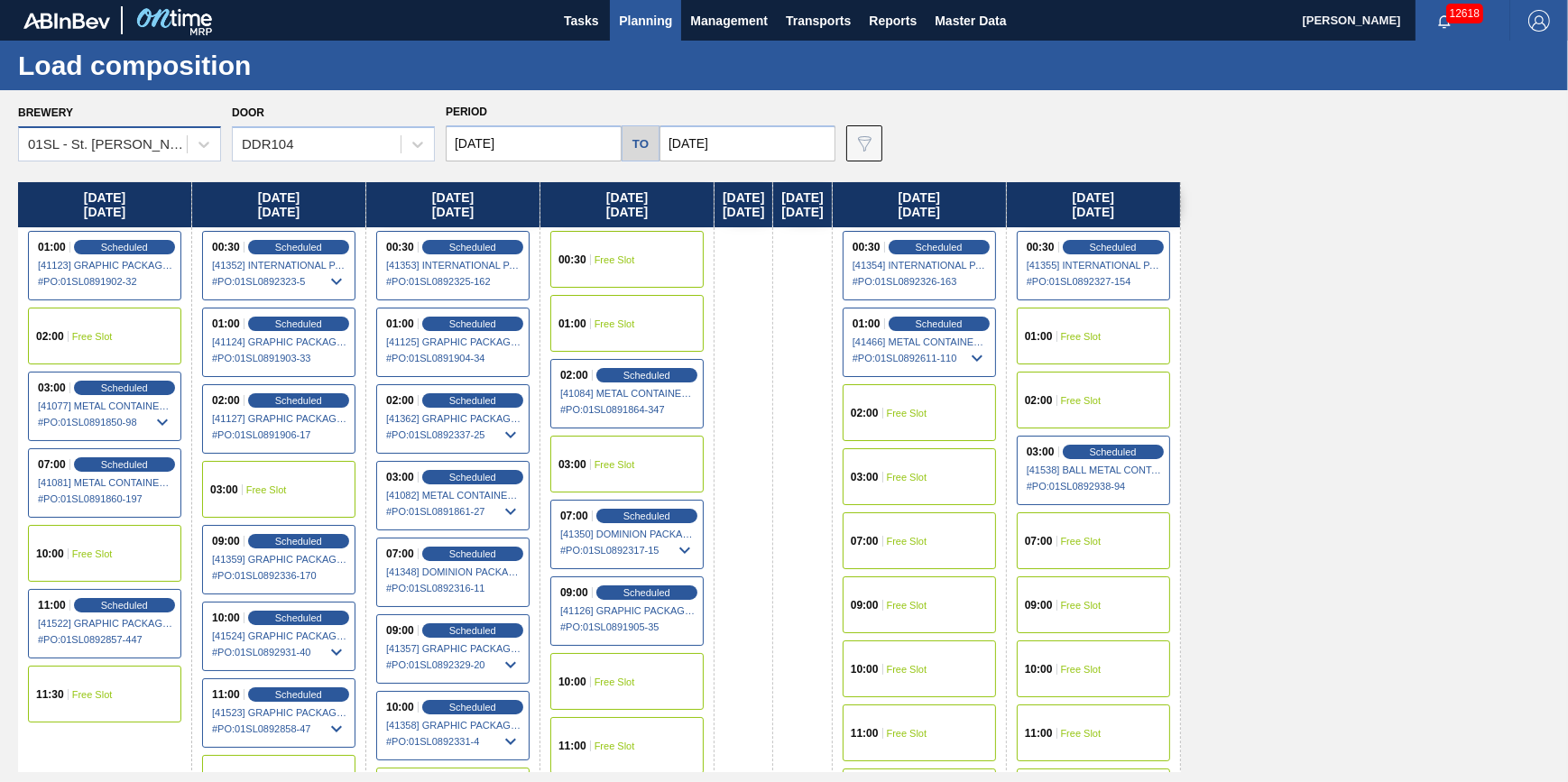
click at [155, 155] on div "01SL - St. [PERSON_NAME]" at bounding box center [102, 144] width 168 height 26
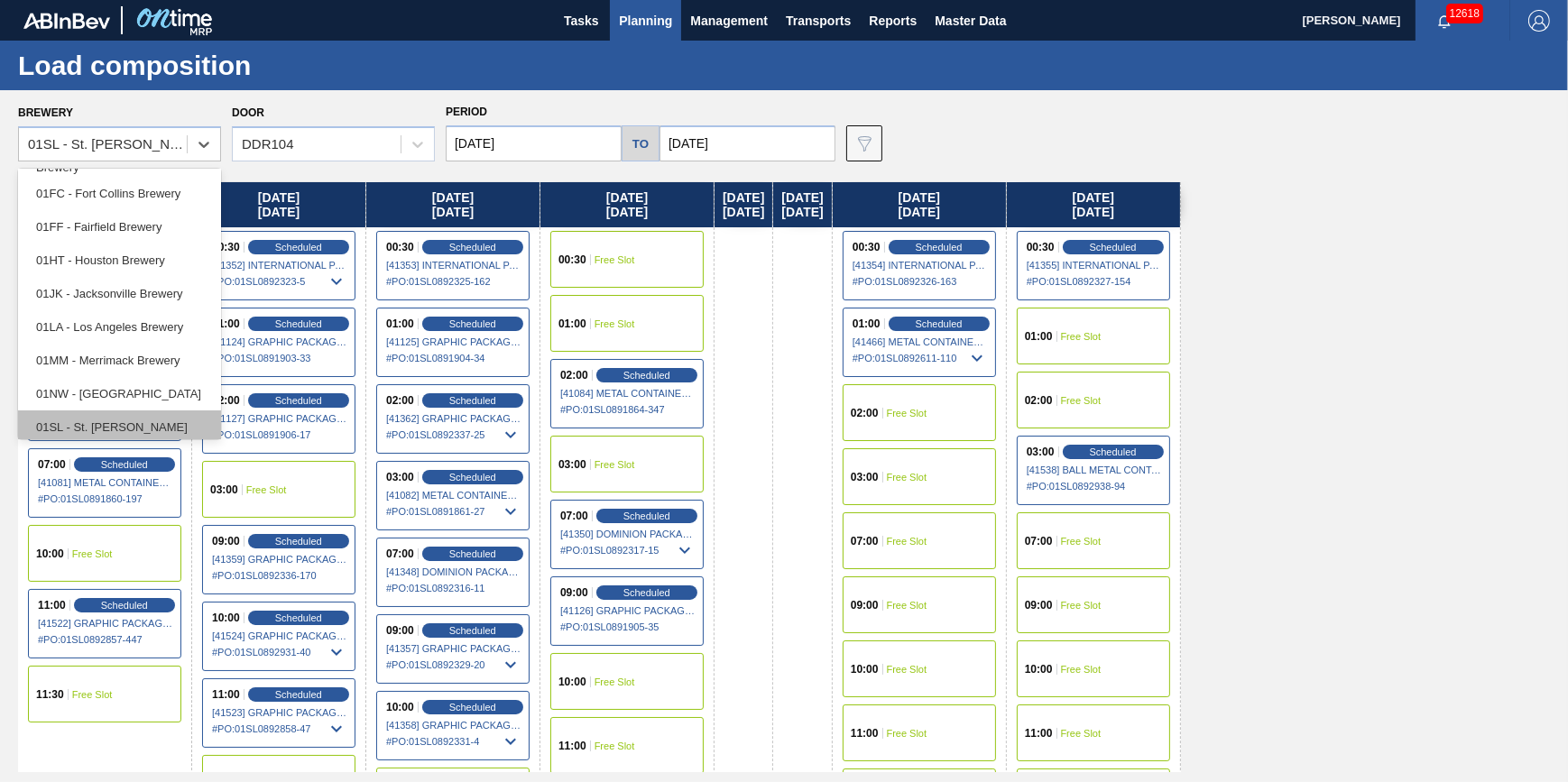
scroll to position [137, 0]
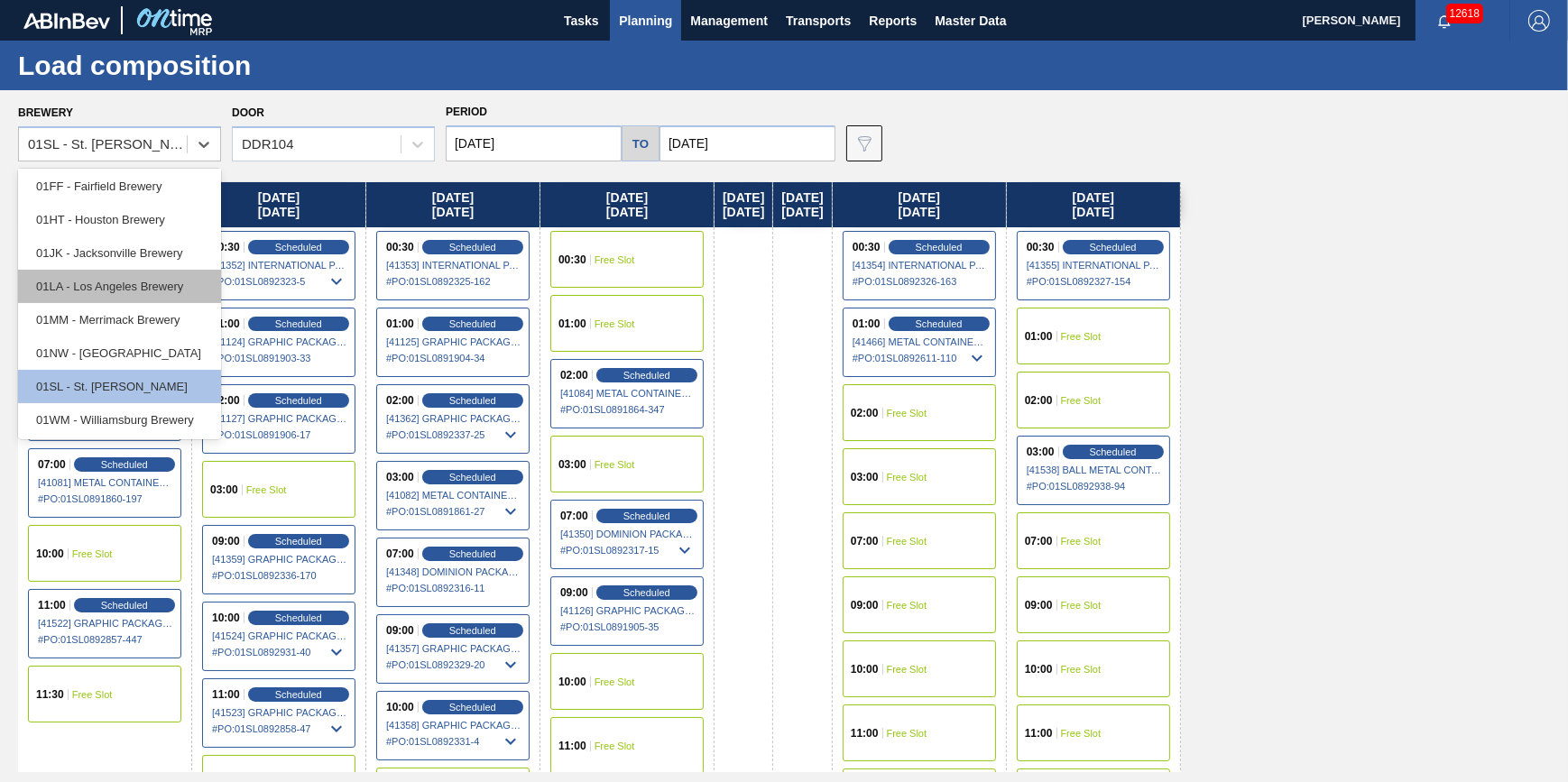
click at [184, 291] on div "01LA - Los Angeles Brewery" at bounding box center [119, 286] width 203 height 33
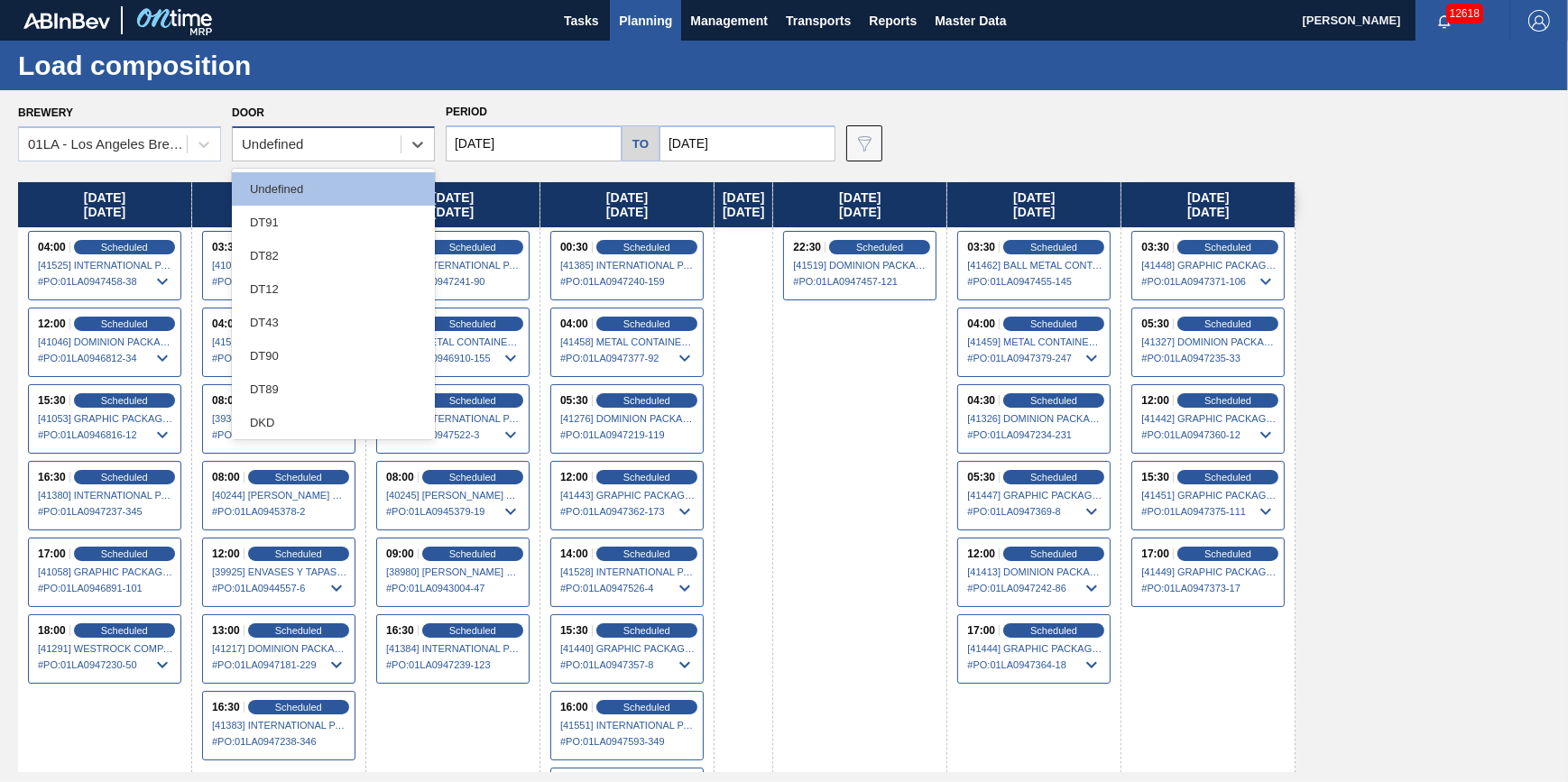
click at [334, 138] on div "Undefined" at bounding box center [316, 144] width 168 height 26
click at [316, 323] on div "DT43" at bounding box center [334, 322] width 203 height 33
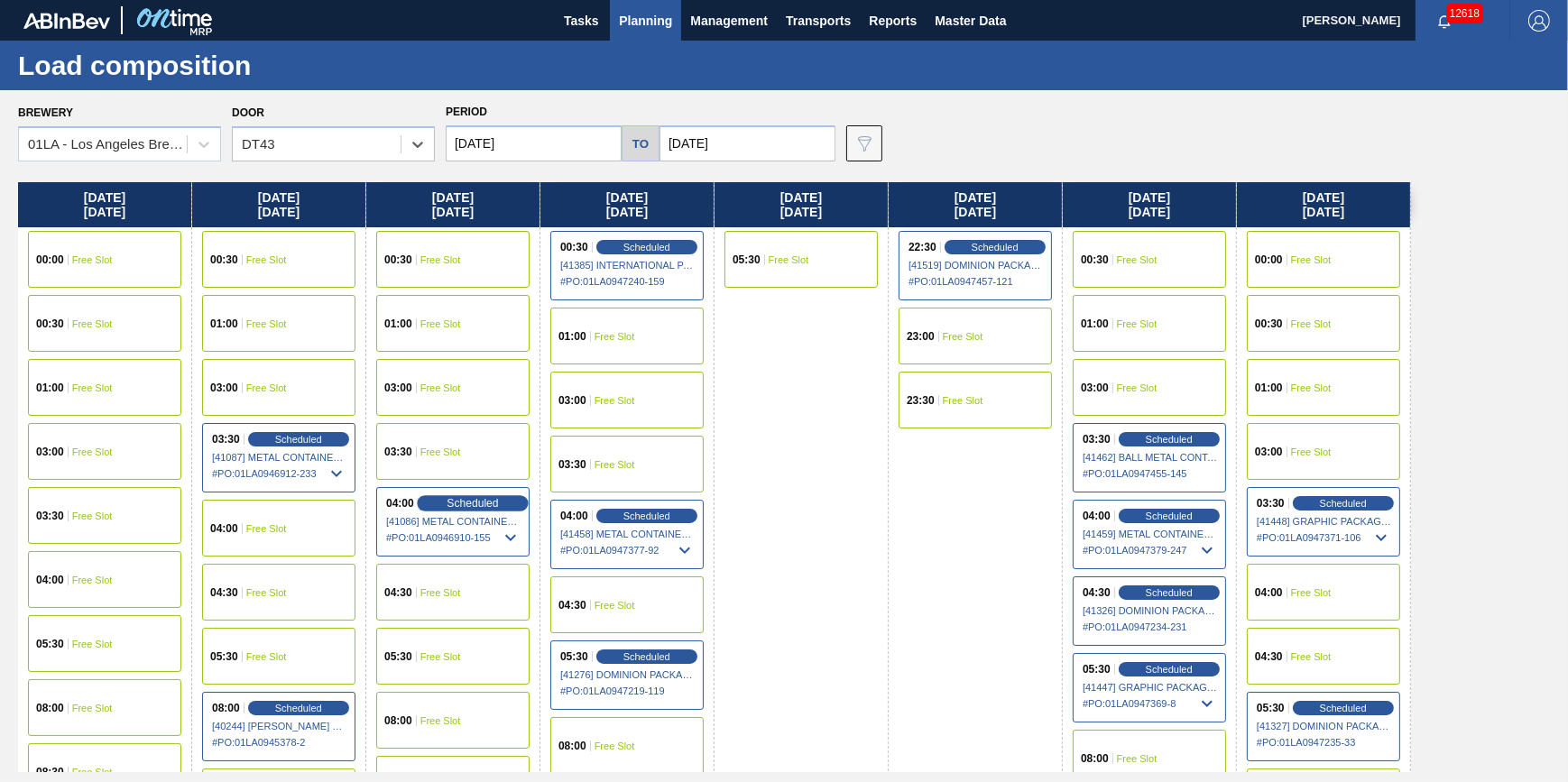
click at [470, 506] on span "Scheduled" at bounding box center [472, 503] width 52 height 12
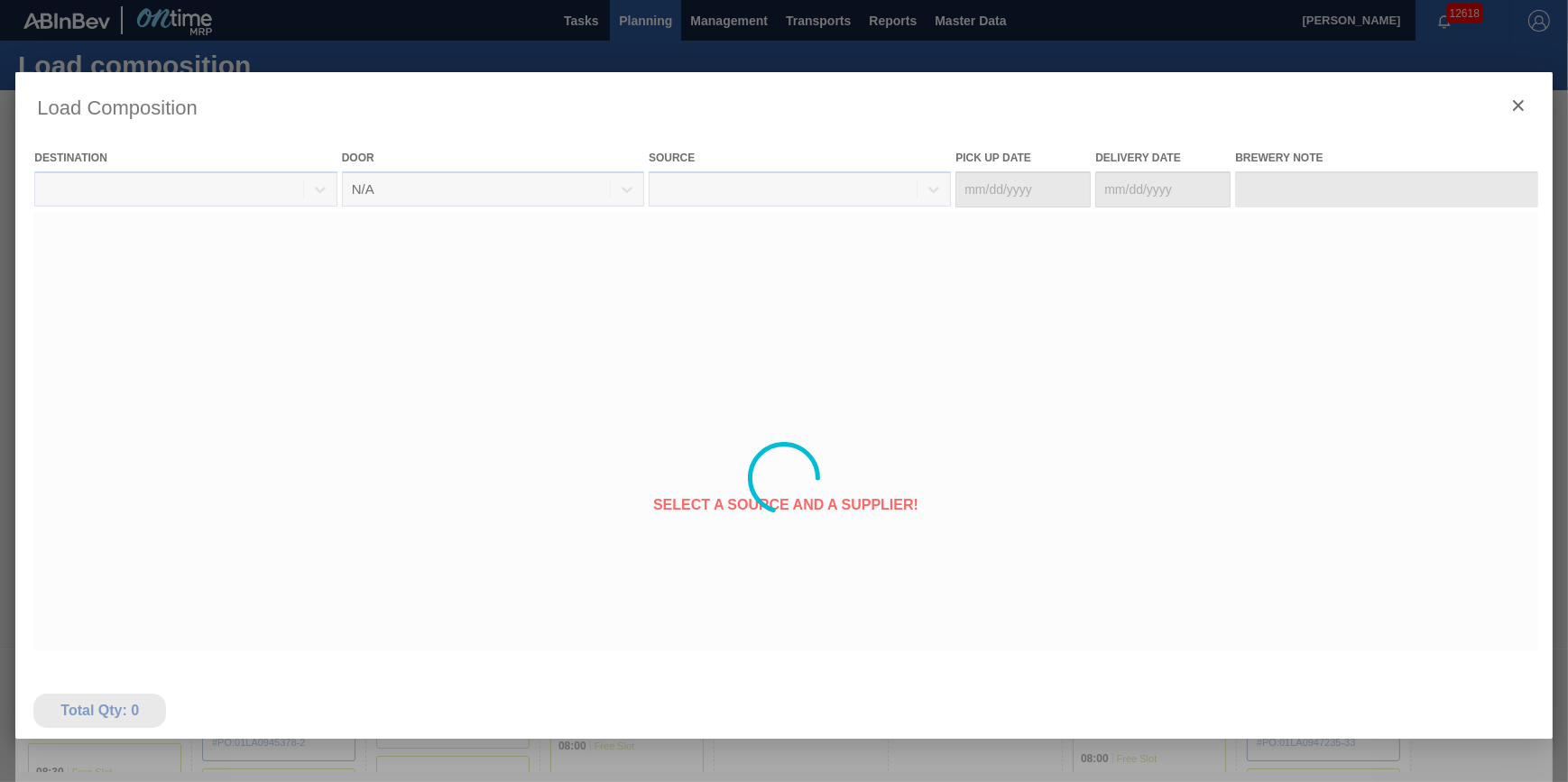
type Date "[DATE]"
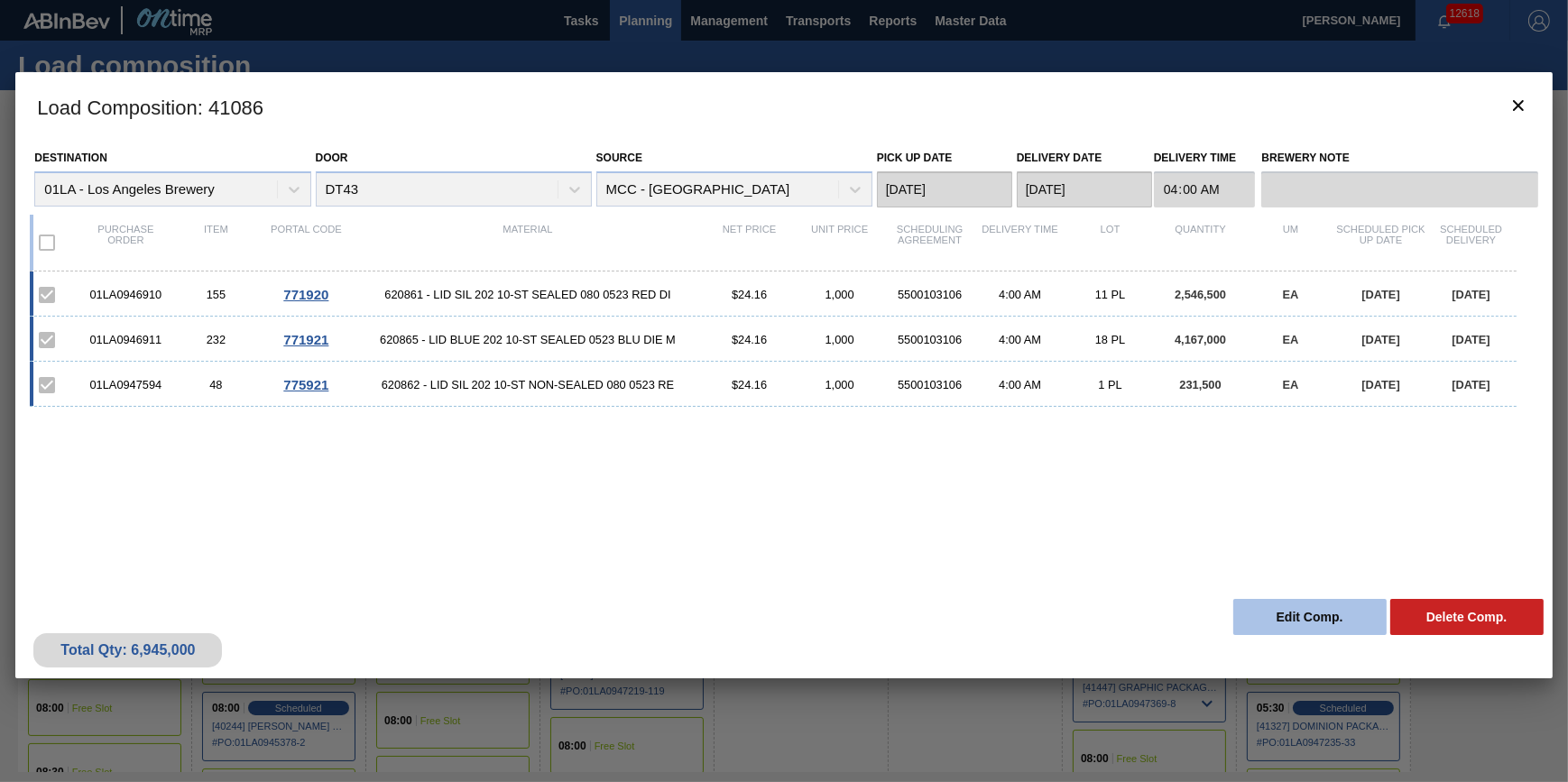
click at [1277, 608] on button "Edit Comp." at bounding box center [1309, 617] width 153 height 36
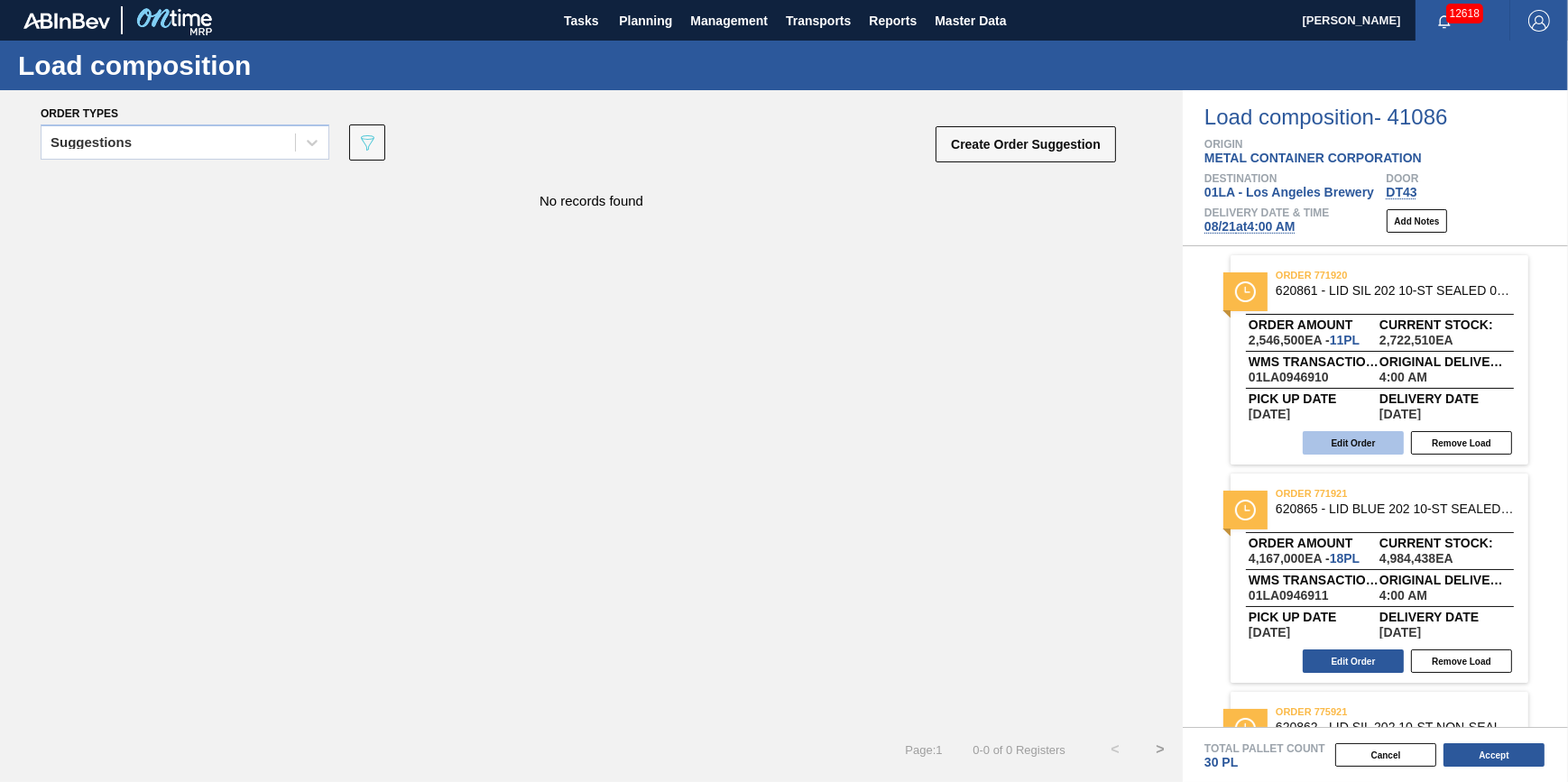
click at [1386, 443] on button "Edit Order" at bounding box center [1353, 443] width 101 height 23
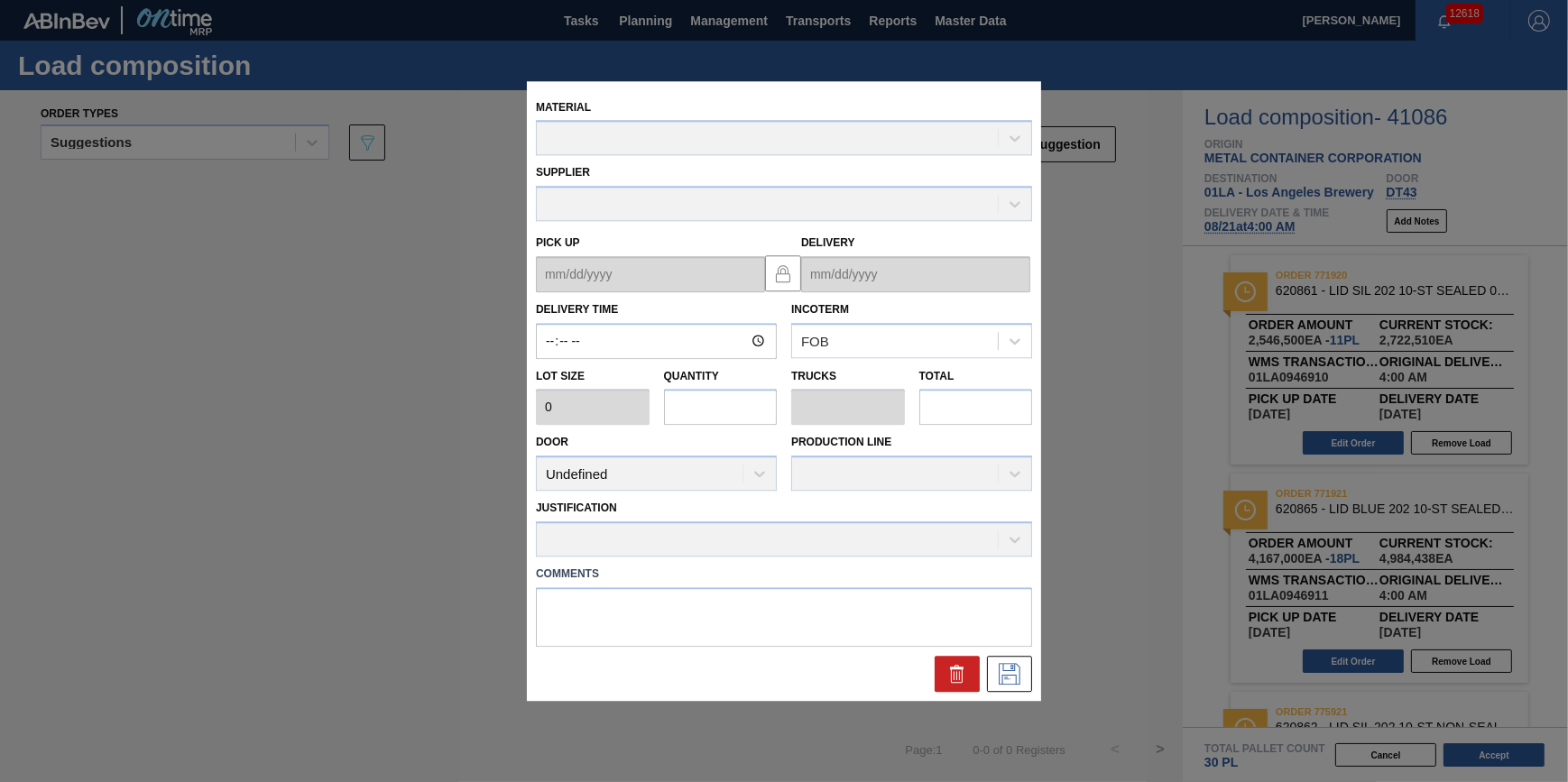
type input "04:00:00"
type input "231,500"
type input "11"
type input "0.367"
type input "2,546,500"
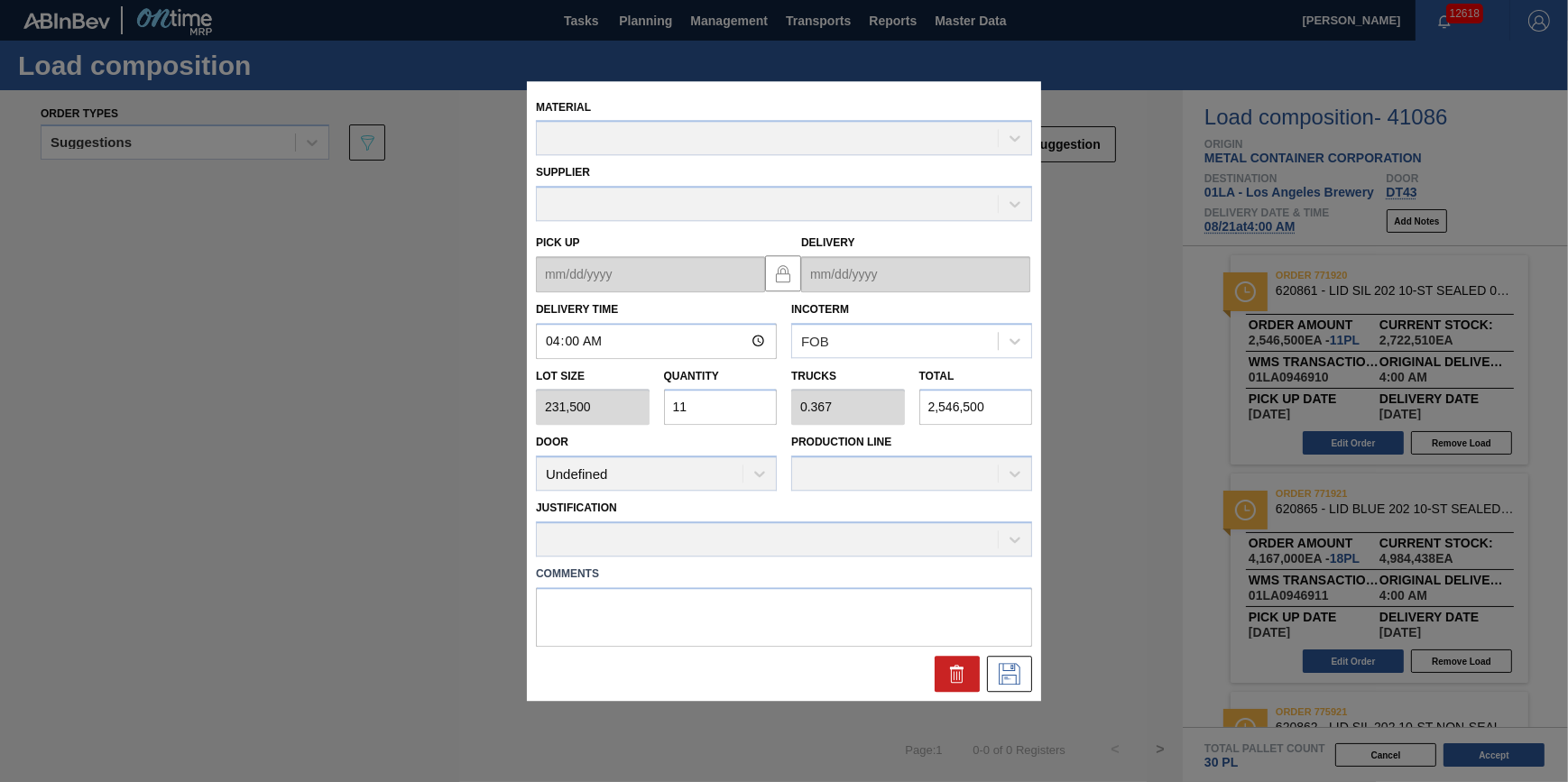
type up "[DATE]"
type input "[DATE]"
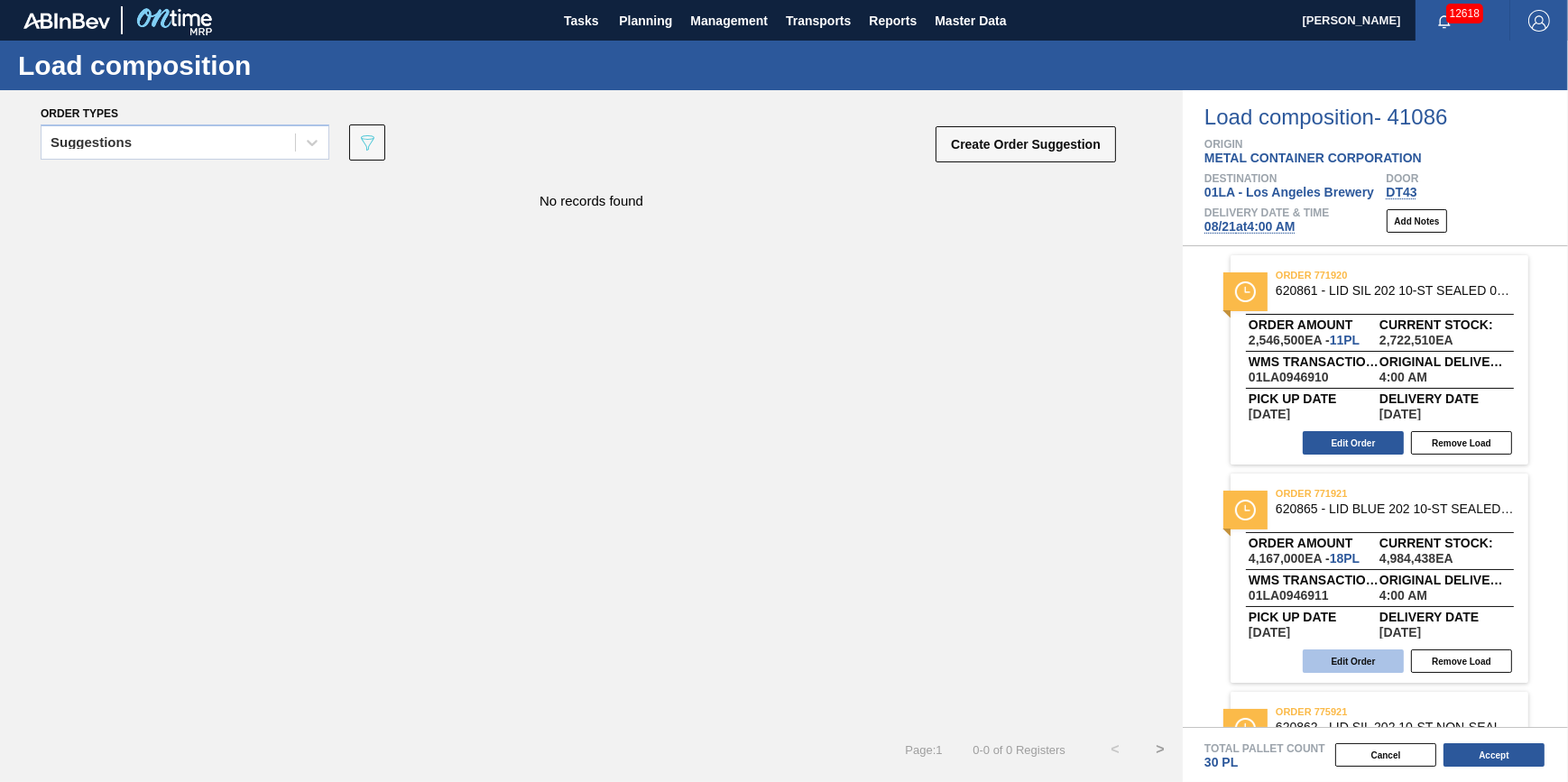
click at [1327, 662] on button "Edit Order" at bounding box center [1353, 662] width 101 height 23
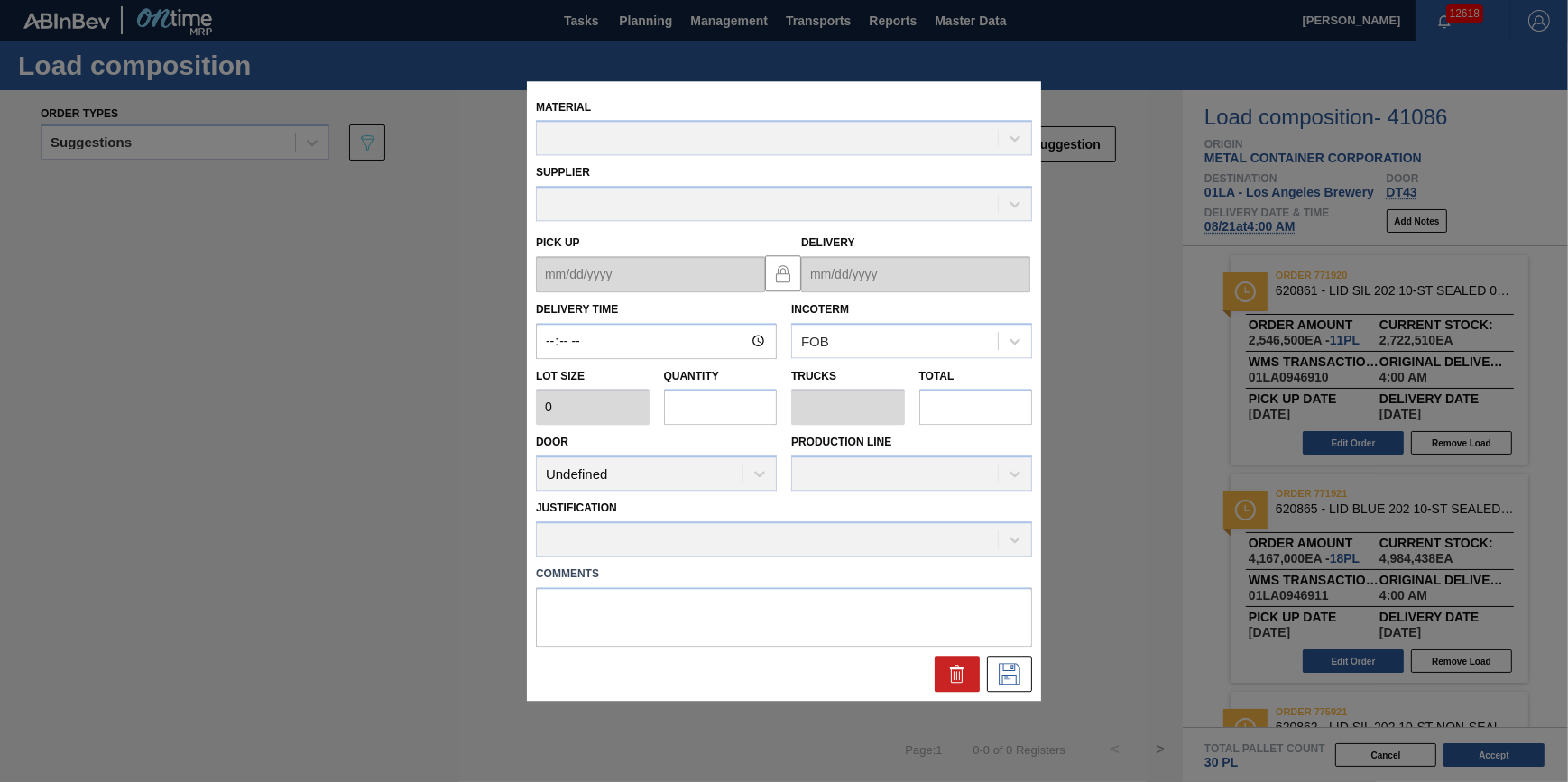
type input "04:00:00"
type input "231,500"
type input "18"
type input "0.562"
type input "4,167,000"
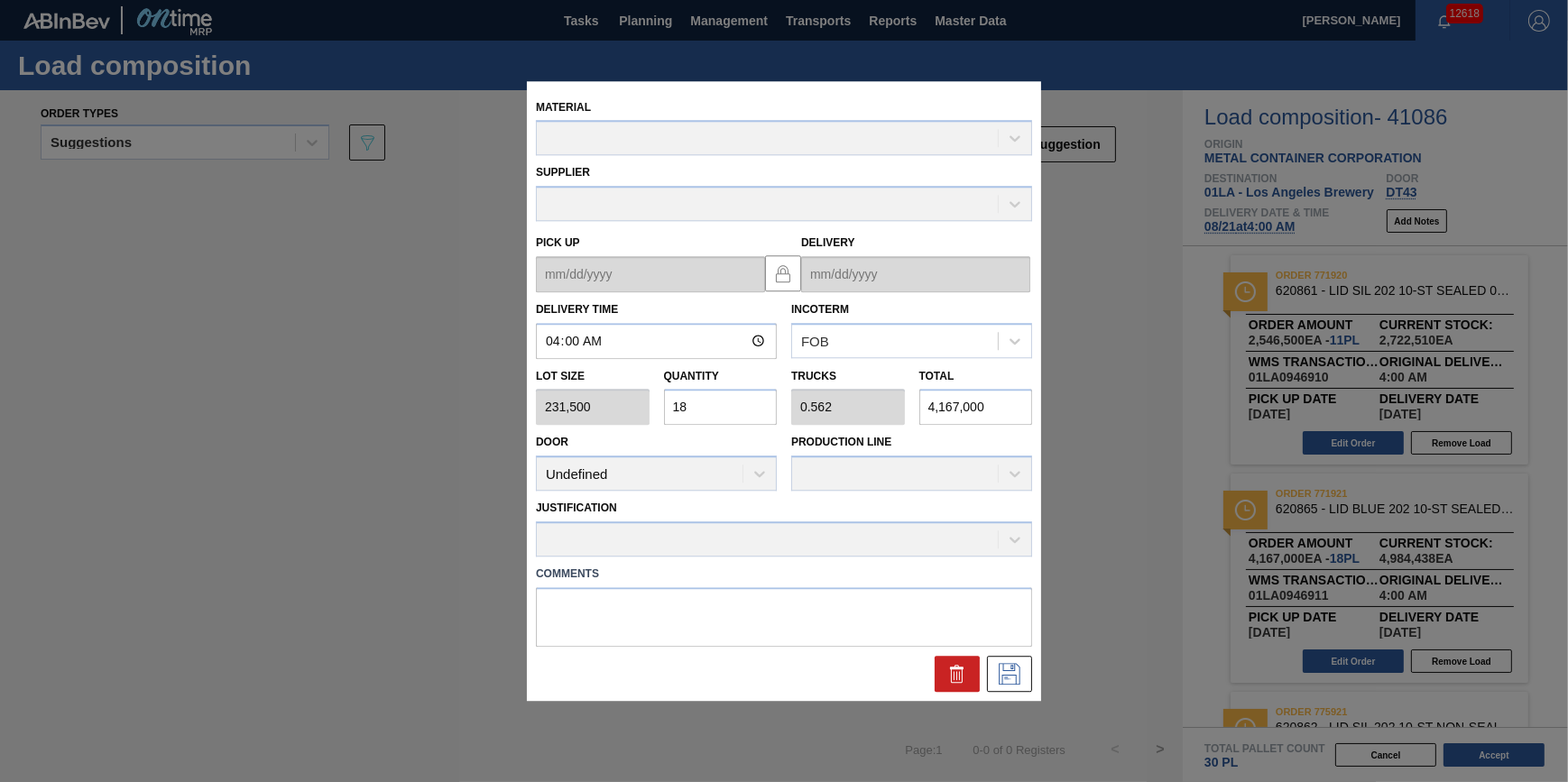
type up "[DATE]"
type input "[DATE]"
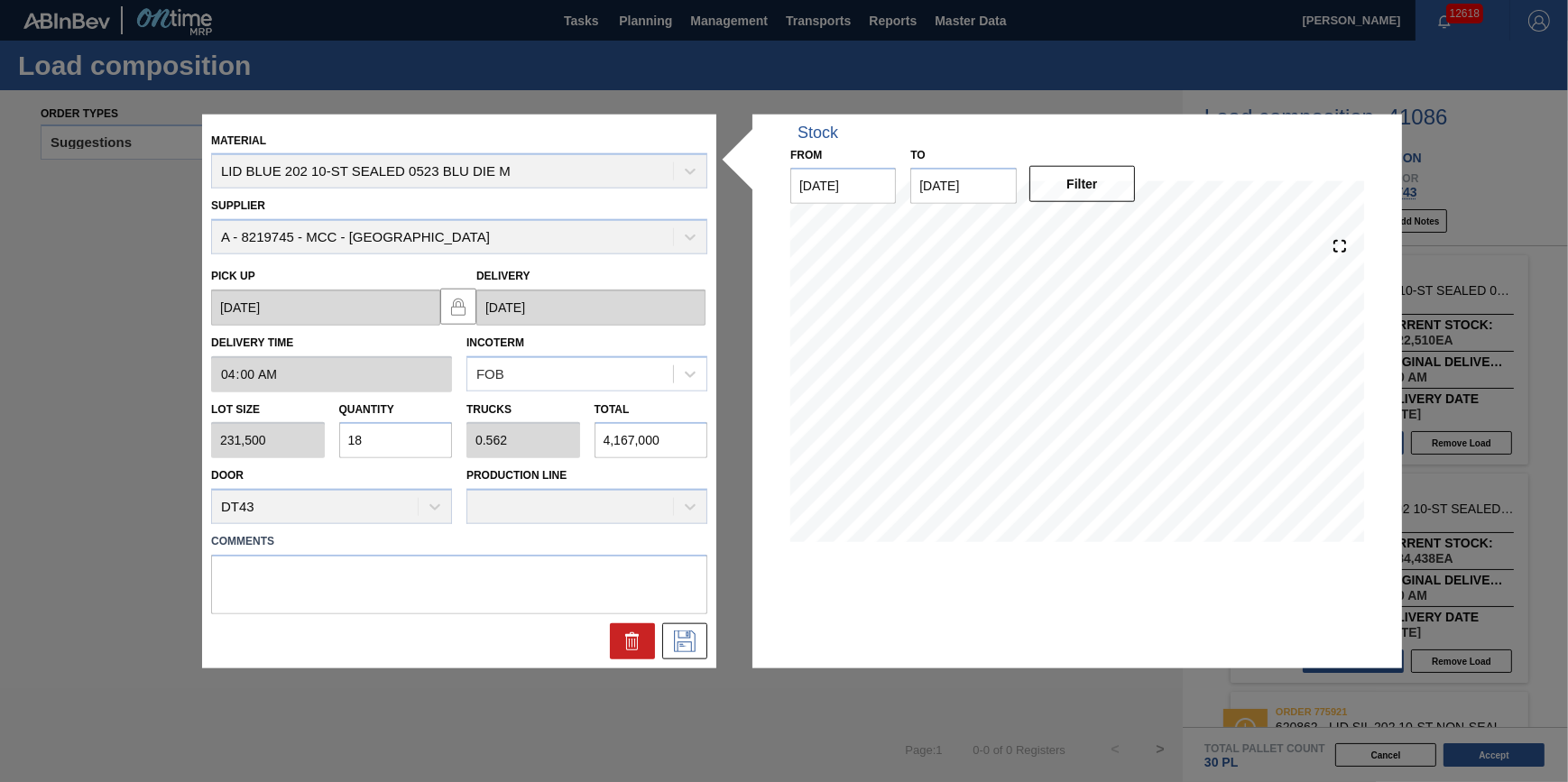
click at [416, 444] on input "18" at bounding box center [396, 440] width 113 height 36
type input "1"
type input "0.031"
type input "231,500"
type input "19"
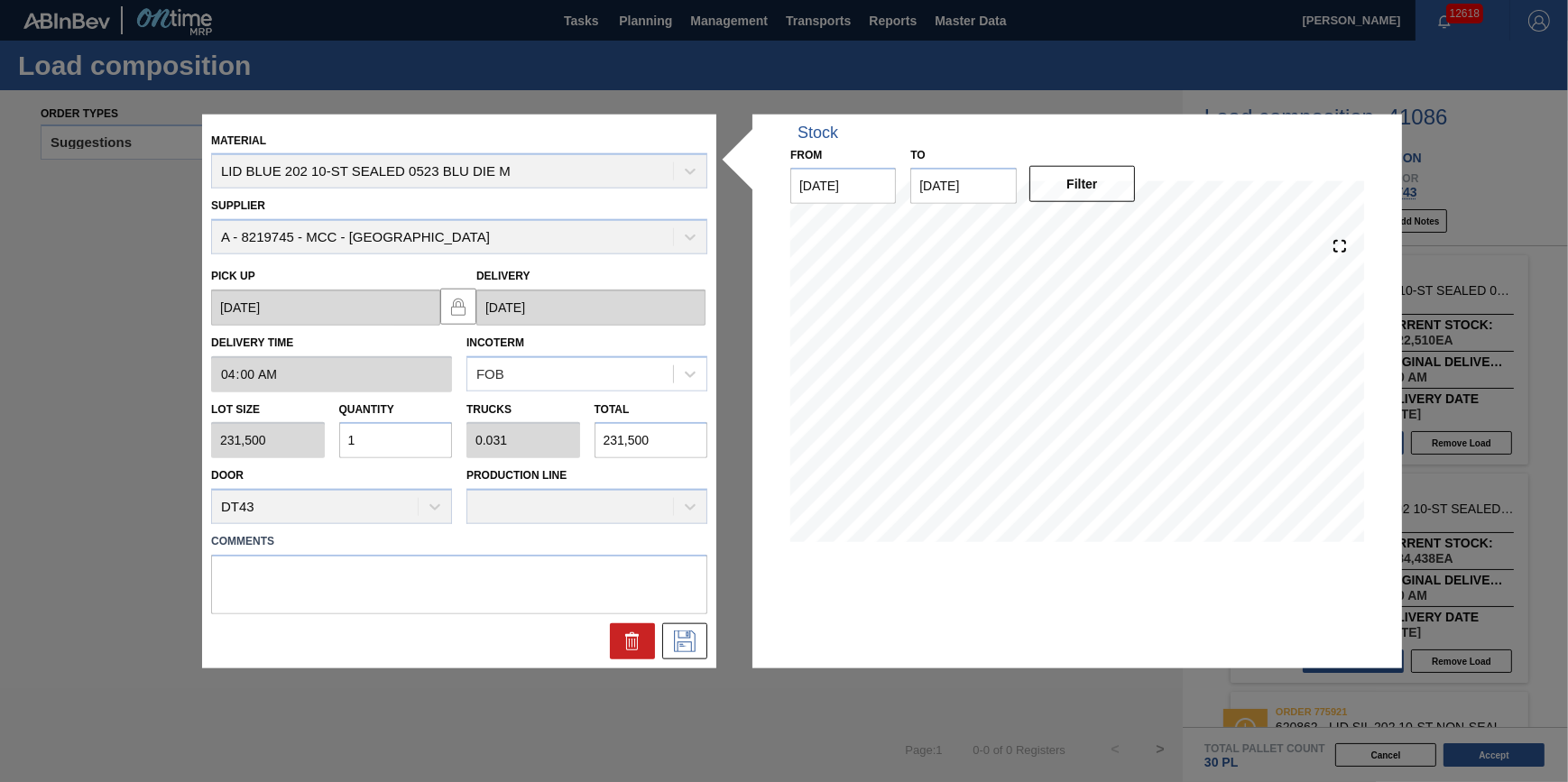
type input "0.594"
type input "4,398,500"
type input "19"
click at [690, 633] on icon at bounding box center [685, 641] width 21 height 21
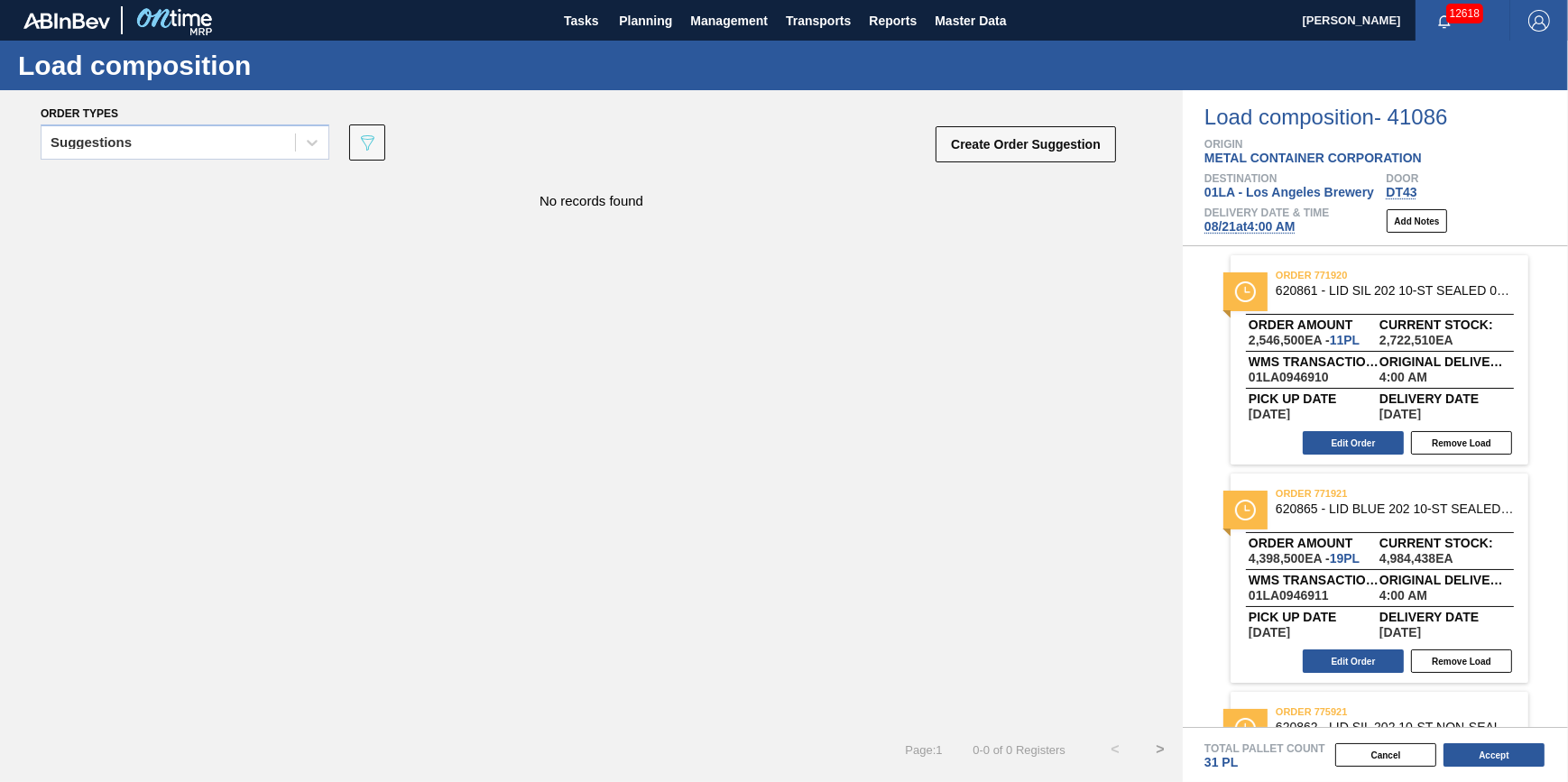
scroll to position [185, 0]
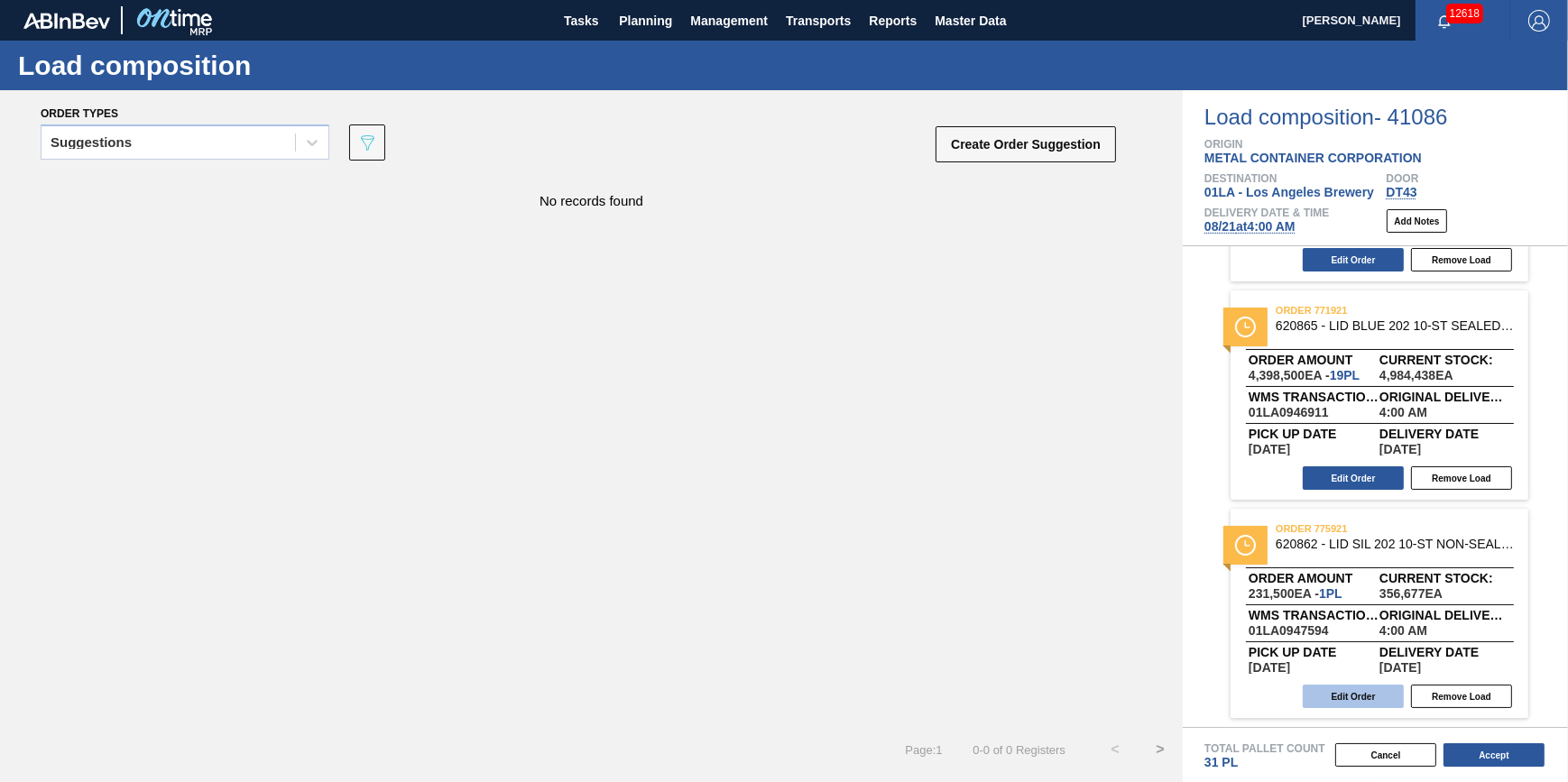
click at [1389, 698] on button "Edit Order" at bounding box center [1353, 697] width 101 height 23
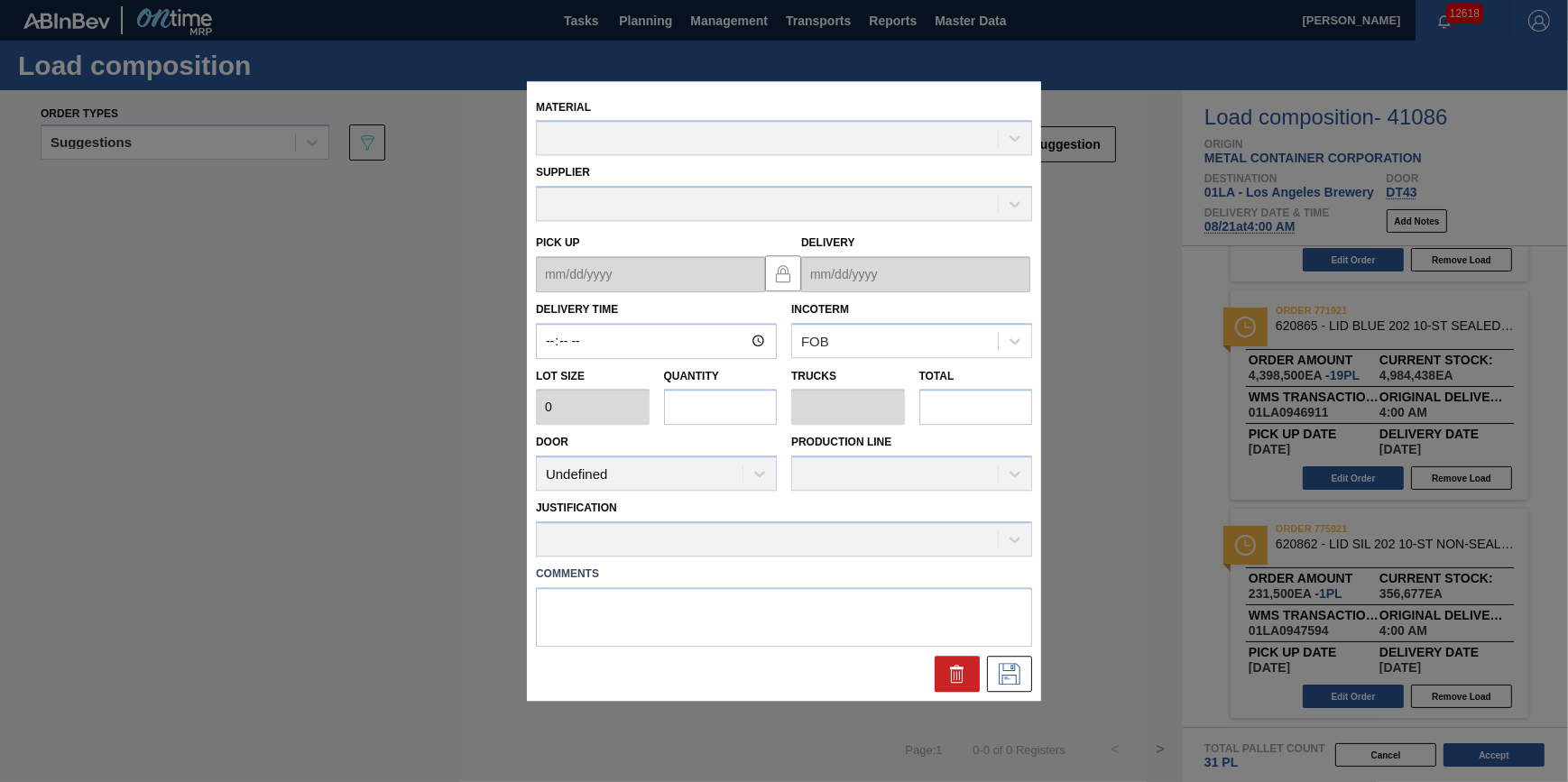
type input "04:00:00"
type input "231,500"
type input "1"
type input "0.031"
type input "231,500"
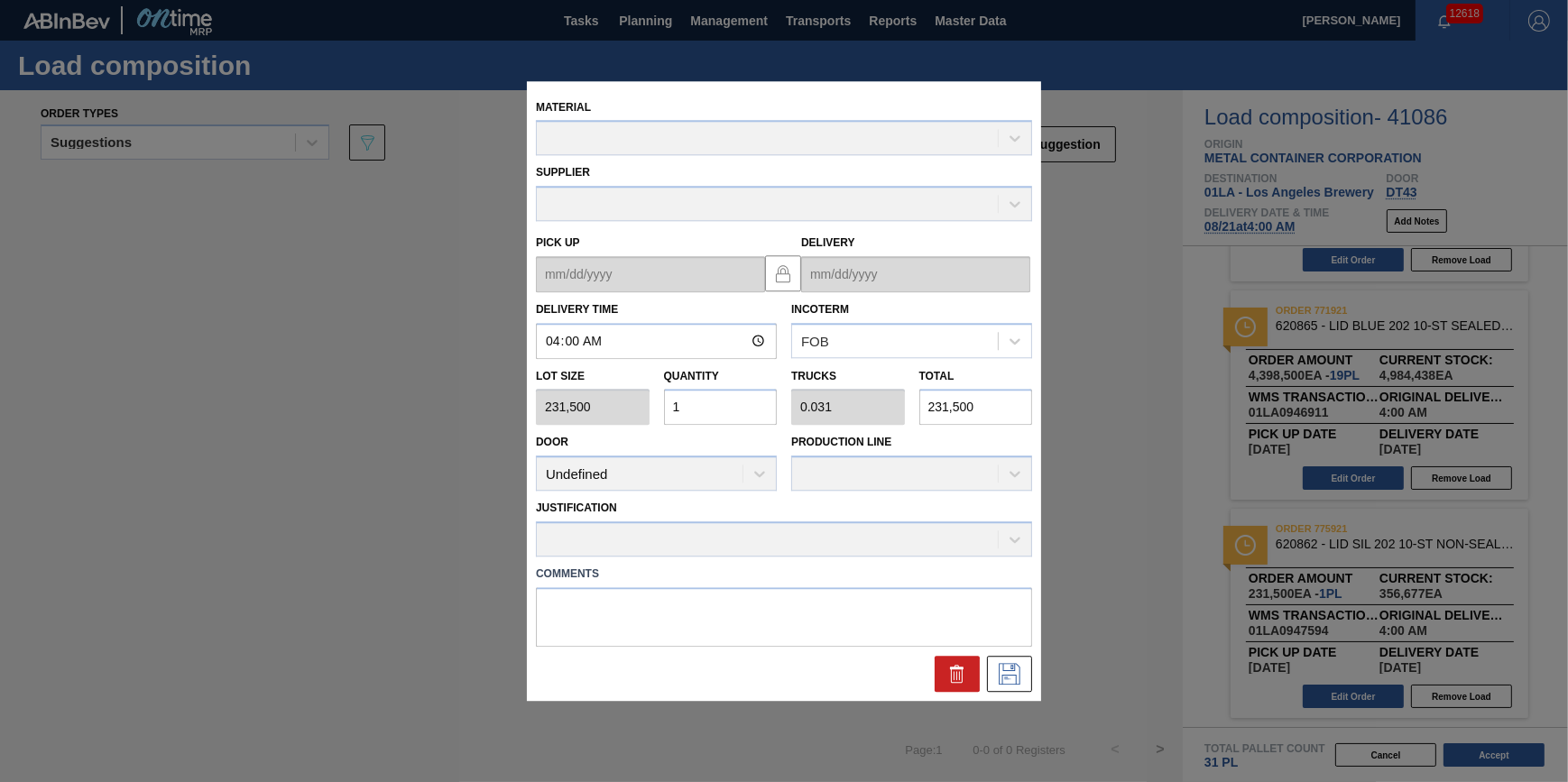
type up "[DATE]"
type input "[DATE]"
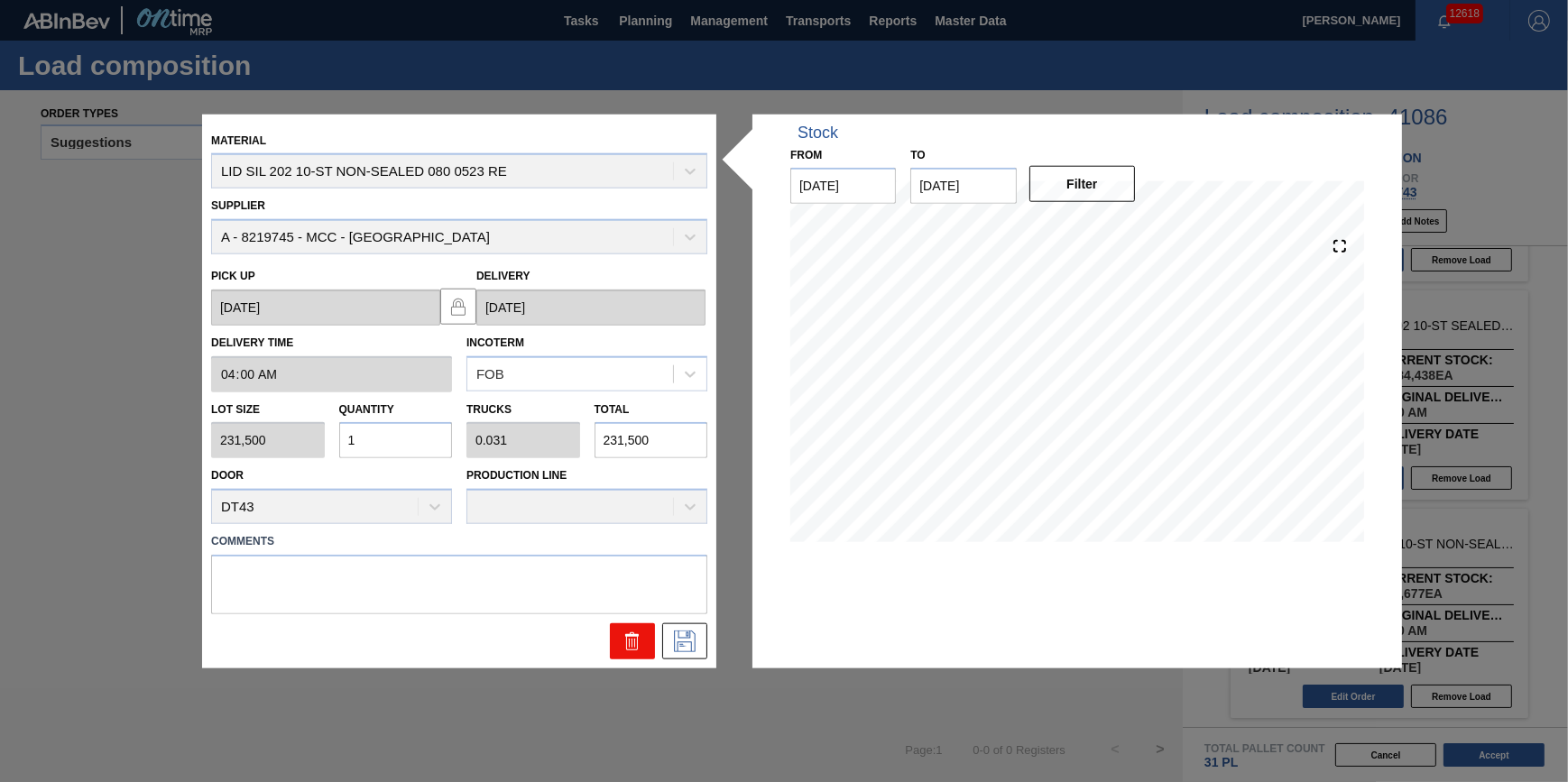
click at [626, 629] on button at bounding box center [632, 641] width 45 height 36
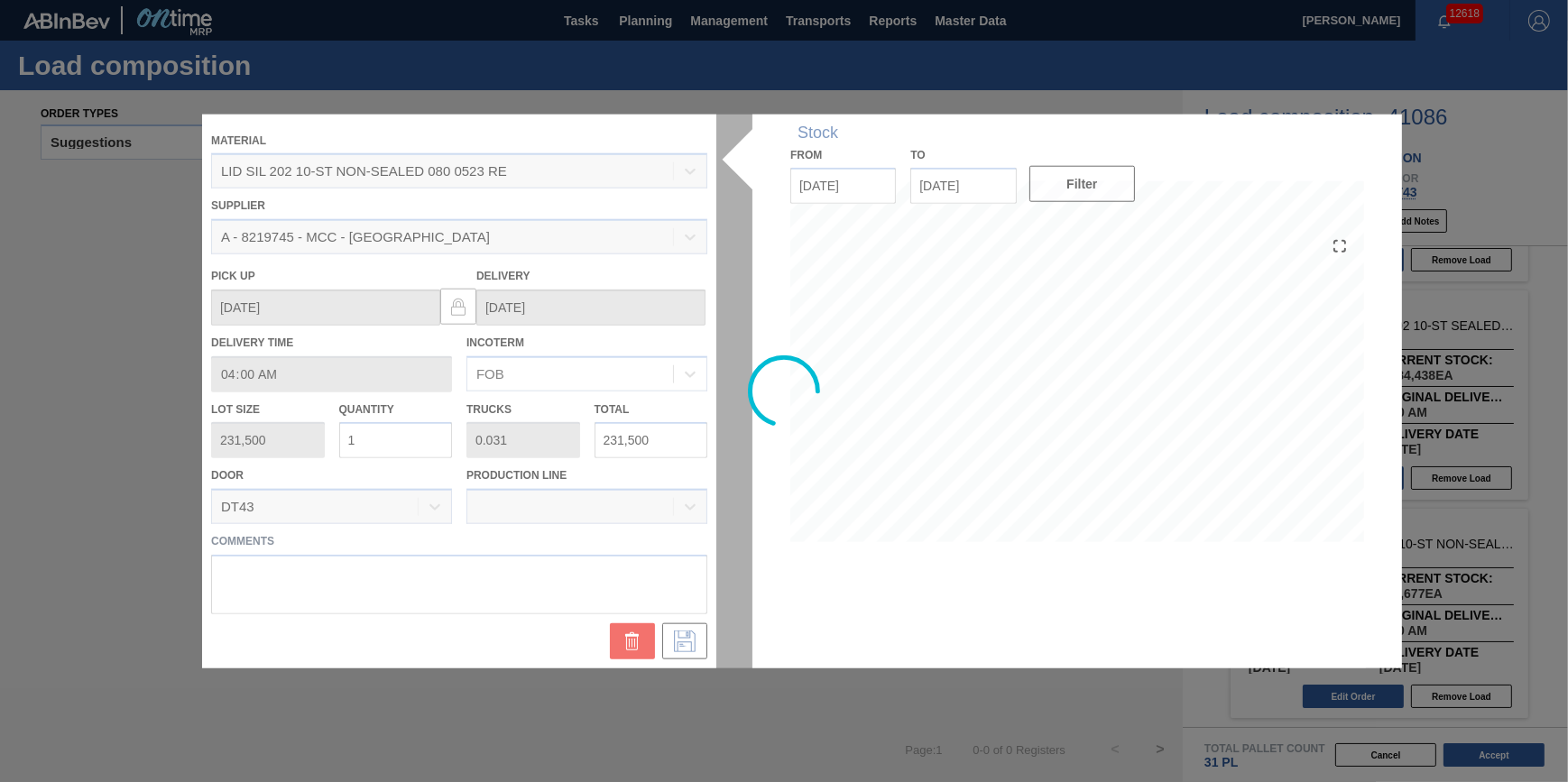
scroll to position [0, 0]
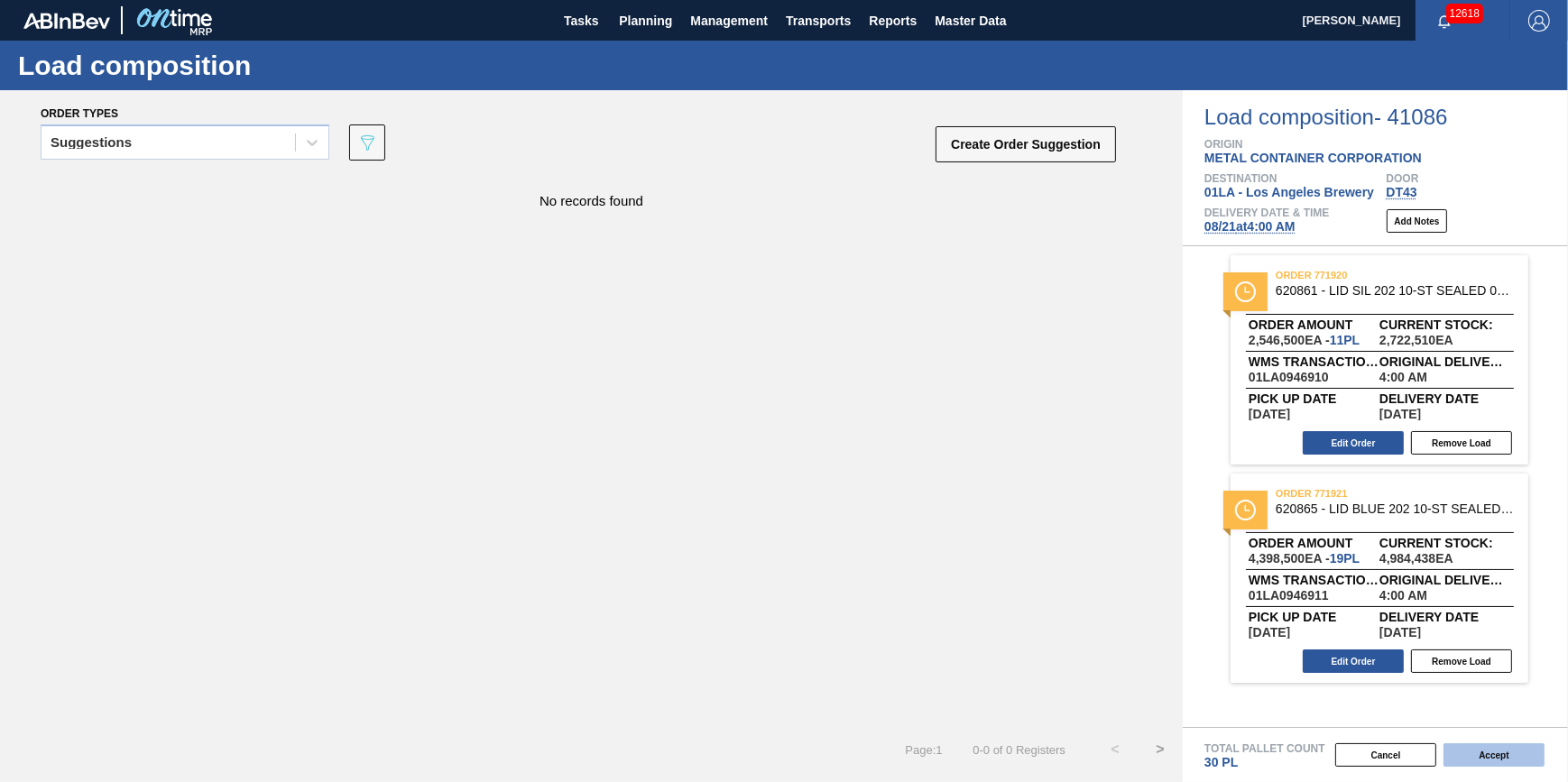
click at [1487, 759] on button "Accept" at bounding box center [1494, 756] width 101 height 23
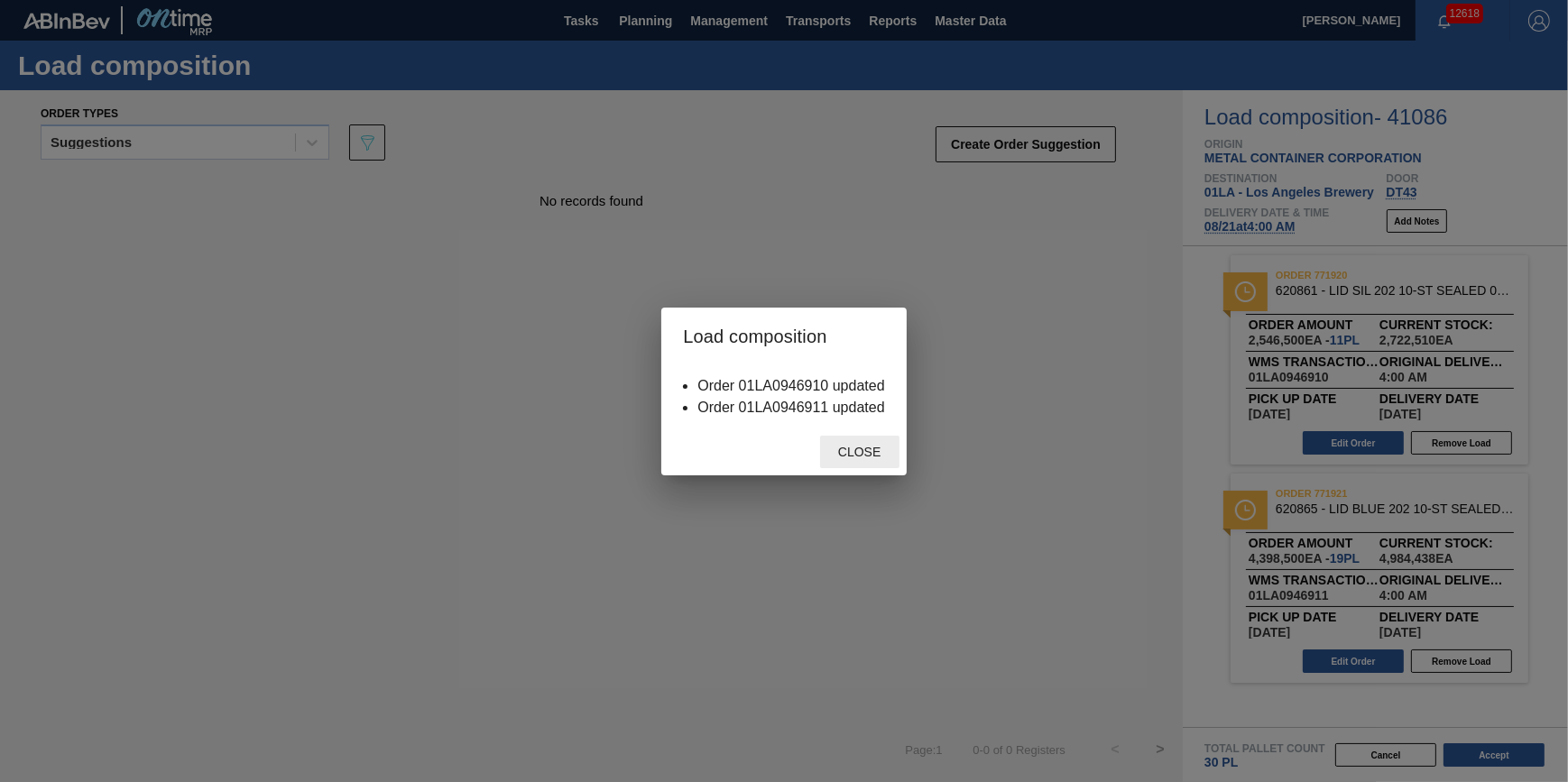
click at [863, 448] on span "Close" at bounding box center [859, 452] width 71 height 15
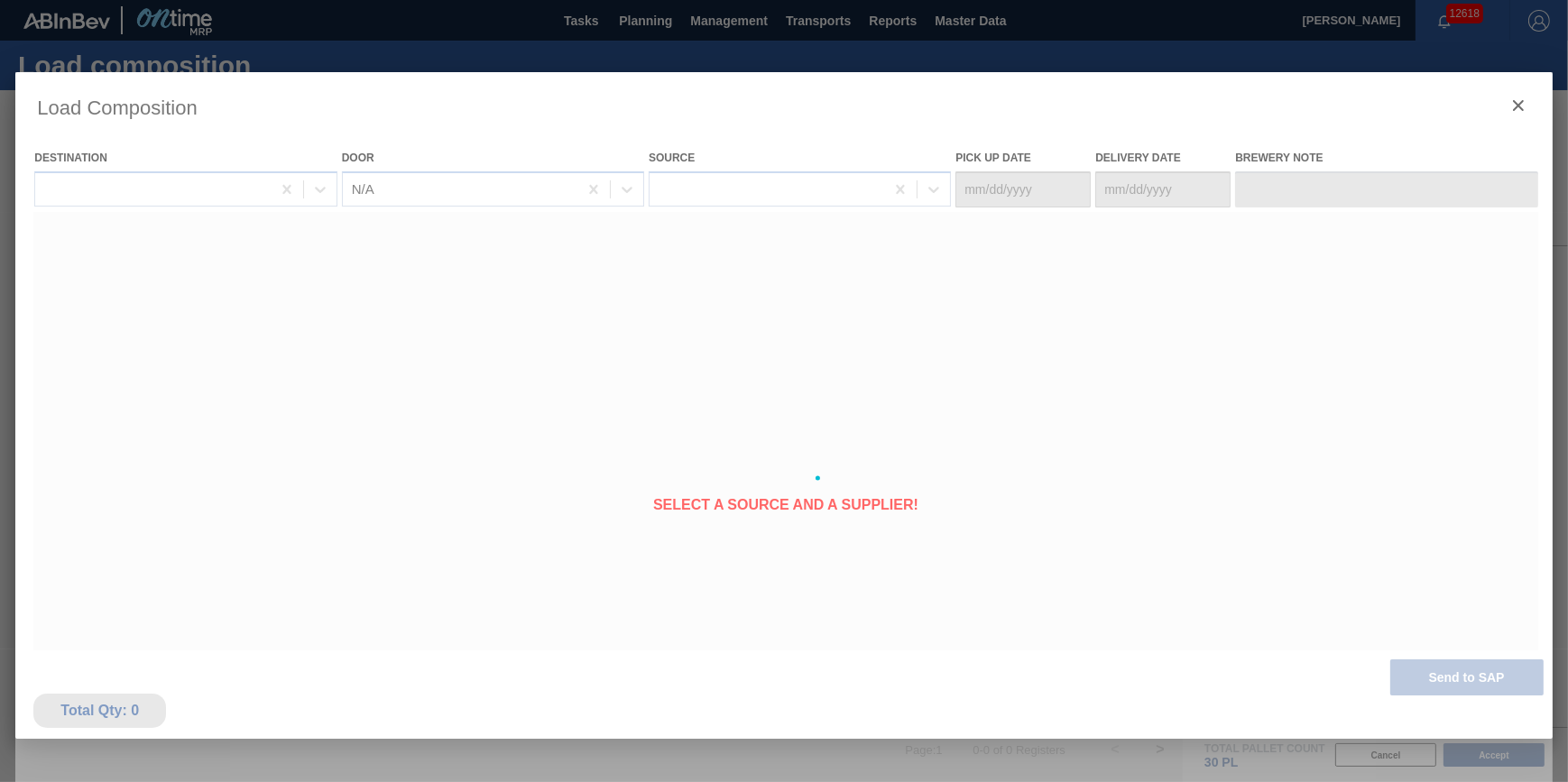
type Date "[DATE]"
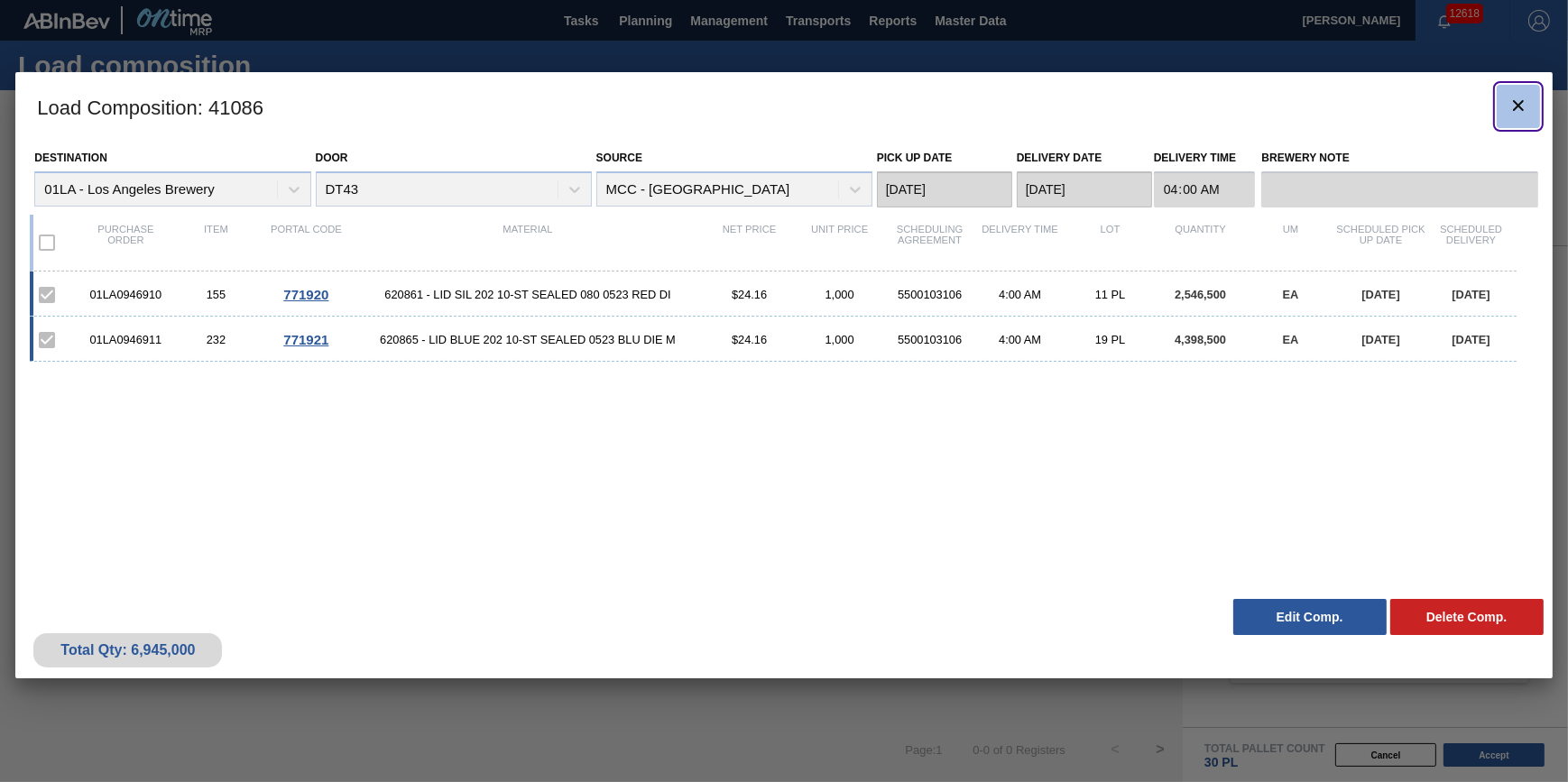
click at [1514, 105] on icon "botão de ícone" at bounding box center [1518, 105] width 21 height 21
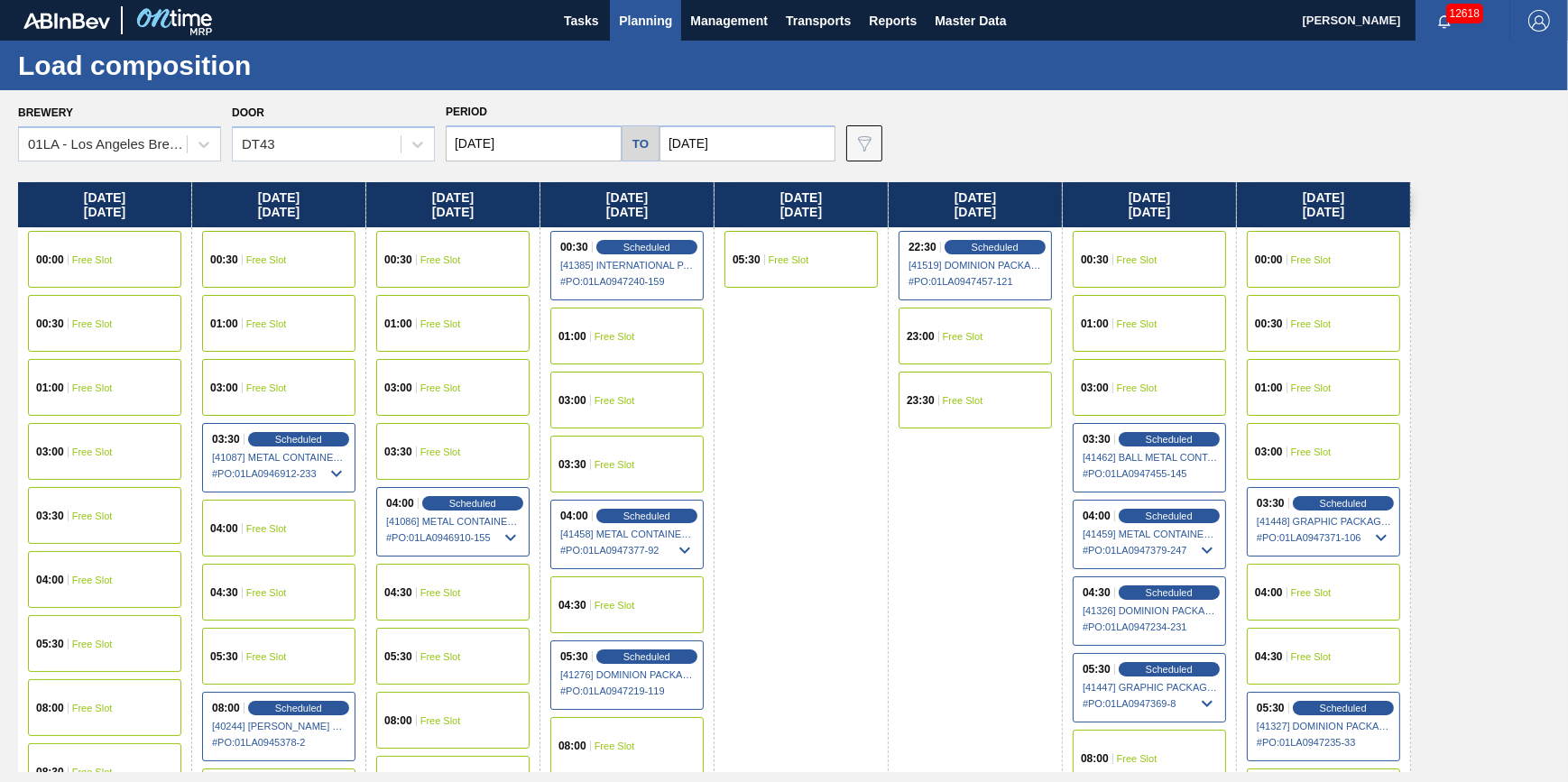
drag, startPoint x: 945, startPoint y: 445, endPoint x: 739, endPoint y: 497, distance: 212.5
click at [737, 502] on div "[DATE] 00:00 Free Slot 00:30 Free Slot 01:00 Free Slot 03:00 Free Slot 03:30 Fr…" at bounding box center [787, 477] width 1541 height 591
click at [437, 501] on div "Scheduled" at bounding box center [472, 503] width 111 height 17
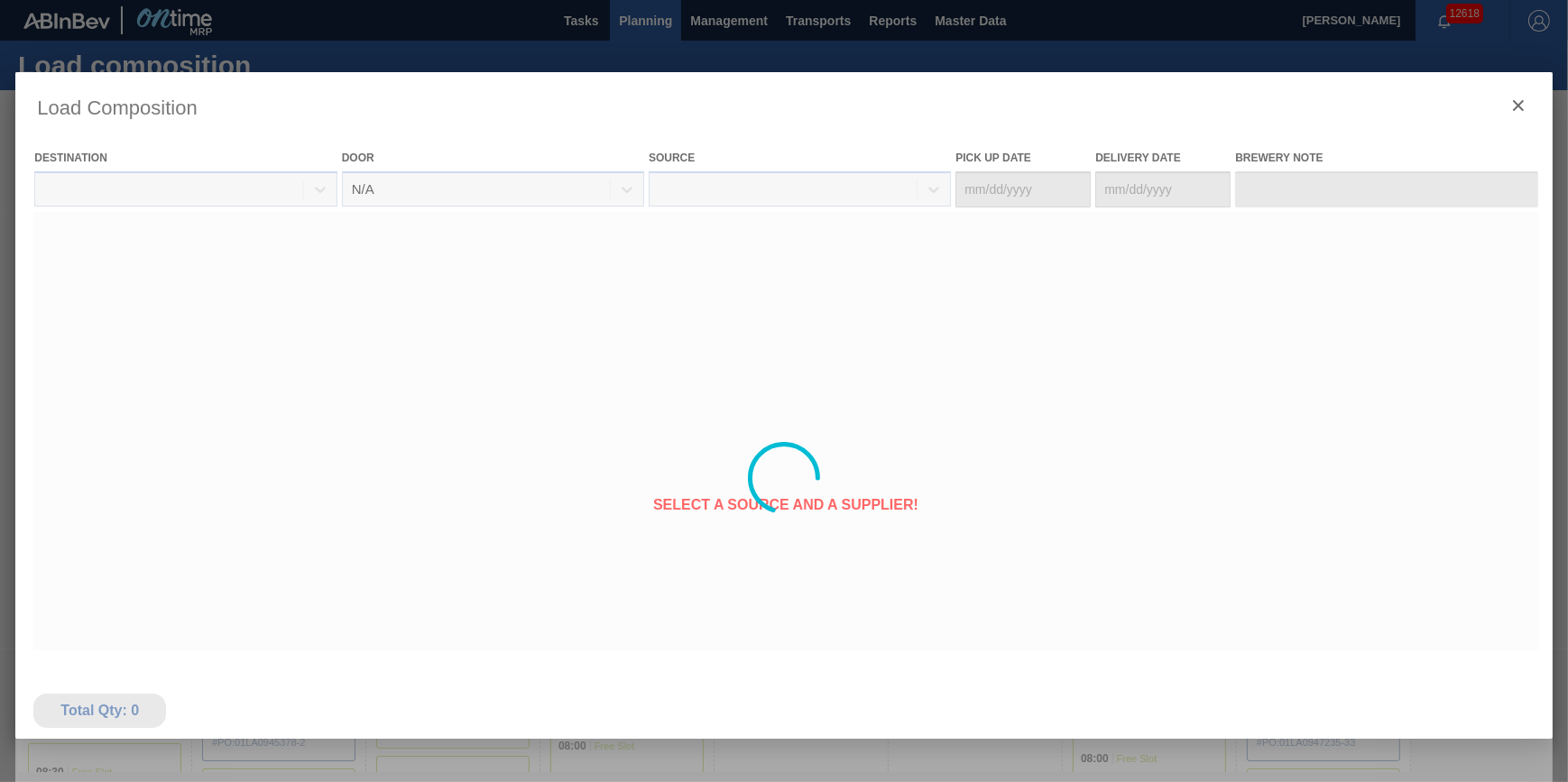
type Date "[DATE]"
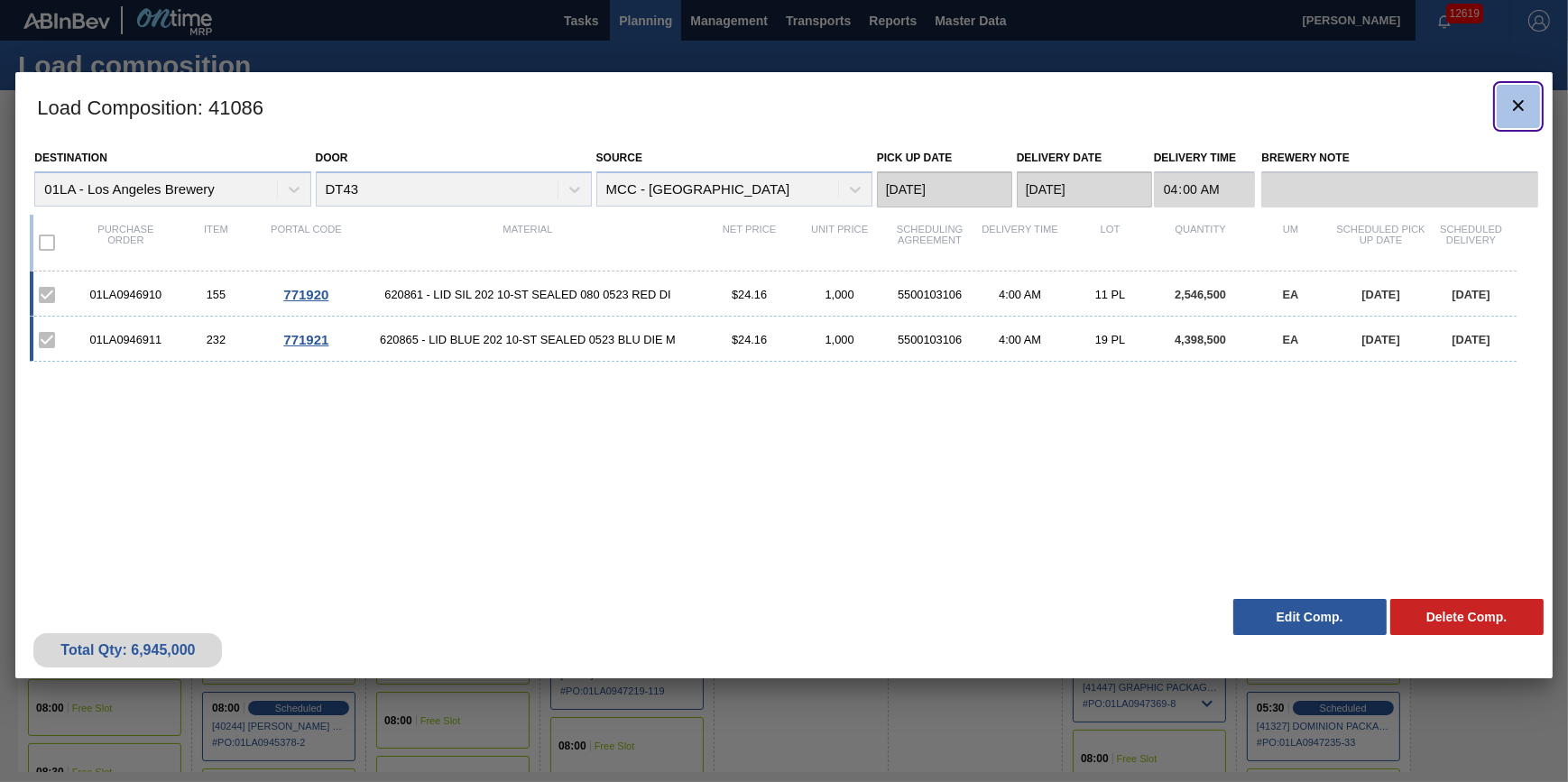
click at [1513, 102] on icon "botão de ícone" at bounding box center [1517, 105] width 11 height 11
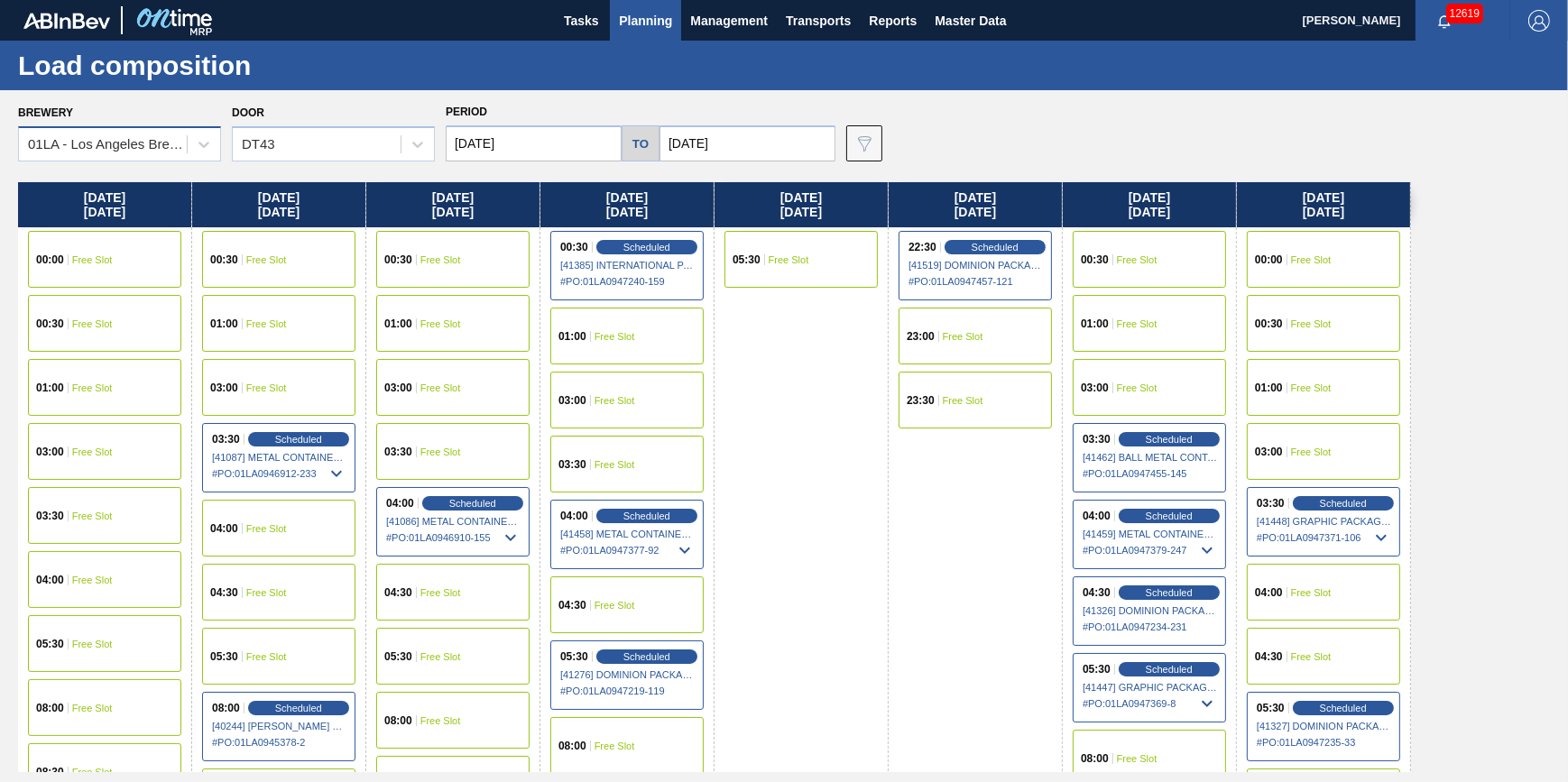
click at [135, 145] on div "01LA - Los Angeles Brewery" at bounding box center [108, 145] width 161 height 16
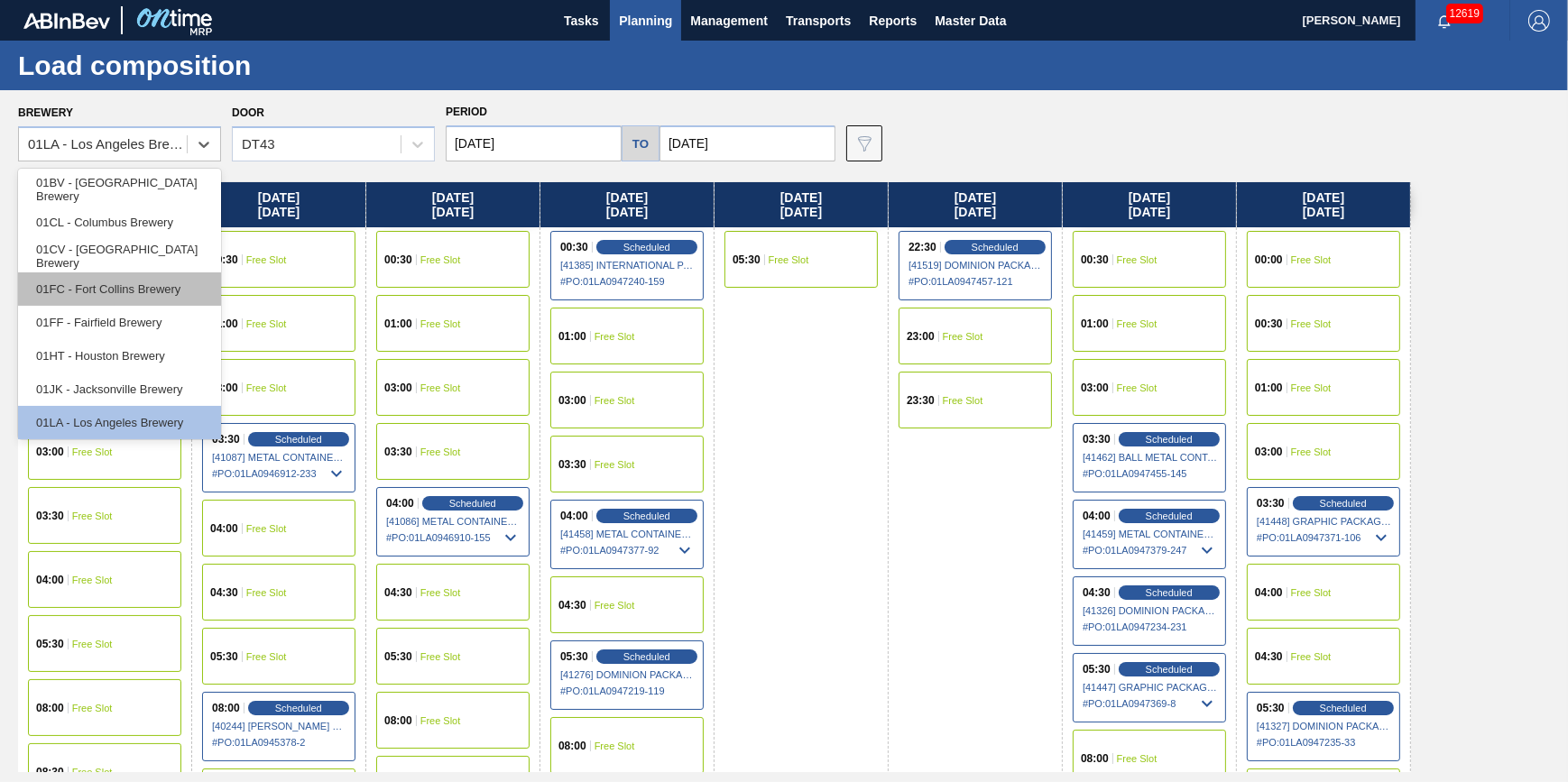
click at [174, 290] on div "01FC - Fort Collins Brewery" at bounding box center [119, 289] width 203 height 33
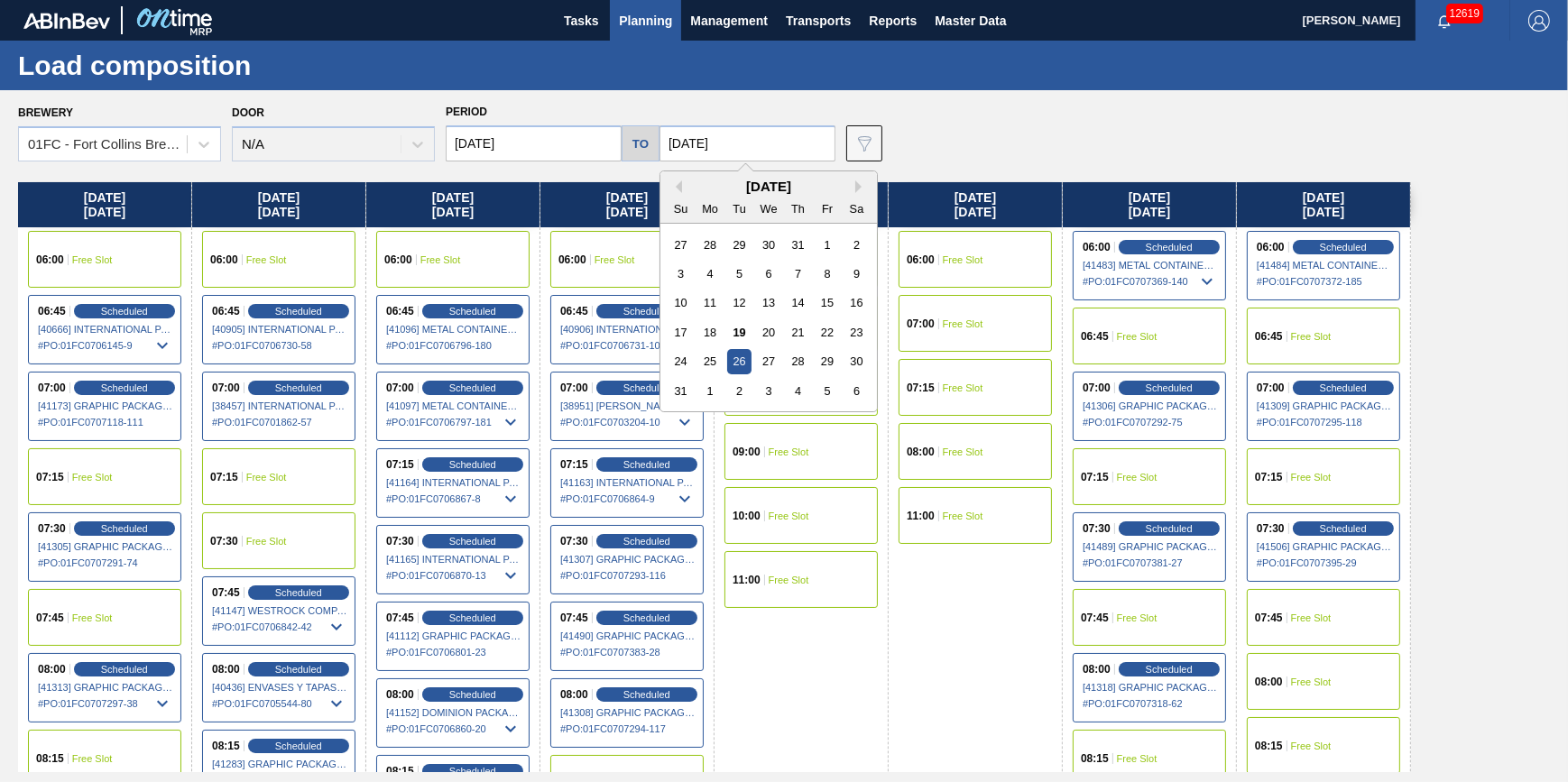
click at [733, 139] on input "[DATE]" at bounding box center [747, 143] width 176 height 36
click at [819, 359] on div "29" at bounding box center [826, 361] width 24 height 24
type input "[DATE]"
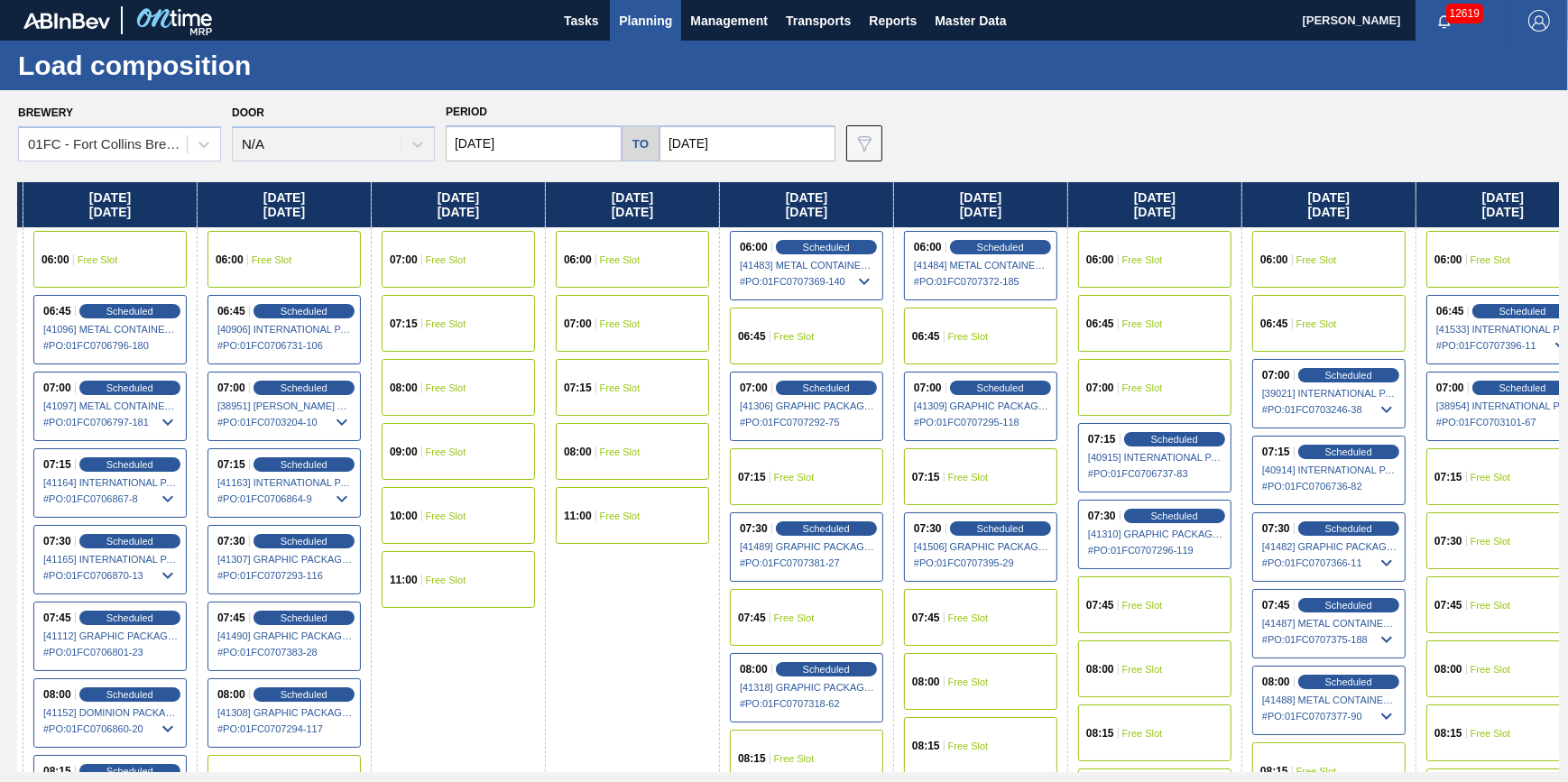
scroll to position [0, 373]
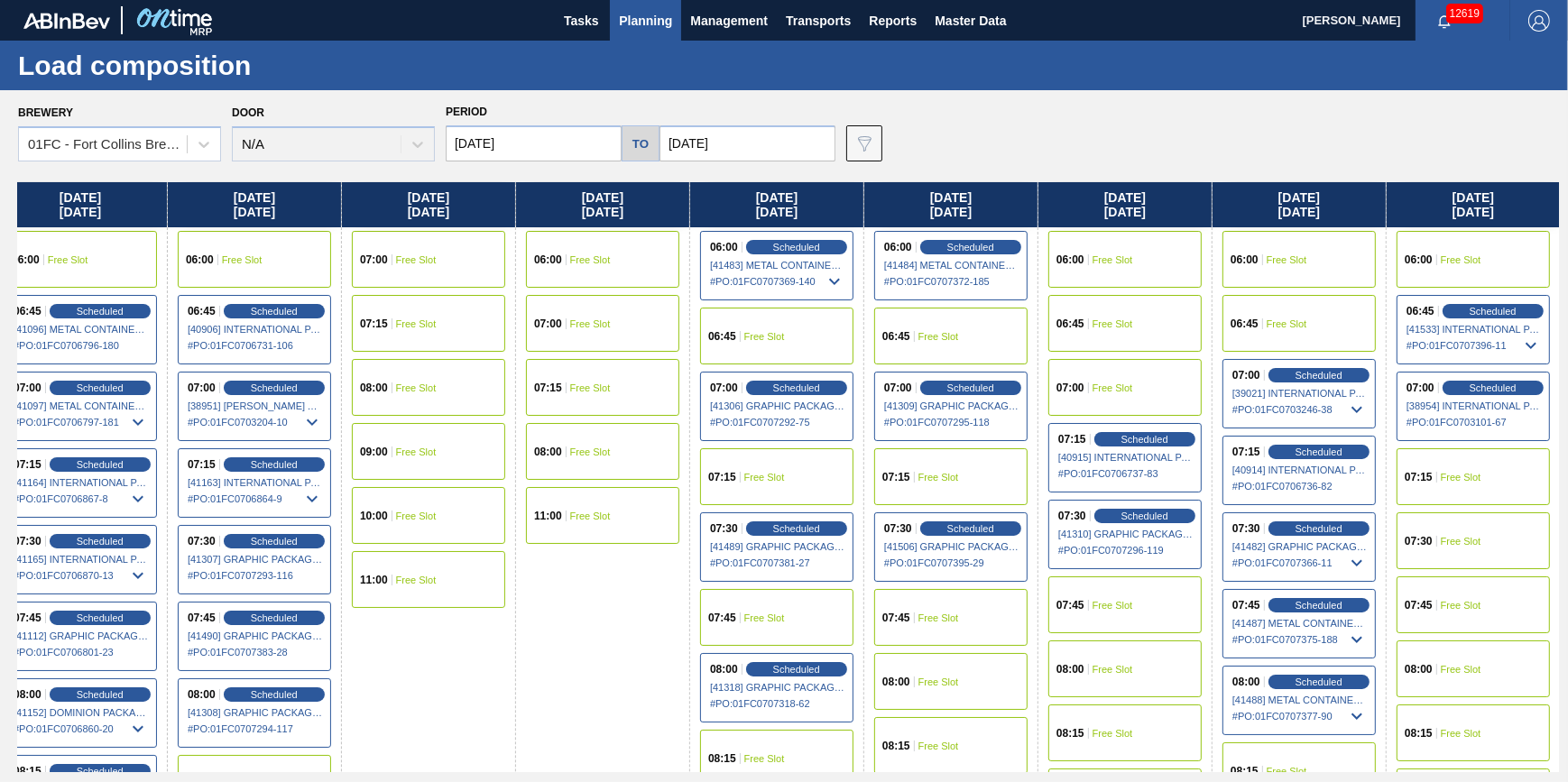
drag, startPoint x: 1231, startPoint y: 408, endPoint x: 766, endPoint y: 414, distance: 465.0
click at [766, 414] on div "[DATE] 06:00 Free Slot 06:45 Scheduled [40666] INTERNATIONAL PAPER COMPANY - 00…" at bounding box center [787, 477] width 1541 height 591
click at [1324, 608] on span "Scheduled" at bounding box center [1318, 605] width 52 height 12
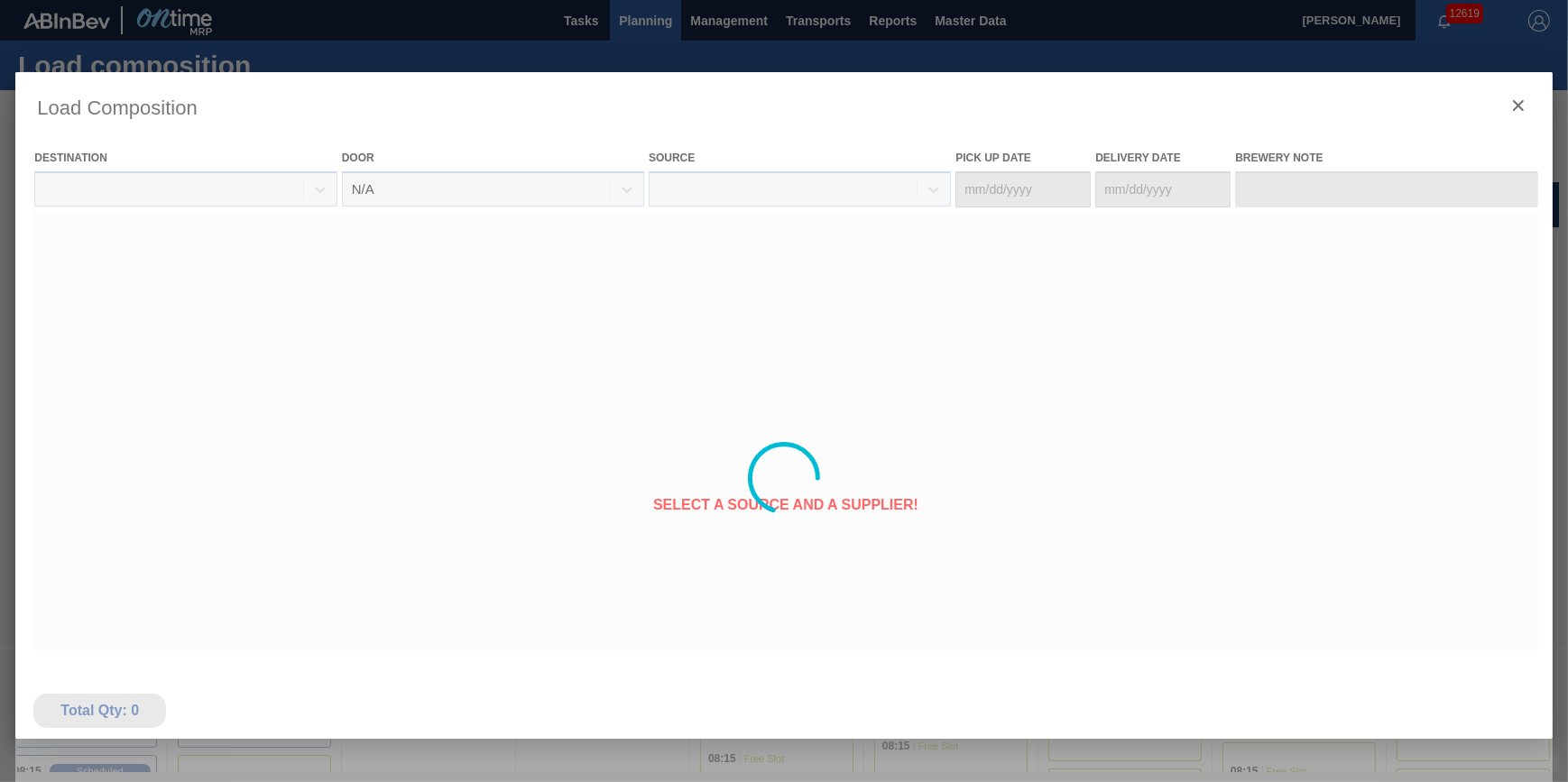
type Date "[DATE]"
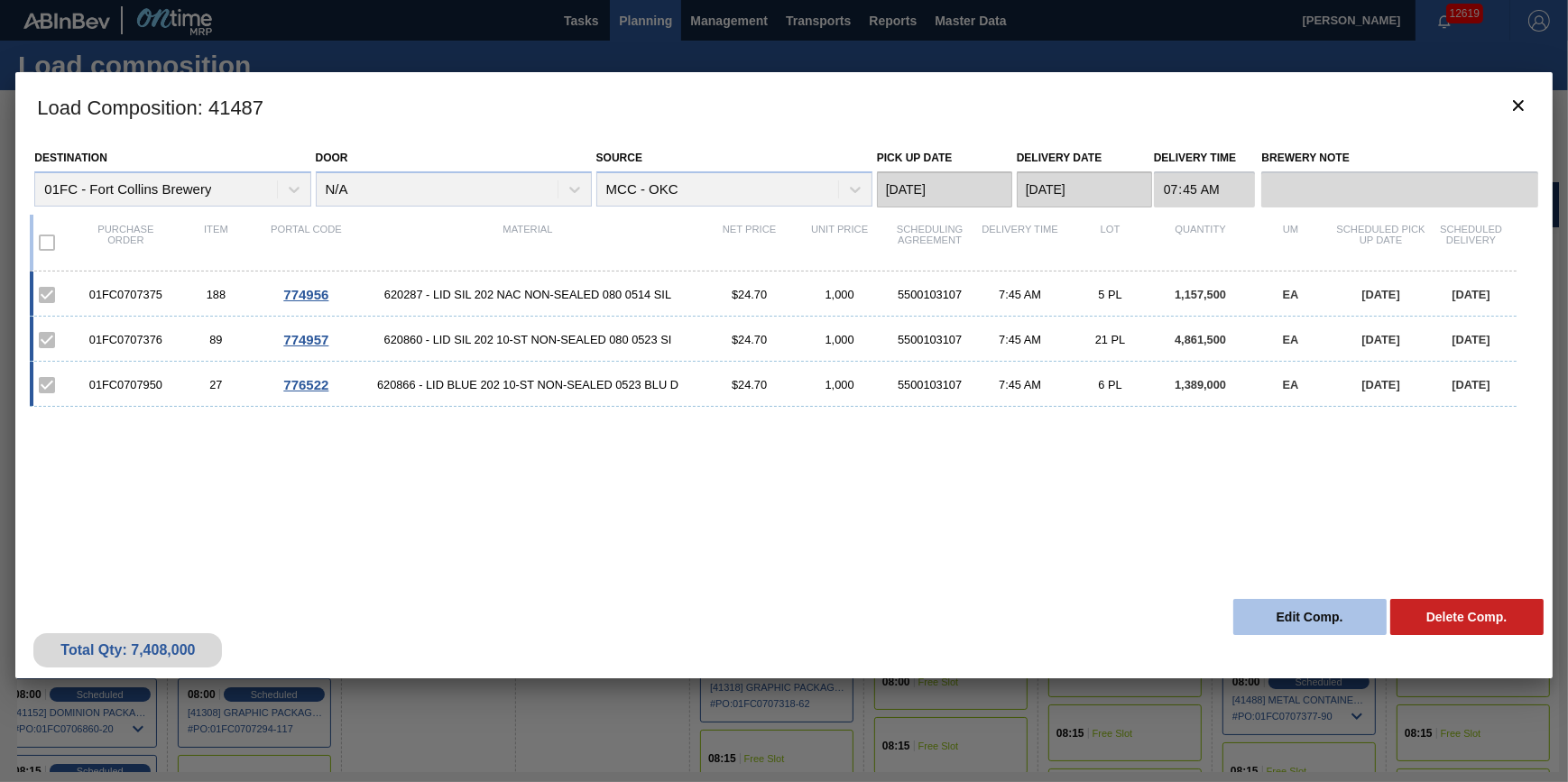
click at [1282, 608] on button "Edit Comp." at bounding box center [1309, 617] width 153 height 36
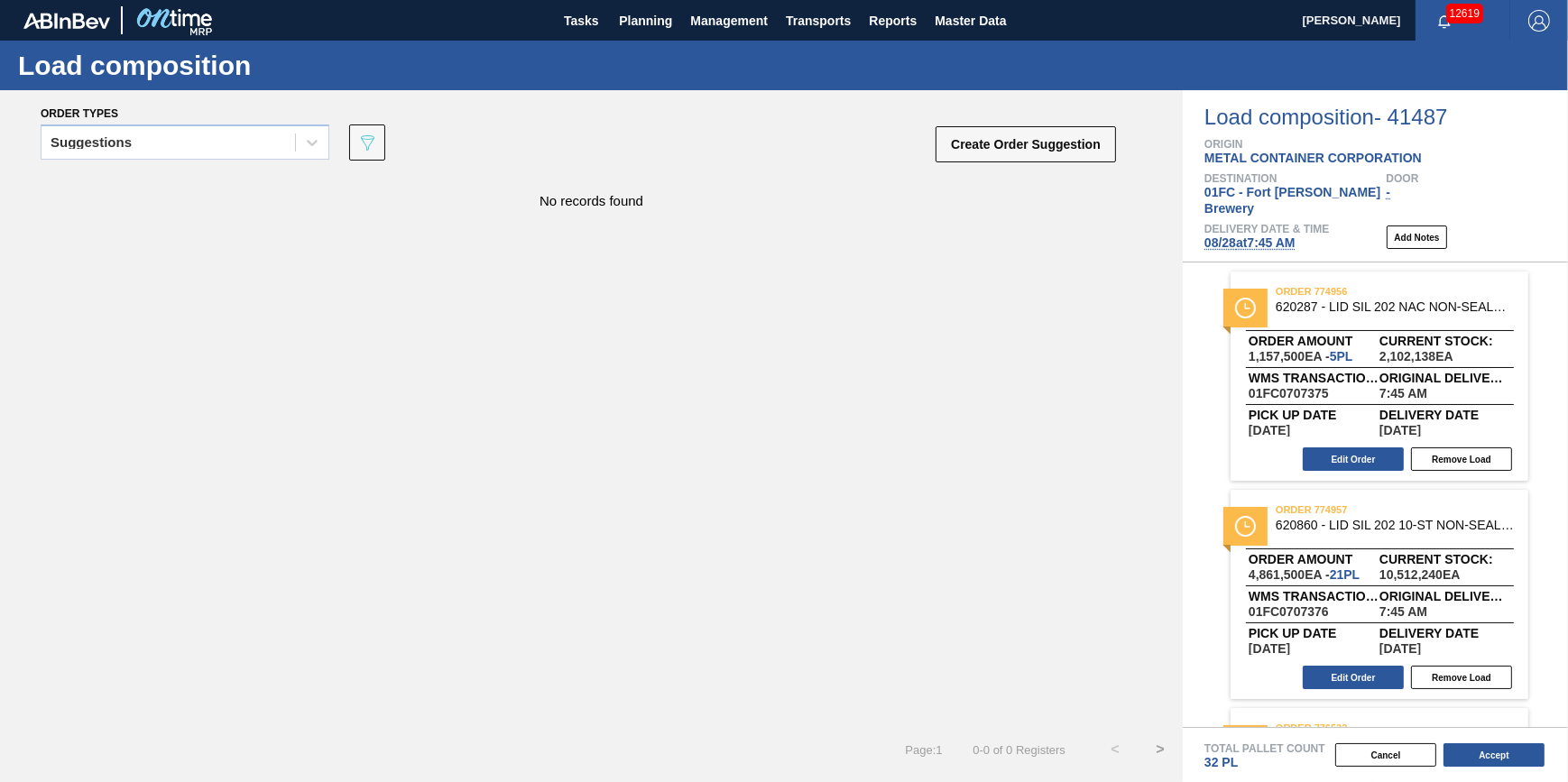
click at [1222, 235] on span "[DATE] 7:45 AM" at bounding box center [1249, 242] width 91 height 15
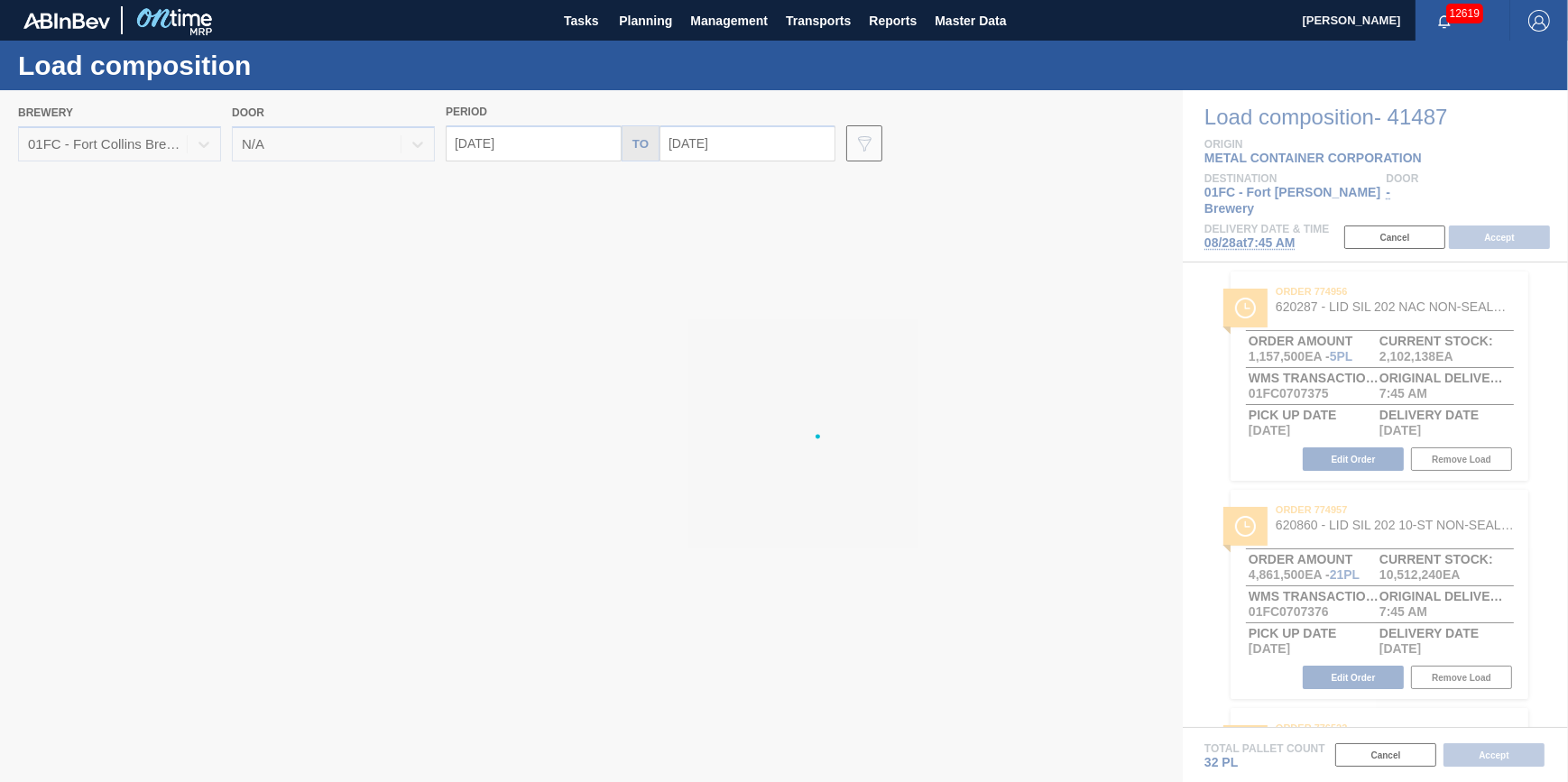
type input "[DATE]"
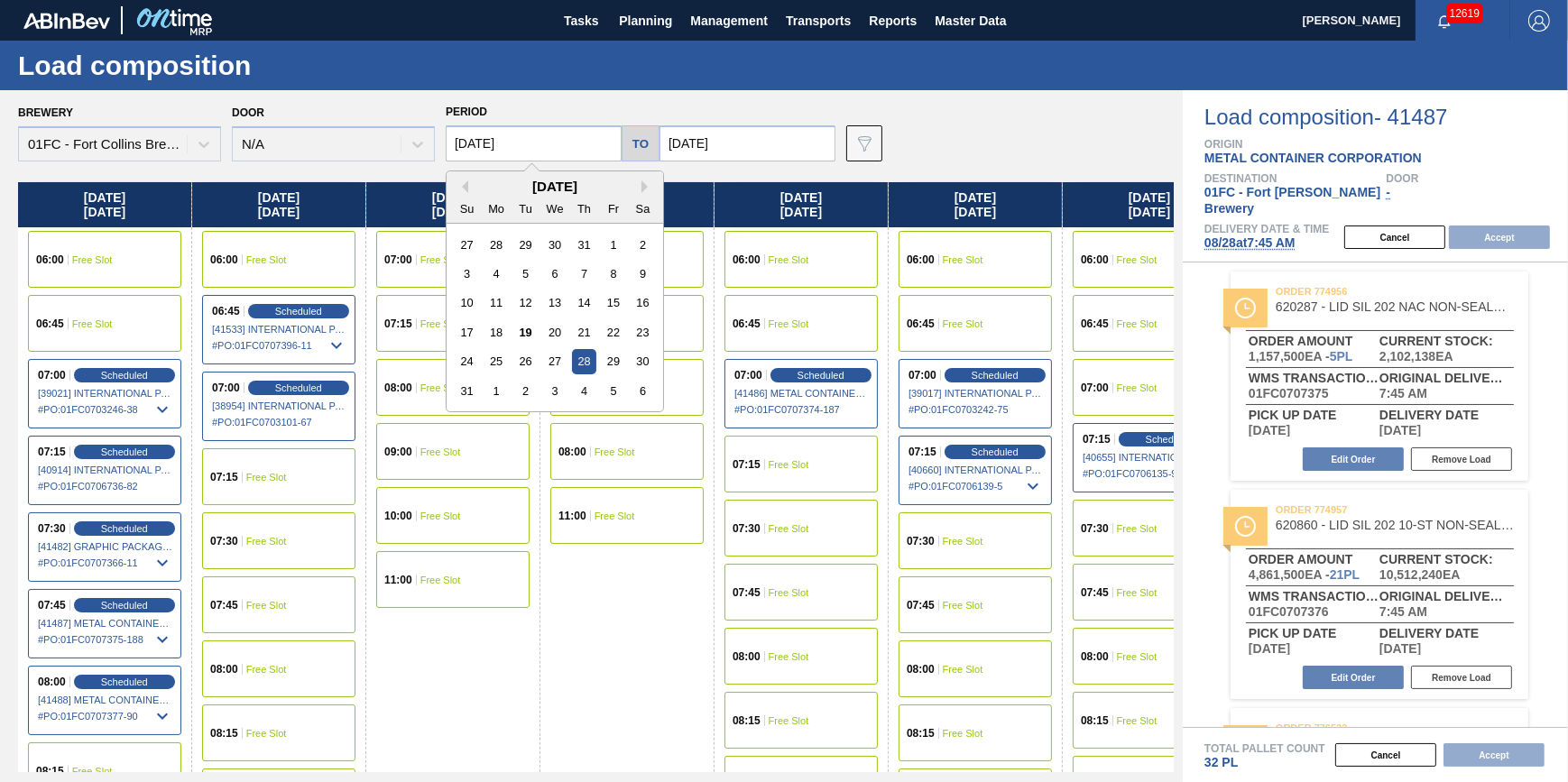
click at [572, 155] on input "[DATE]" at bounding box center [534, 143] width 176 height 36
click at [497, 364] on div "25" at bounding box center [496, 361] width 24 height 24
type input "[DATE]"
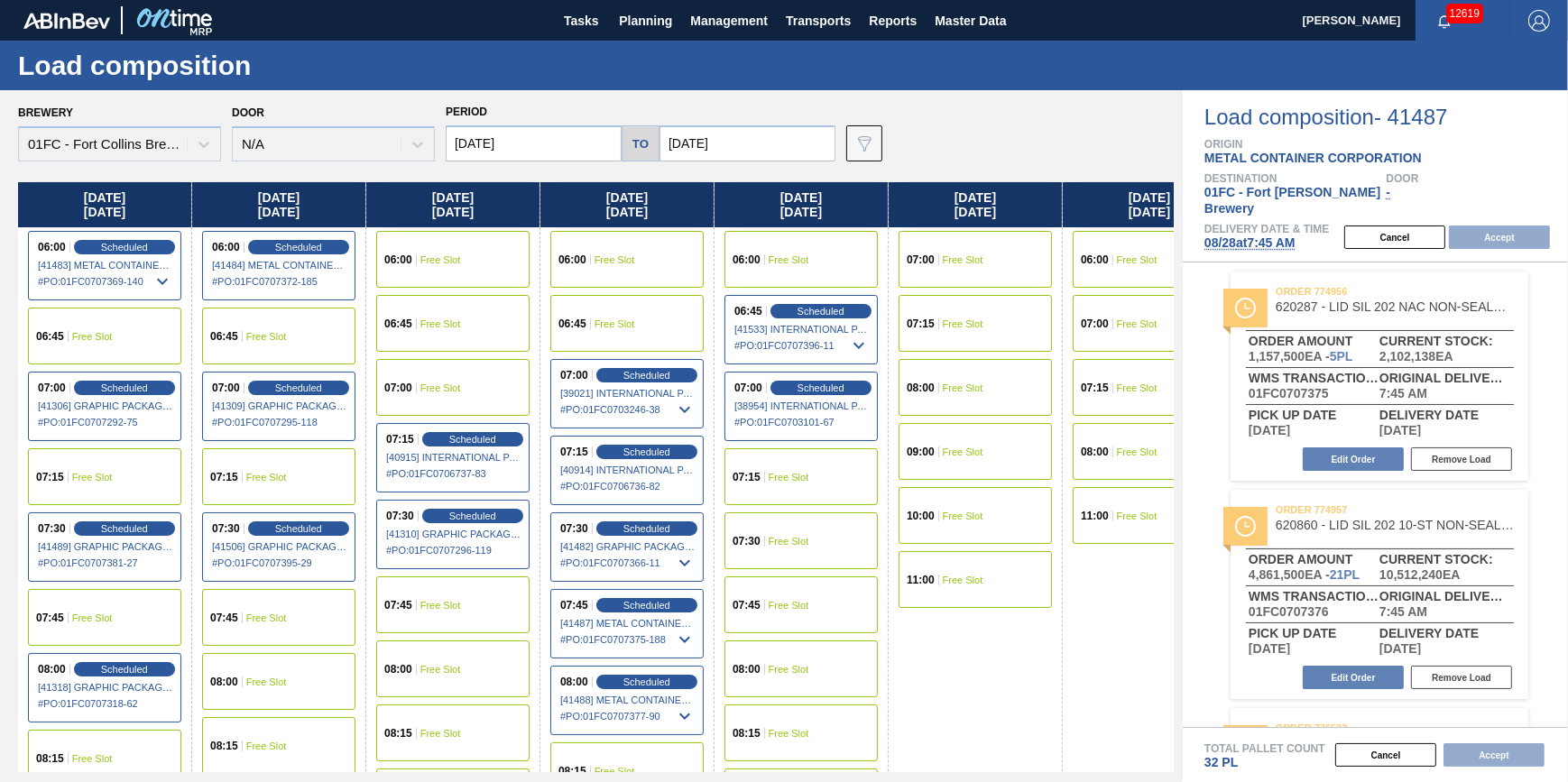
click at [136, 468] on div "07:15 Free Slot" at bounding box center [104, 476] width 153 height 57
click at [1493, 226] on button "Accept" at bounding box center [1500, 237] width 101 height 23
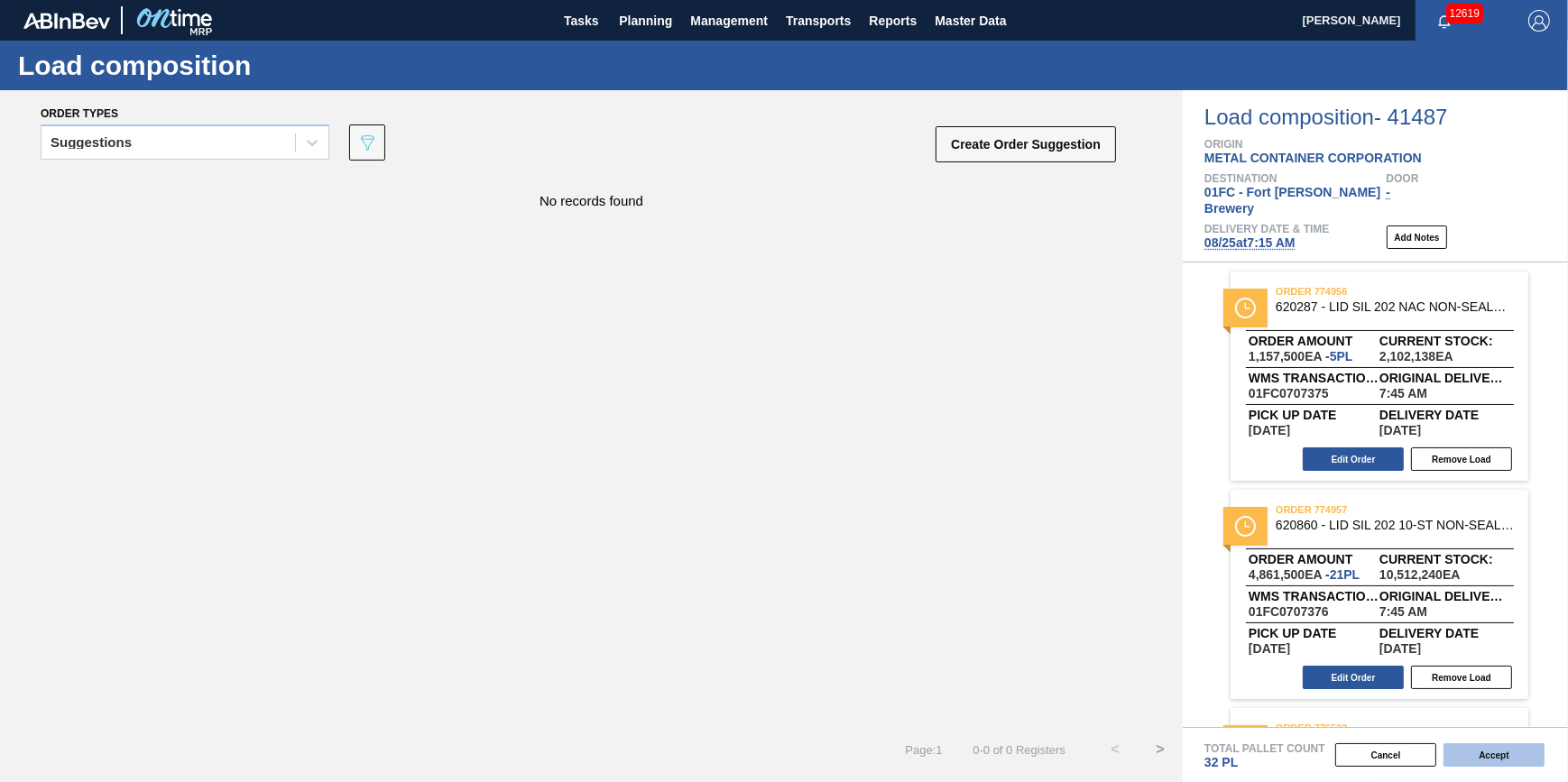
click at [1488, 749] on button "Accept" at bounding box center [1494, 756] width 101 height 23
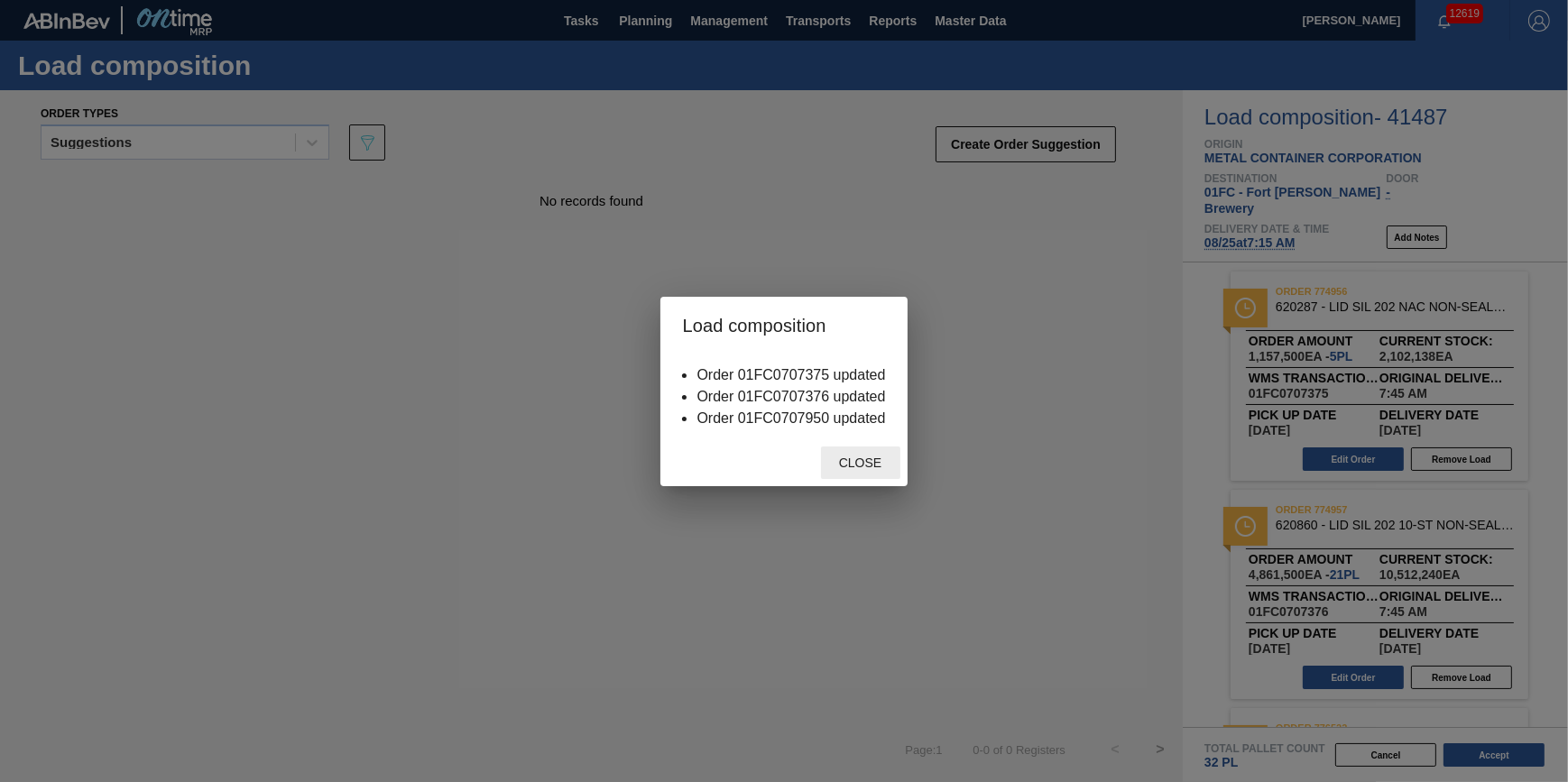
click at [853, 468] on span "Close" at bounding box center [860, 463] width 71 height 15
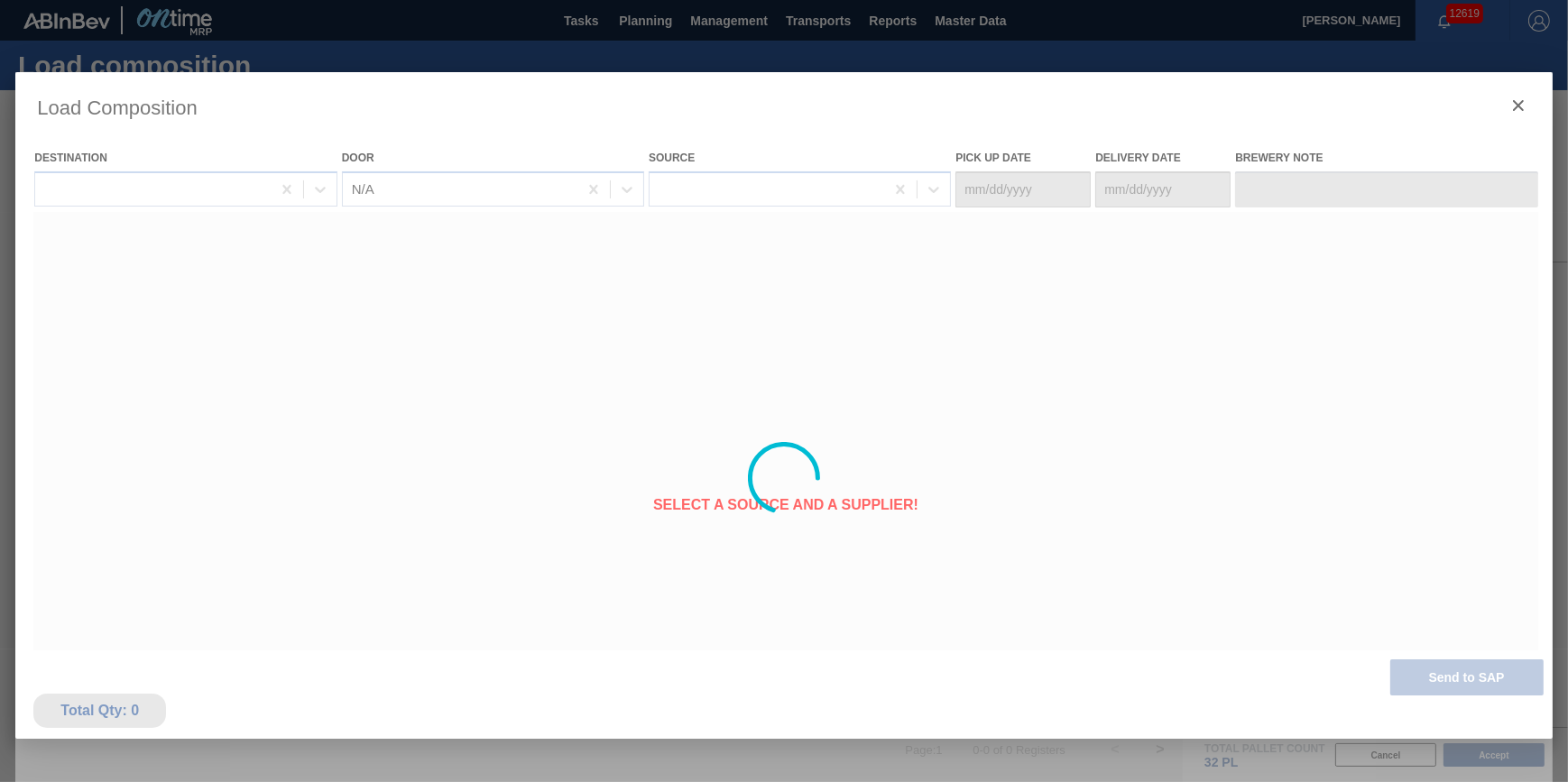
type Date "[DATE]"
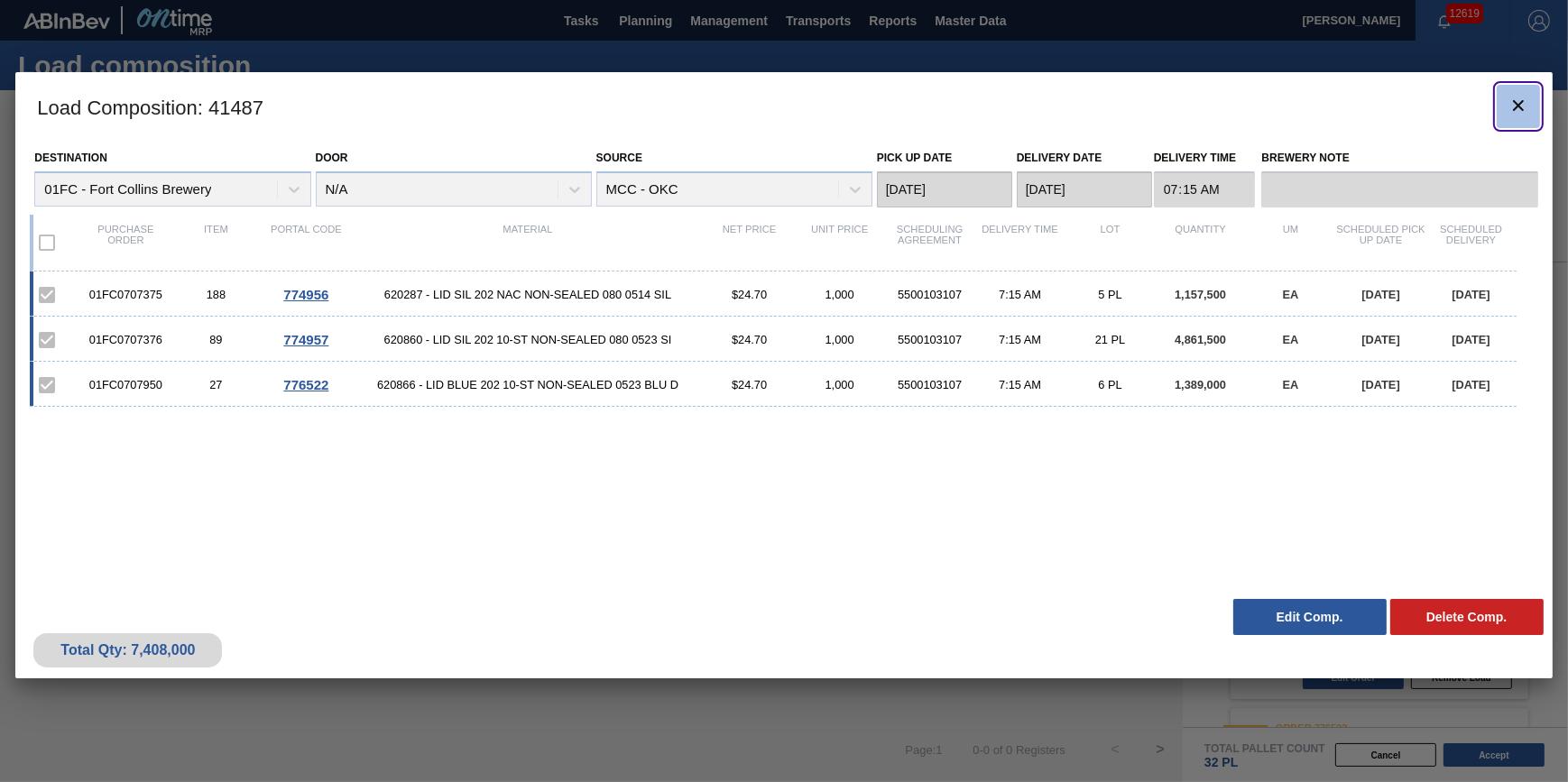
click at [1508, 116] on clb-icon "botão de ícone" at bounding box center [1518, 106] width 21 height 24
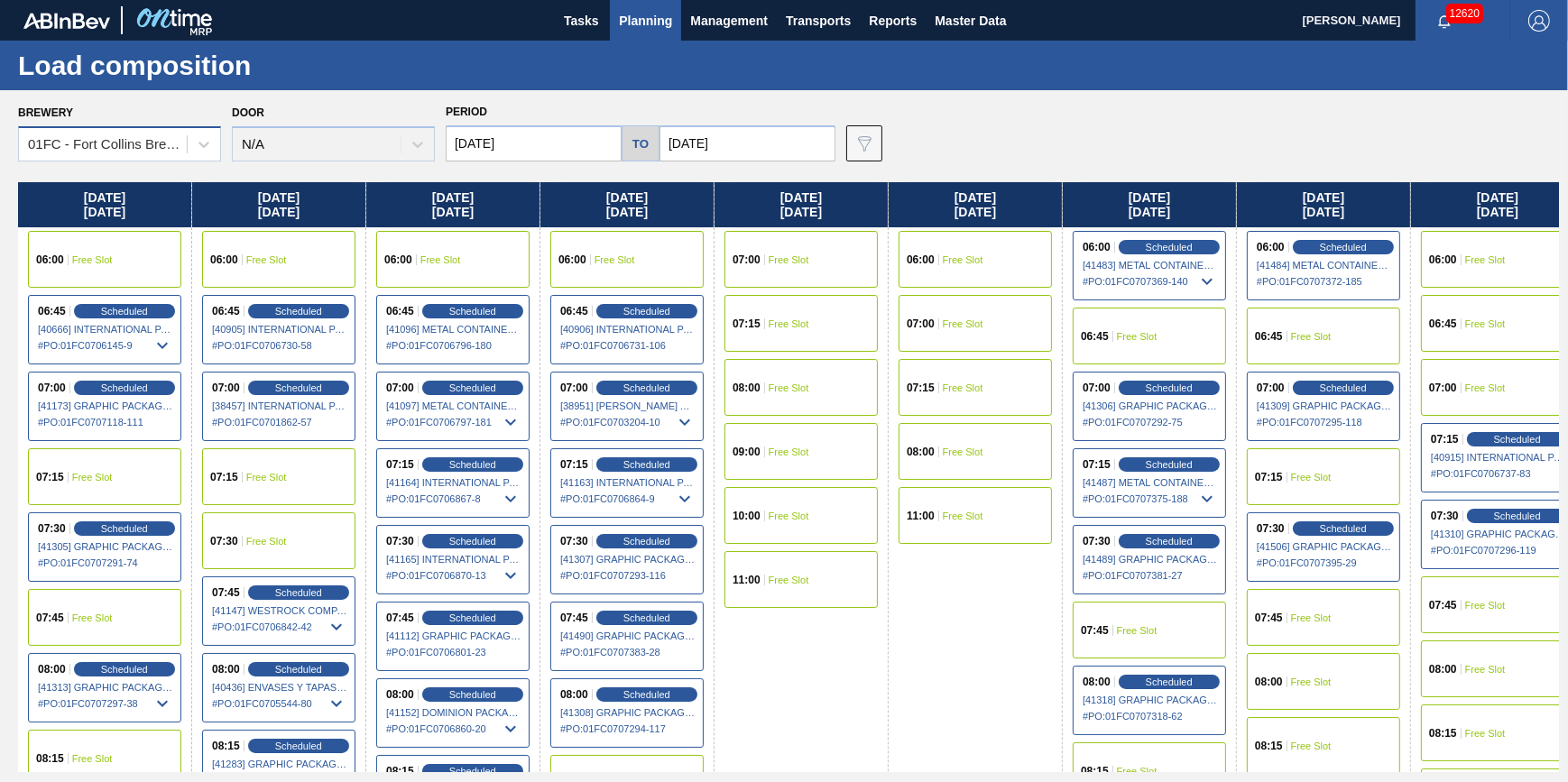
click at [161, 129] on div "01FC - Fort Collins Brewery" at bounding box center [119, 144] width 203 height 35
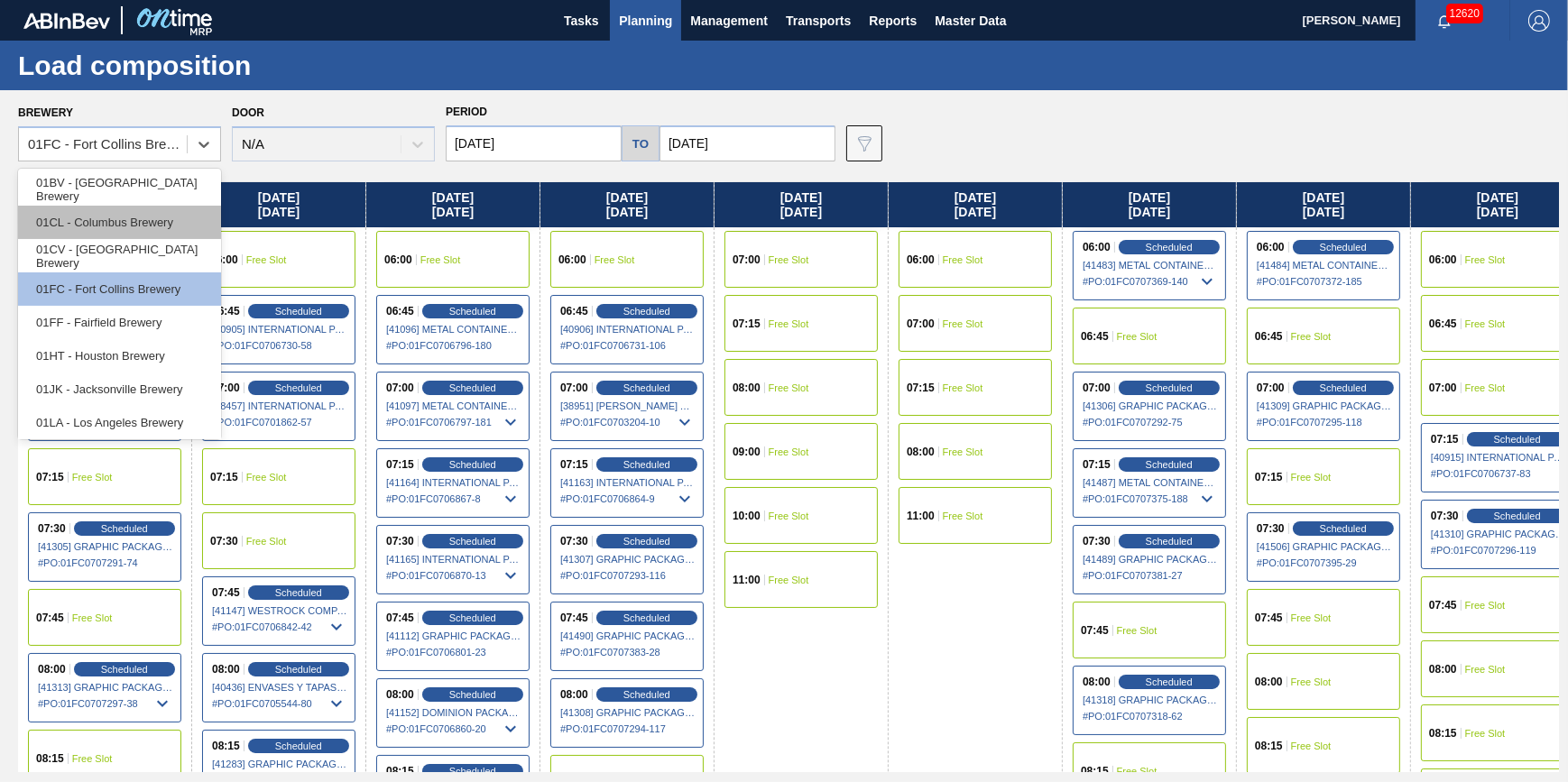
click at [152, 228] on div "01CL - Columbus Brewery" at bounding box center [119, 223] width 203 height 33
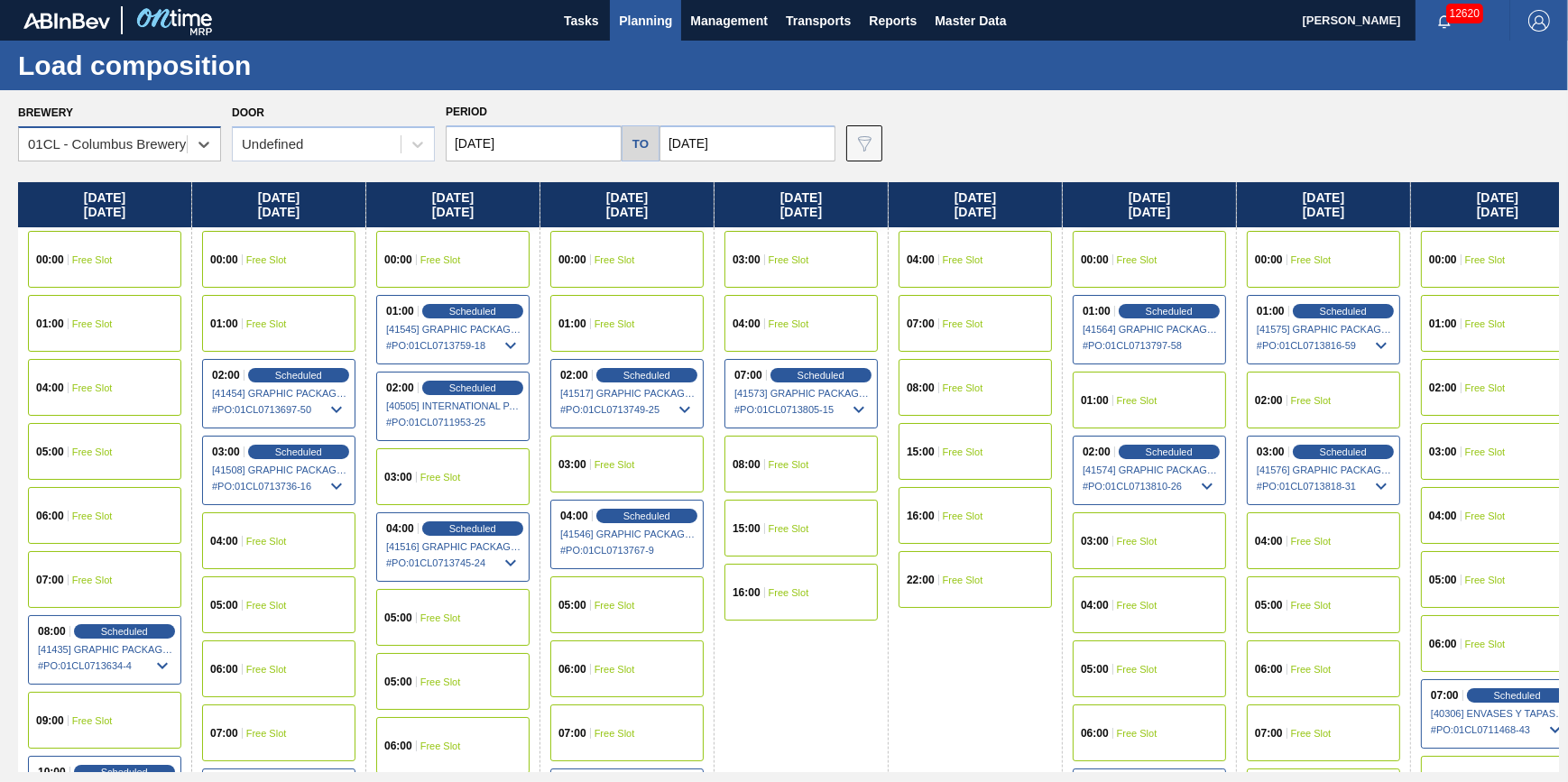
click at [146, 138] on div "01CL - Columbus Brewery" at bounding box center [107, 145] width 158 height 16
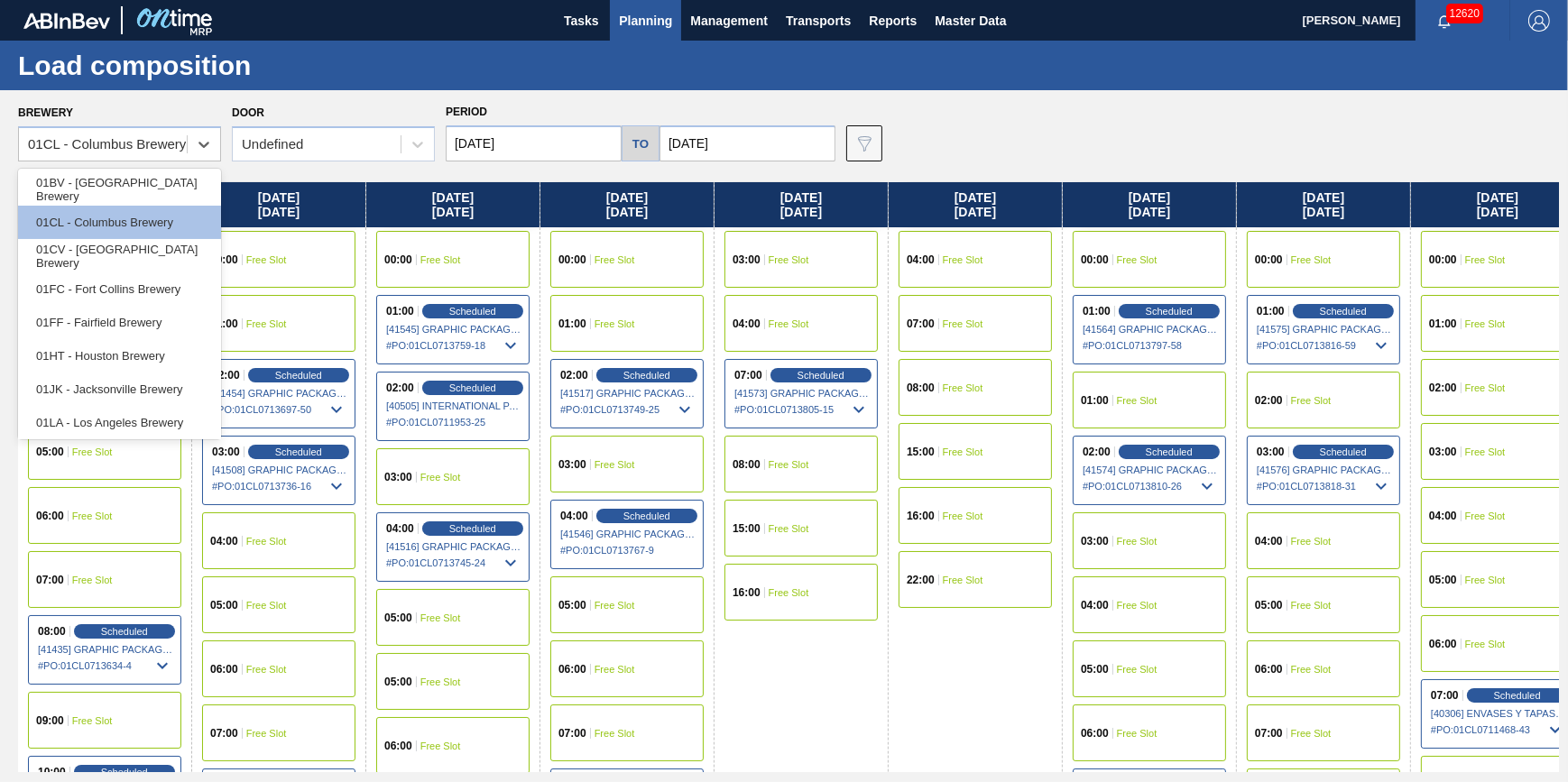
click at [145, 253] on div "01CV - [GEOGRAPHIC_DATA] Brewery" at bounding box center [119, 256] width 203 height 33
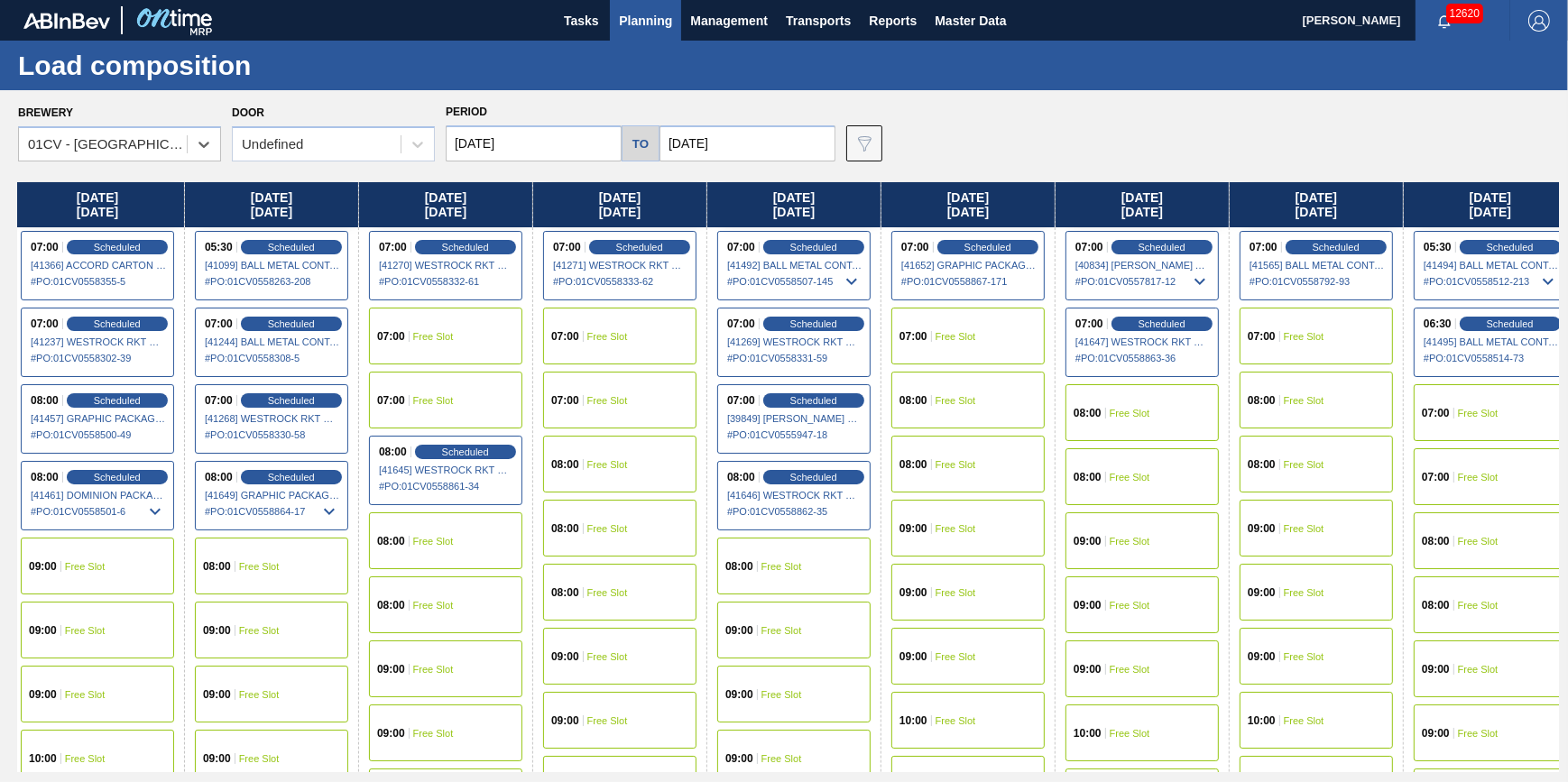
scroll to position [0, 373]
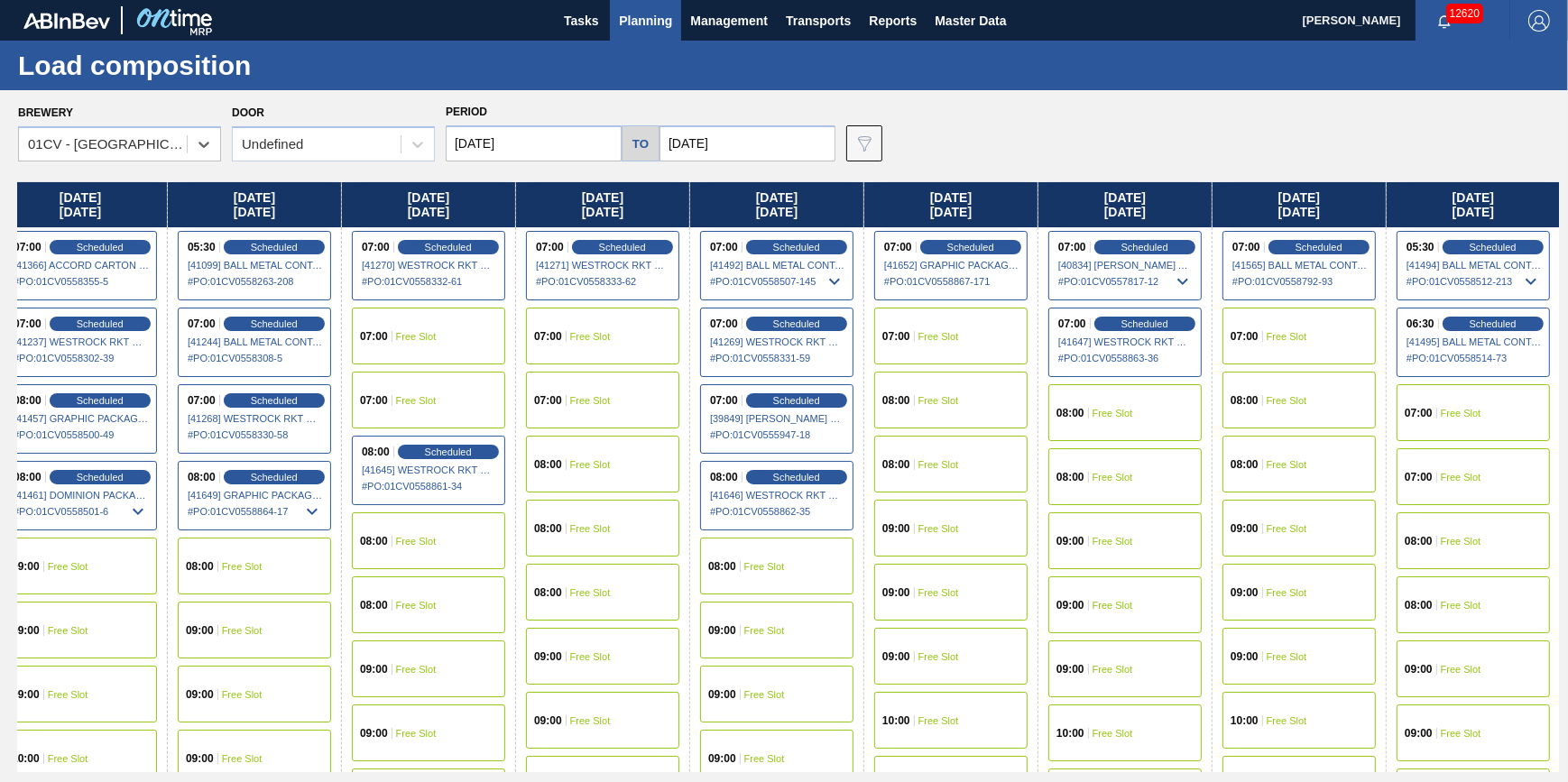
drag, startPoint x: 964, startPoint y: 589, endPoint x: 567, endPoint y: 643, distance: 400.7
click at [567, 643] on div "[DATE] 07:00 Scheduled [41236] WESTROCK RKT COMPANY CORRUGATE - 0008365594 # PO…" at bounding box center [787, 477] width 1541 height 591
click at [323, 138] on div "Undefined" at bounding box center [316, 144] width 168 height 26
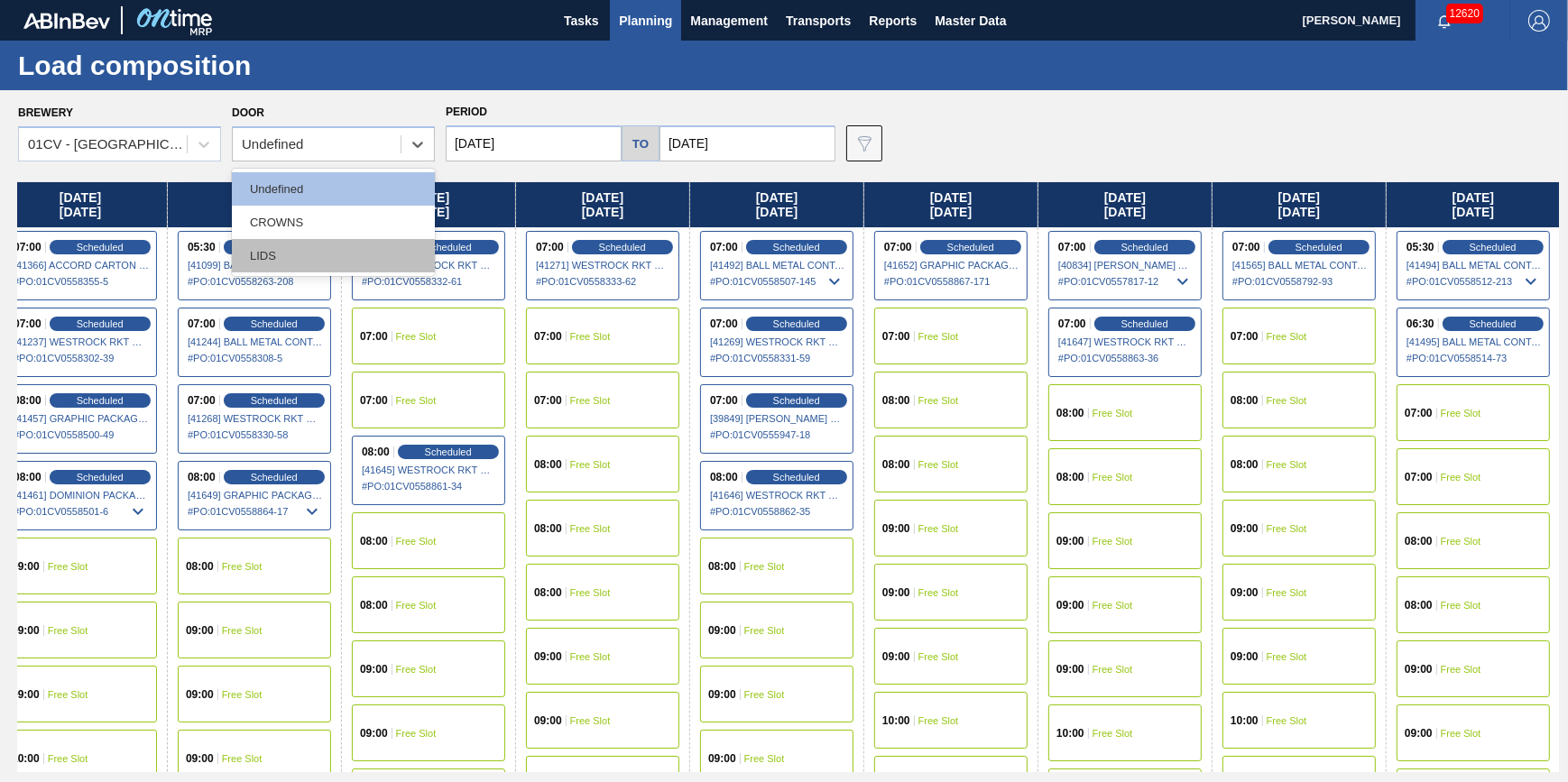
click at [334, 254] on div "LIDS" at bounding box center [334, 256] width 203 height 33
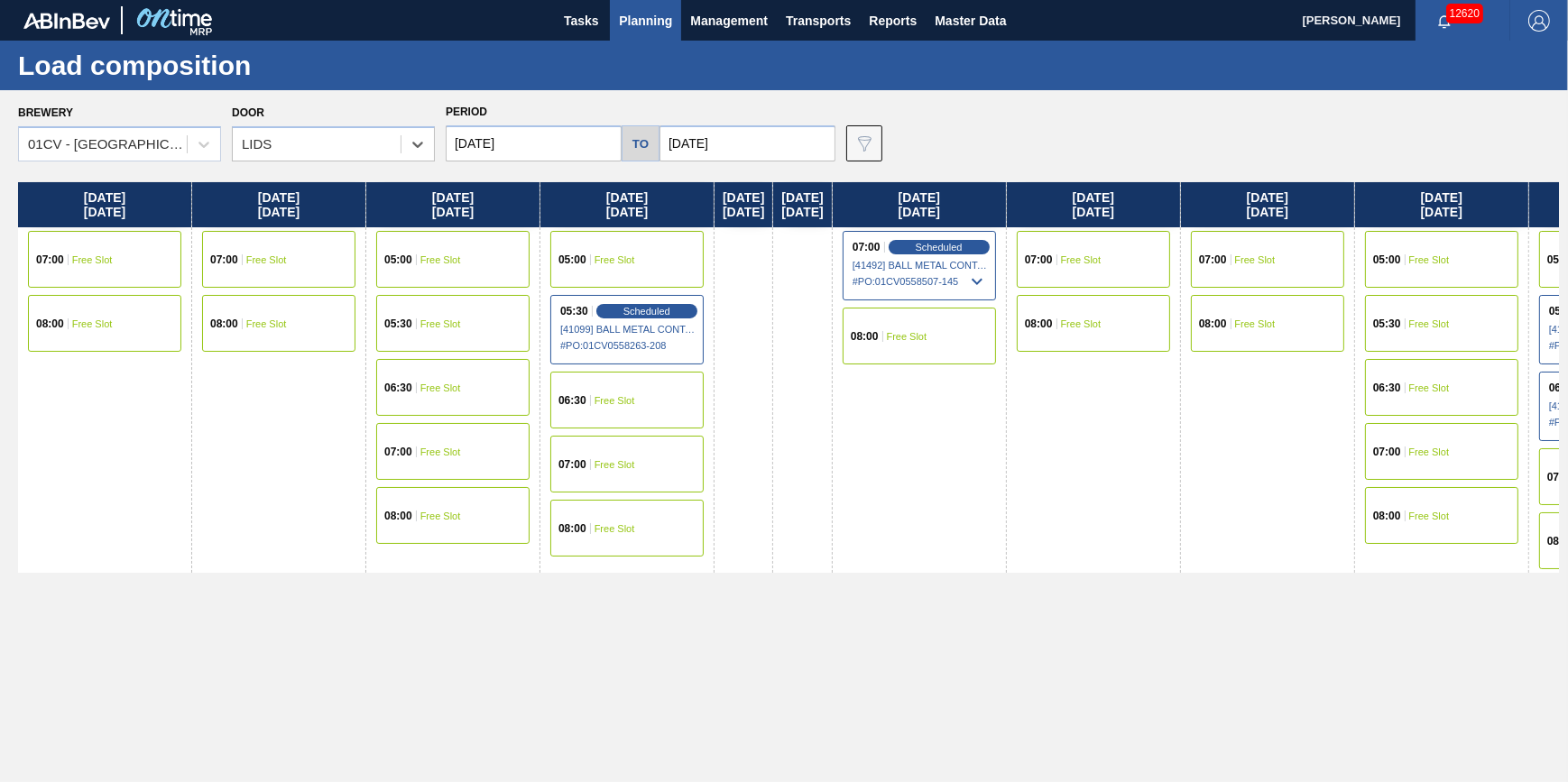
scroll to position [0, 184]
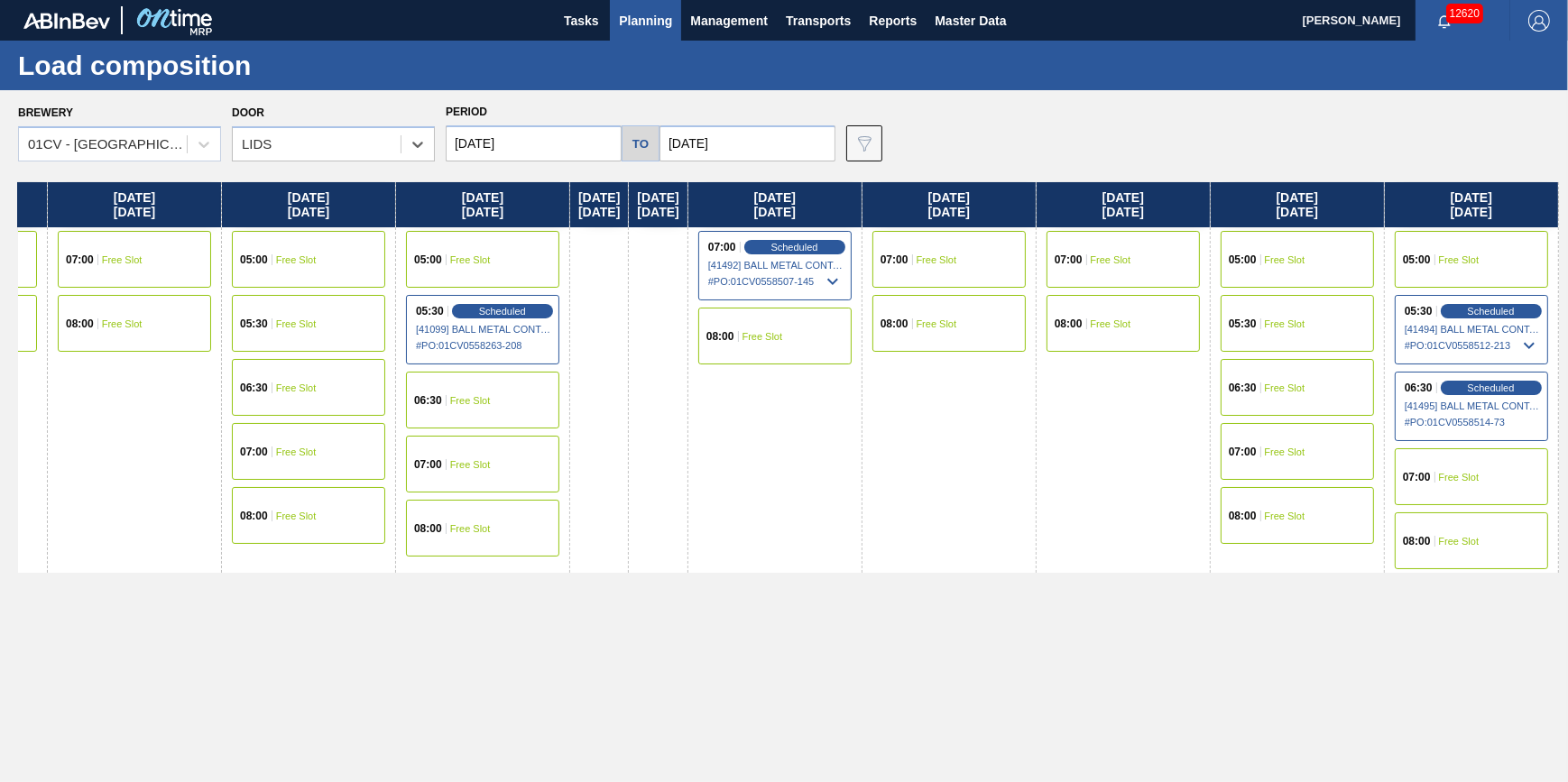
drag, startPoint x: 882, startPoint y: 400, endPoint x: -66, endPoint y: 495, distance: 952.7
click at [0, 0] on html "Tasks Planning Management Transports Reports Master Data [PERSON_NAME] 12620 Ma…" at bounding box center [784, 0] width 1568 height 0
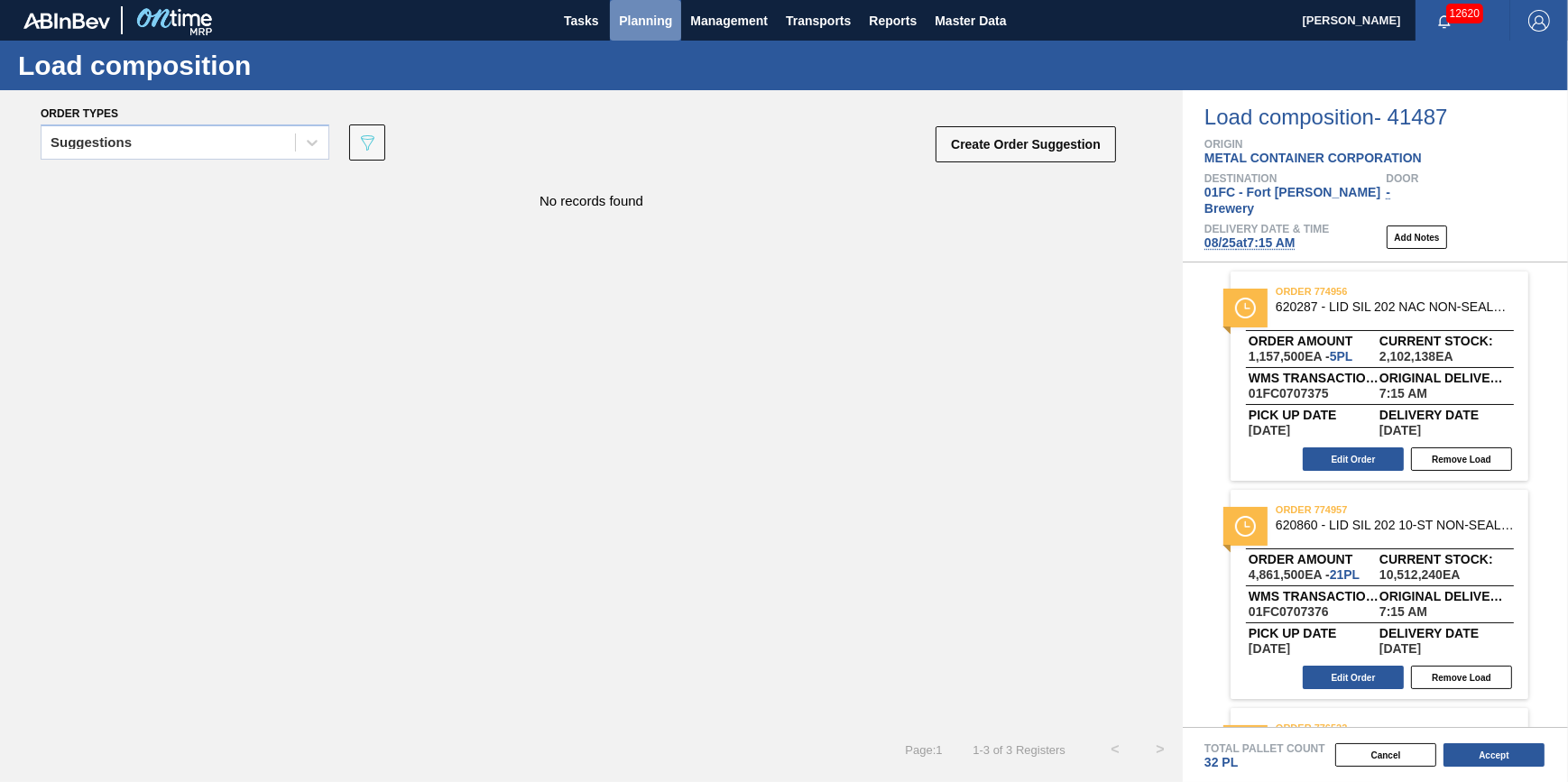
click at [626, 26] on span "Planning" at bounding box center [645, 21] width 54 height 21
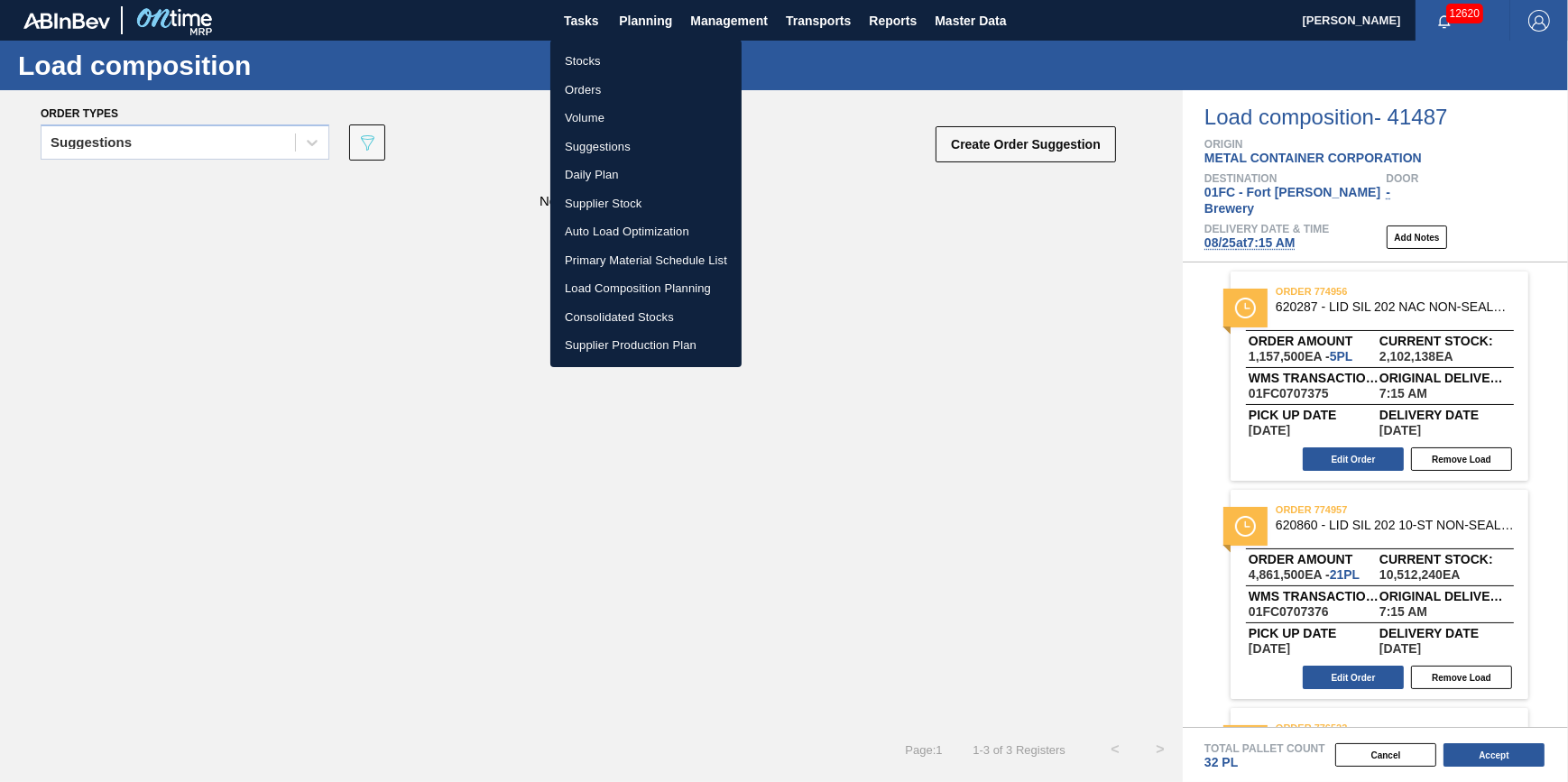
click at [620, 65] on li "Stocks" at bounding box center [646, 62] width 191 height 29
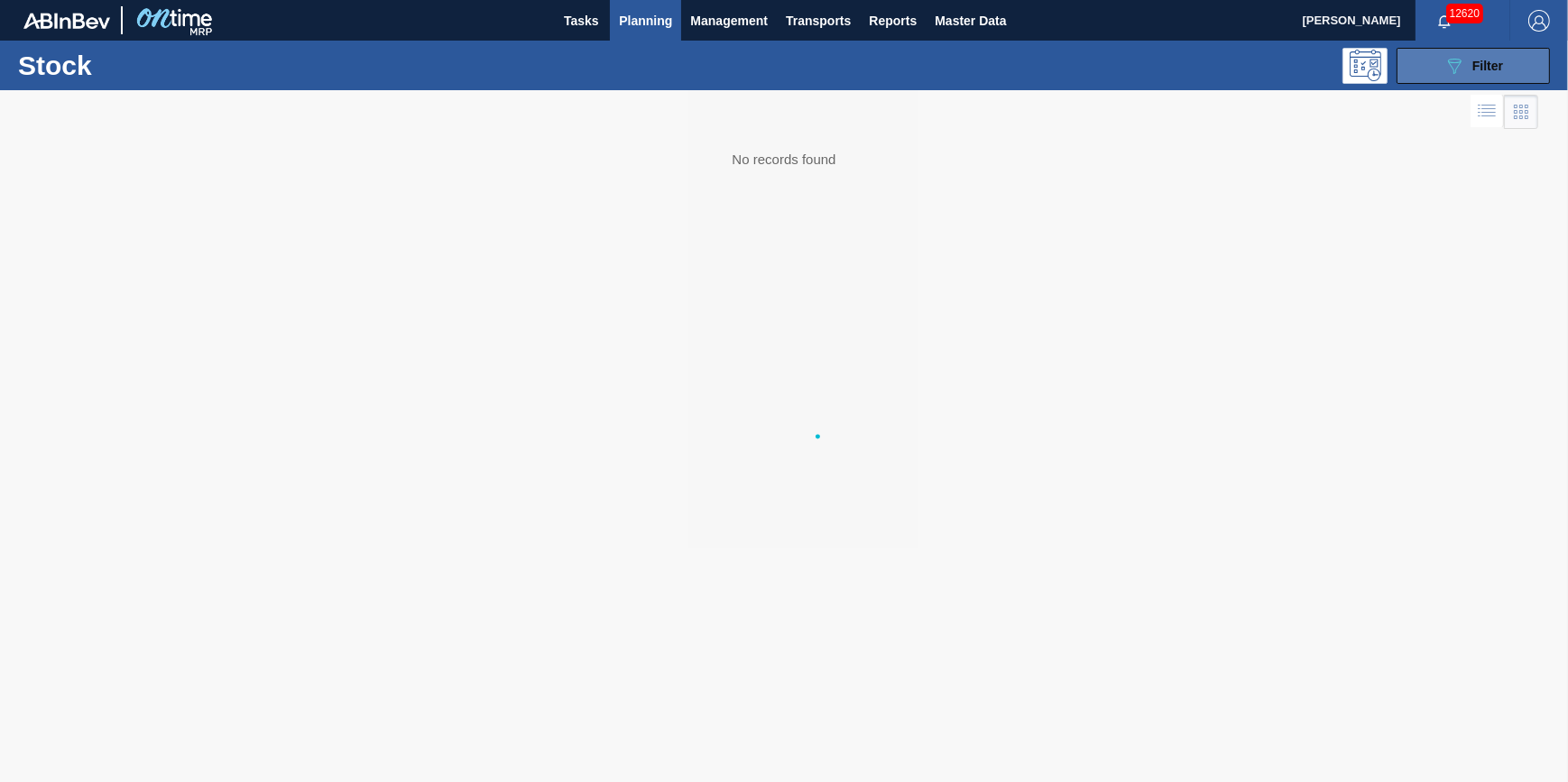
click at [1488, 70] on span "Filter" at bounding box center [1487, 65] width 30 height 15
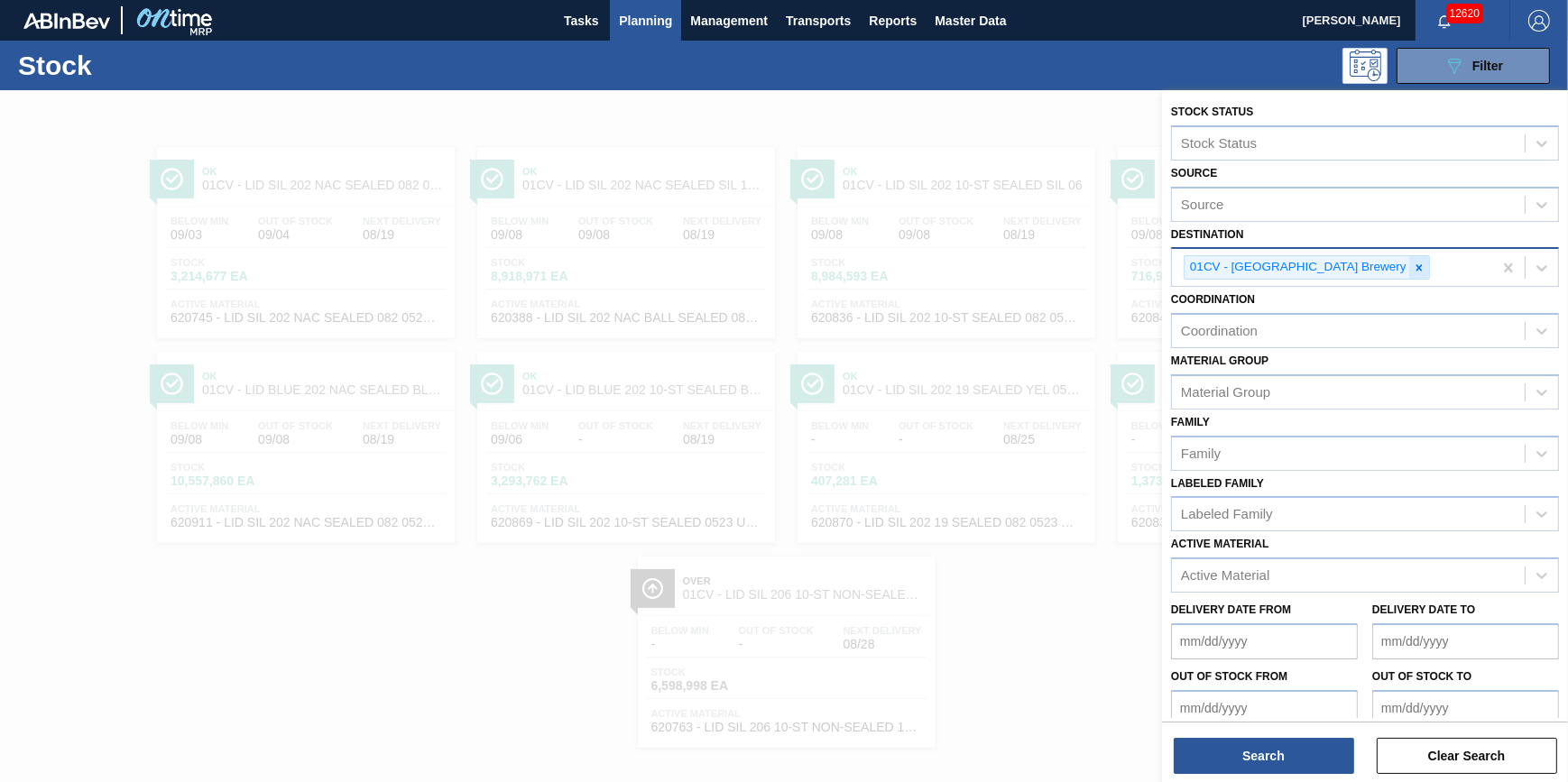
click at [1413, 267] on icon at bounding box center [1419, 268] width 13 height 13
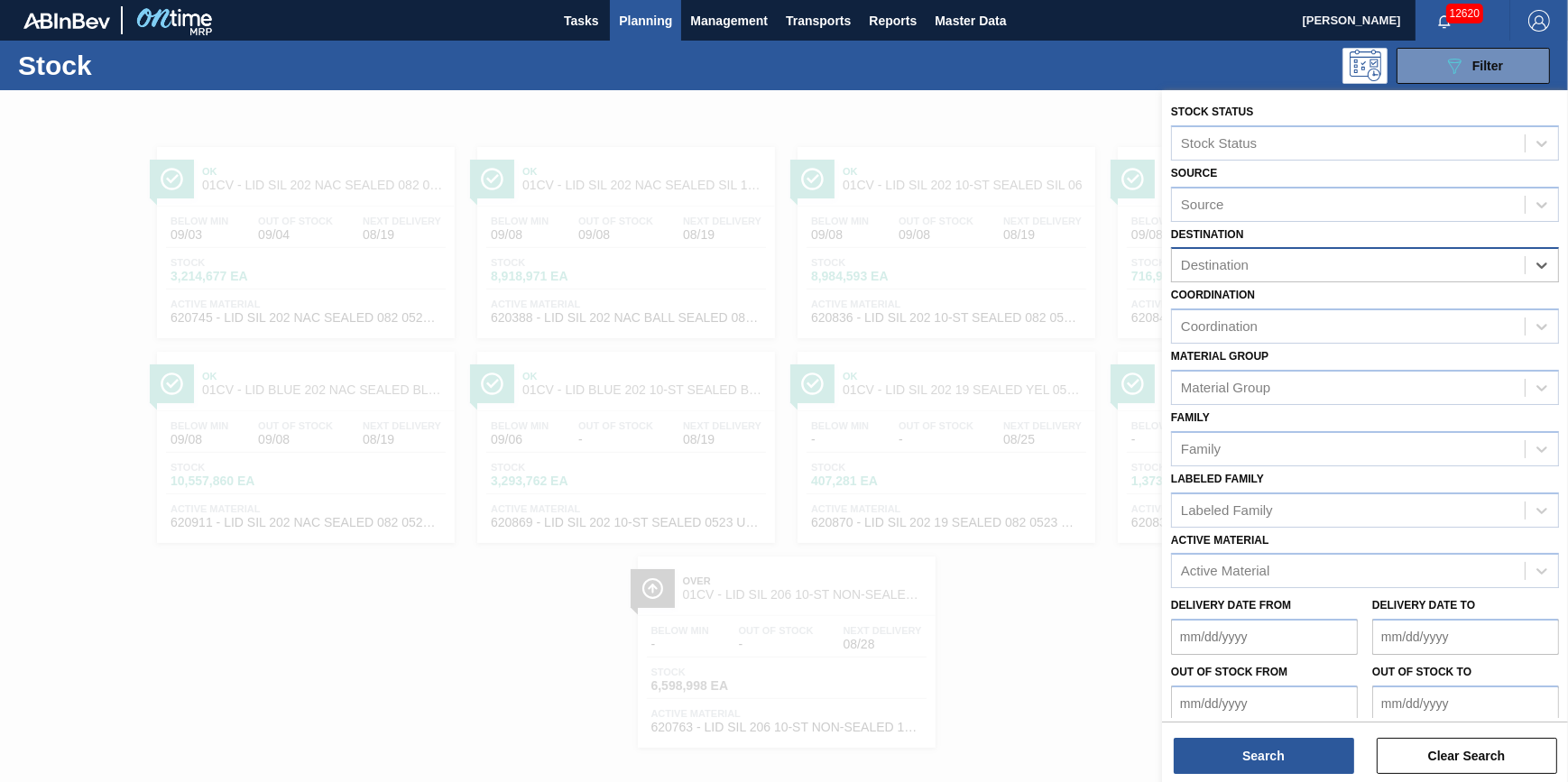
click at [1356, 267] on div "Destination" at bounding box center [1347, 266] width 352 height 26
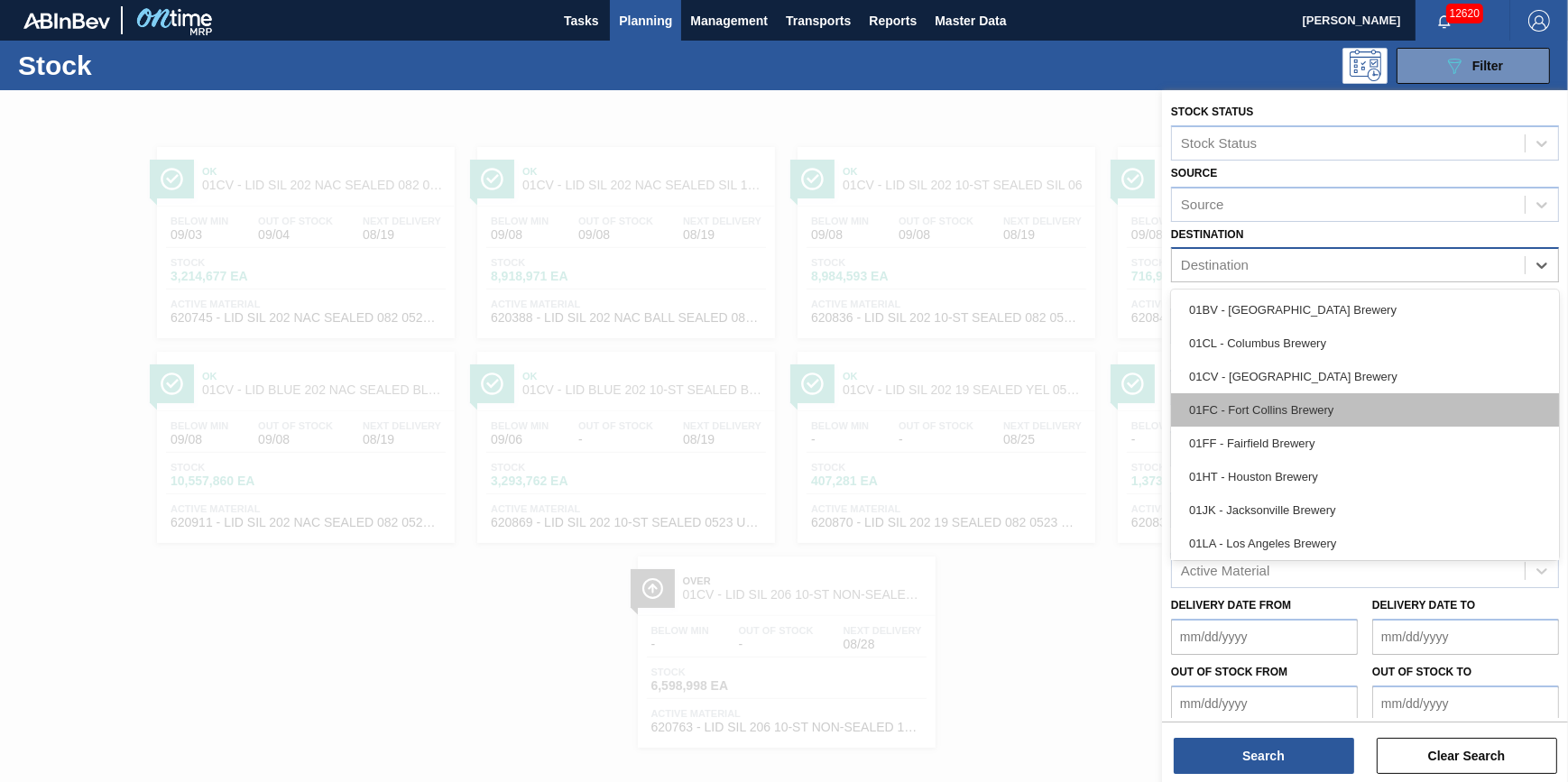
click at [1347, 399] on div "01FC - Fort Collins Brewery" at bounding box center [1364, 410] width 387 height 33
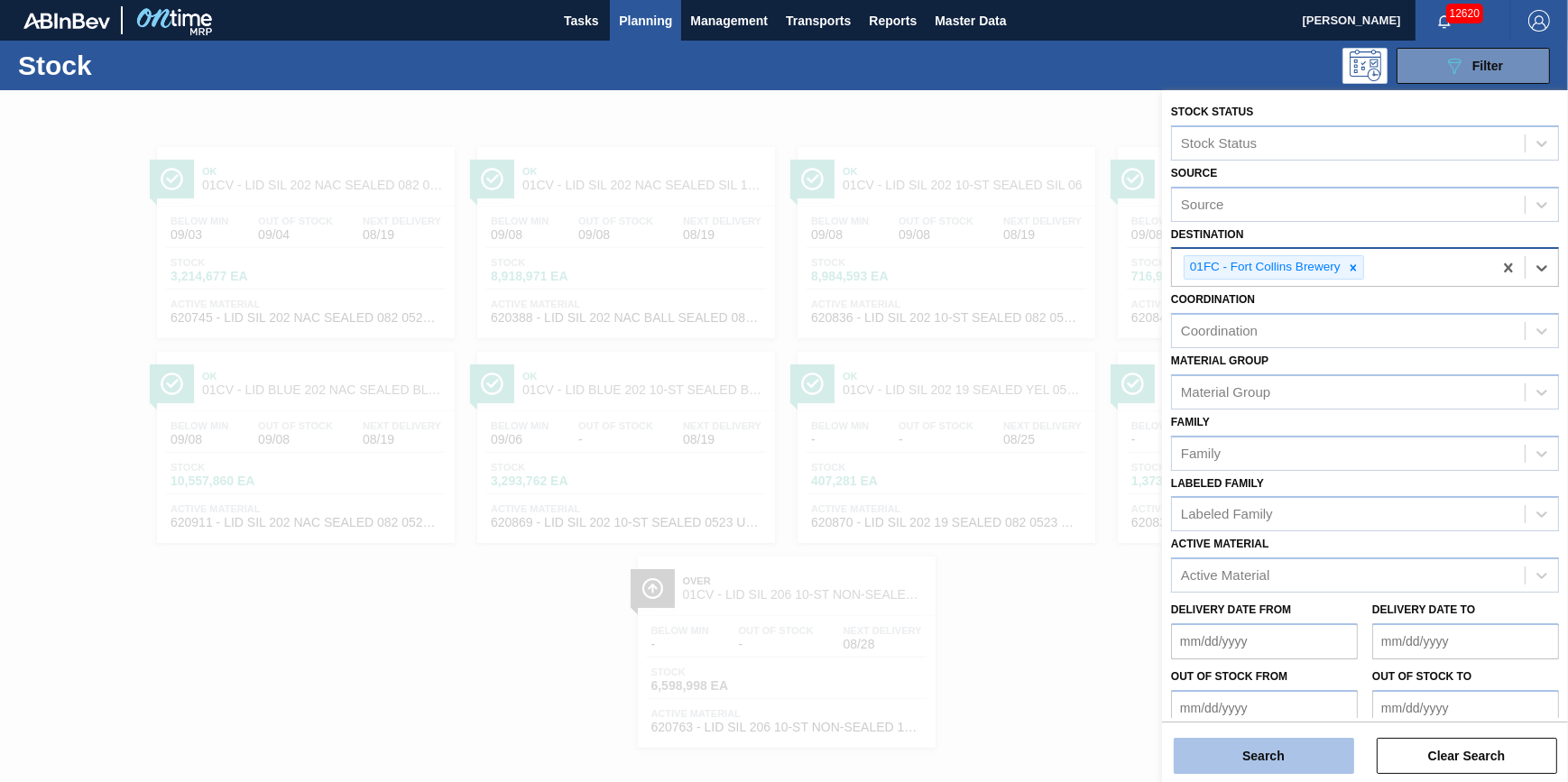
click at [1283, 768] on button "Search" at bounding box center [1264, 756] width 181 height 36
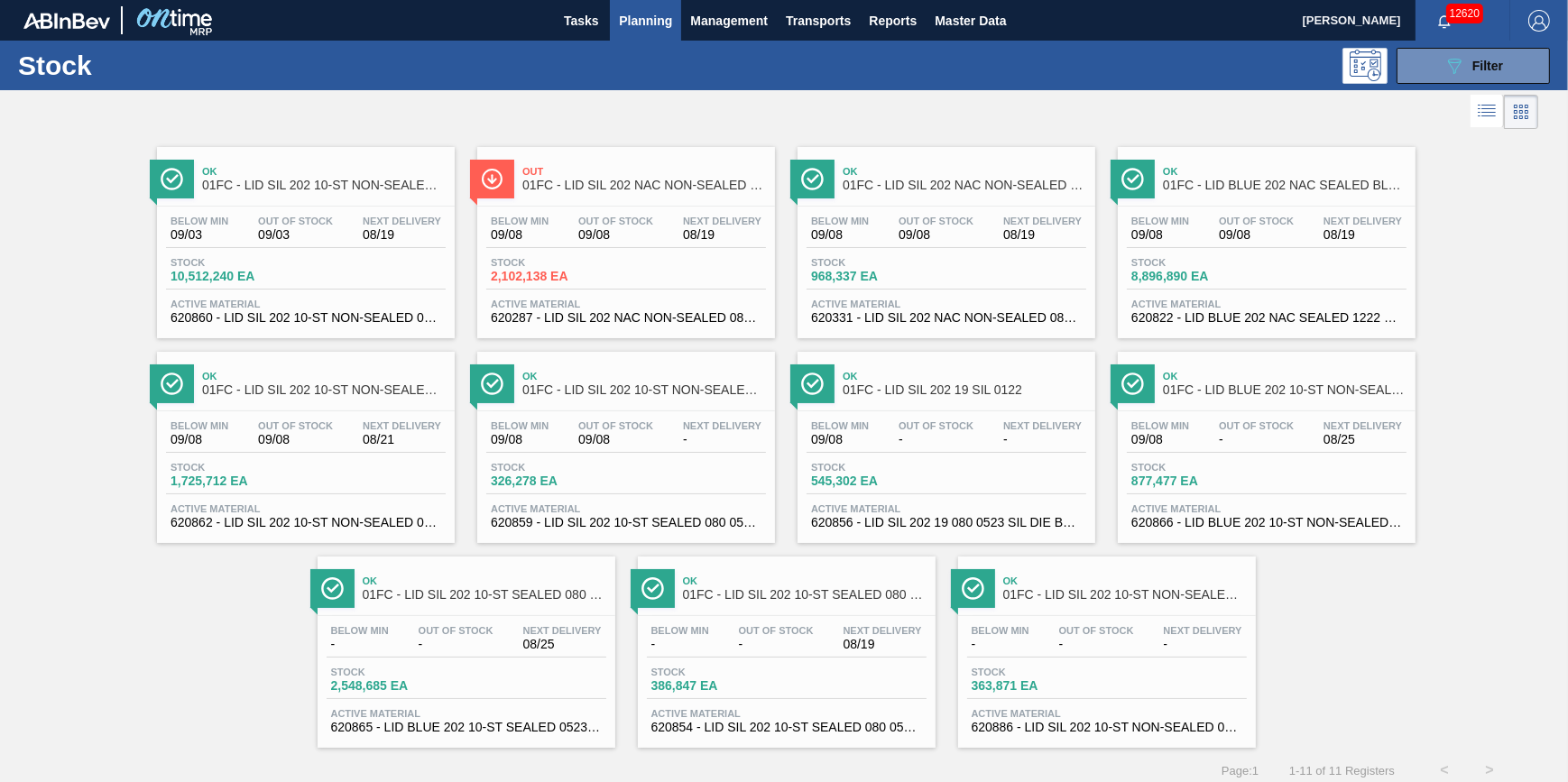
drag, startPoint x: 1446, startPoint y: 63, endPoint x: 1437, endPoint y: 95, distance: 33.2
click at [1446, 63] on icon "089F7B8B-B2A5-4AFE-B5C0-19BA573D28AC" at bounding box center [1454, 65] width 21 height 21
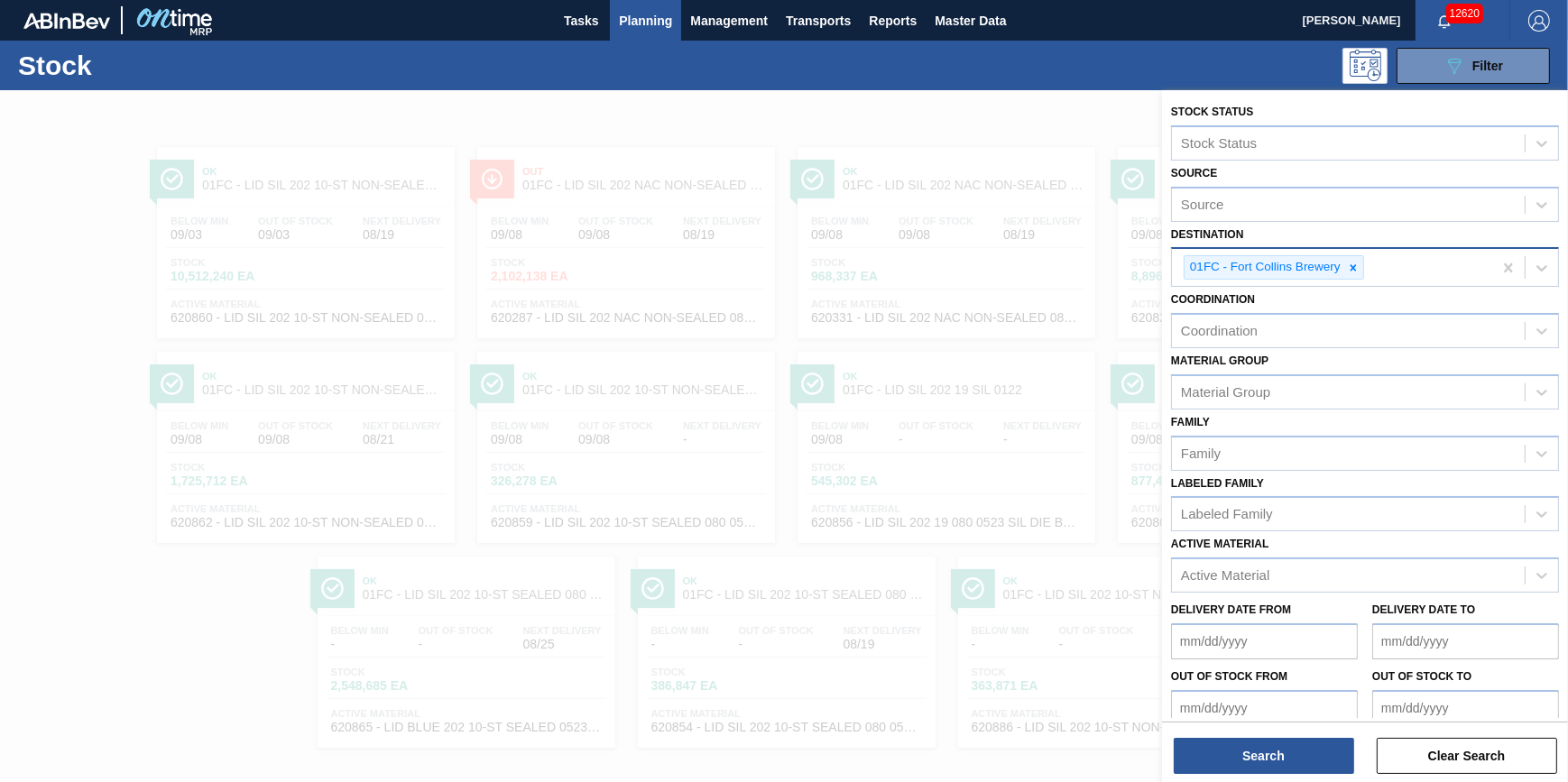
click at [1362, 273] on div "01FC - Fort Collins Brewery" at bounding box center [1273, 268] width 181 height 24
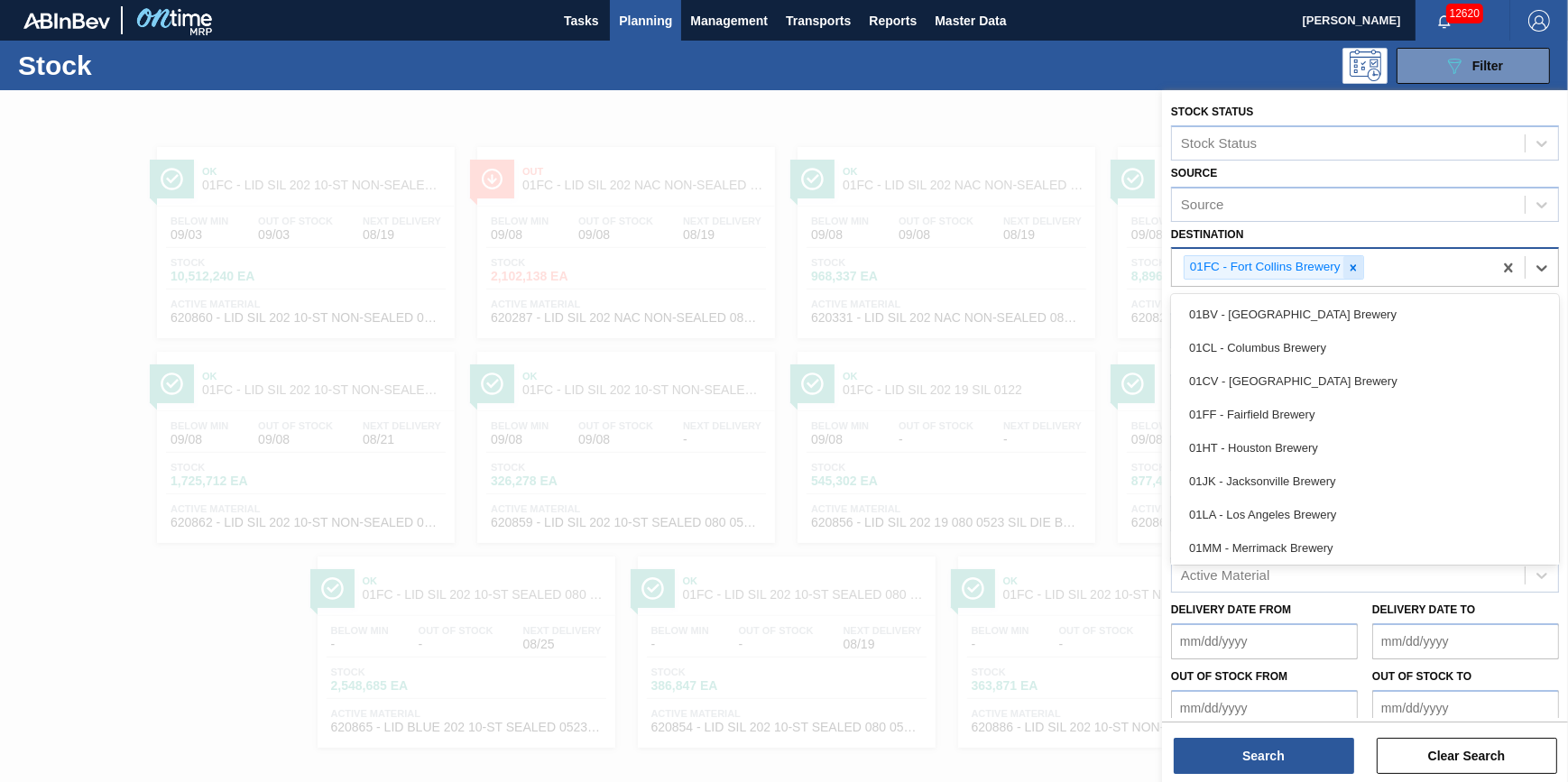
click at [1352, 272] on icon at bounding box center [1352, 268] width 13 height 13
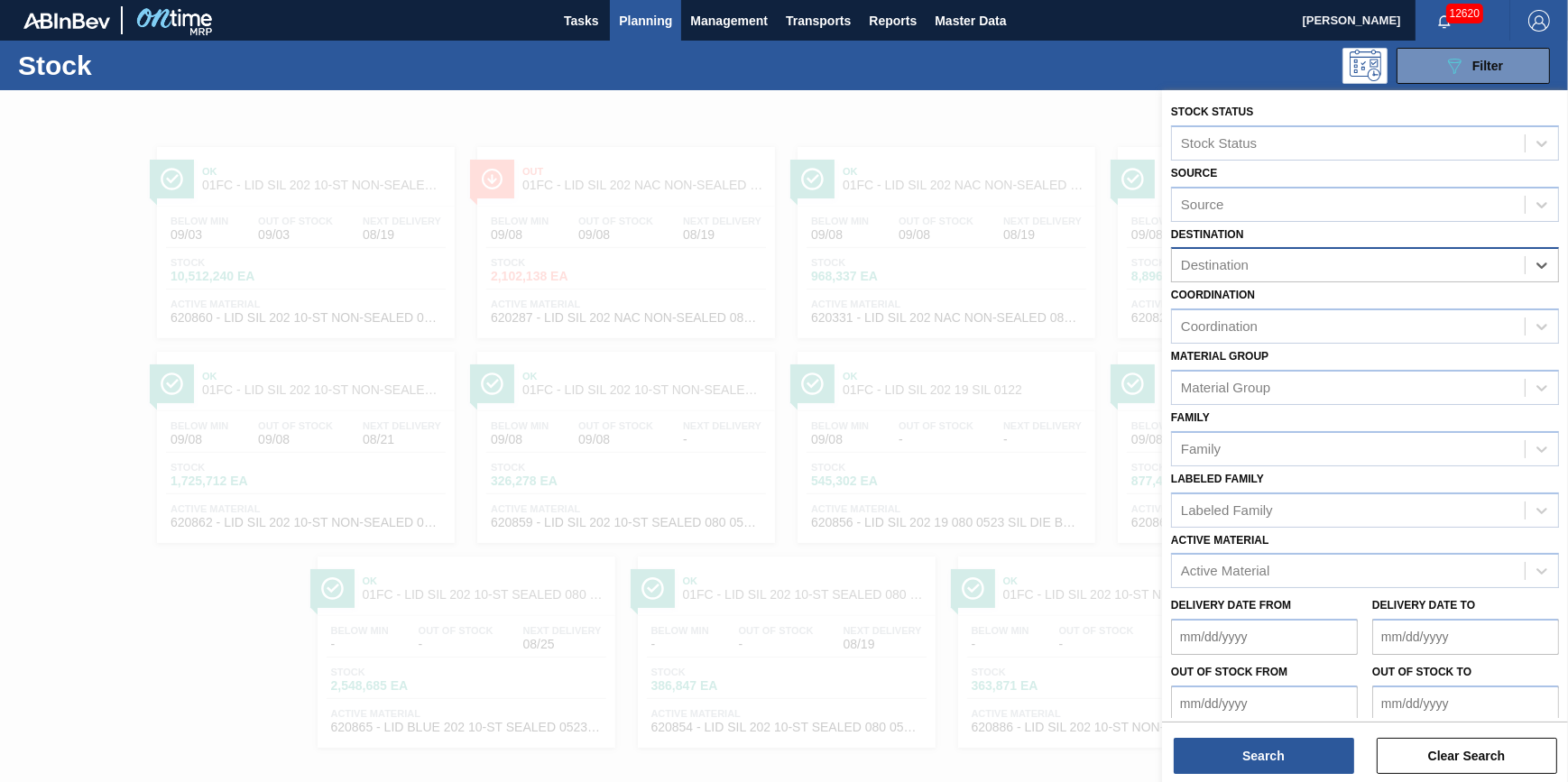
click at [1351, 271] on div "Destination" at bounding box center [1347, 266] width 352 height 26
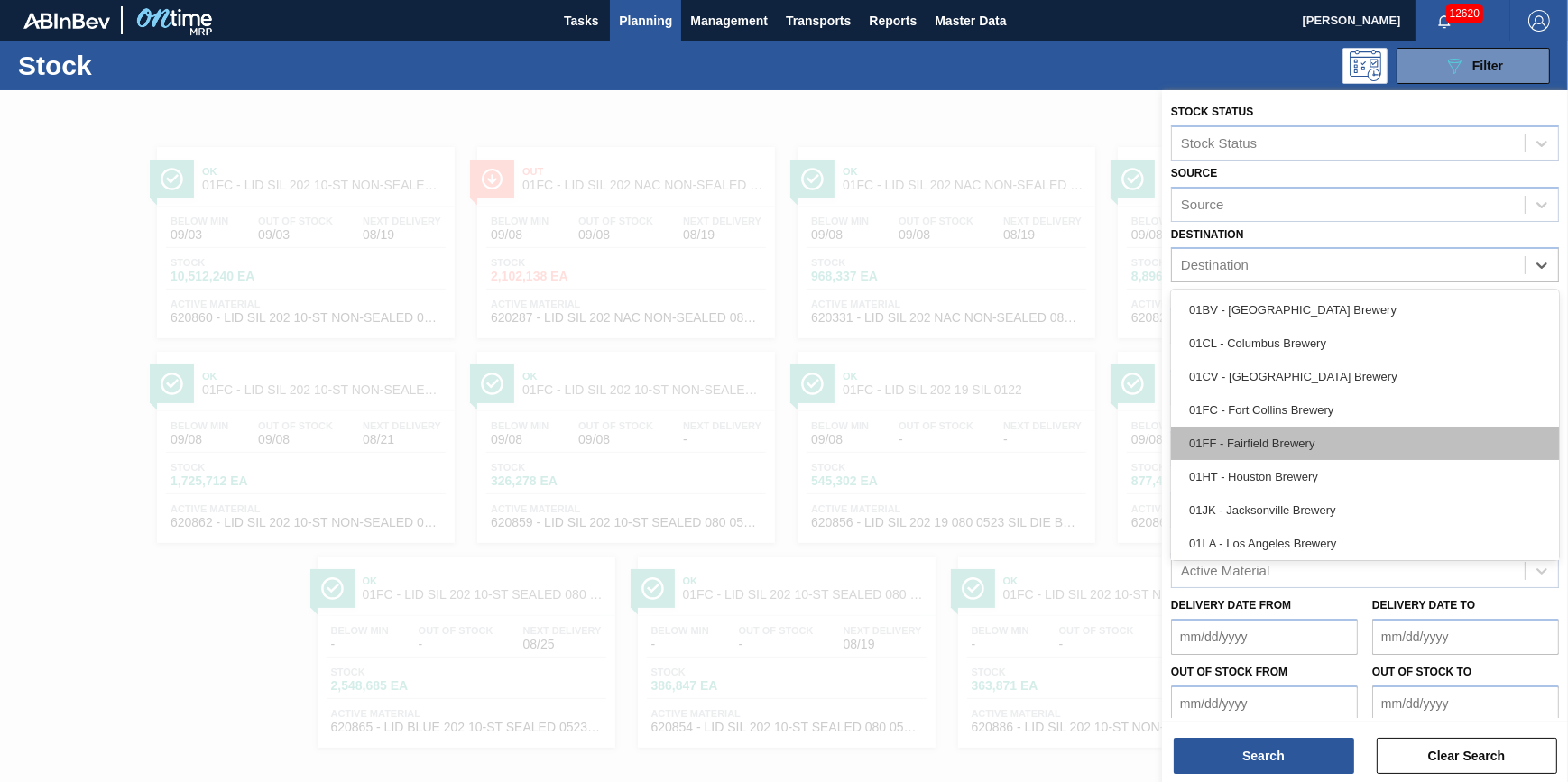
click at [1335, 443] on div "01FF - Fairfield Brewery" at bounding box center [1364, 443] width 387 height 33
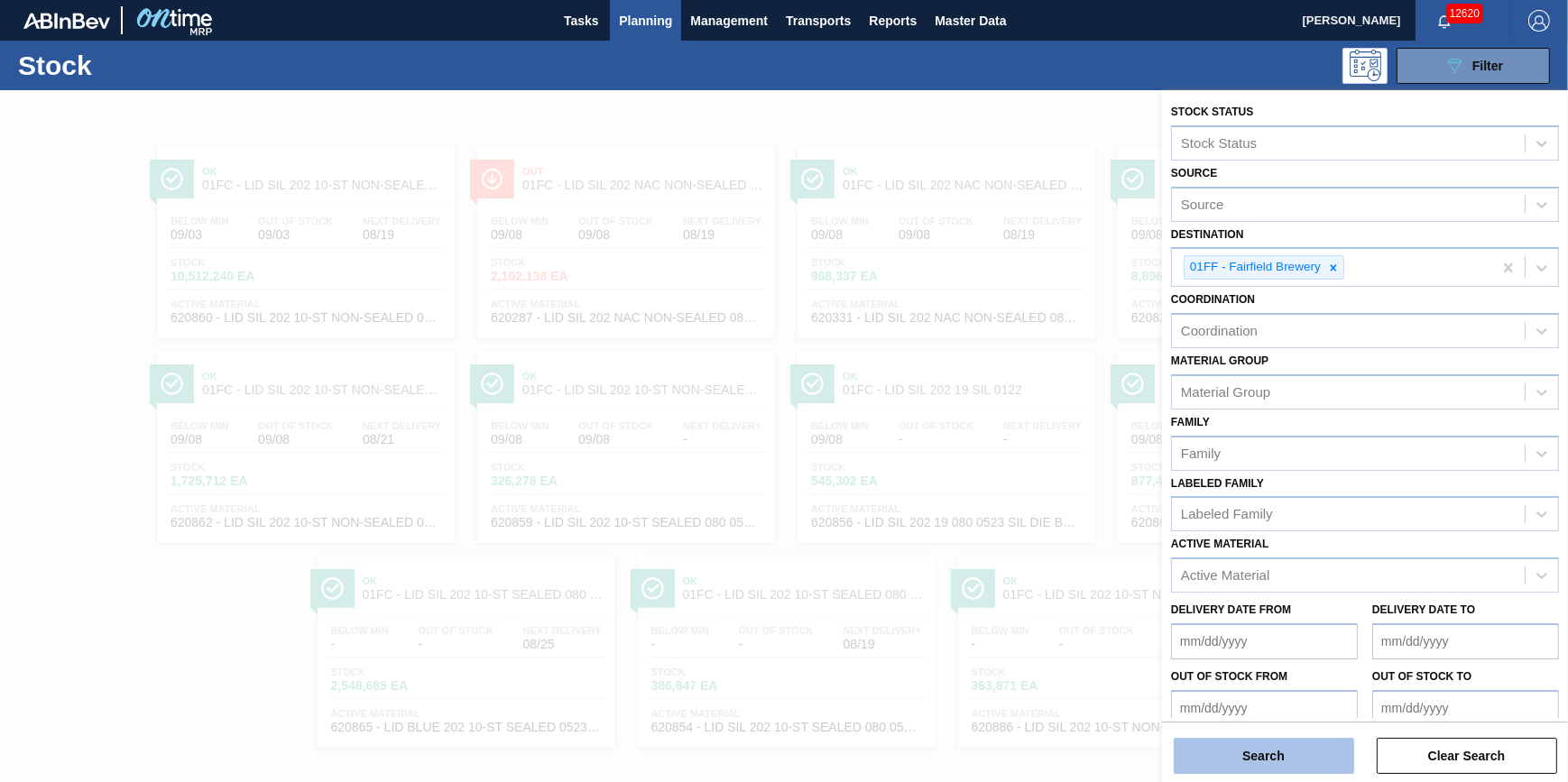
click at [1285, 740] on button "Search" at bounding box center [1264, 756] width 181 height 36
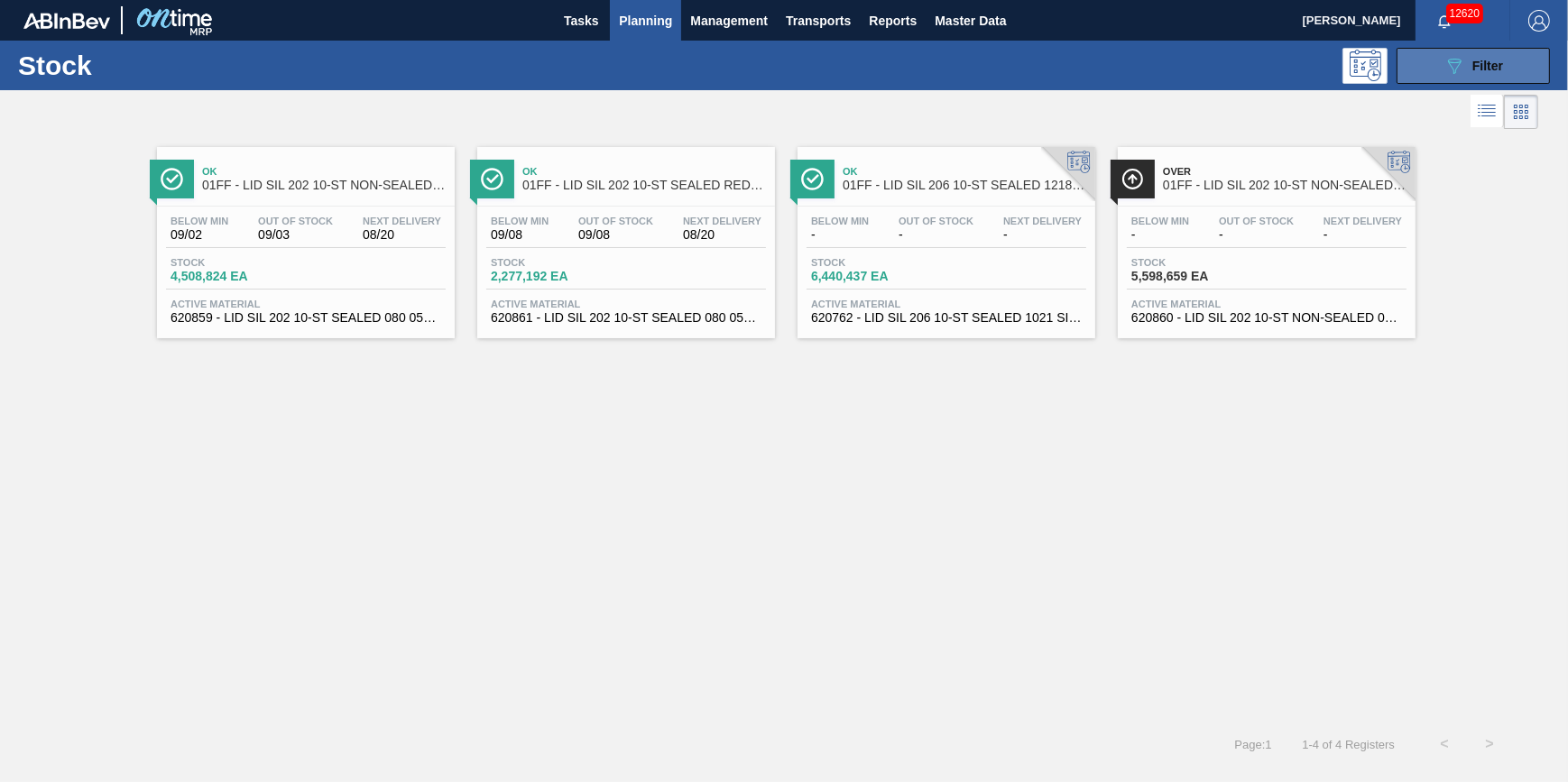
drag, startPoint x: 1436, startPoint y: 64, endPoint x: 1426, endPoint y: 72, distance: 12.8
click at [1436, 64] on button "089F7B8B-B2A5-4AFE-B5C0-19BA573D28AC Filter" at bounding box center [1472, 65] width 153 height 36
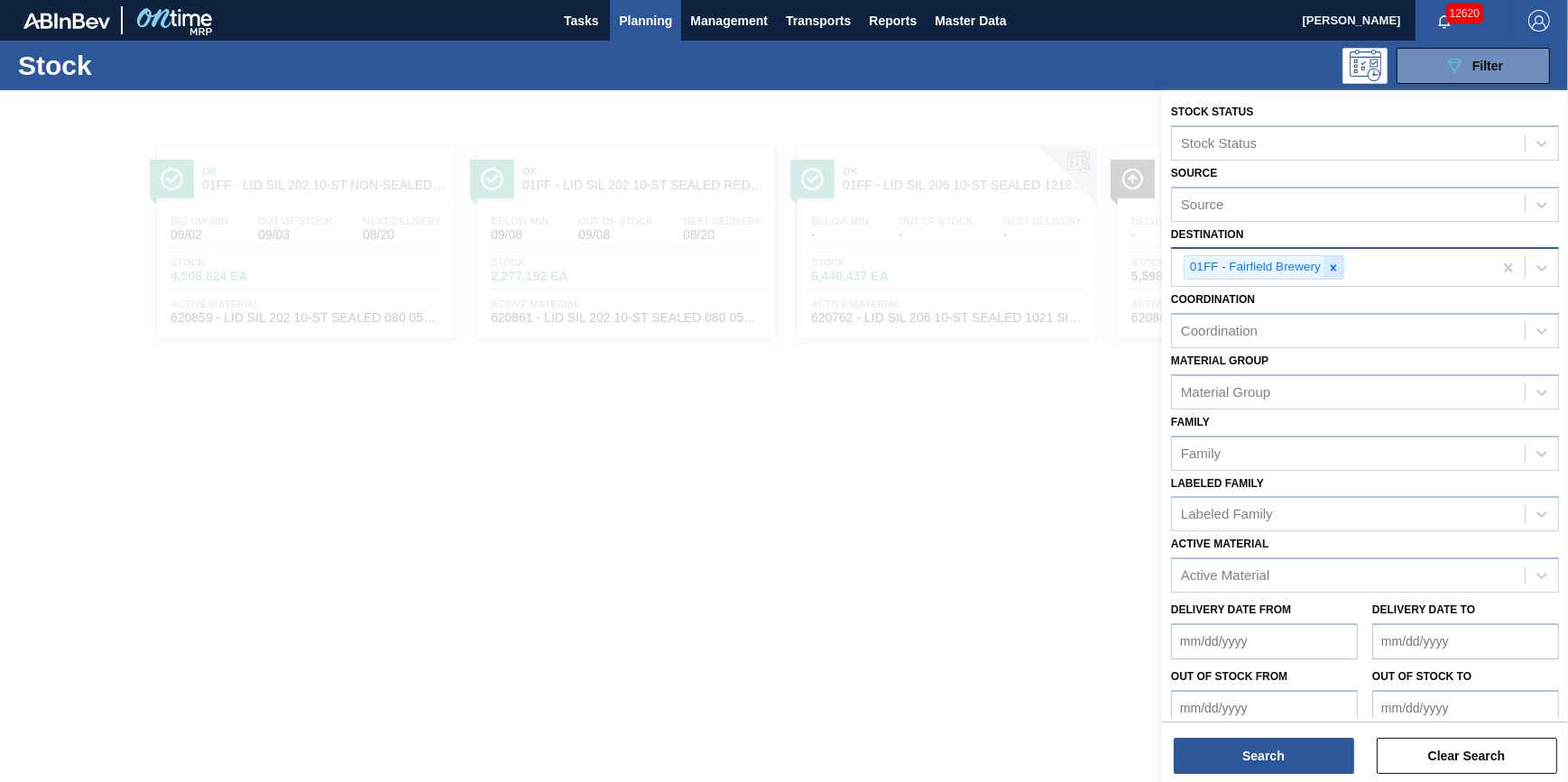
click at [1340, 267] on div at bounding box center [1333, 268] width 20 height 22
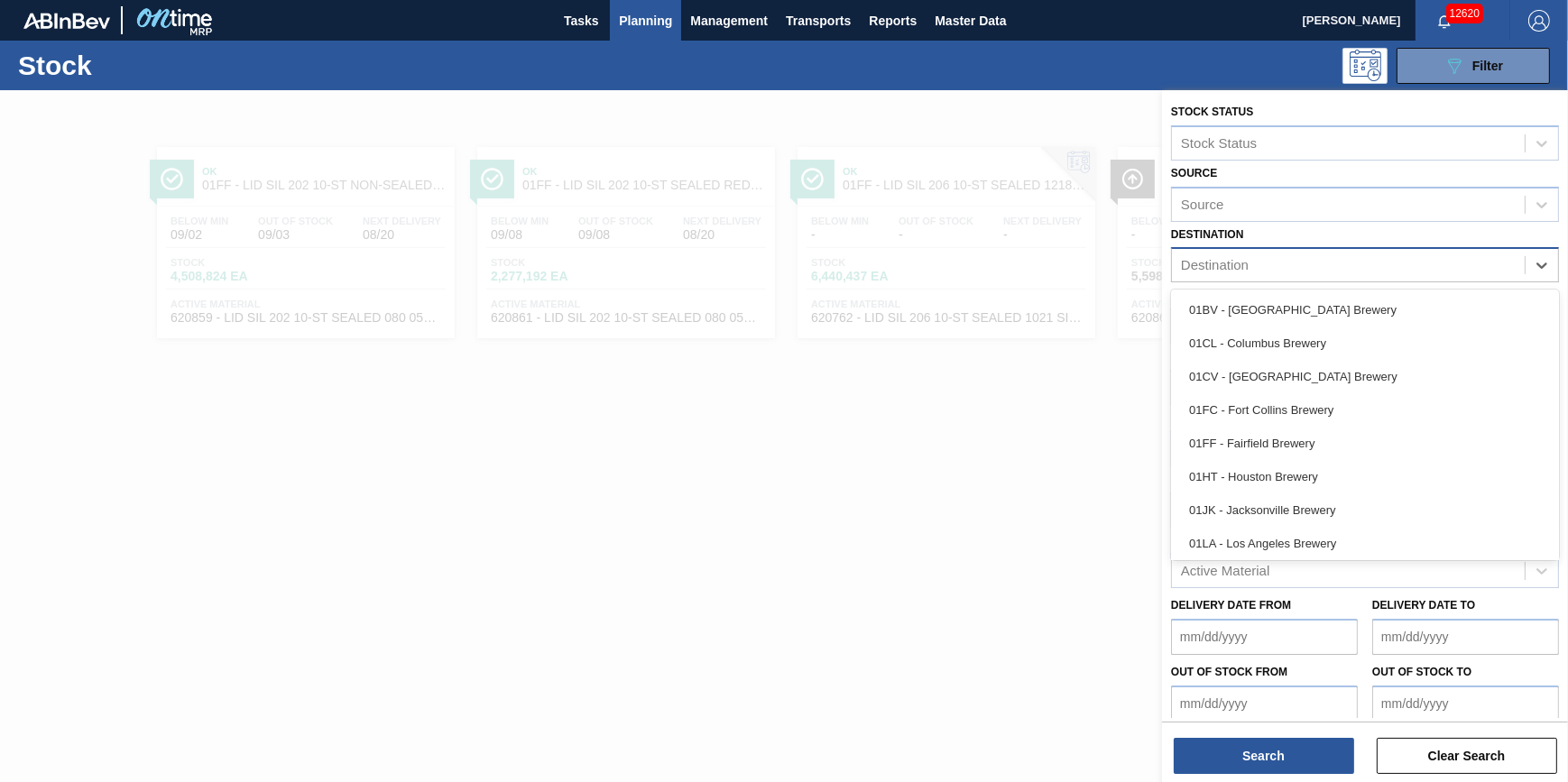
click at [1327, 268] on div "Destination" at bounding box center [1347, 266] width 352 height 26
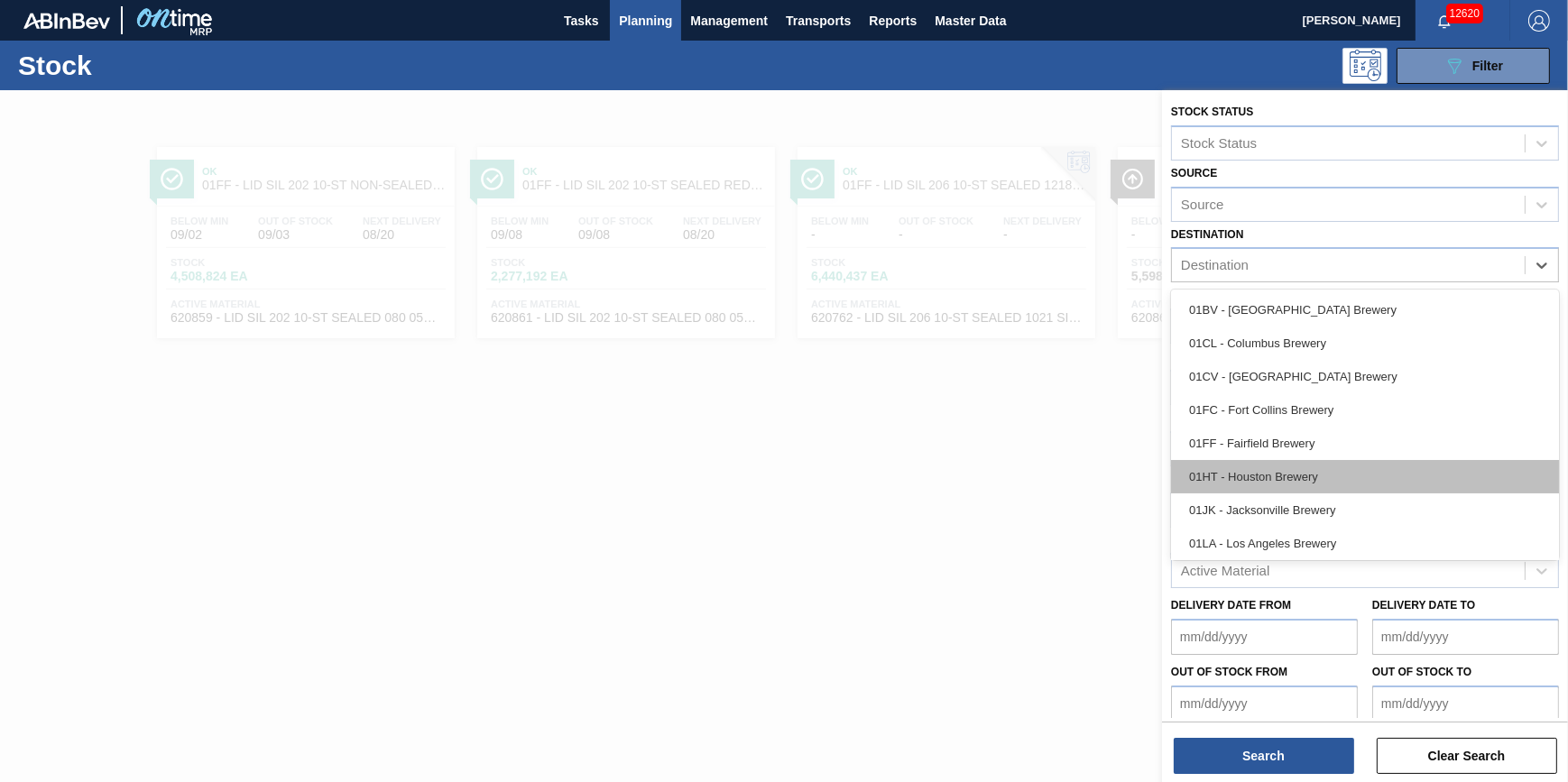
click at [1356, 471] on div "01HT - Houston Brewery" at bounding box center [1364, 476] width 387 height 33
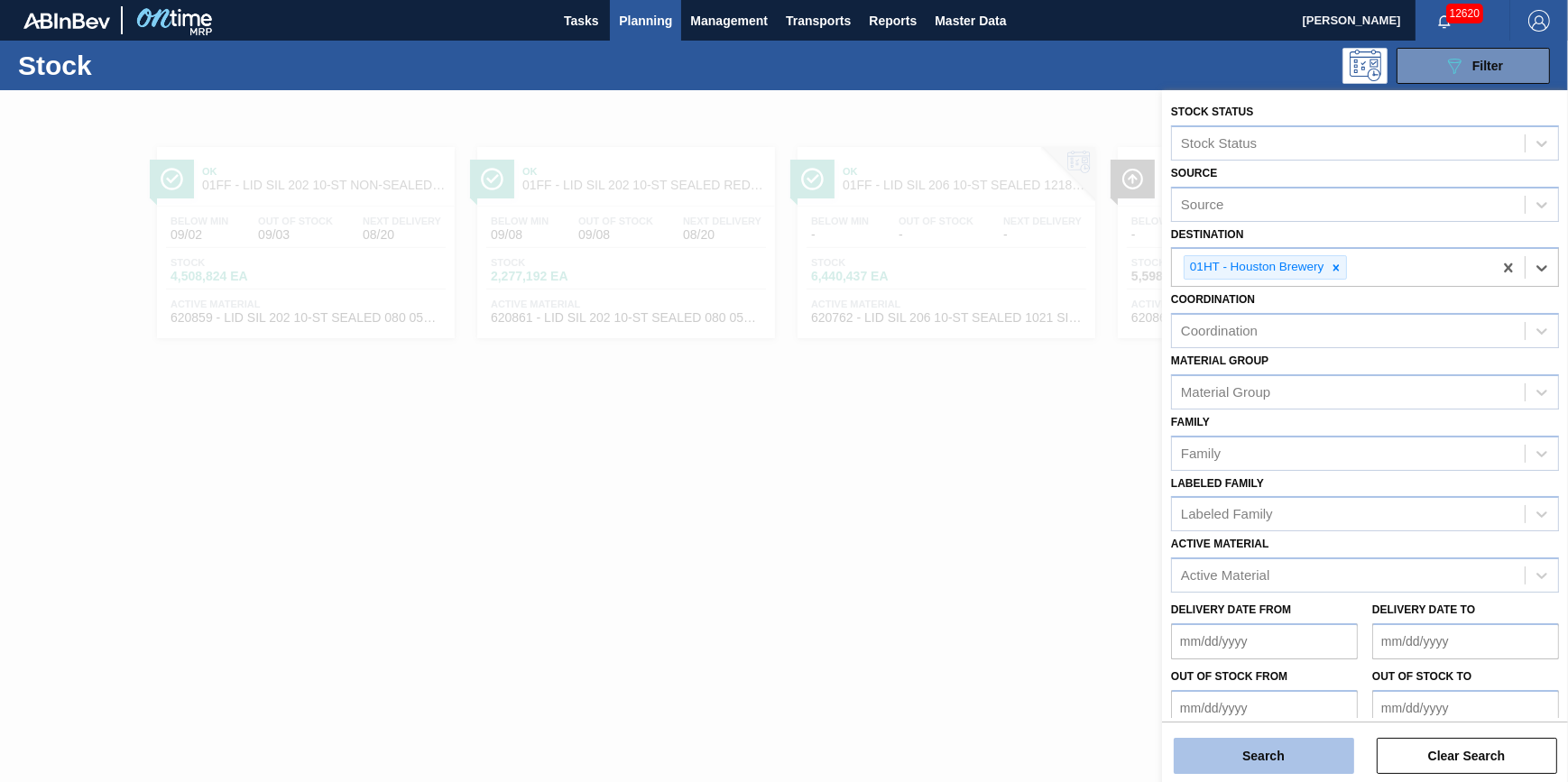
click at [1279, 746] on button "Search" at bounding box center [1264, 756] width 181 height 36
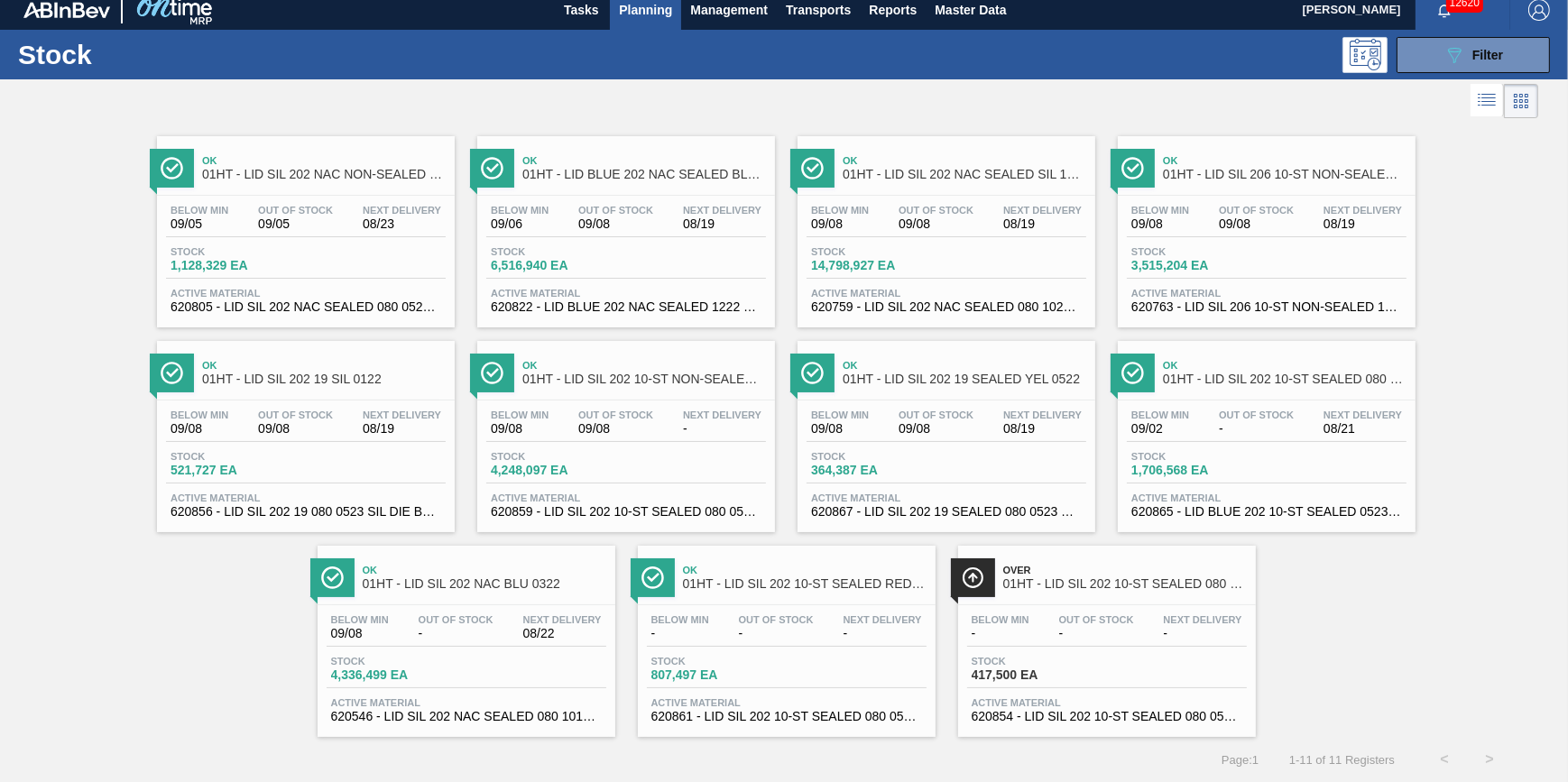
scroll to position [16, 0]
click at [1421, 51] on button "089F7B8B-B2A5-4AFE-B5C0-19BA573D28AC Filter" at bounding box center [1472, 55] width 153 height 36
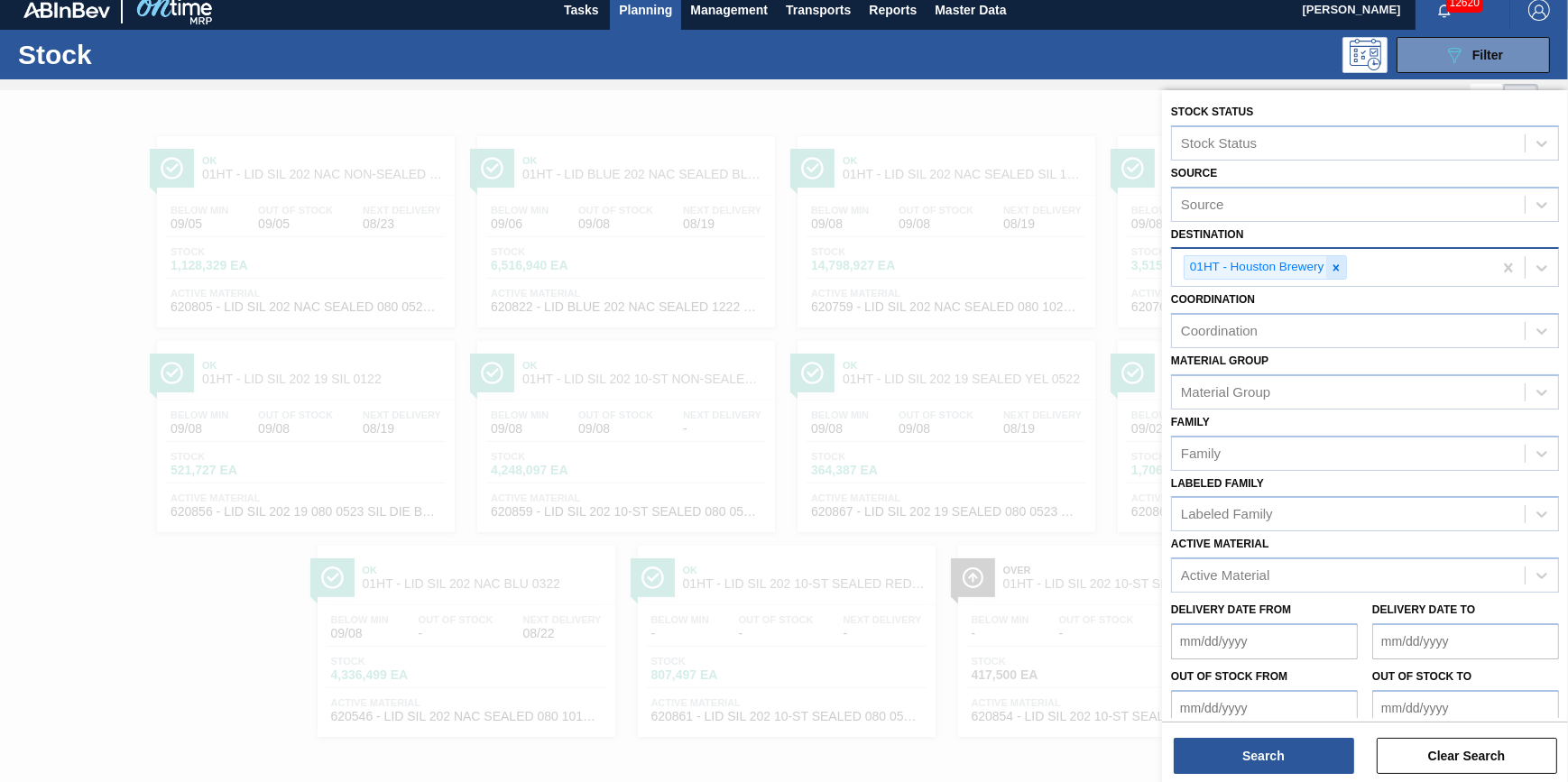
click at [1345, 264] on div at bounding box center [1336, 268] width 20 height 22
click at [1343, 266] on div "Destination" at bounding box center [1347, 266] width 352 height 26
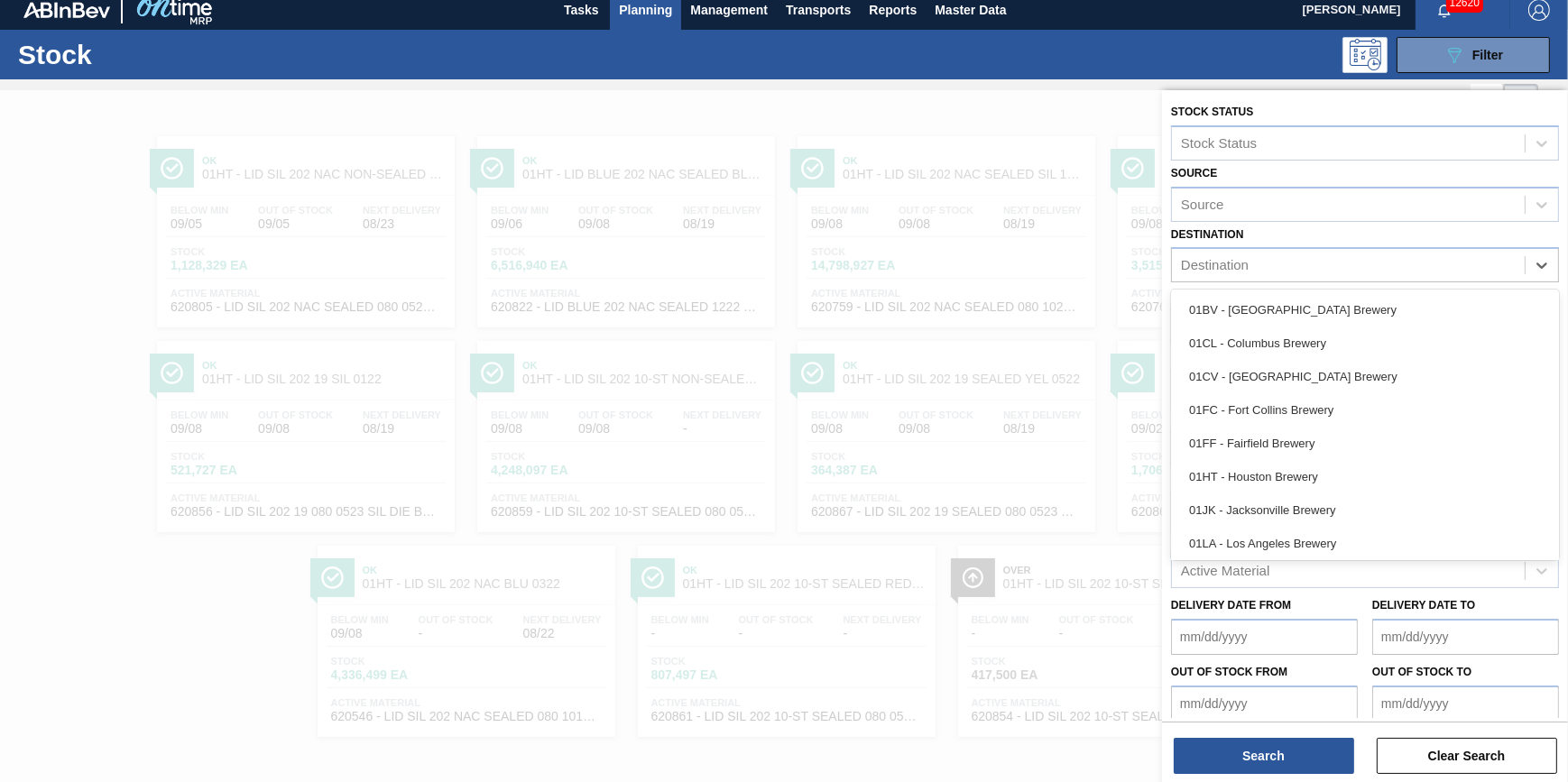
drag, startPoint x: 1368, startPoint y: 508, endPoint x: 1349, endPoint y: 489, distance: 26.9
click at [1368, 509] on div "01JK - Jacksonville Brewery" at bounding box center [1364, 511] width 387 height 33
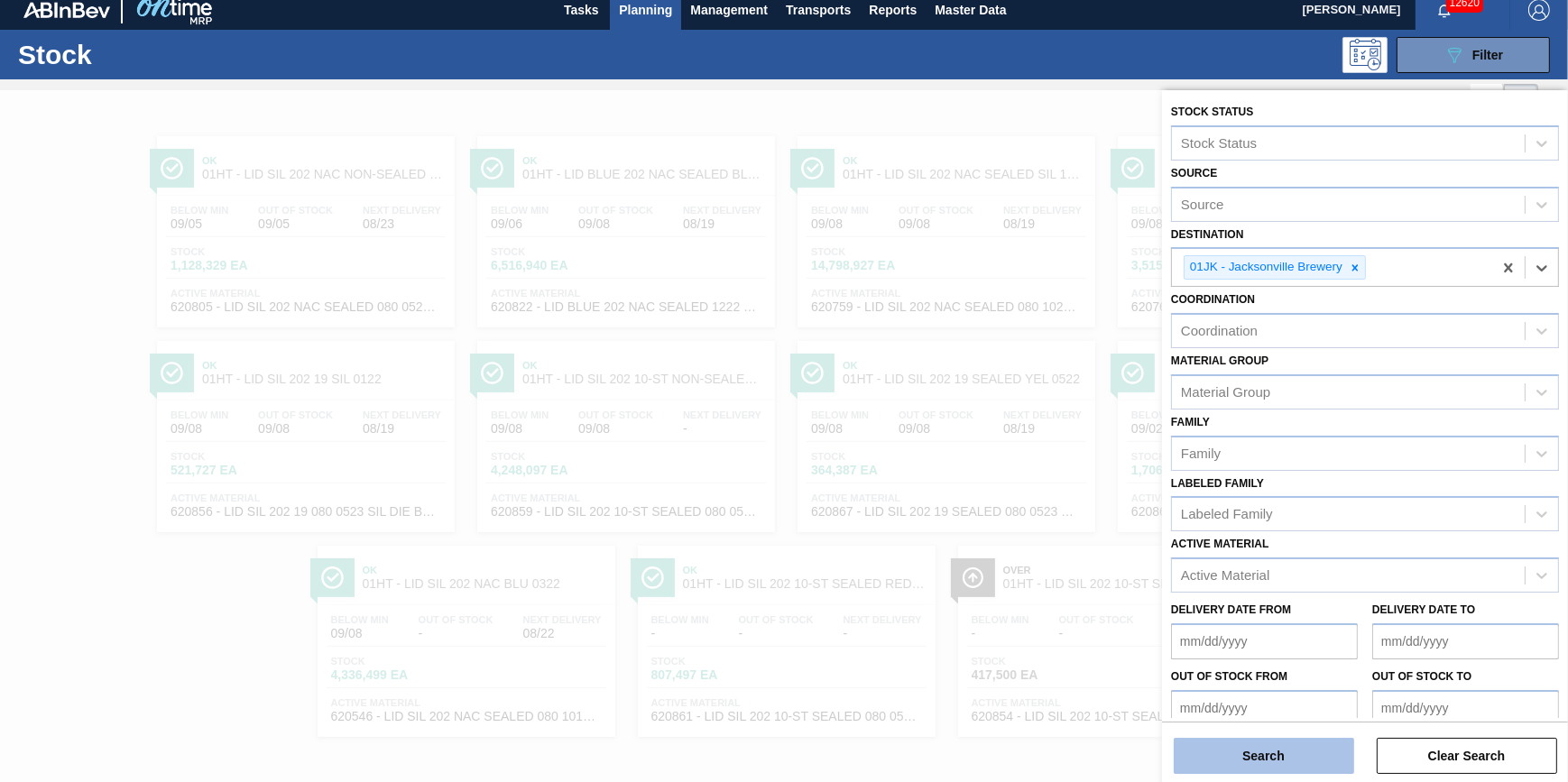
click at [1289, 761] on button "Search" at bounding box center [1264, 756] width 181 height 36
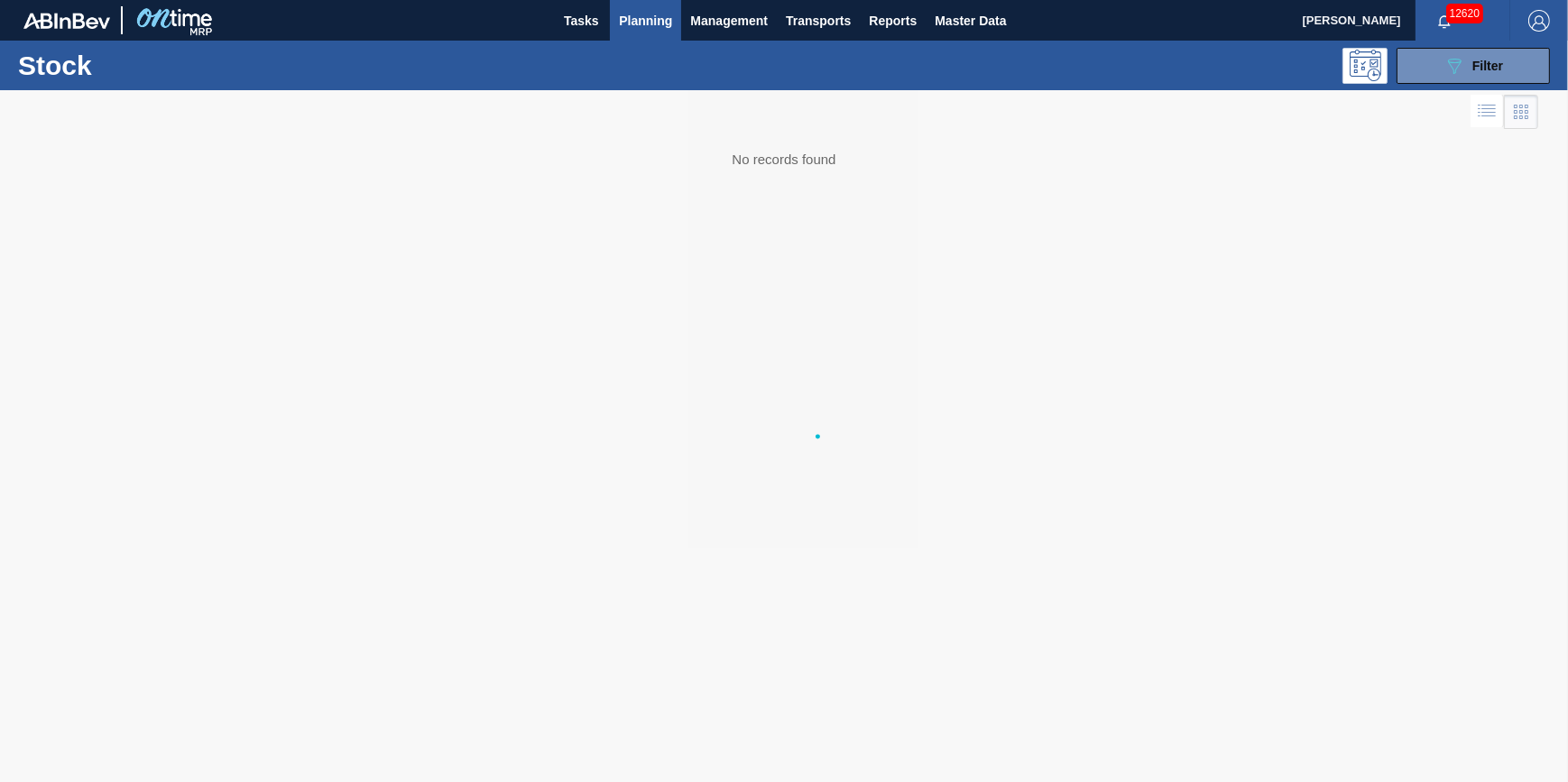
scroll to position [0, 0]
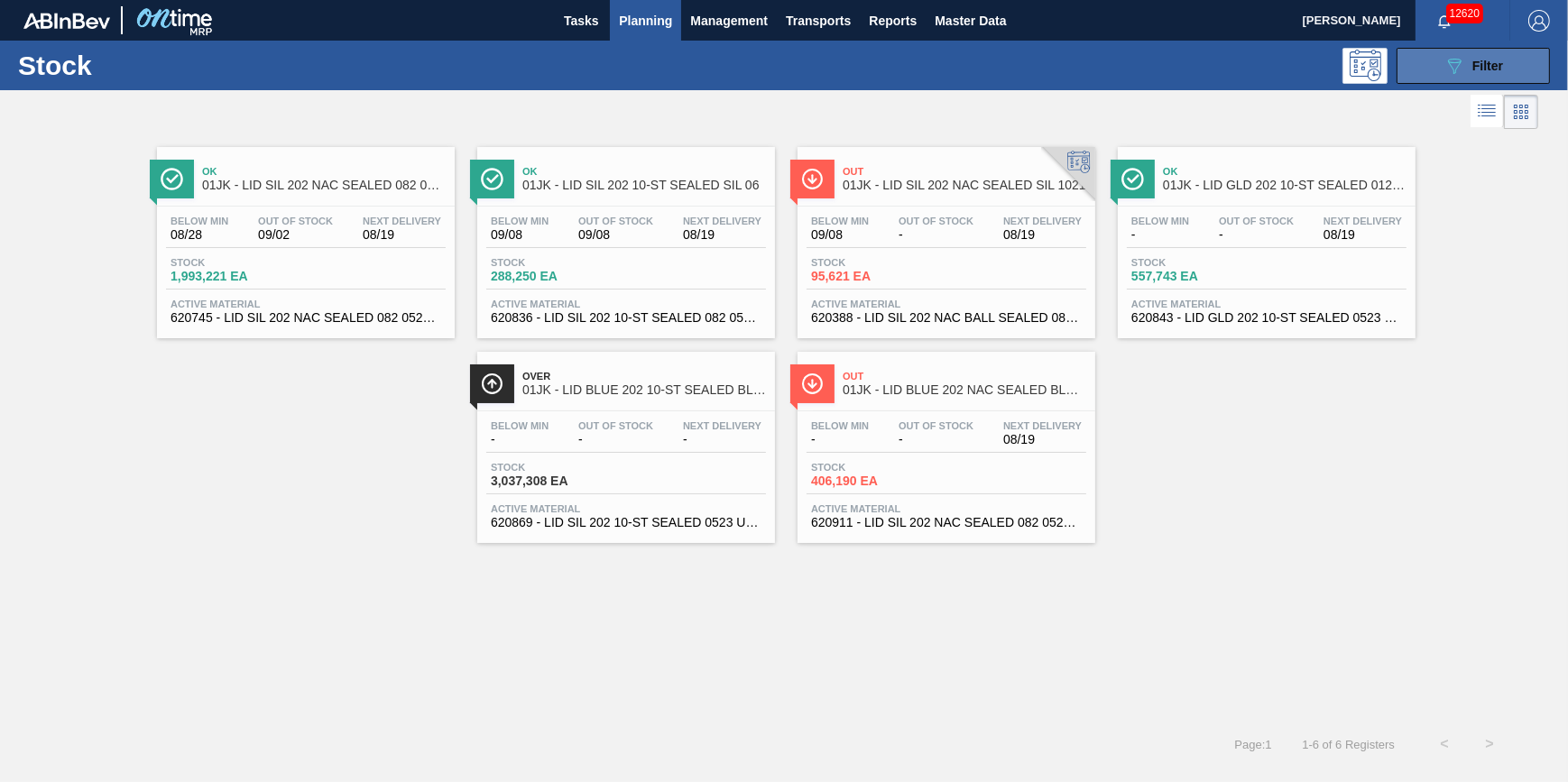
click at [1469, 67] on div "089F7B8B-B2A5-4AFE-B5C0-19BA573D28AC Filter" at bounding box center [1472, 65] width 60 height 21
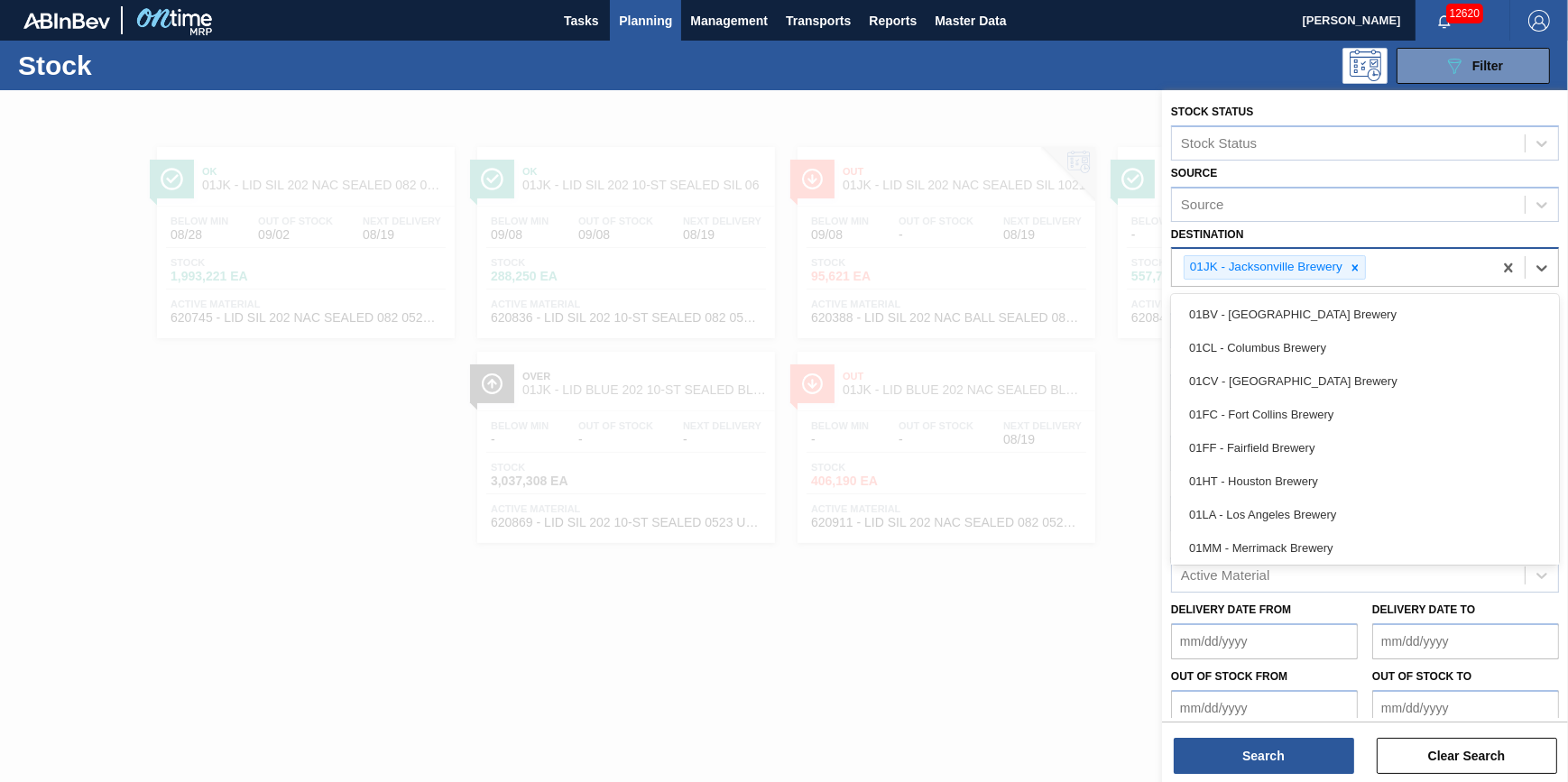
click at [1366, 272] on div "01JK - Jacksonville Brewery" at bounding box center [1332, 268] width 320 height 37
click at [1359, 272] on icon at bounding box center [1354, 268] width 13 height 13
click at [1359, 272] on div "Destination" at bounding box center [1347, 266] width 352 height 26
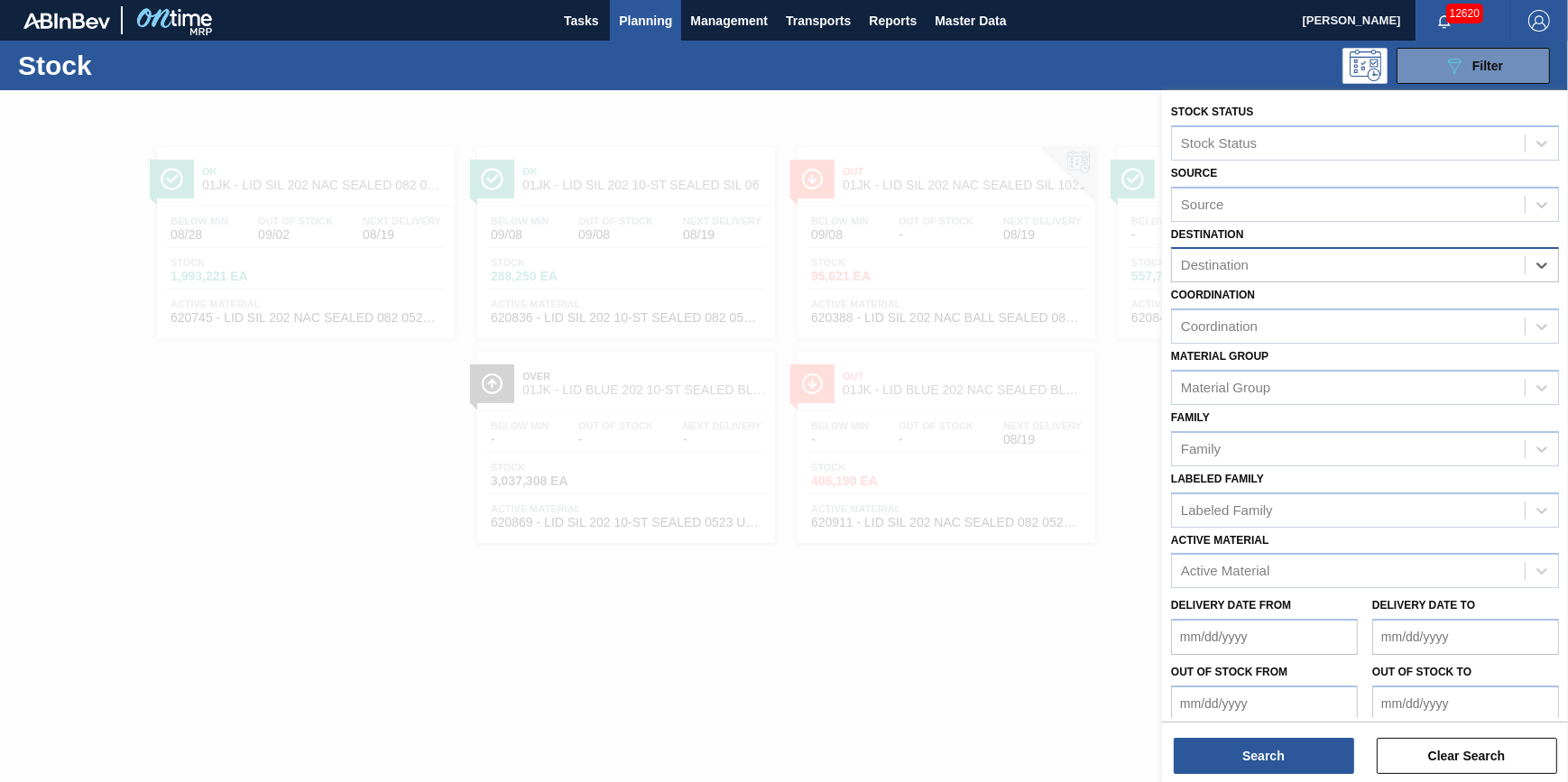
click at [1359, 275] on div "Destination" at bounding box center [1347, 266] width 352 height 26
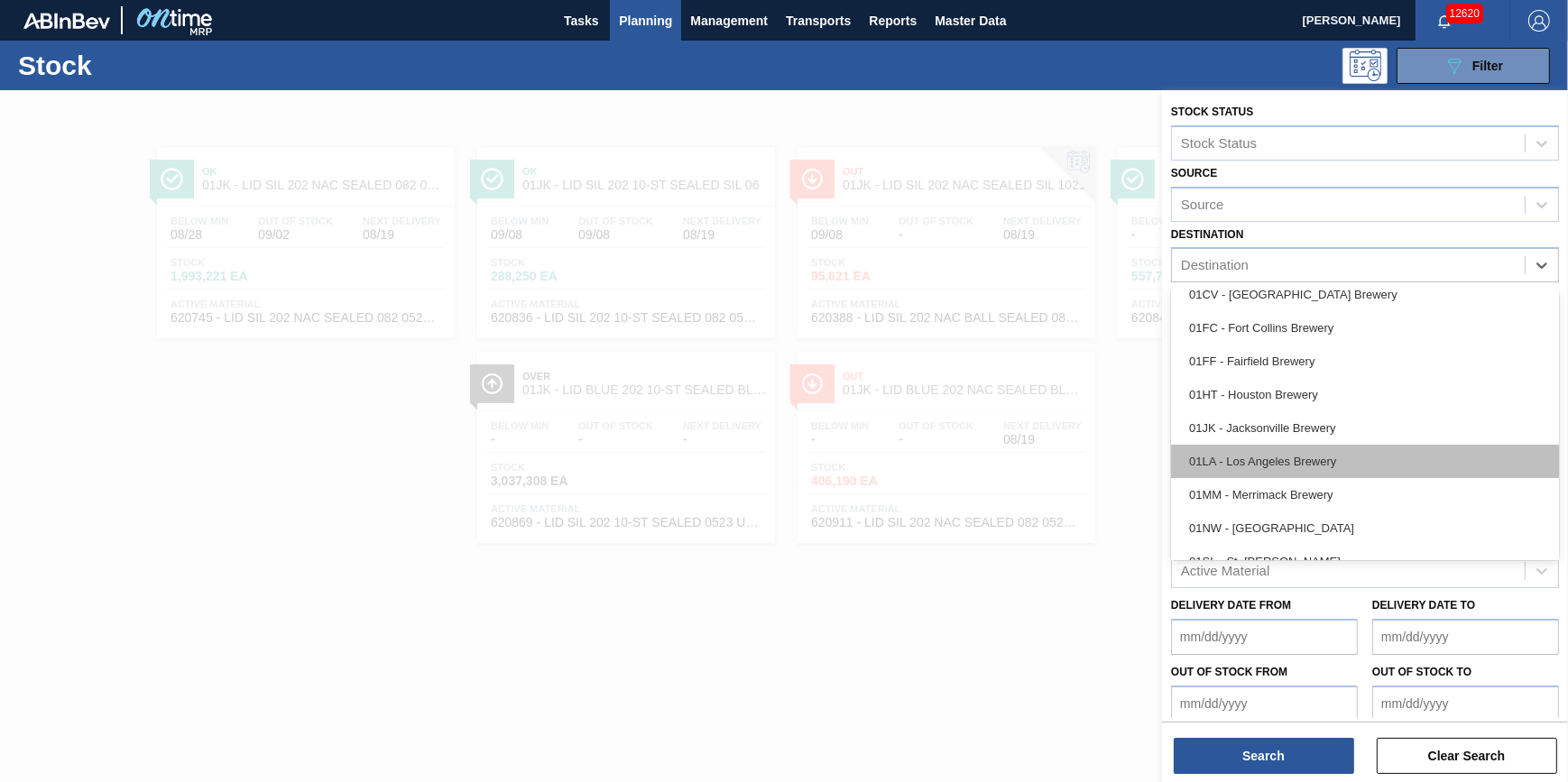
scroll to position [137, 0]
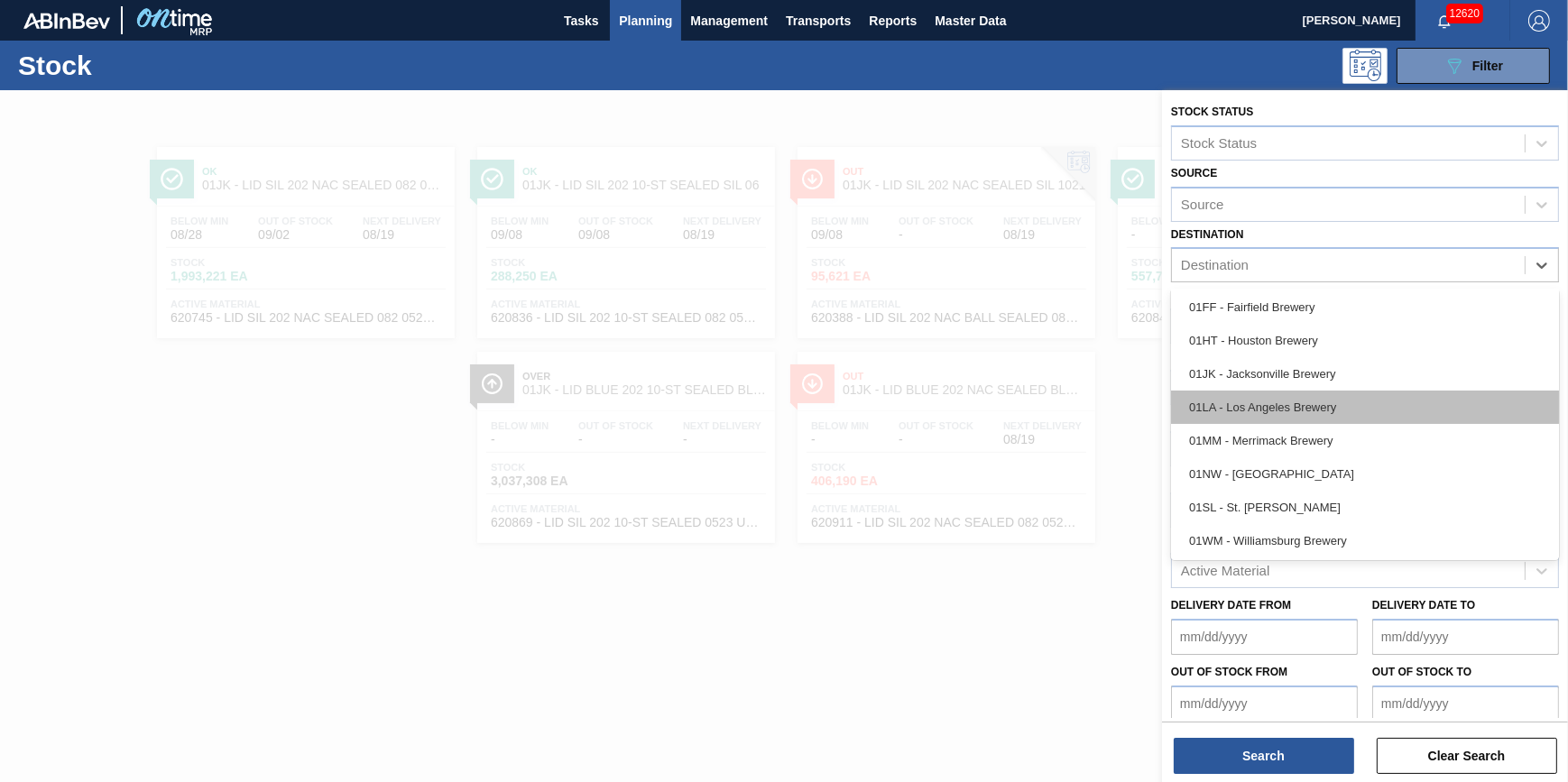
click at [1355, 391] on div "01LA - Los Angeles Brewery" at bounding box center [1364, 407] width 387 height 33
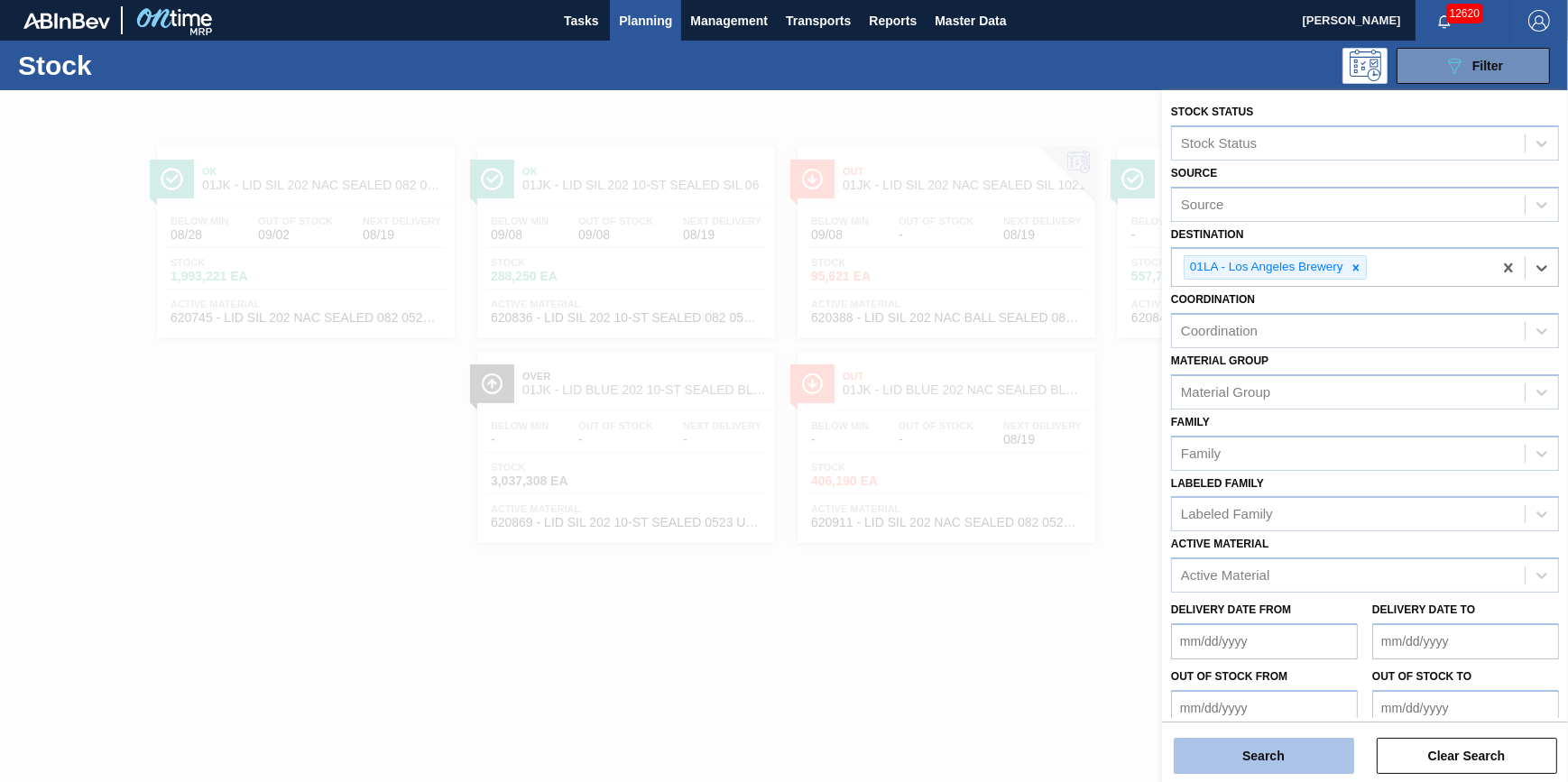
click at [1257, 758] on button "Search" at bounding box center [1264, 756] width 181 height 36
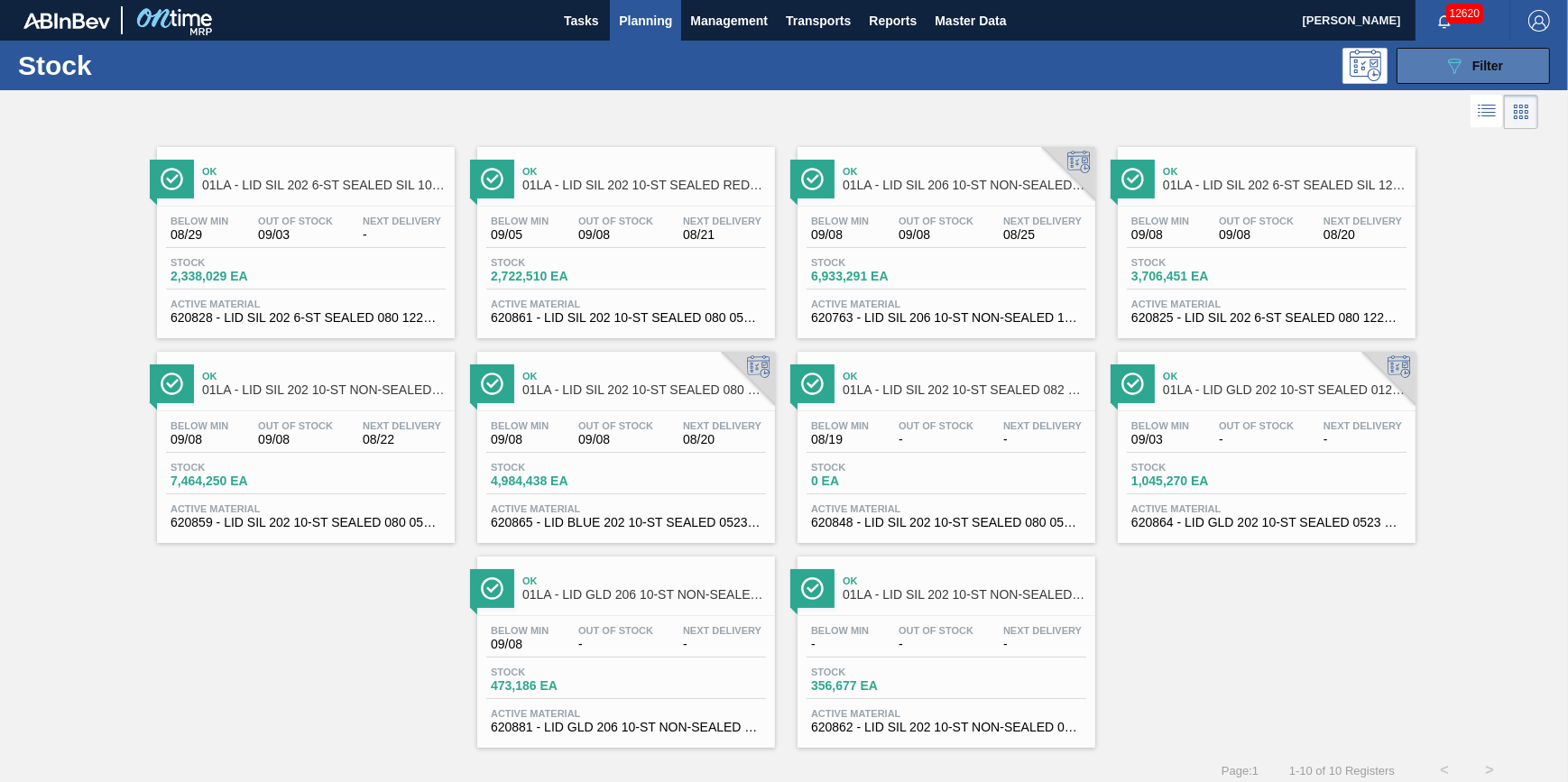
drag, startPoint x: 1451, startPoint y: 69, endPoint x: 1436, endPoint y: 76, distance: 16.6
click at [1450, 68] on icon at bounding box center [1455, 66] width 14 height 16
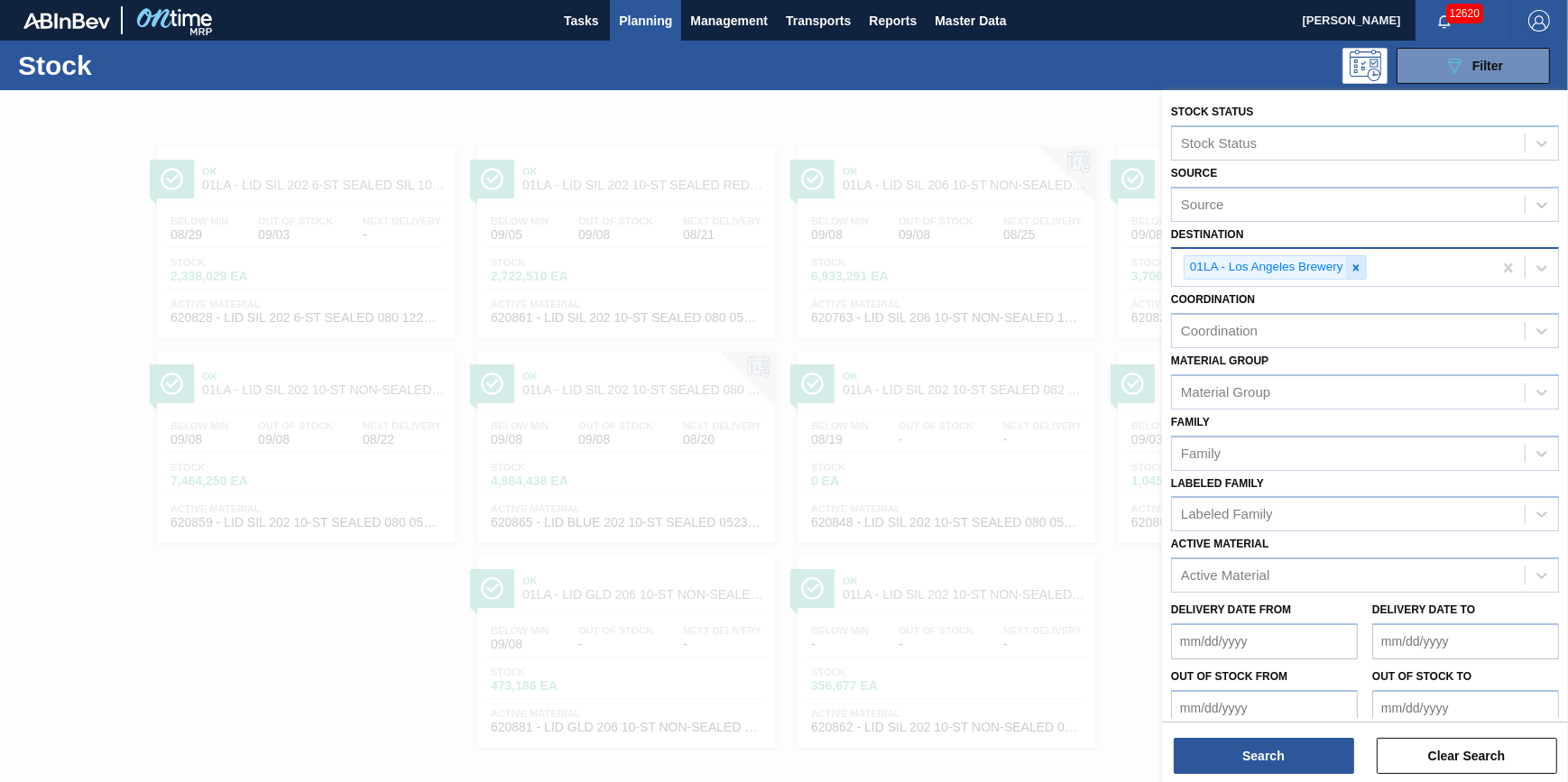
click at [1346, 265] on div at bounding box center [1355, 268] width 20 height 22
click at [1344, 265] on div "Destination" at bounding box center [1347, 266] width 352 height 26
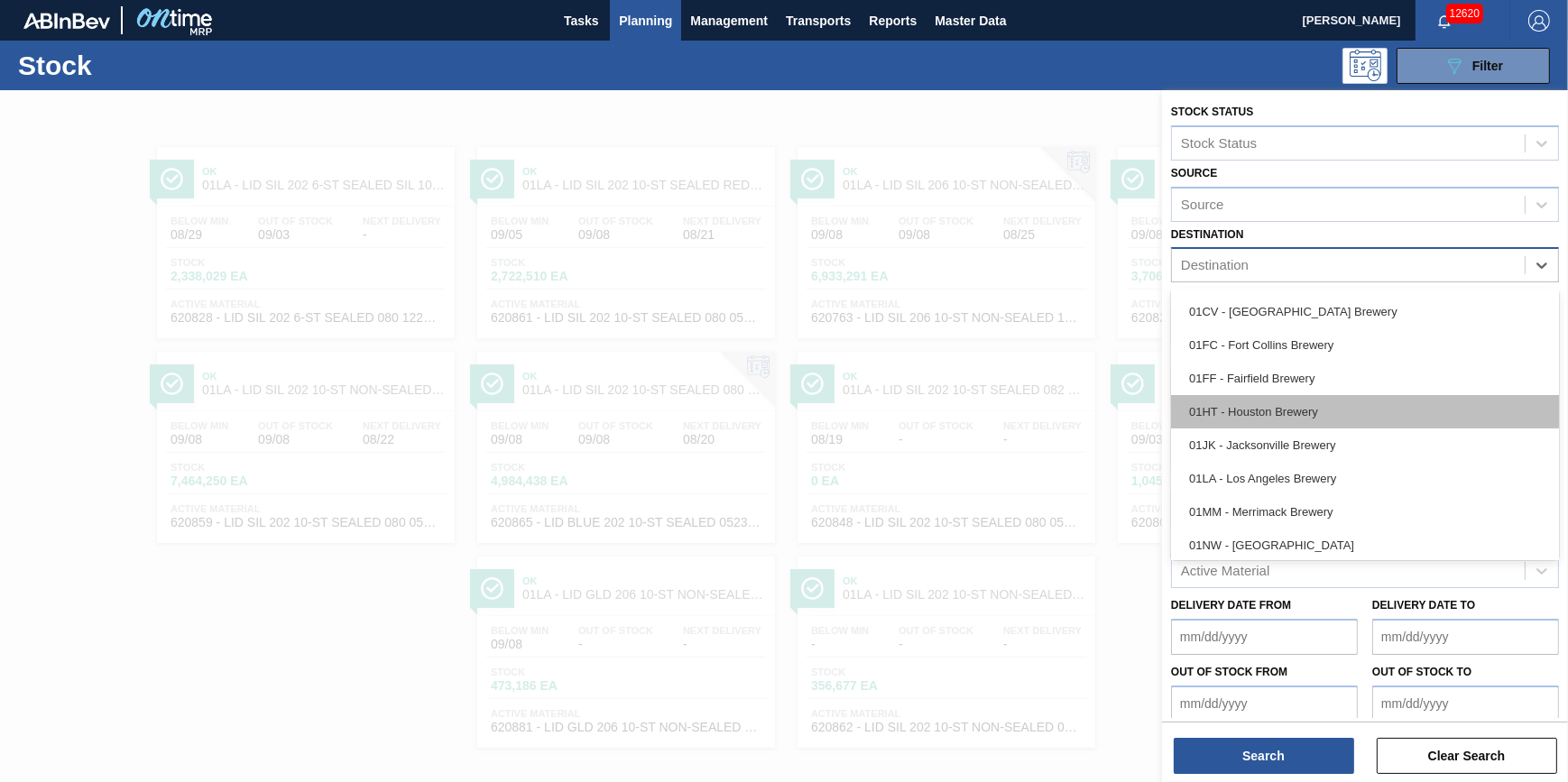
scroll to position [81, 0]
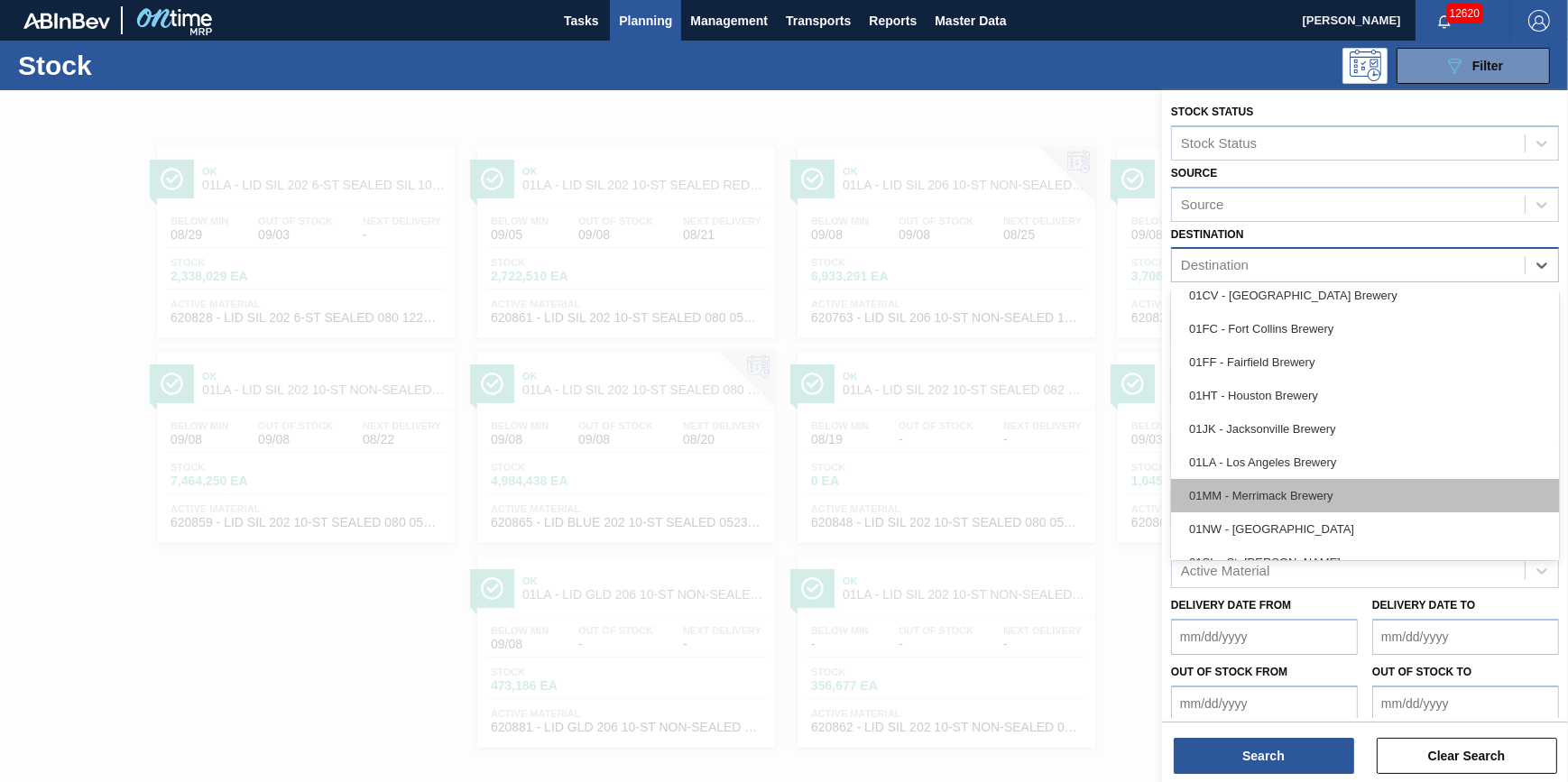
click at [1361, 491] on div "01MM - Merrimack Brewery" at bounding box center [1364, 496] width 387 height 33
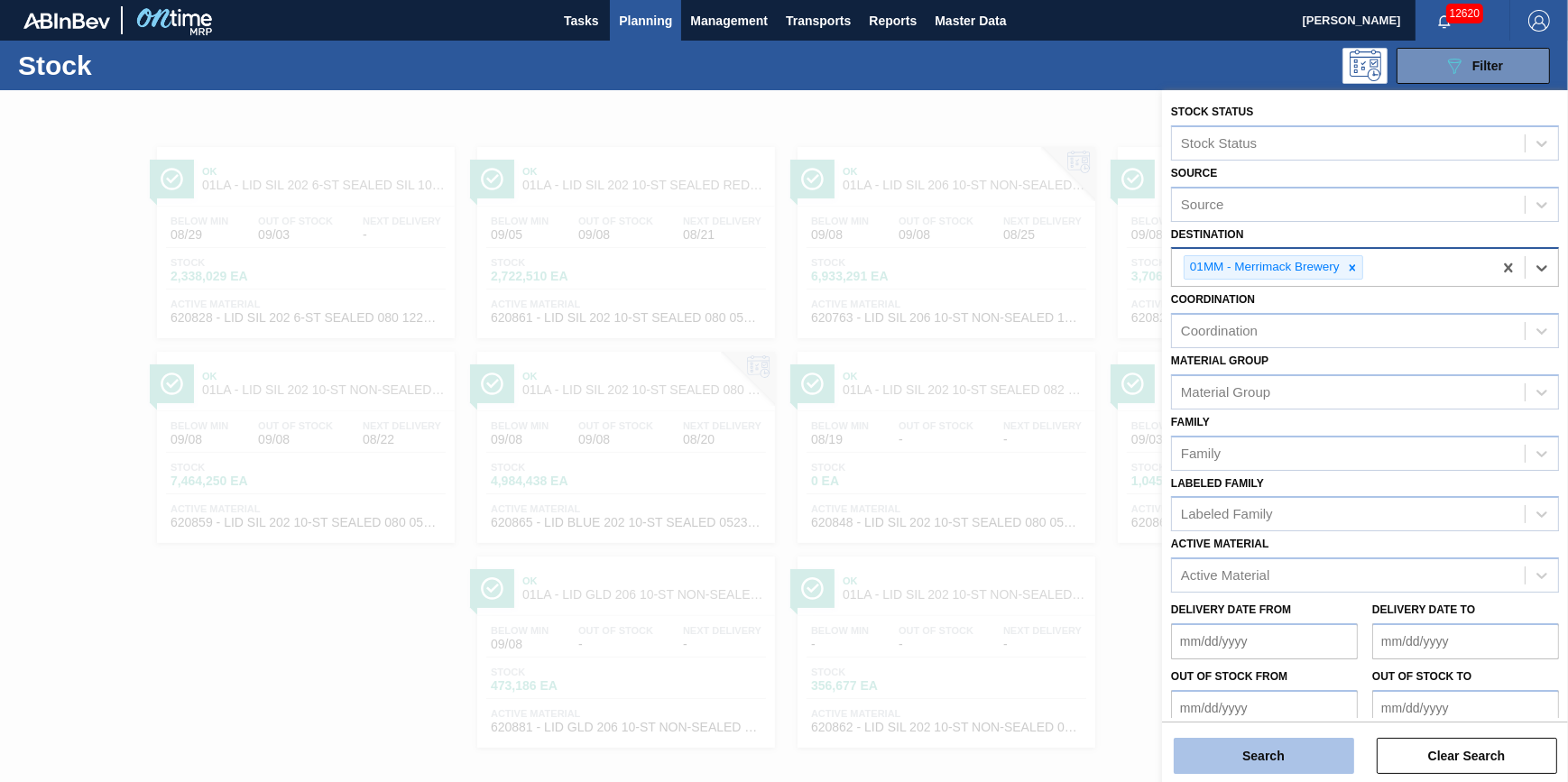
click at [1296, 751] on button "Search" at bounding box center [1264, 756] width 181 height 36
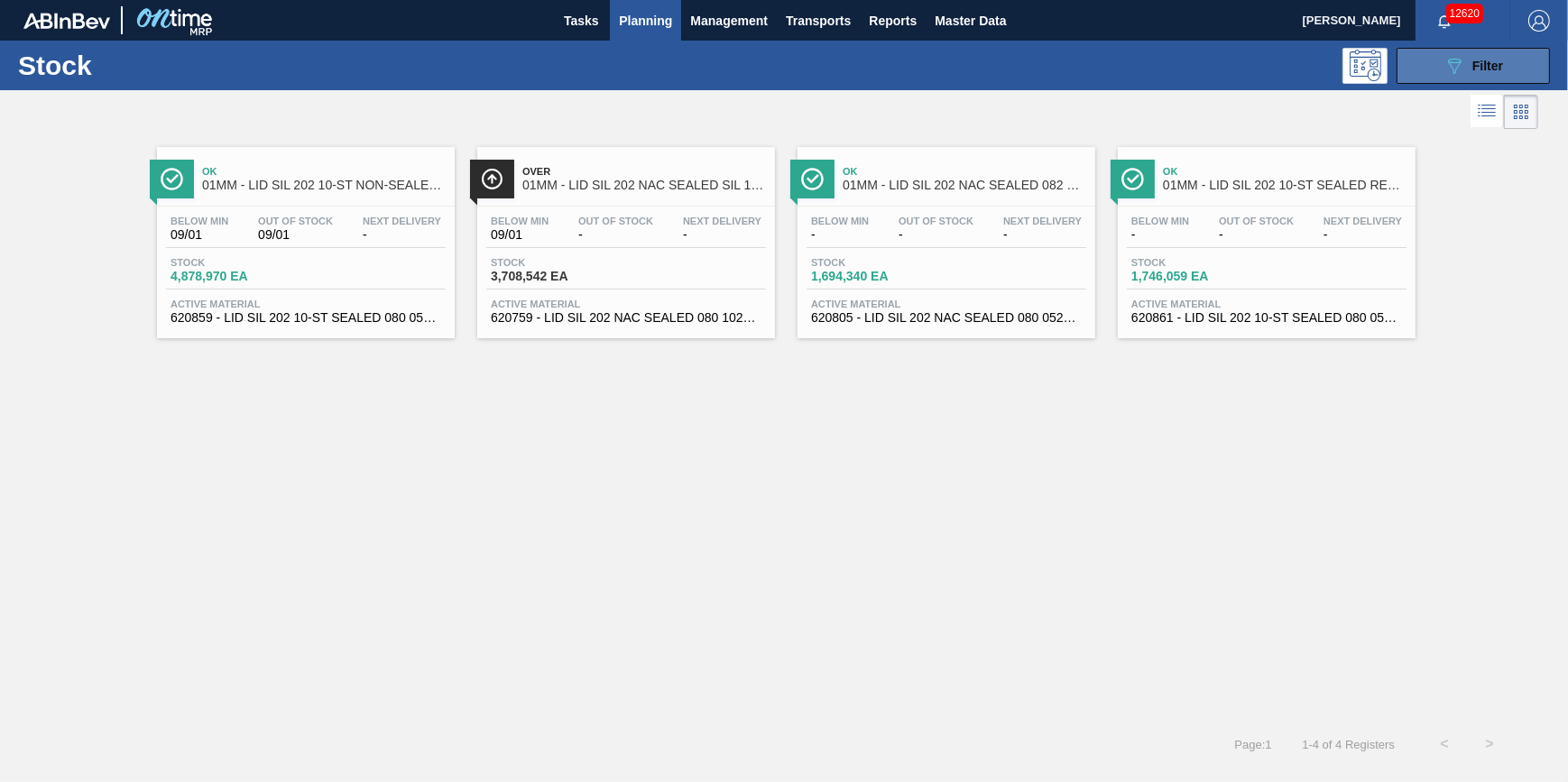
click at [1401, 68] on button "089F7B8B-B2A5-4AFE-B5C0-19BA573D28AC Filter" at bounding box center [1472, 65] width 153 height 36
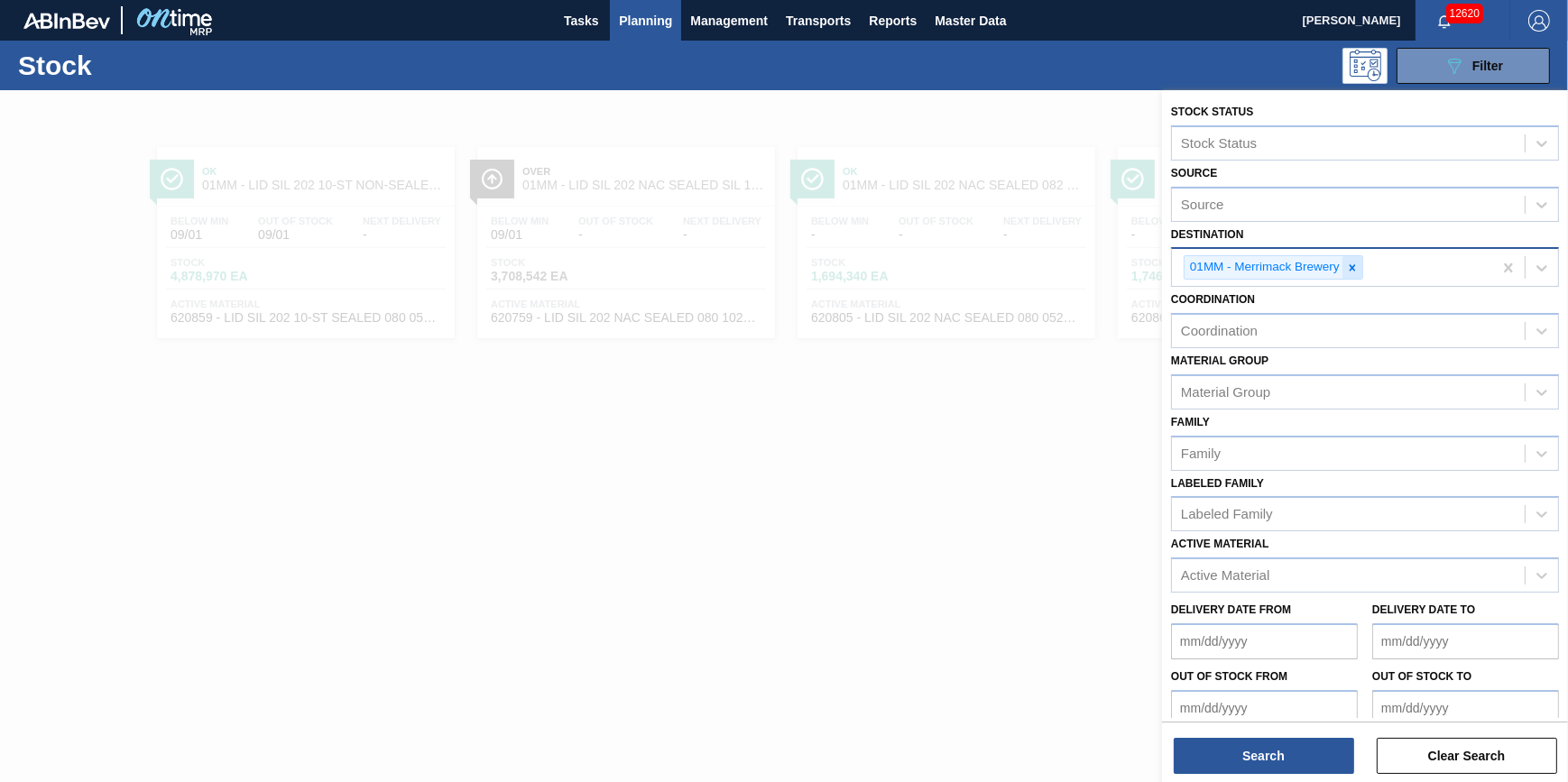
click at [1344, 272] on div at bounding box center [1351, 268] width 20 height 22
click at [1344, 272] on div "Destination" at bounding box center [1347, 266] width 352 height 26
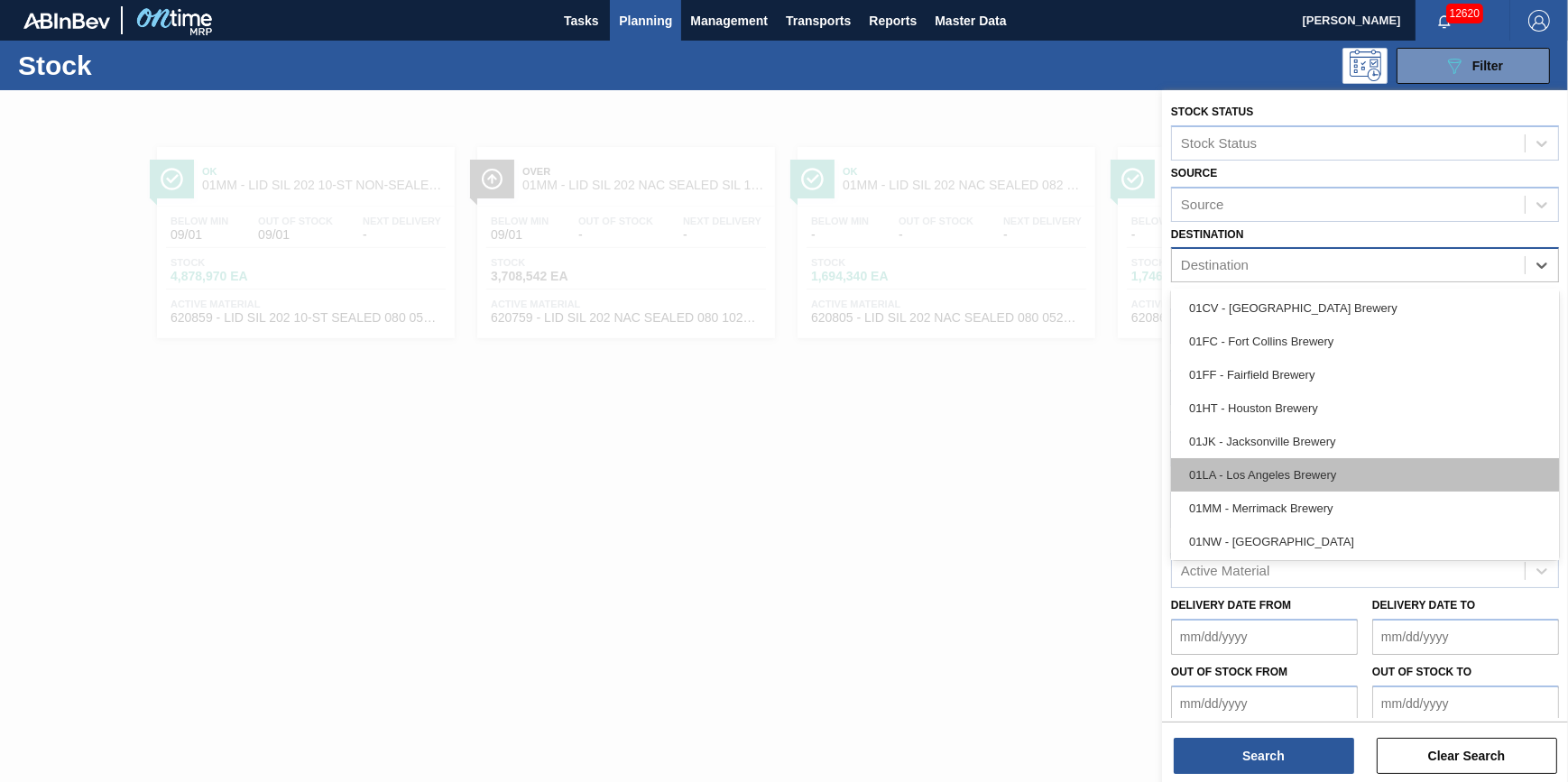
scroll to position [137, 0]
click at [1390, 474] on div "01NW - [GEOGRAPHIC_DATA]" at bounding box center [1364, 474] width 387 height 33
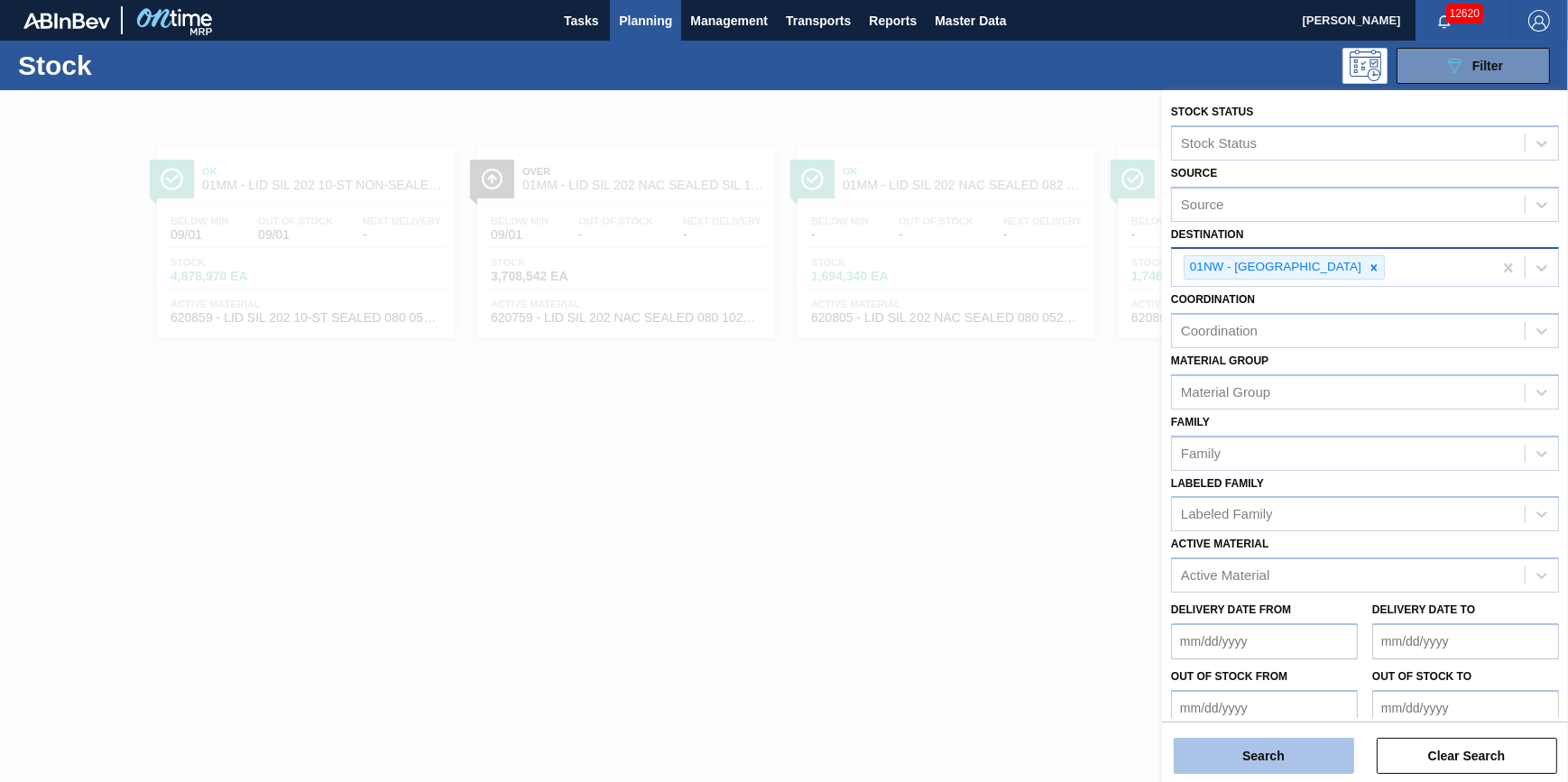
click at [1277, 769] on button "Search" at bounding box center [1264, 756] width 181 height 36
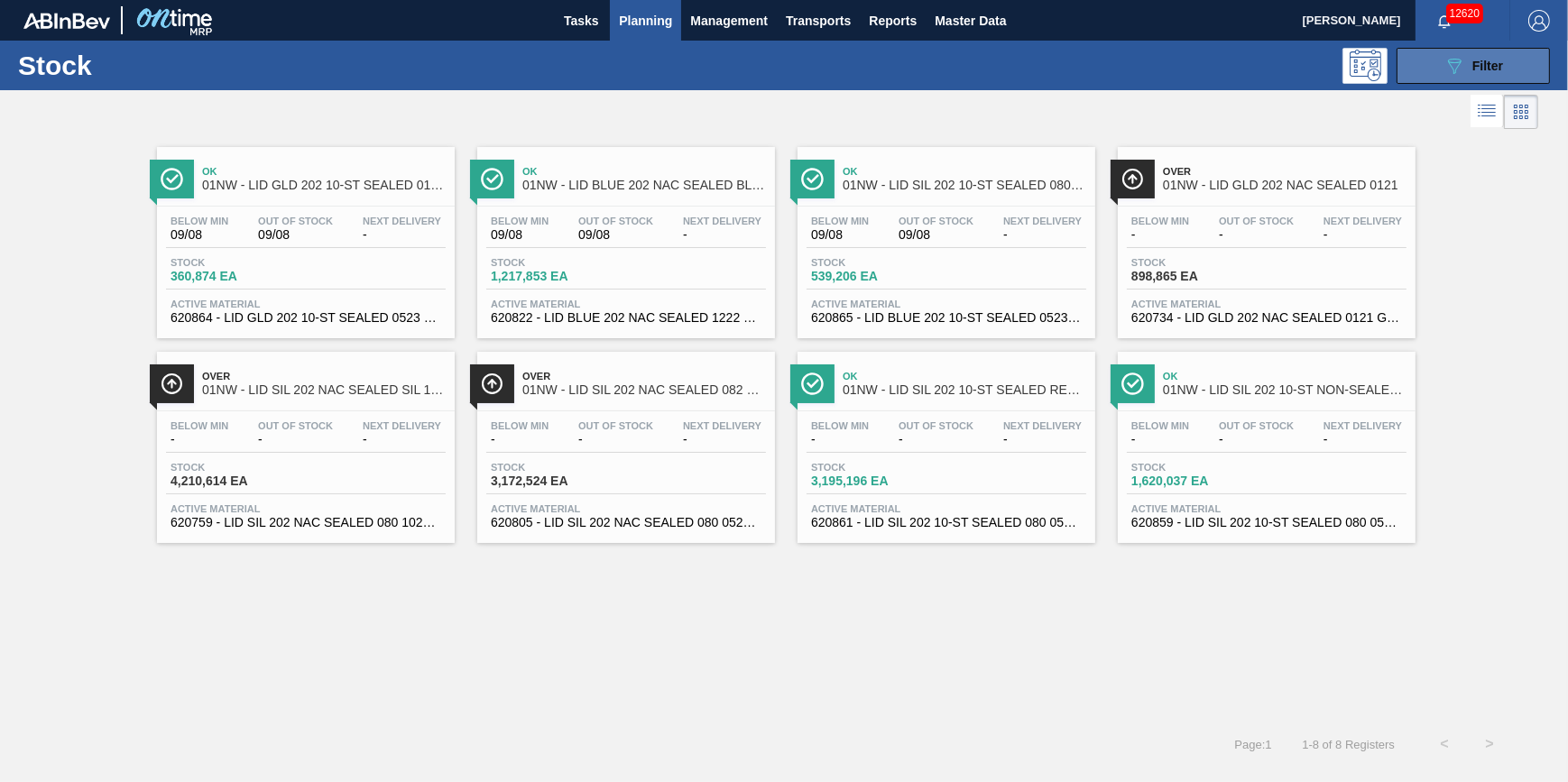
click at [1414, 71] on button "089F7B8B-B2A5-4AFE-B5C0-19BA573D28AC Filter" at bounding box center [1472, 65] width 153 height 36
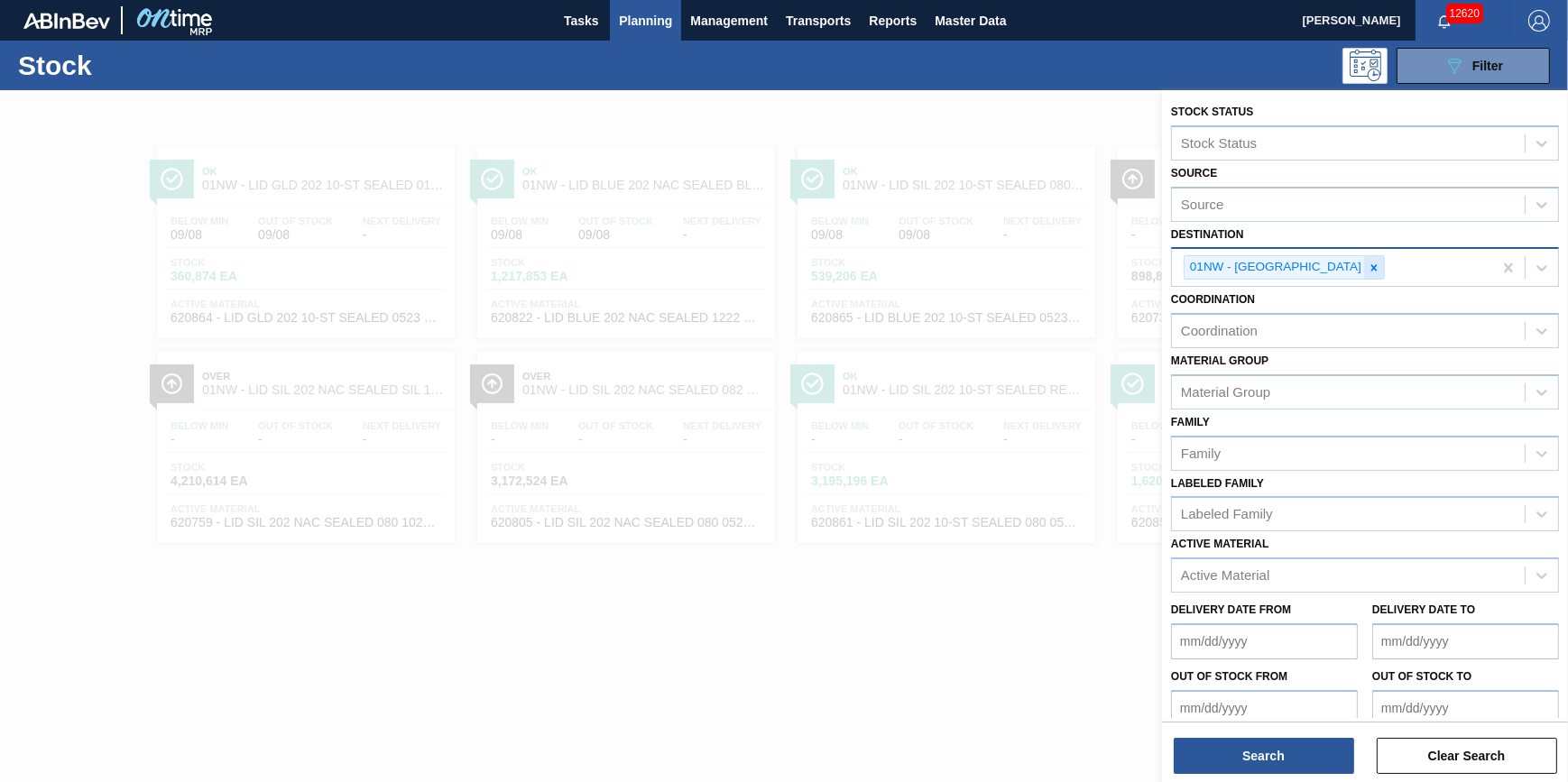
click at [1367, 272] on icon at bounding box center [1373, 268] width 13 height 13
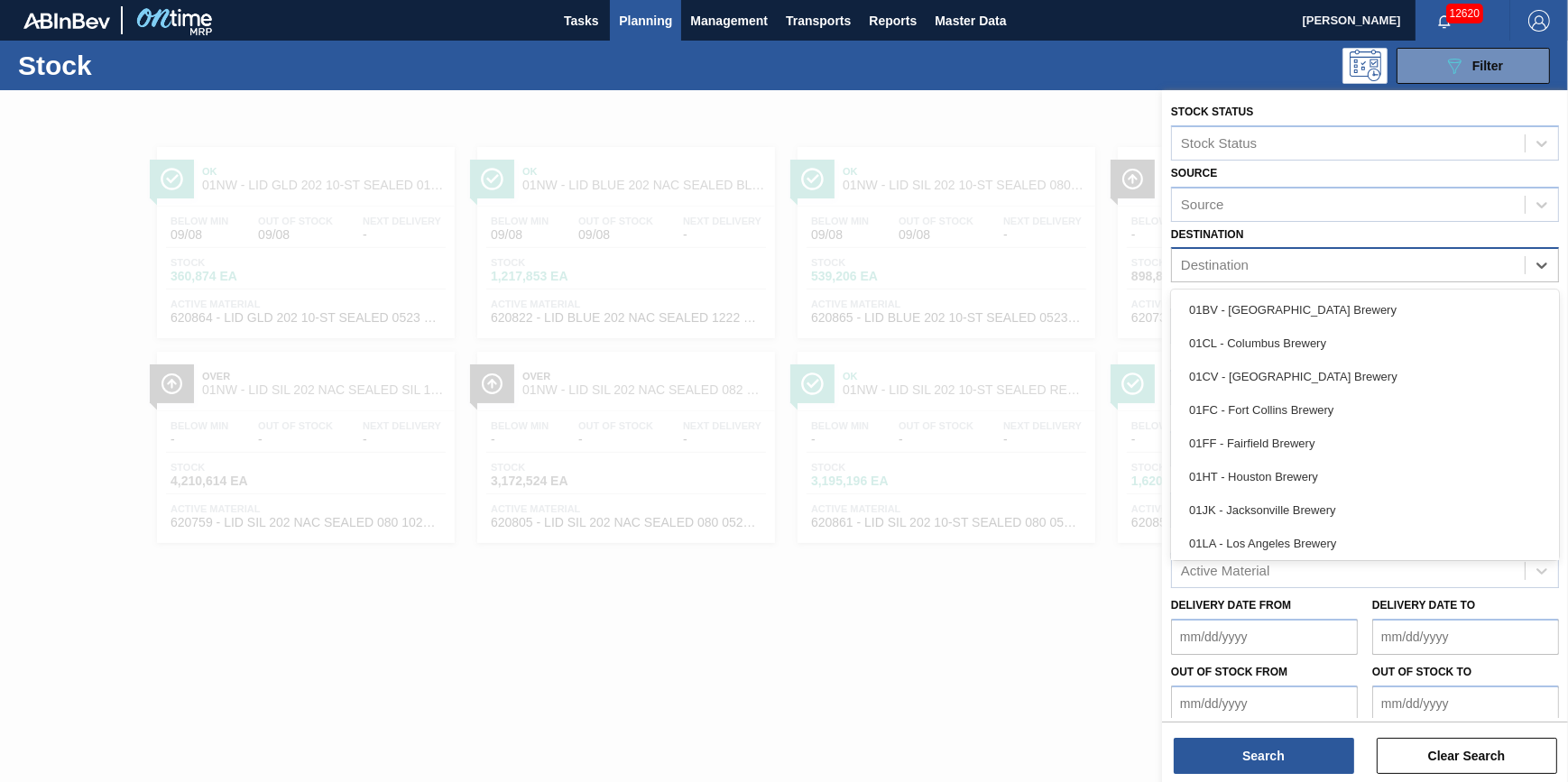
click at [1336, 272] on div "Destination" at bounding box center [1347, 266] width 352 height 26
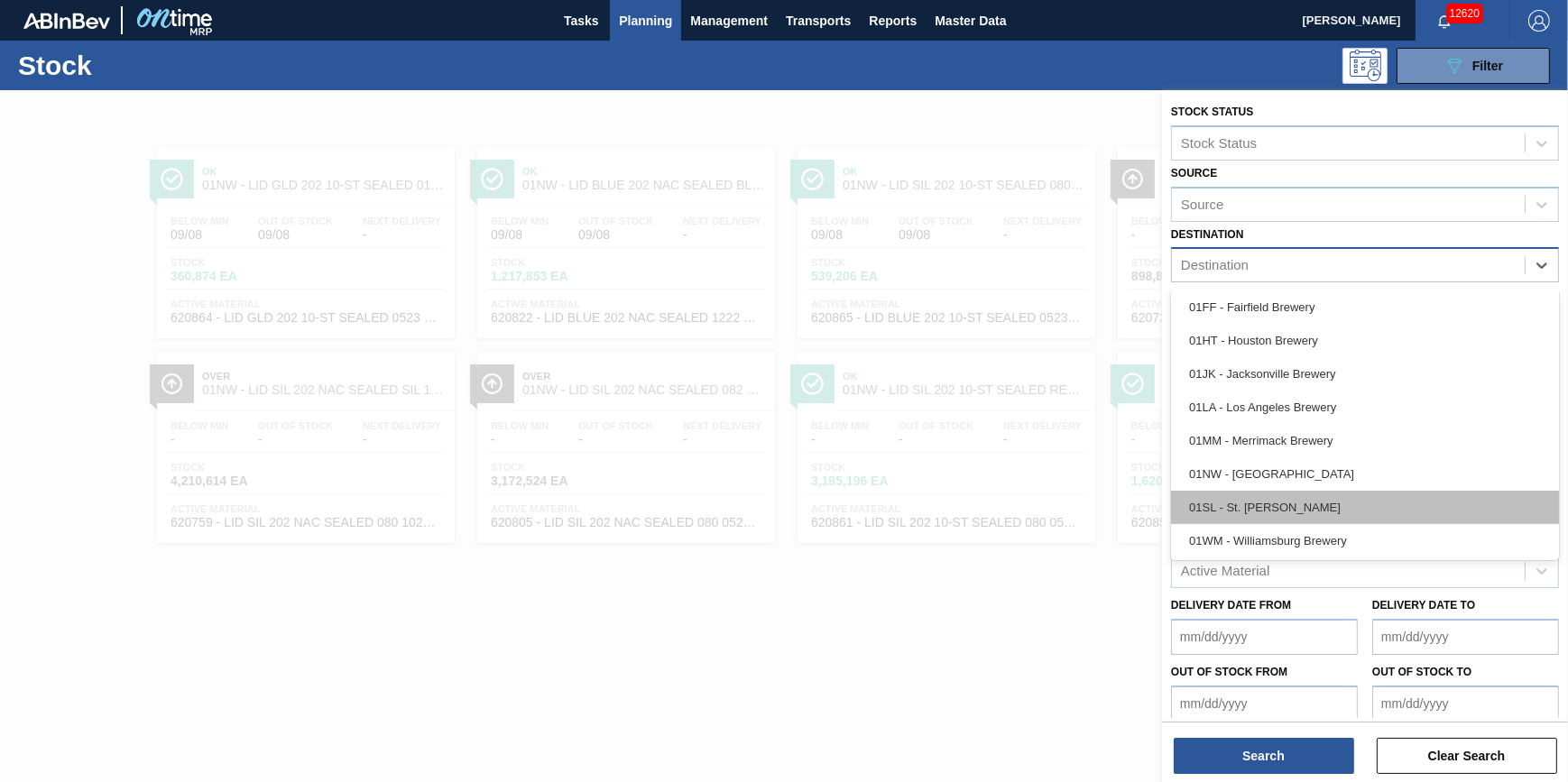
click at [1338, 502] on div "01SL - St. [PERSON_NAME]" at bounding box center [1364, 508] width 387 height 33
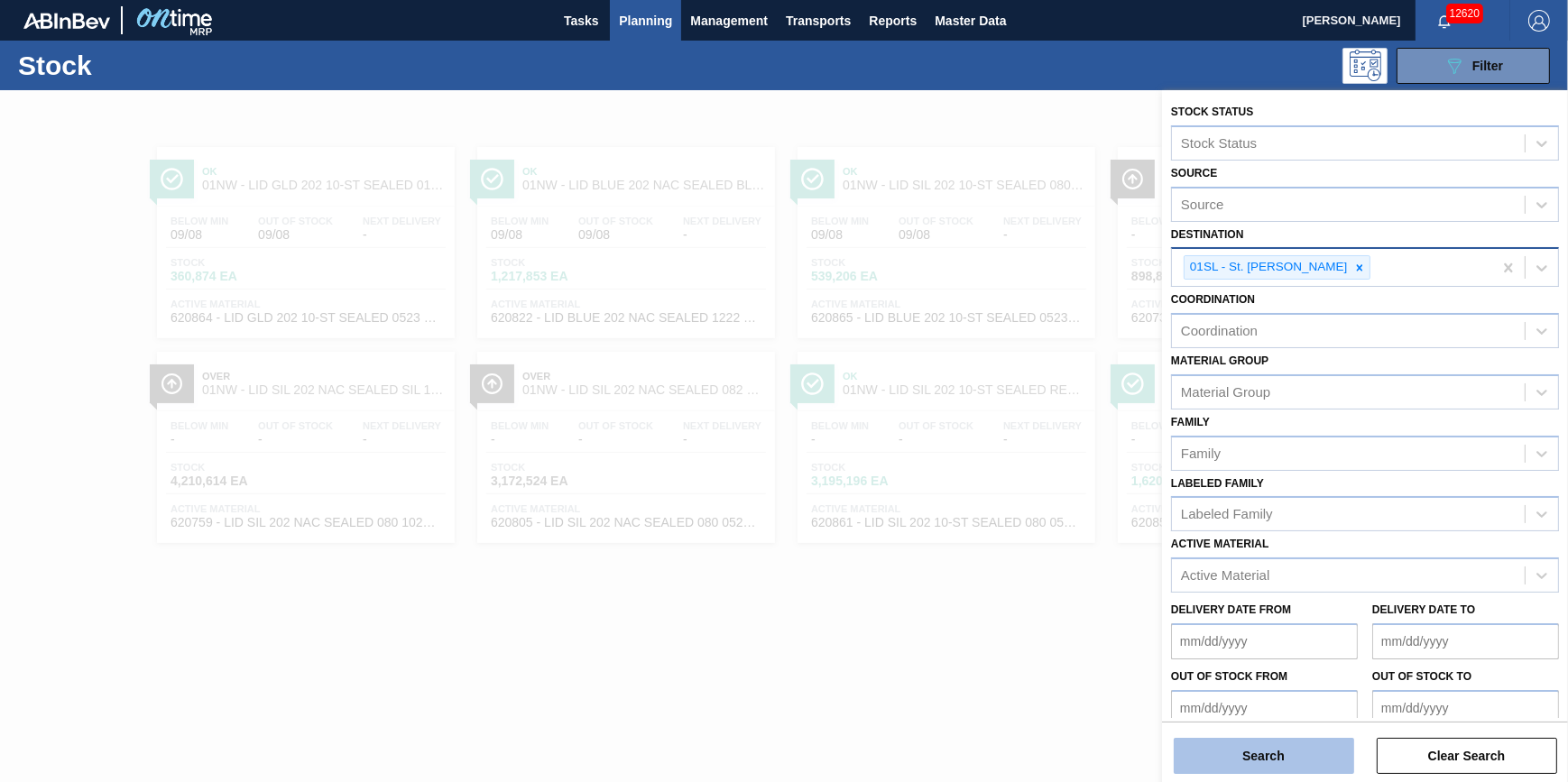
click at [1276, 762] on button "Search" at bounding box center [1264, 756] width 181 height 36
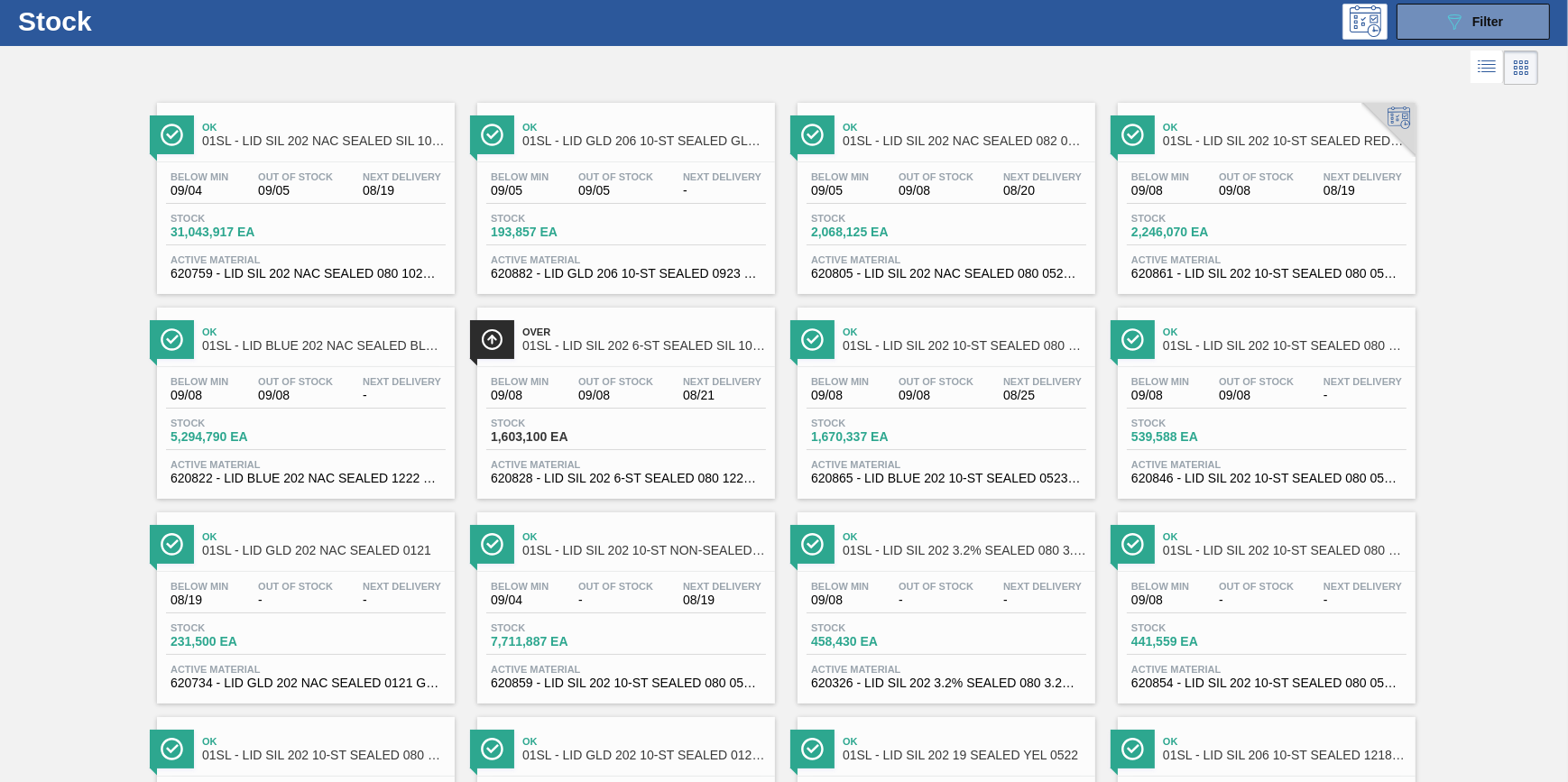
scroll to position [0, 0]
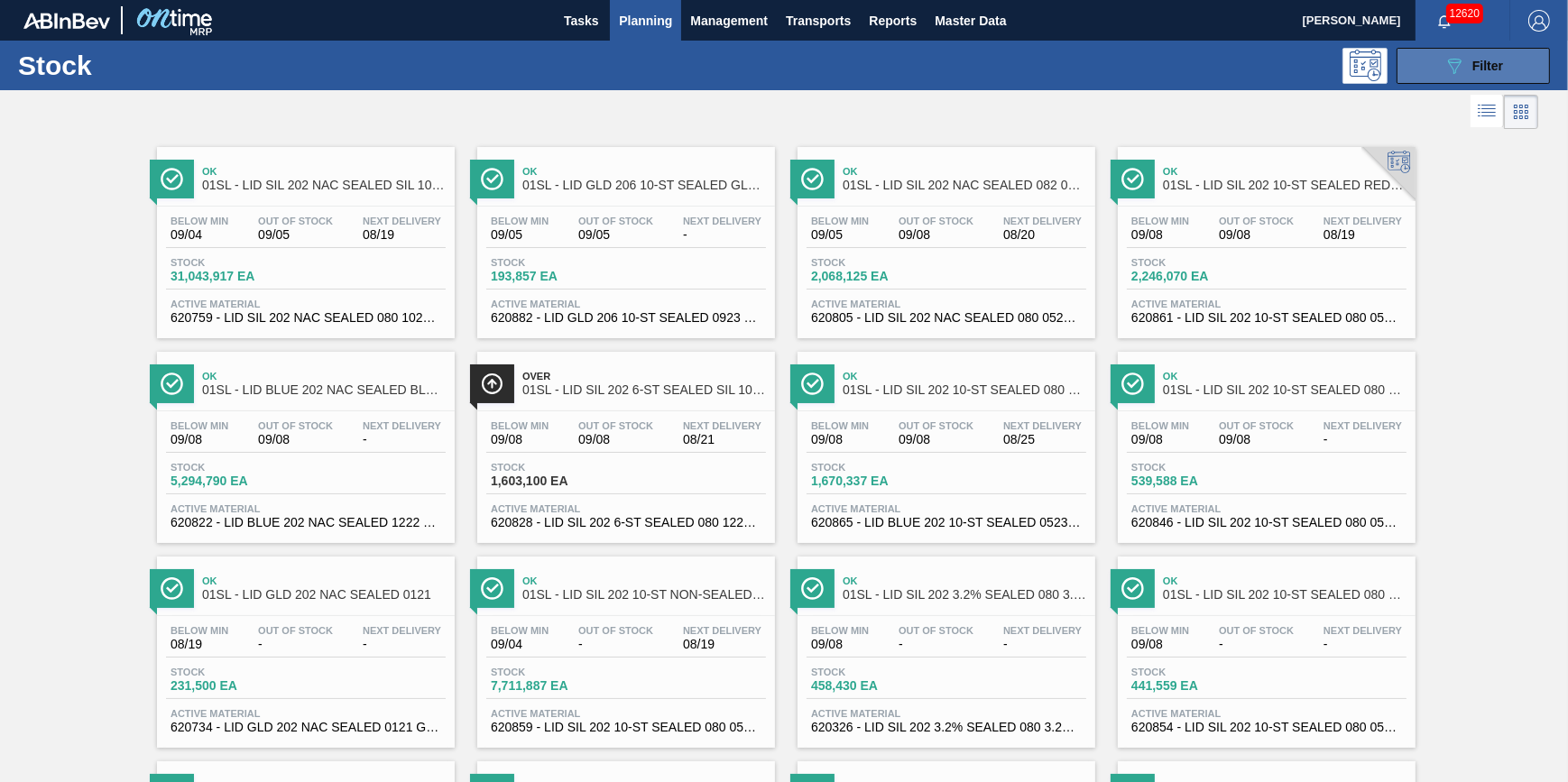
click at [1421, 72] on button "089F7B8B-B2A5-4AFE-B5C0-19BA573D28AC Filter" at bounding box center [1472, 65] width 153 height 36
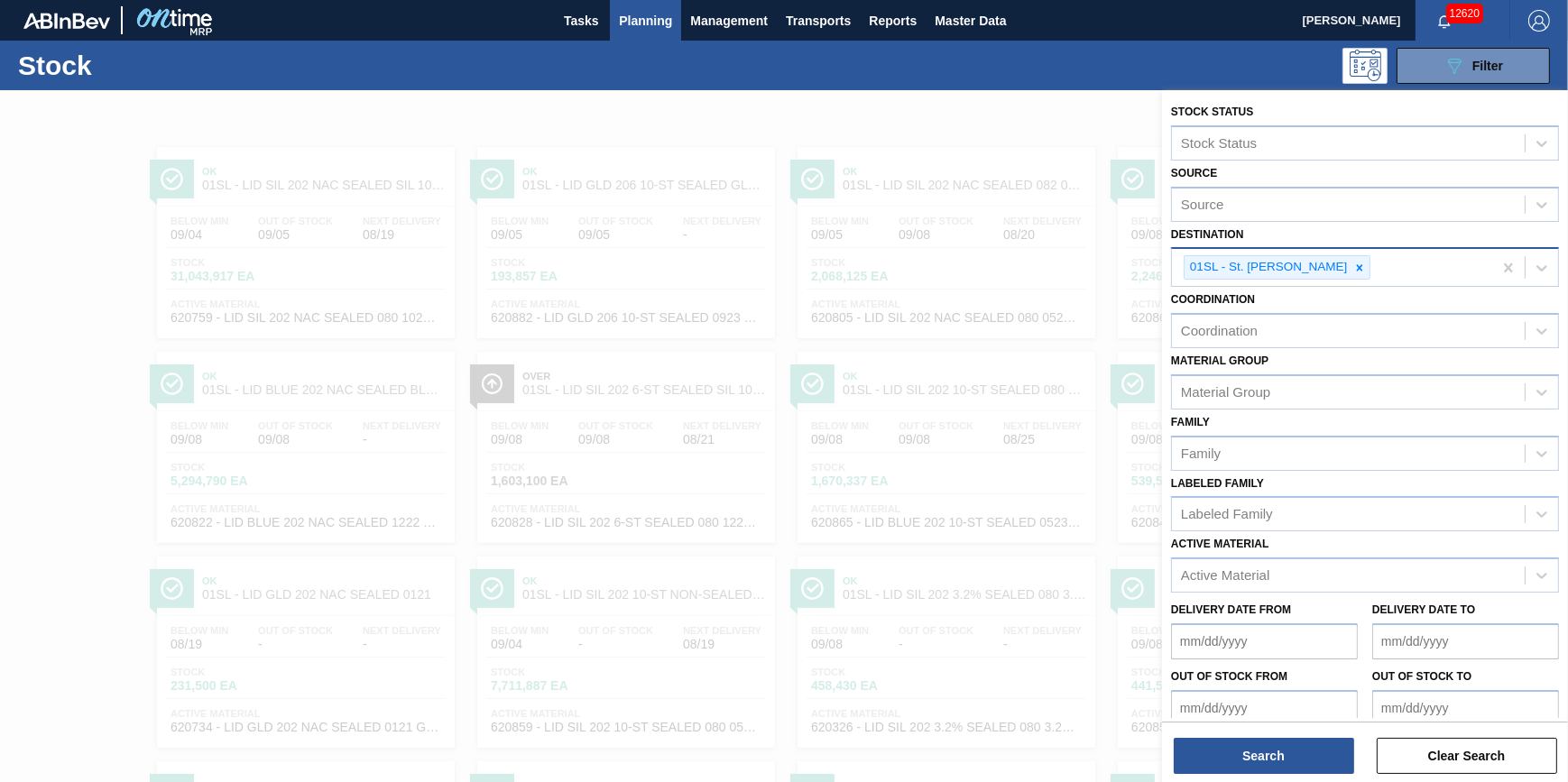
click at [1349, 257] on div at bounding box center [1359, 268] width 20 height 22
click at [1342, 264] on div "Destination" at bounding box center [1347, 266] width 352 height 26
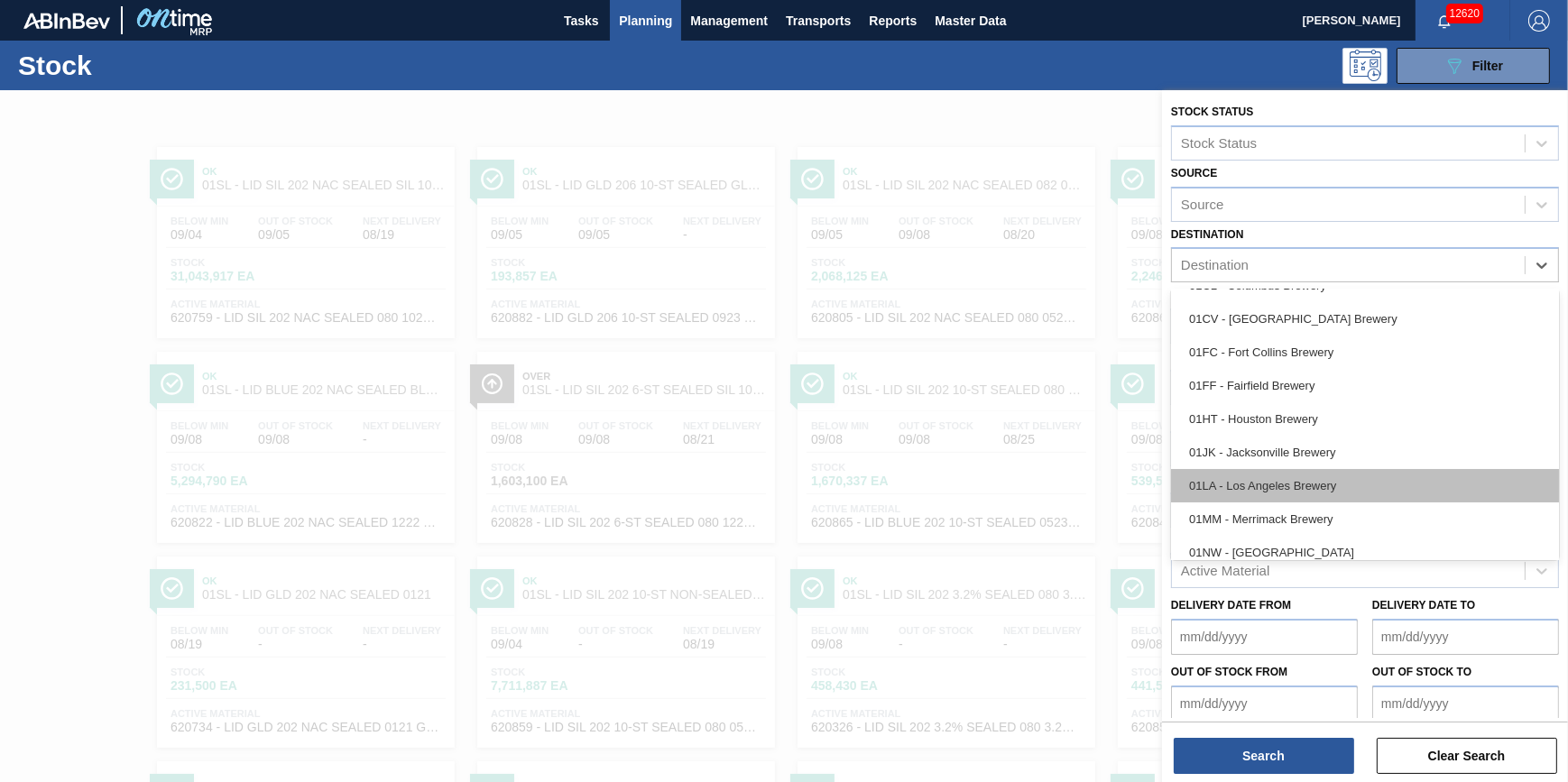
scroll to position [137, 0]
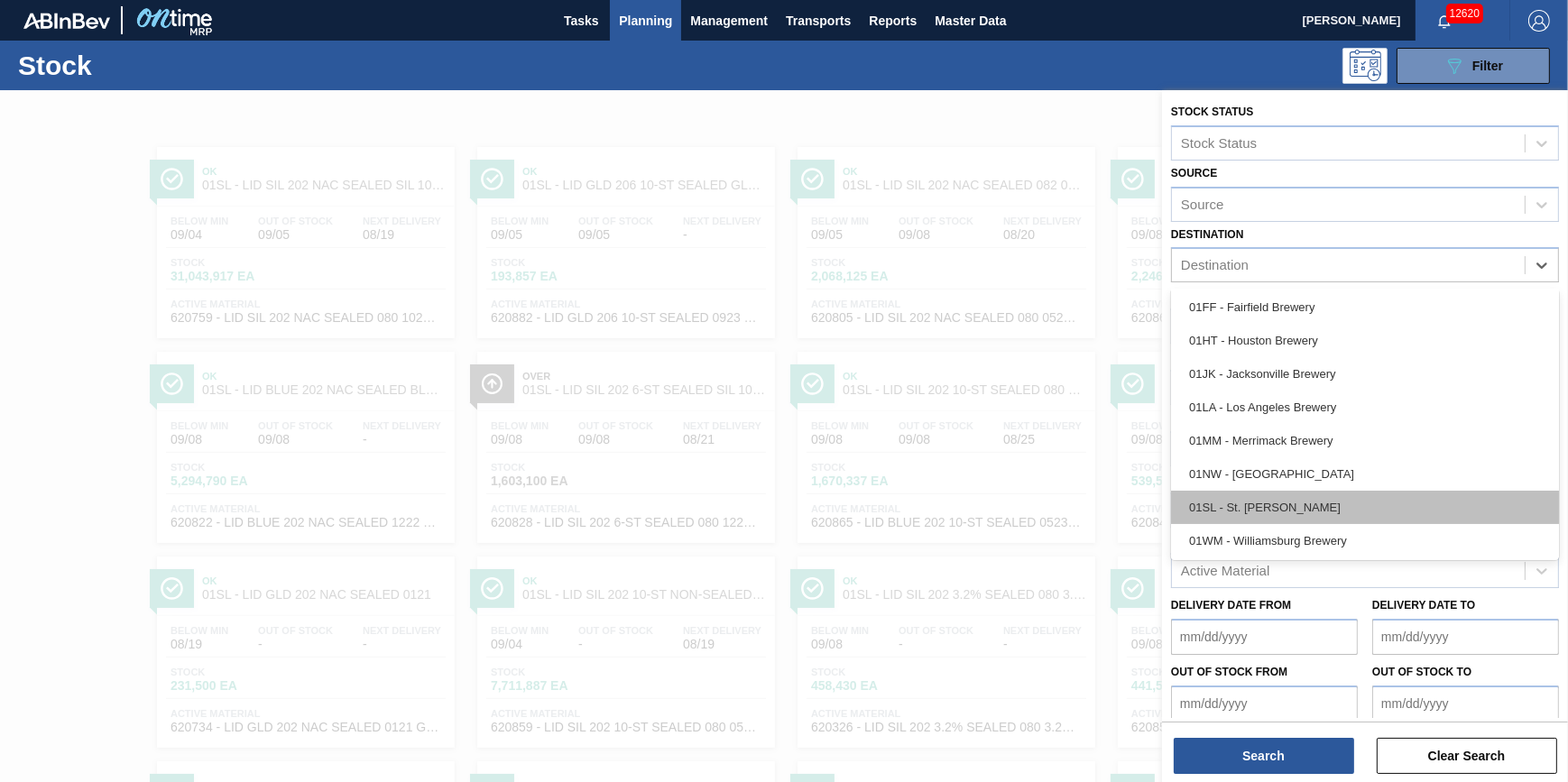
click at [1342, 517] on div "01SL - St. [PERSON_NAME]" at bounding box center [1364, 508] width 387 height 33
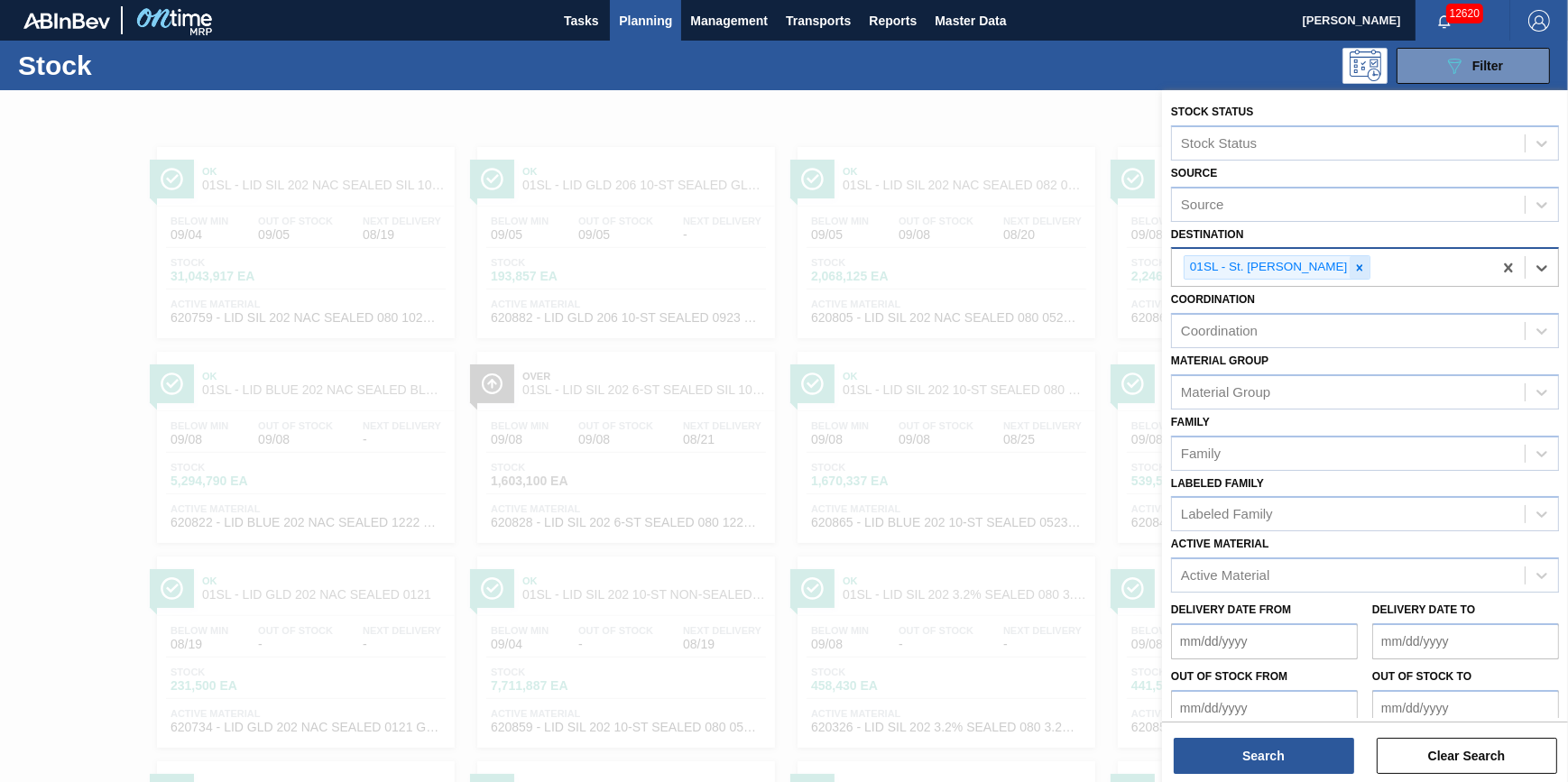
click at [1349, 265] on div at bounding box center [1359, 268] width 20 height 22
click at [1330, 265] on div "Destination" at bounding box center [1347, 266] width 352 height 26
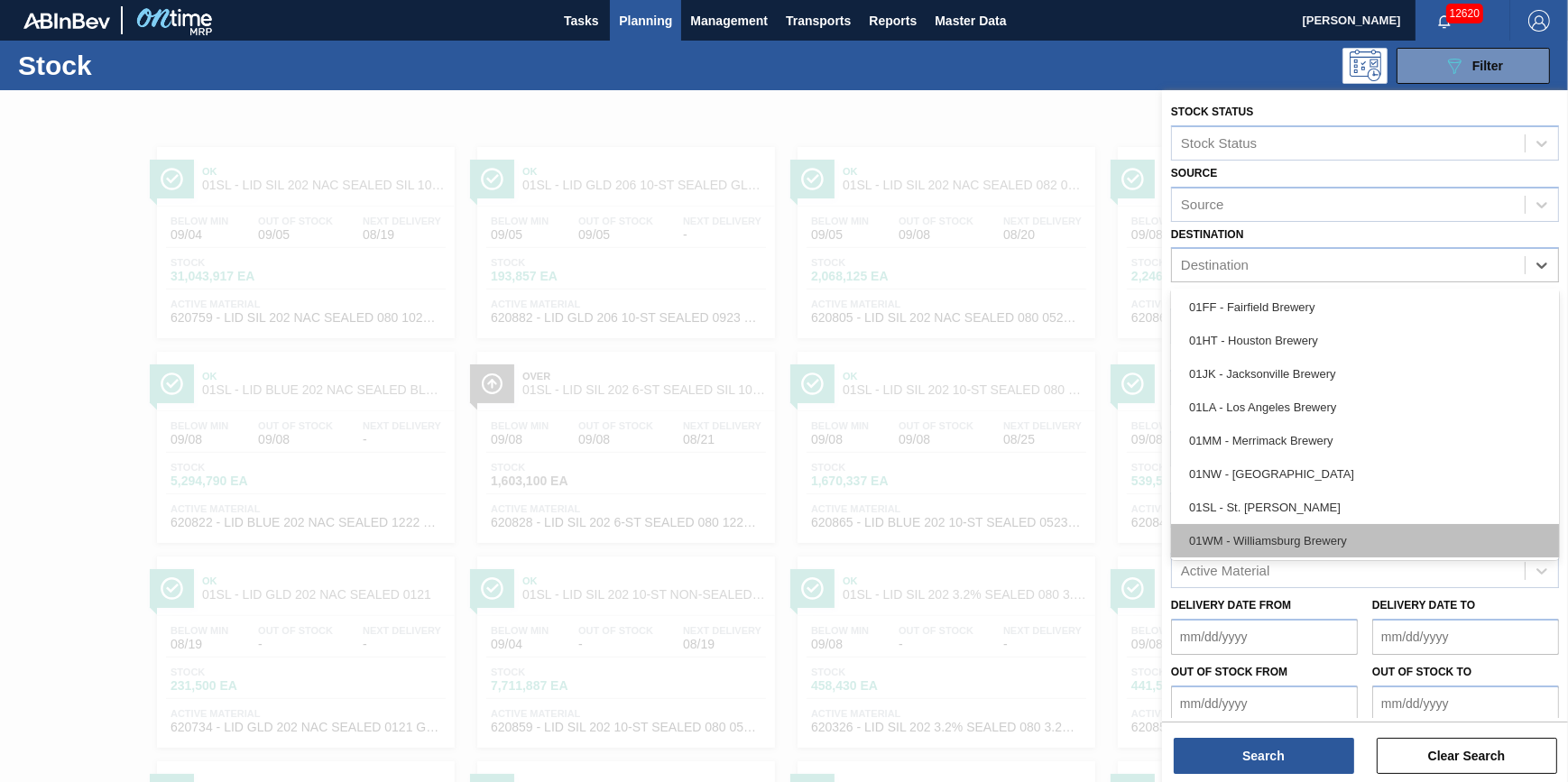
click at [1289, 532] on div "01WM - Williamsburg Brewery" at bounding box center [1364, 541] width 387 height 33
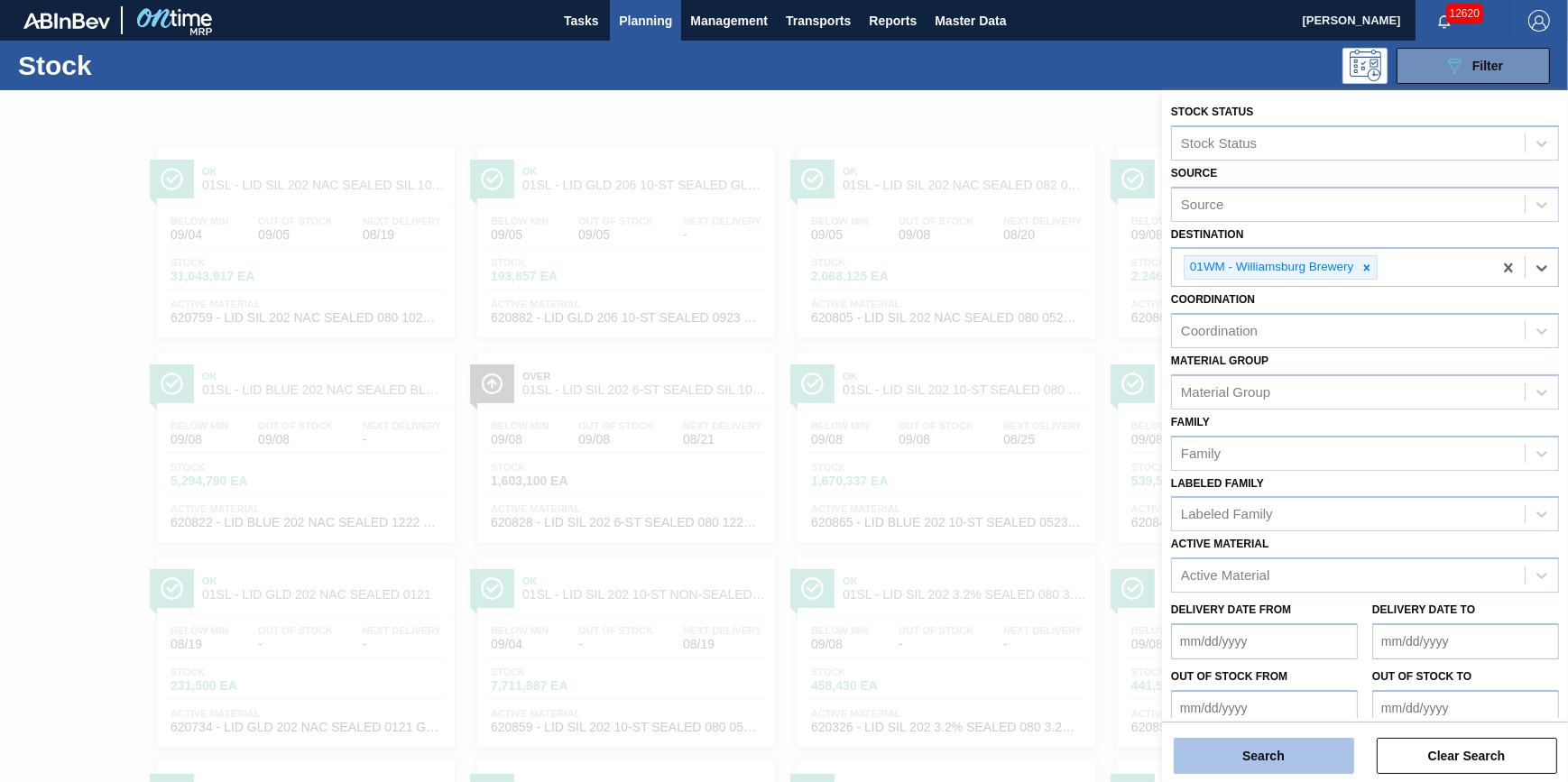
click at [1293, 765] on button "Search" at bounding box center [1264, 756] width 181 height 36
